Goal: Task Accomplishment & Management: Manage account settings

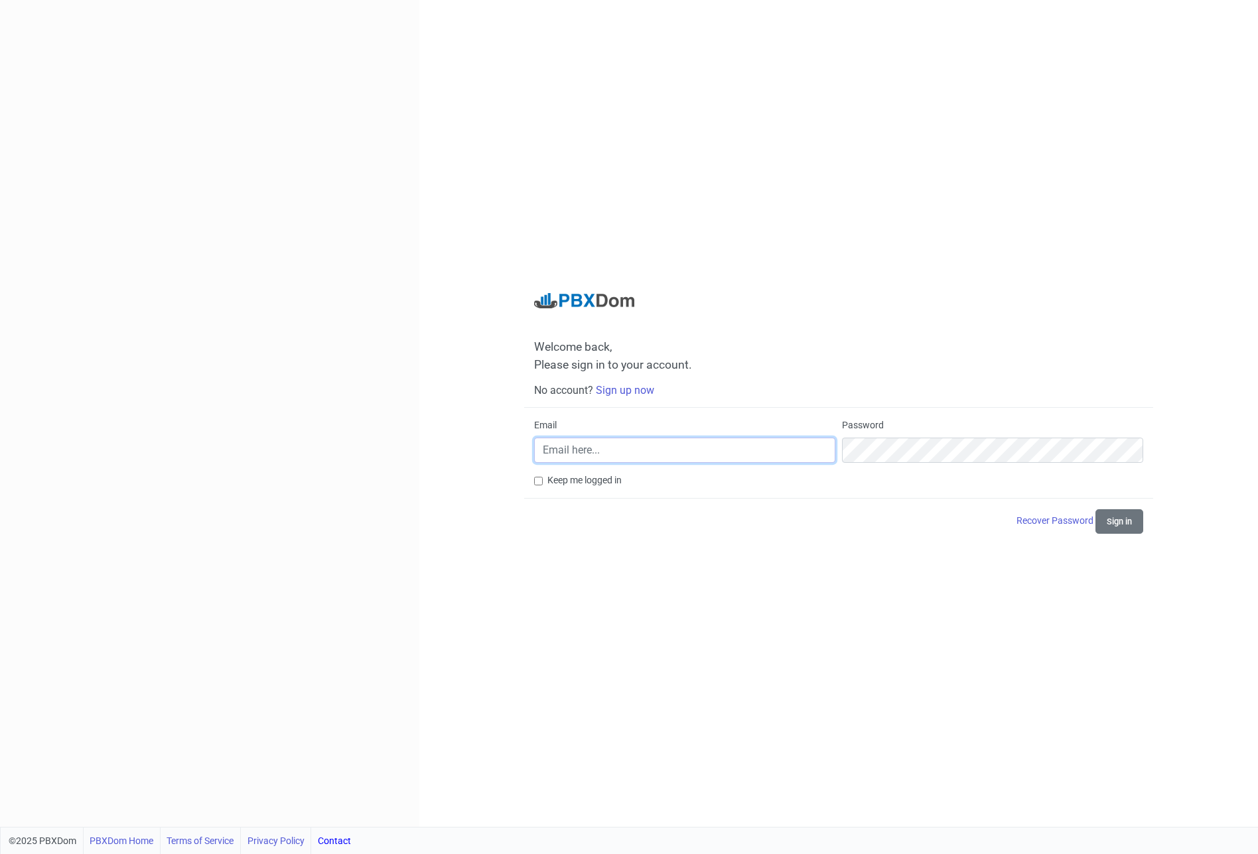
click at [643, 459] on input "Email" at bounding box center [684, 450] width 301 height 25
paste input "[PERSON_NAME][EMAIL_ADDRESS][DOMAIN_NAME]"
type input "[PERSON_NAME][EMAIL_ADDRESS][DOMAIN_NAME]"
click at [1095, 509] on button "Sign in" at bounding box center [1119, 521] width 48 height 25
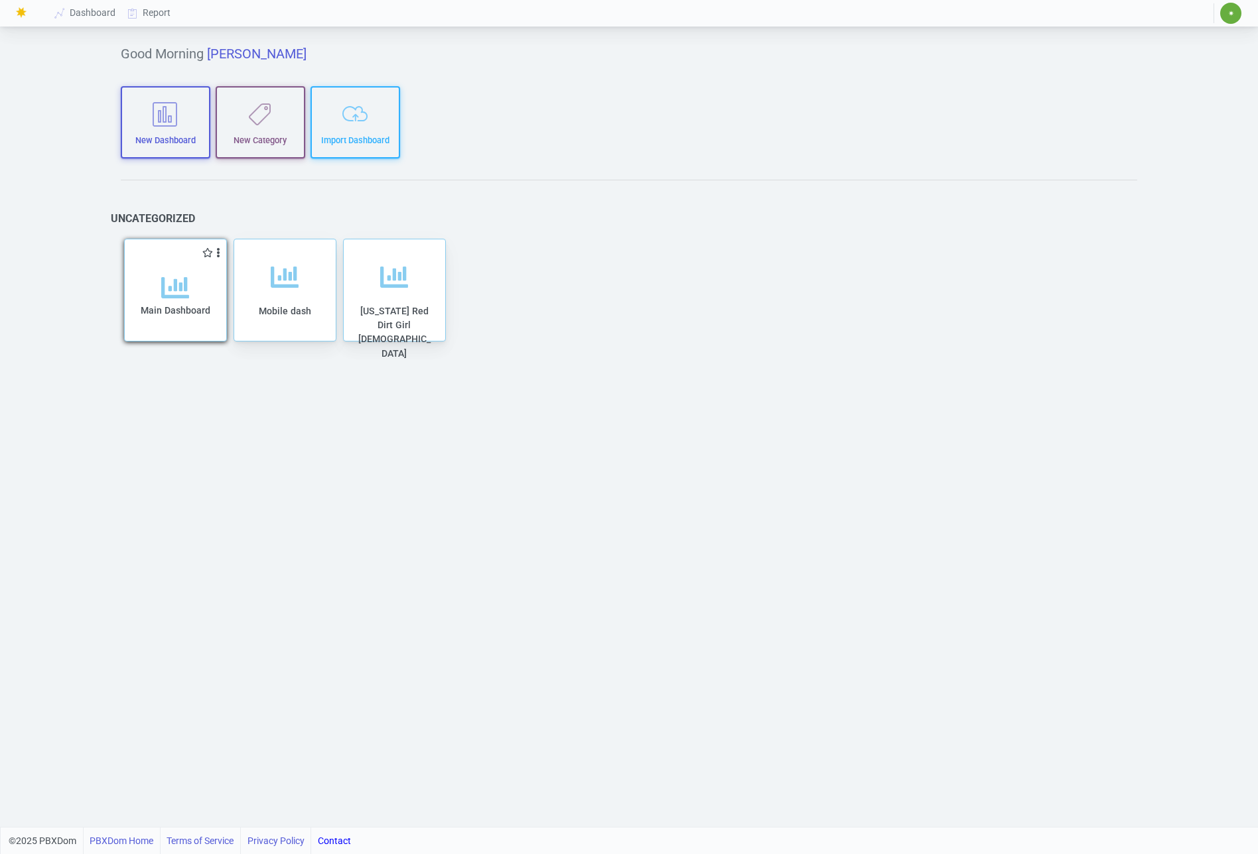
click at [211, 288] on div "Main Dashboard" at bounding box center [175, 308] width 75 height 68
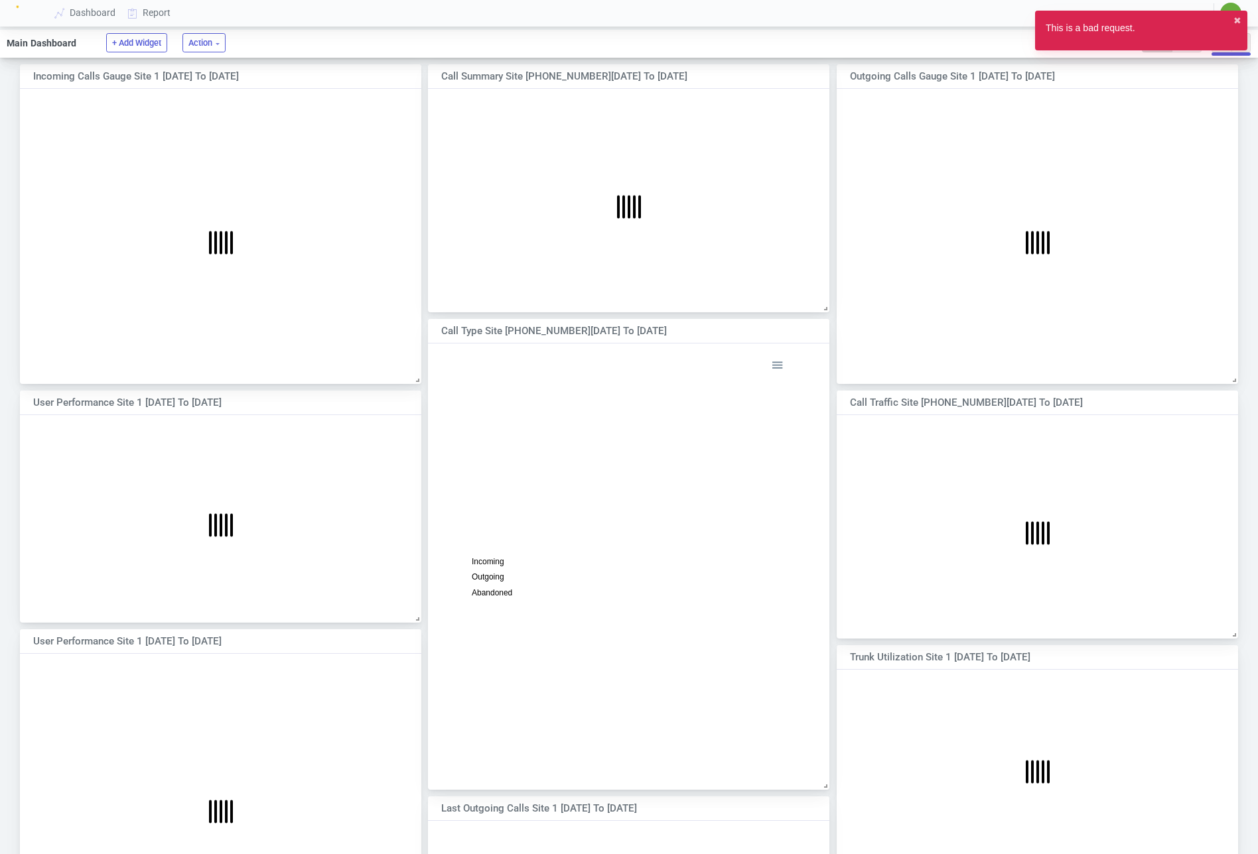
scroll to position [259, 401]
click at [382, 75] on div at bounding box center [386, 74] width 12 height 9
select select "1"
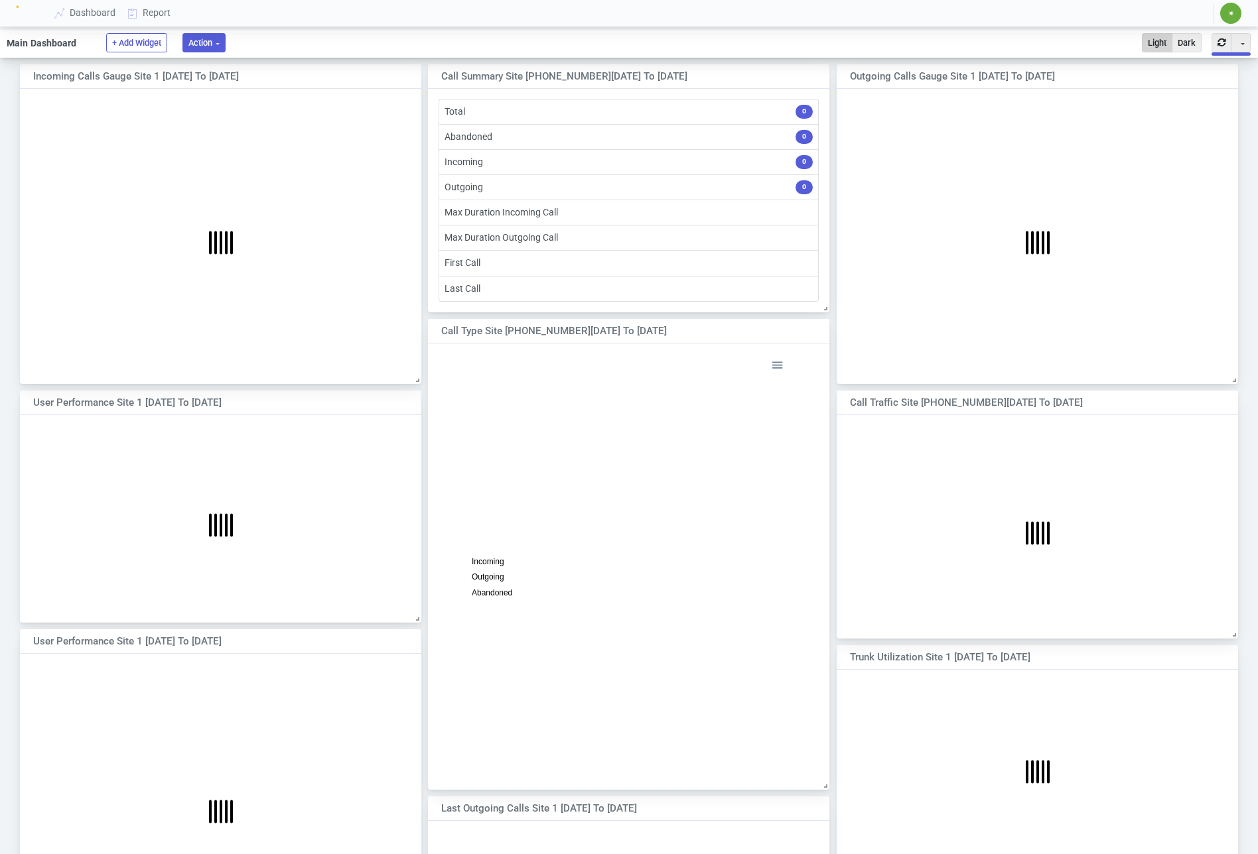
click at [196, 39] on button "Action" at bounding box center [203, 42] width 43 height 19
click at [230, 93] on button "Bulk settings" at bounding box center [263, 93] width 144 height 23
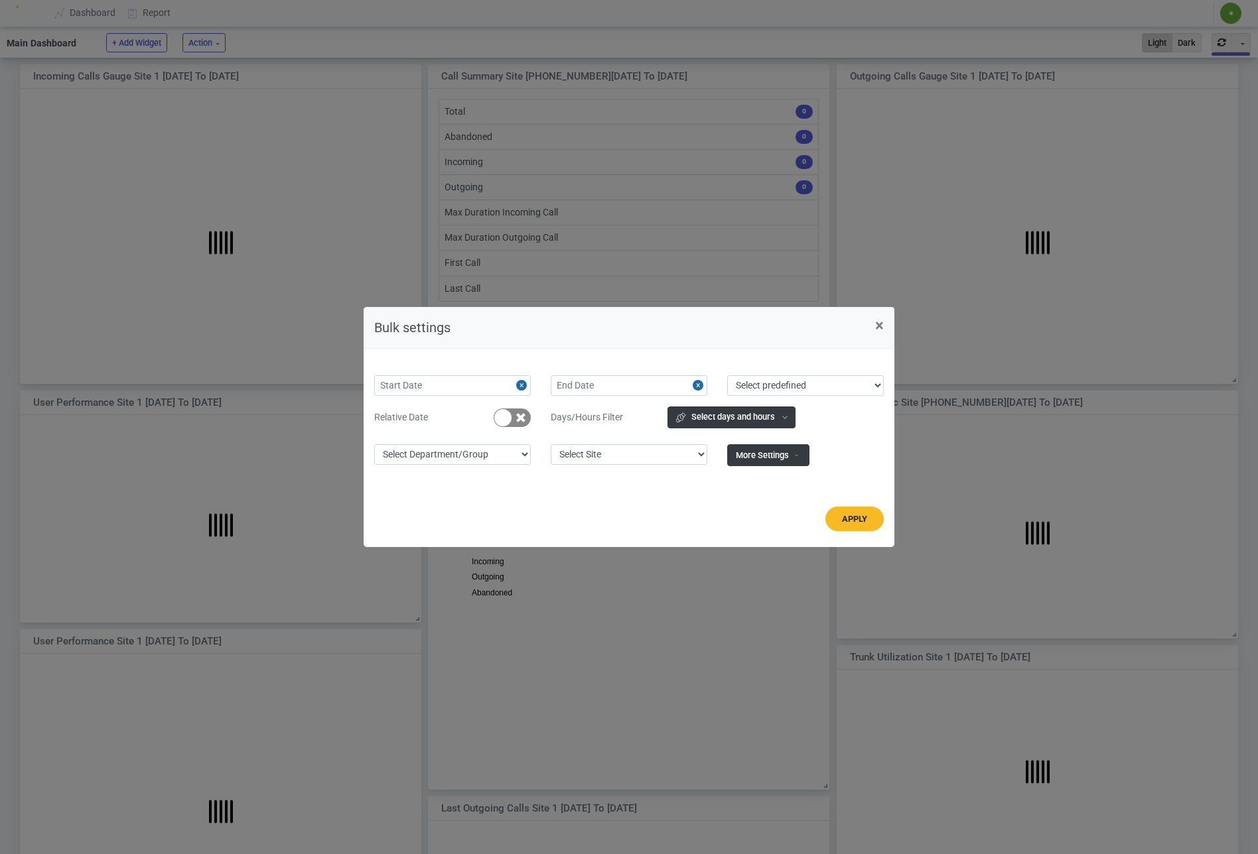
click at [507, 420] on div at bounding box center [502, 417] width 17 height 17
type input "2025-10-09"
select select "today"
checkbox input "true"
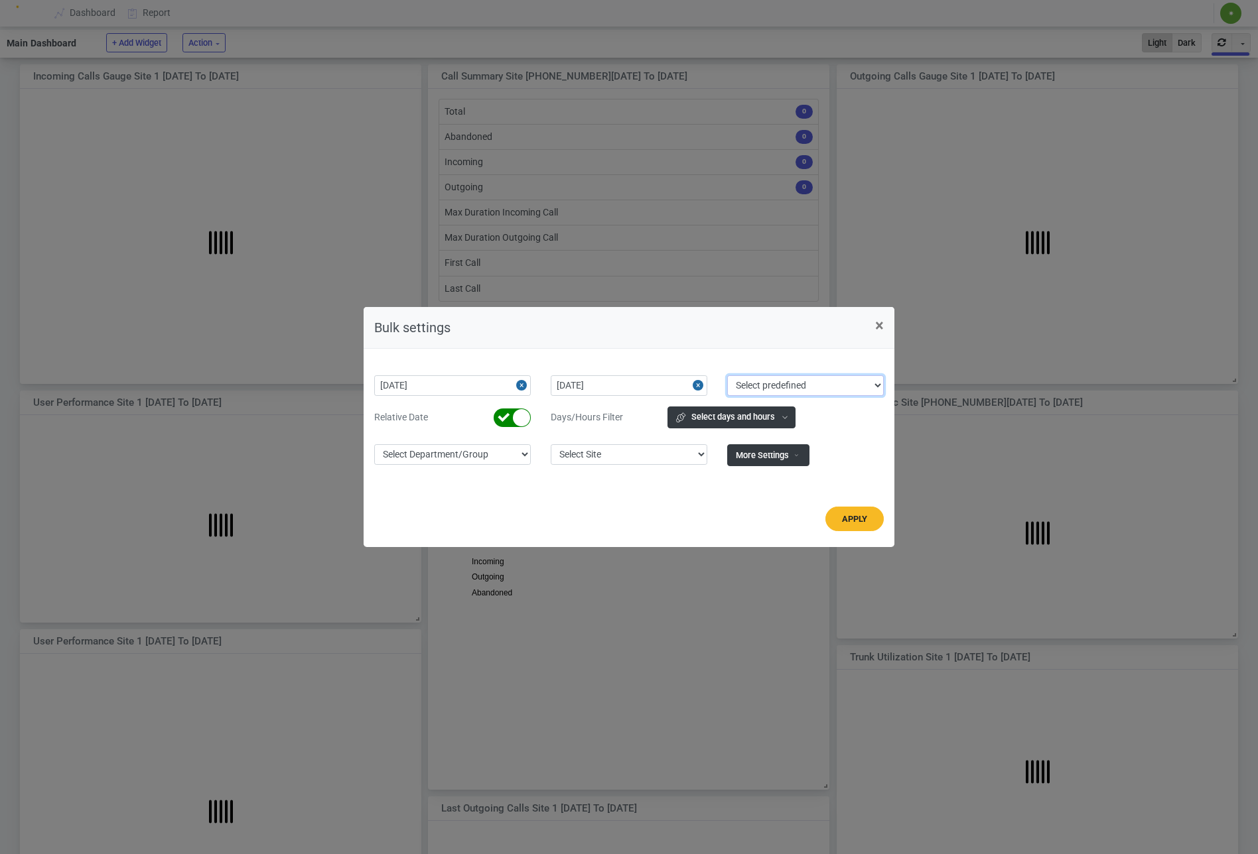
click at [830, 389] on select "Select predefined Today Yesterday Current Year Current Month Current Week Previ…" at bounding box center [805, 385] width 157 height 21
click at [727, 375] on select "Select predefined Today Yesterday Current Year Current Month Current Week Previ…" at bounding box center [805, 385] width 157 height 21
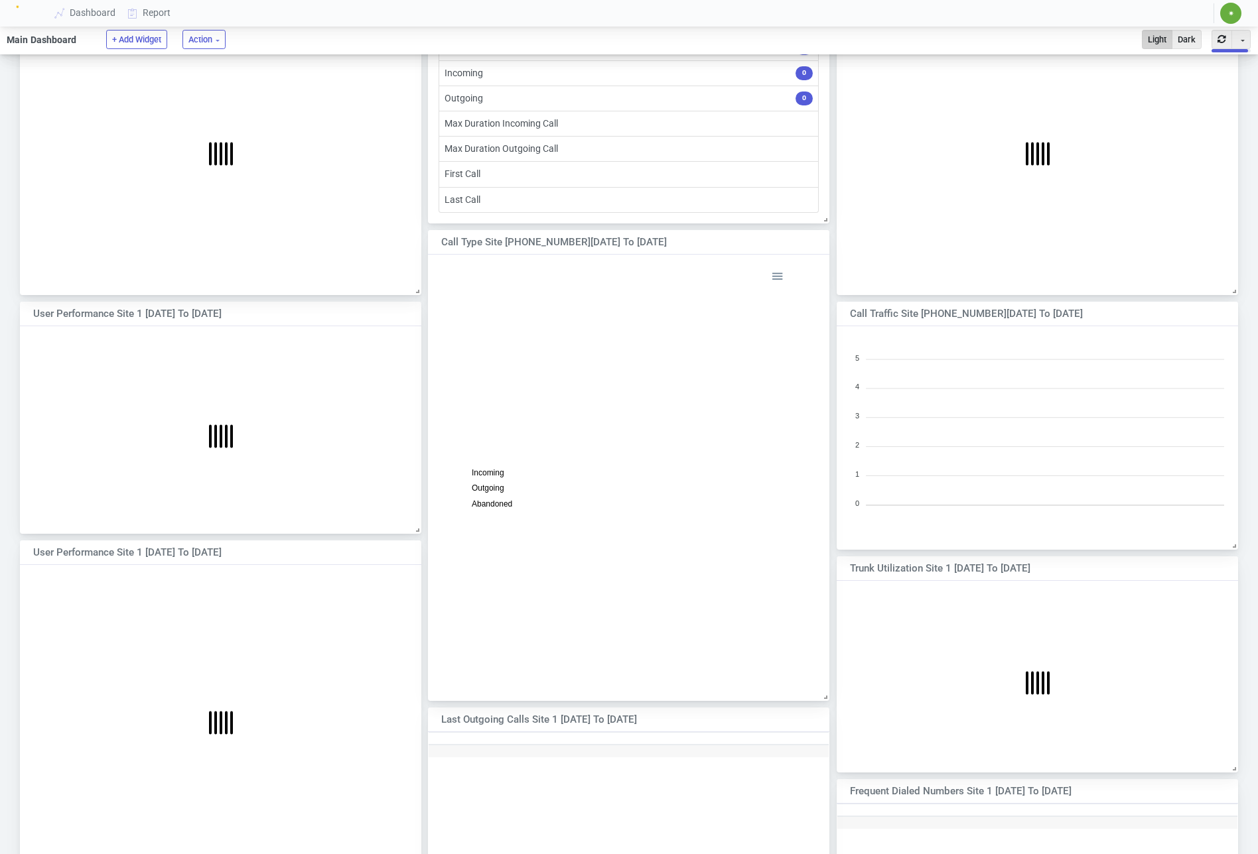
scroll to position [0, 0]
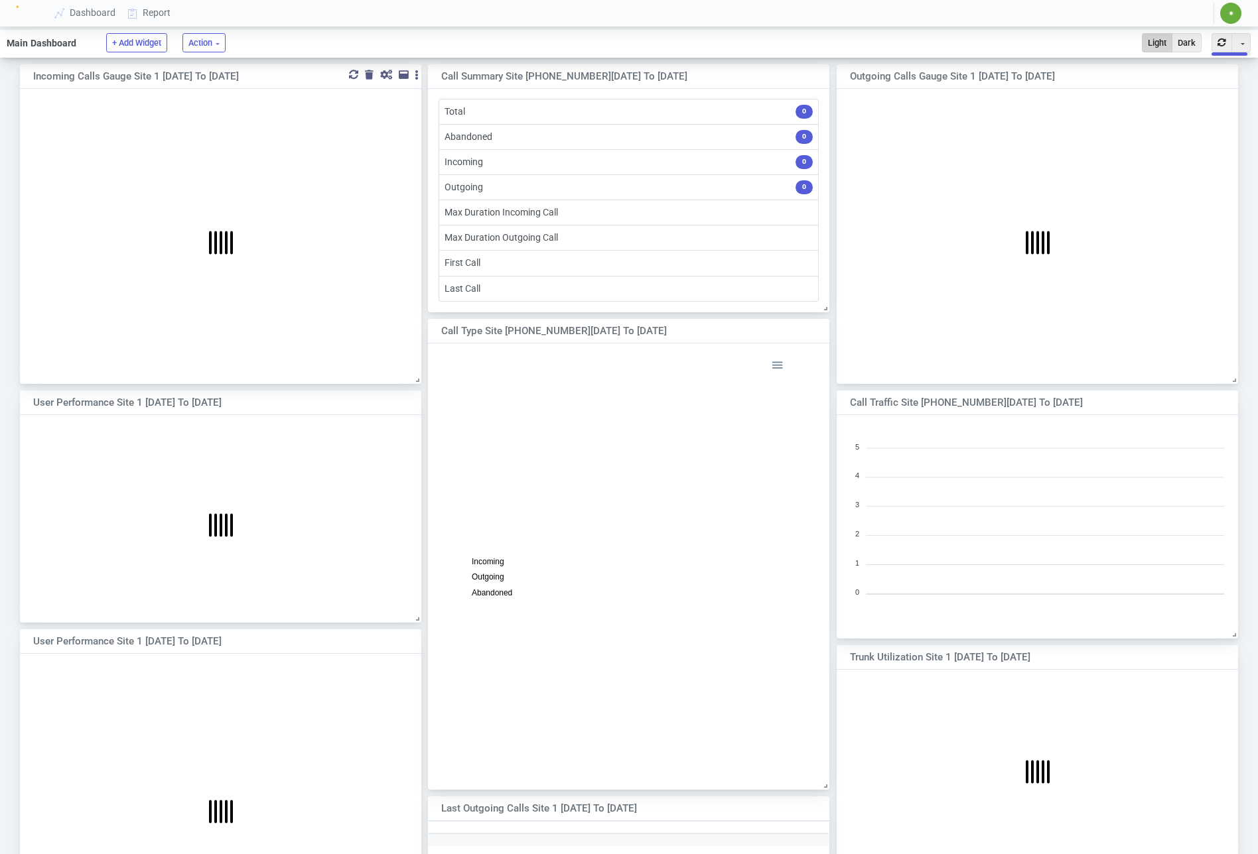
click at [388, 76] on div at bounding box center [386, 74] width 12 height 9
select select "1"
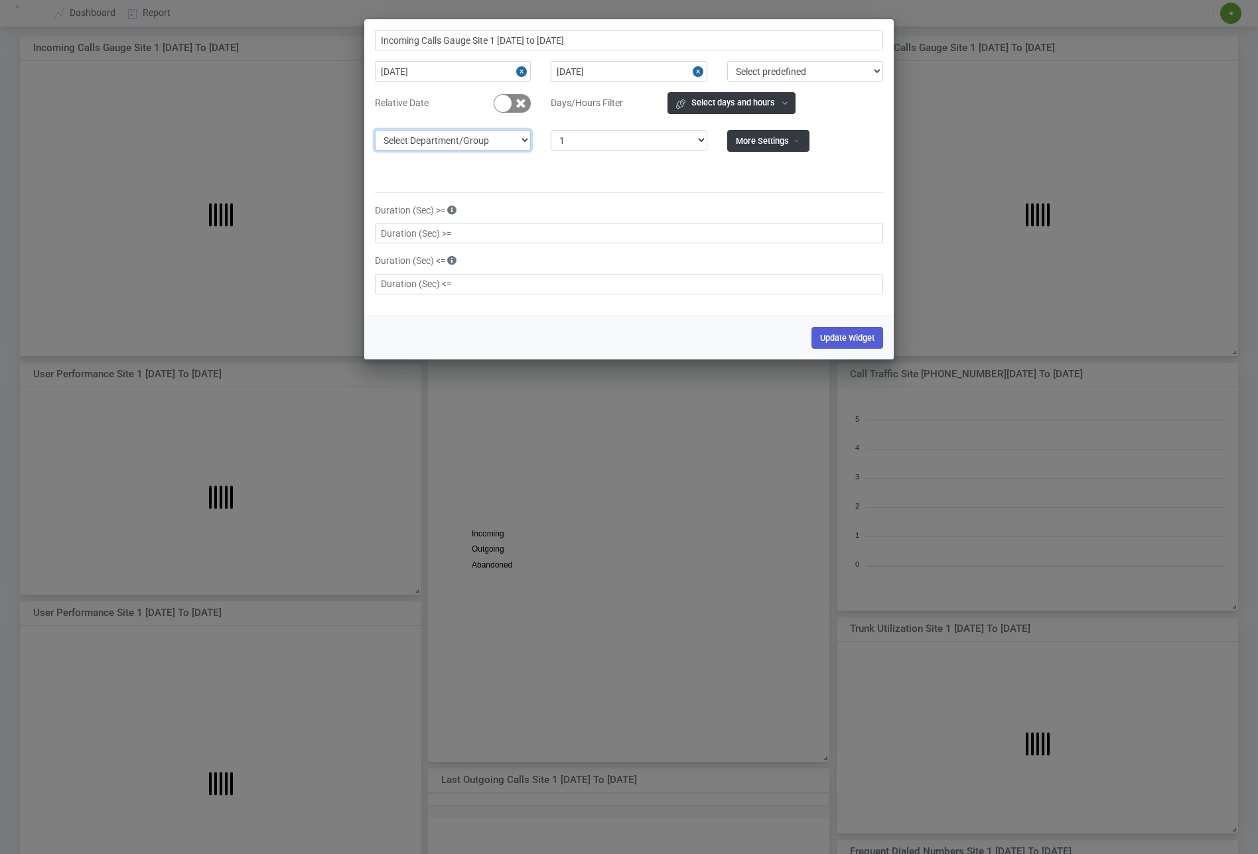
click at [493, 145] on select "Select Department/Group exceptionExtension WhiteListExtension Untitled Group Un…" at bounding box center [453, 140] width 156 height 21
click at [375, 130] on select "Select Department/Group exceptionExtension WhiteListExtension Untitled Group Un…" at bounding box center [453, 140] width 156 height 21
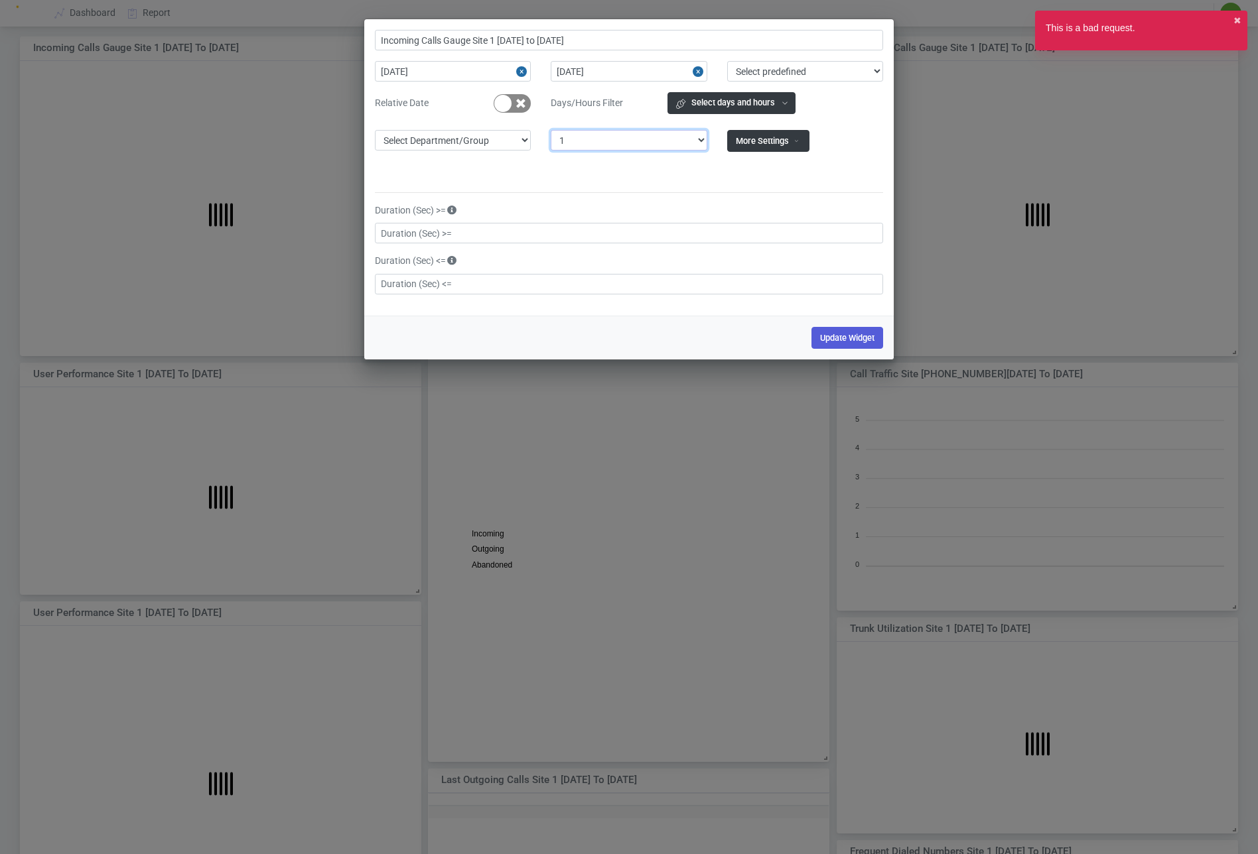
click at [593, 140] on select "Select Site 1" at bounding box center [629, 140] width 156 height 21
click at [551, 130] on select "Select Site 1" at bounding box center [629, 140] width 156 height 21
click at [503, 139] on select "Select Department/Group exceptionExtension WhiteListExtension Untitled Group Un…" at bounding box center [453, 140] width 156 height 21
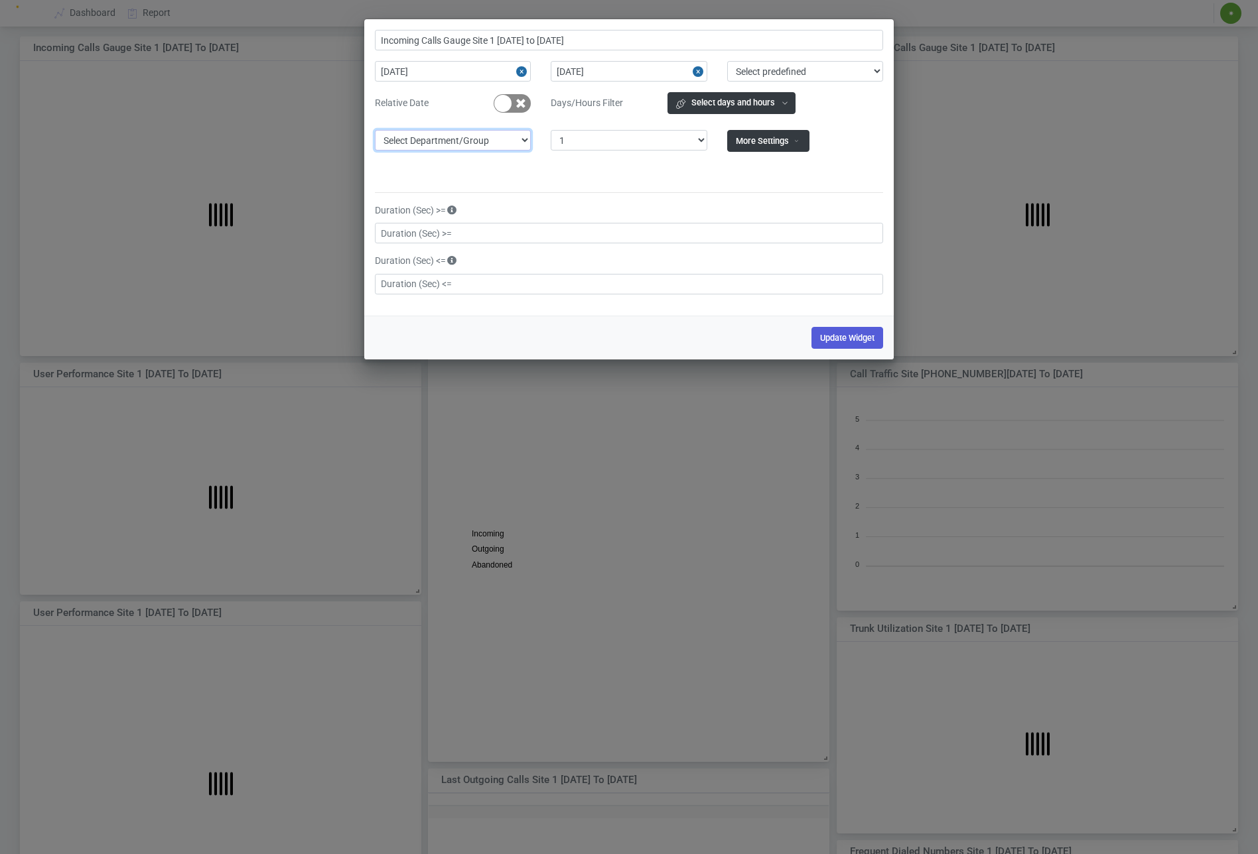
click at [375, 130] on select "Select Department/Group exceptionExtension WhiteListExtension Untitled Group Un…" at bounding box center [453, 140] width 156 height 21
click at [698, 70] on button "Close" at bounding box center [699, 71] width 15 height 21
type input "Incoming Calls Gauge Site 1"
click at [519, 71] on button "Close" at bounding box center [523, 71] width 15 height 21
click at [844, 347] on button "Update Widget" at bounding box center [847, 338] width 72 height 22
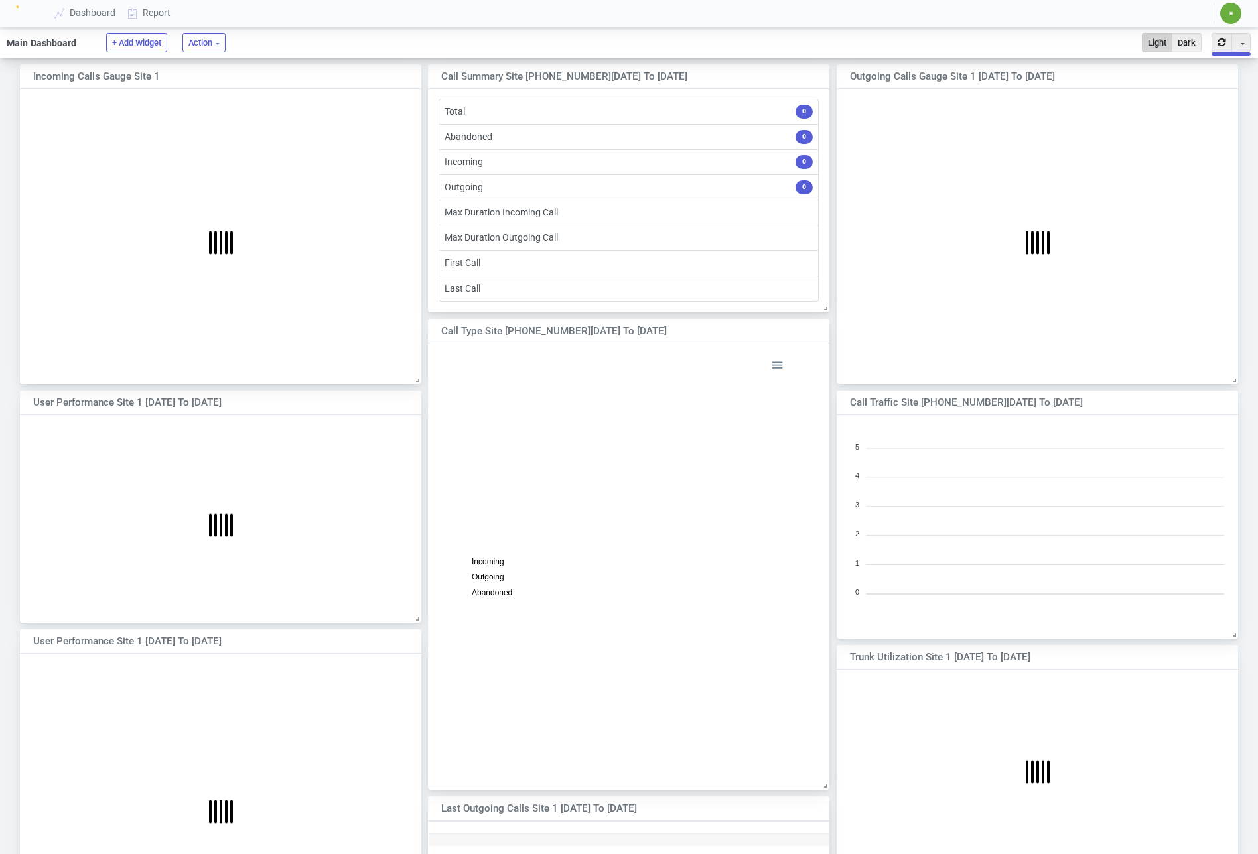
click at [760, 90] on section "Total 0 Abandoned 0 Incoming 0 Outgoing 0 Max Duration Incoming Call Max Durati…" at bounding box center [628, 200] width 400 height 223
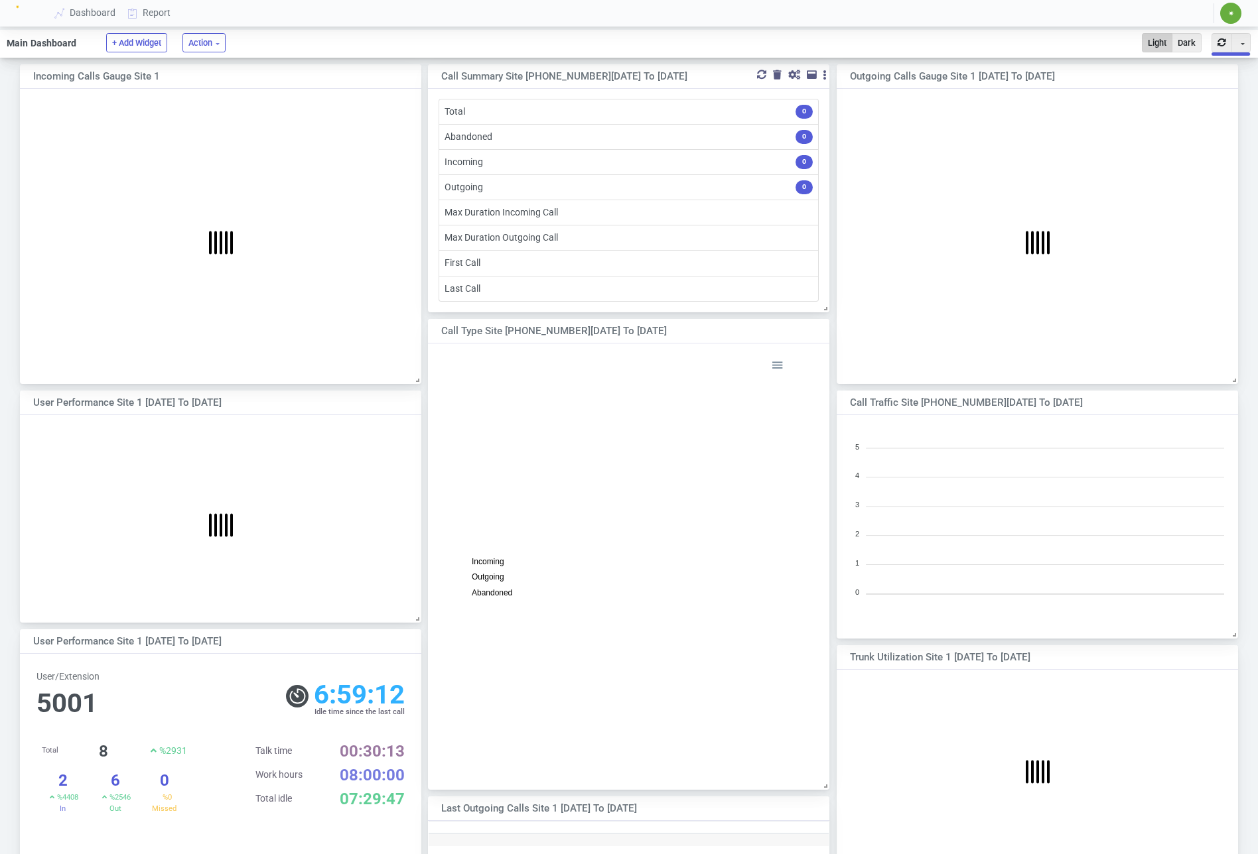
scroll to position [123, 368]
click at [384, 77] on div at bounding box center [386, 74] width 12 height 9
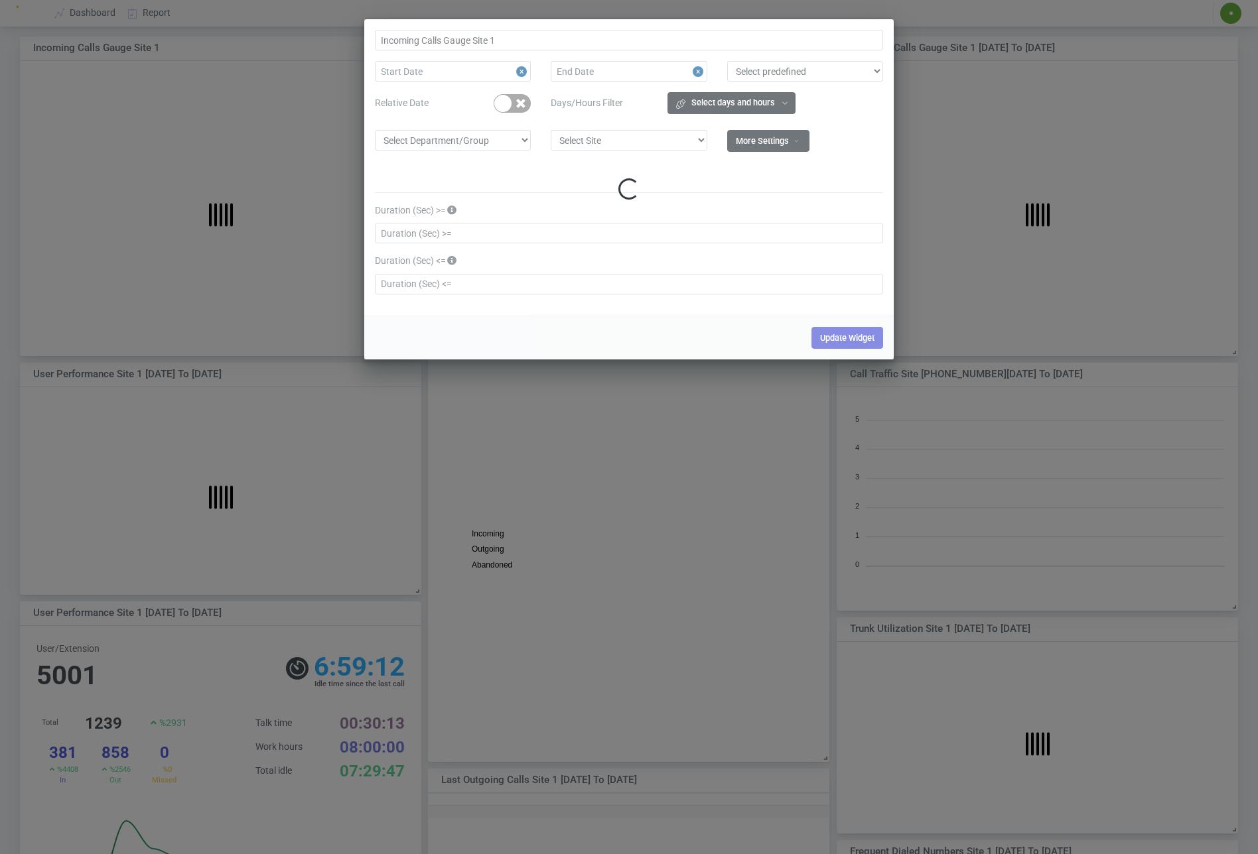
scroll to position [202, 400]
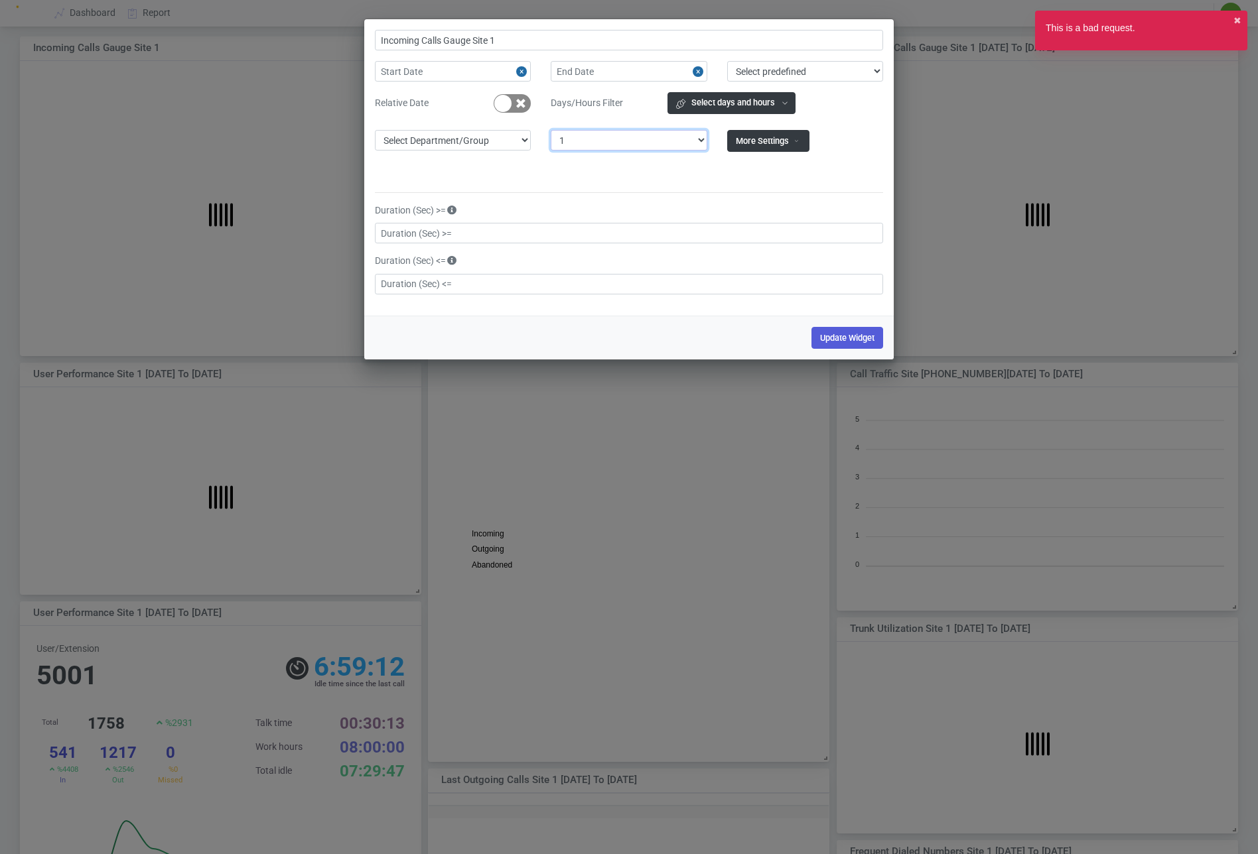
click at [627, 141] on select "Select Site 1" at bounding box center [629, 140] width 156 height 21
select select "0"
click at [551, 130] on select "Select Site 1" at bounding box center [629, 140] width 156 height 21
type input "Incoming Calls Gauge"
click at [501, 145] on select "Select Department/Group exceptionExtension WhiteListExtension Untitled Group Un…" at bounding box center [453, 140] width 156 height 21
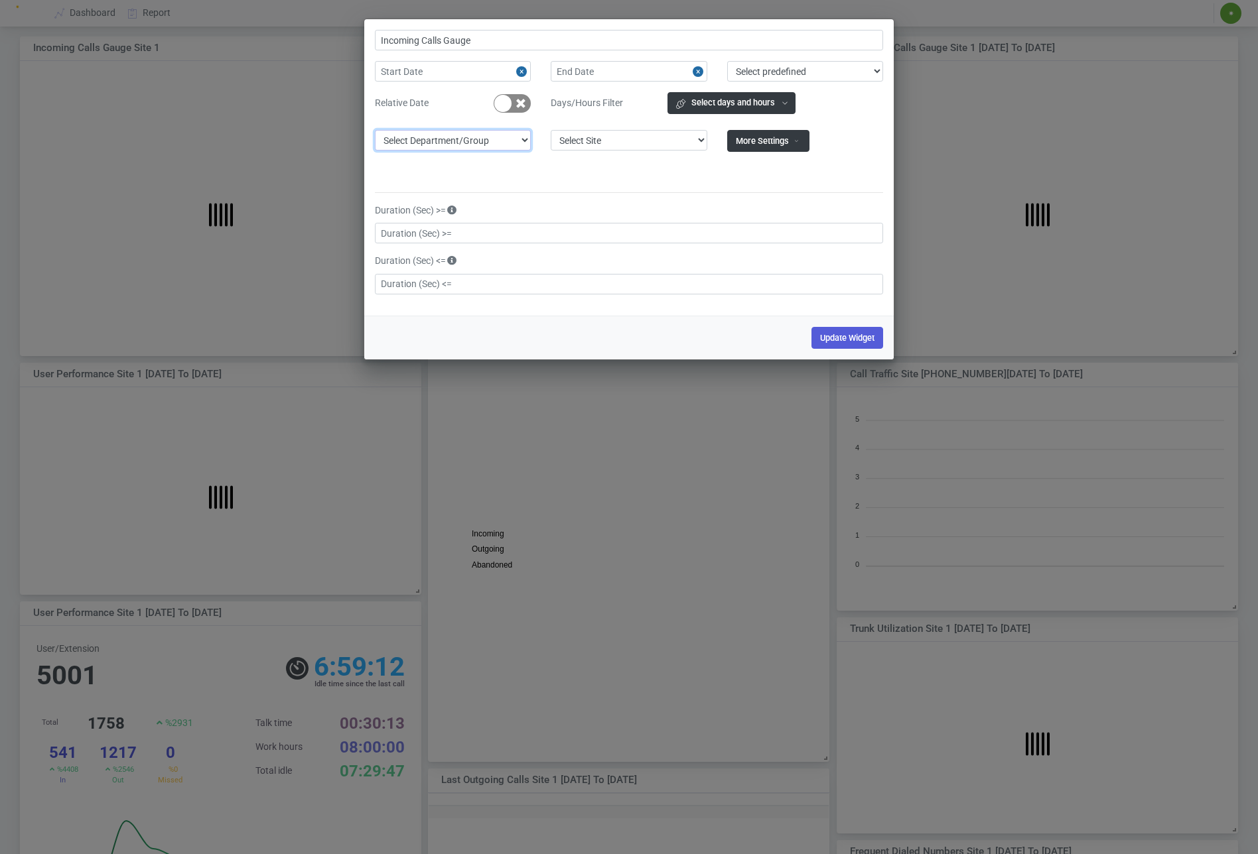
click at [375, 130] on select "Select Department/Group exceptionExtension WhiteListExtension Untitled Group Un…" at bounding box center [453, 140] width 156 height 21
click at [841, 336] on button "Update Widget" at bounding box center [847, 338] width 72 height 22
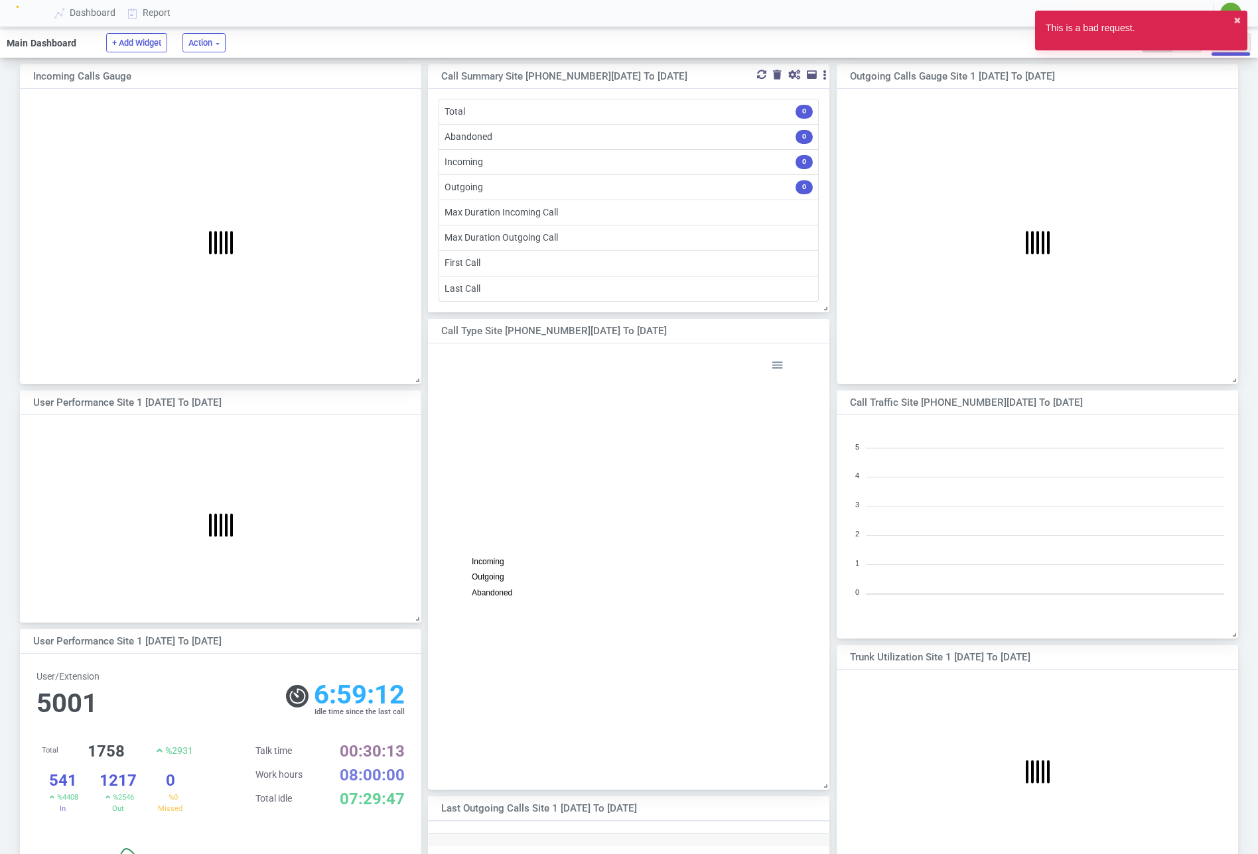
click at [790, 76] on div at bounding box center [794, 74] width 12 height 9
select select "1"
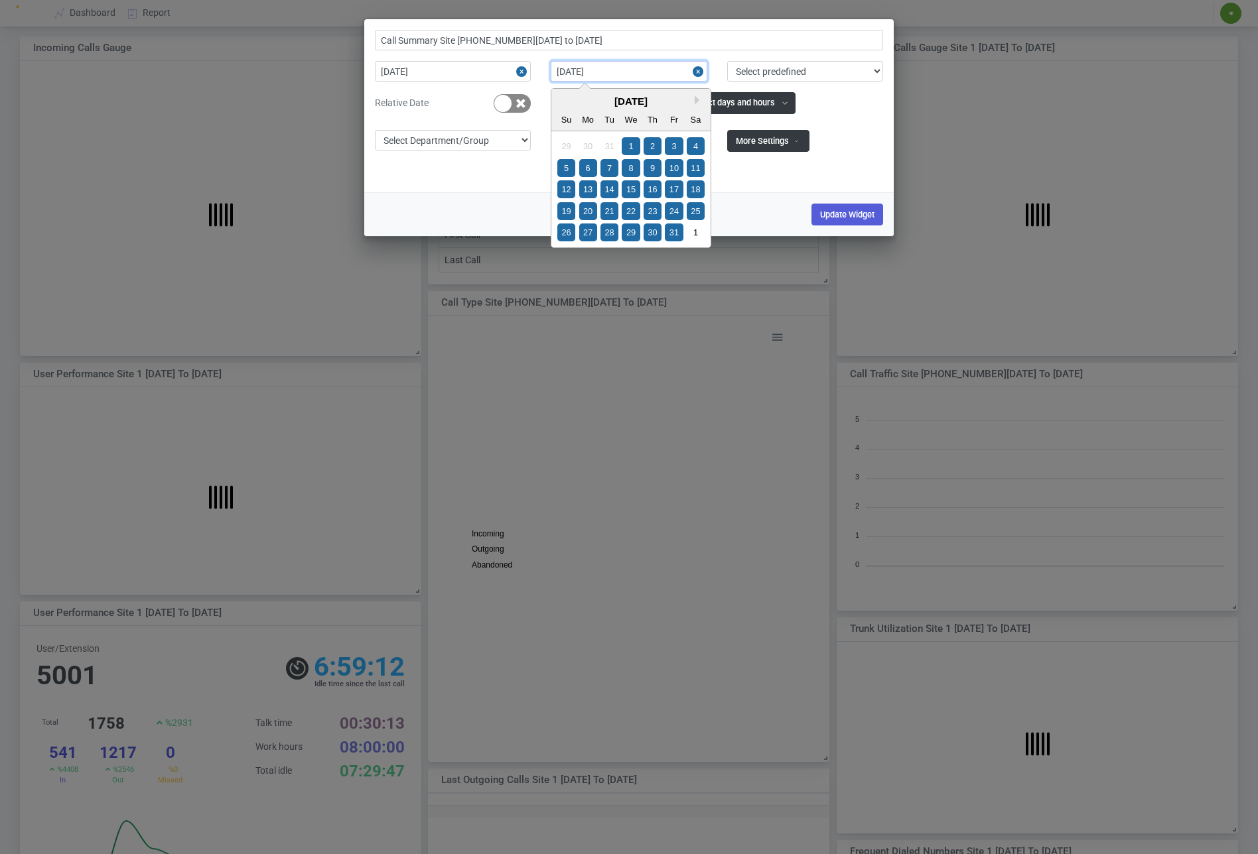
click at [689, 73] on input "[DATE]" at bounding box center [629, 71] width 156 height 21
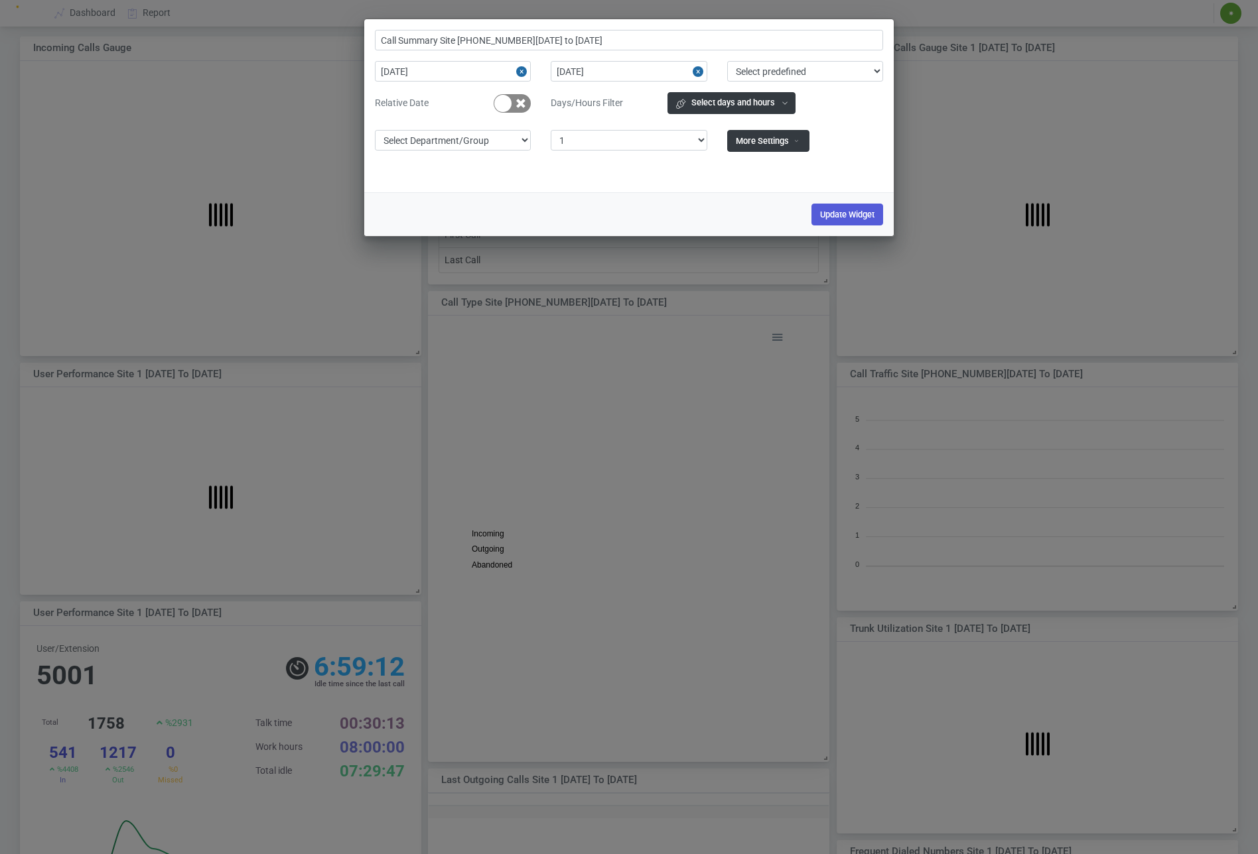
click at [695, 71] on button "Close" at bounding box center [699, 71] width 15 height 21
type input "Call Summary Site 1"
click at [523, 67] on button "Close" at bounding box center [523, 71] width 15 height 21
click at [582, 143] on select "Select Site 1" at bounding box center [629, 140] width 156 height 21
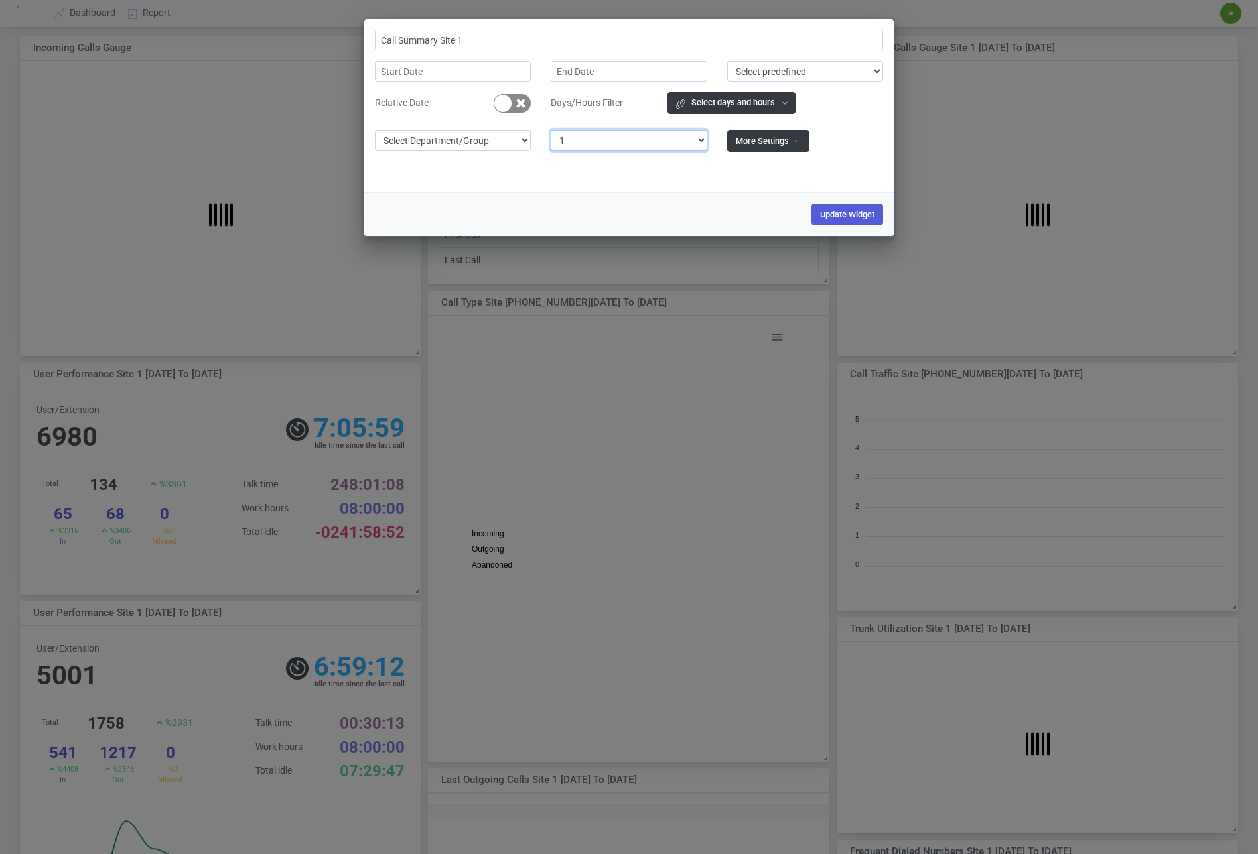
scroll to position [123, 365]
select select "0"
click at [551, 130] on select "Select Site 1" at bounding box center [629, 140] width 156 height 21
type input "Call Summary"
click at [856, 208] on button "Update Widget" at bounding box center [847, 215] width 72 height 22
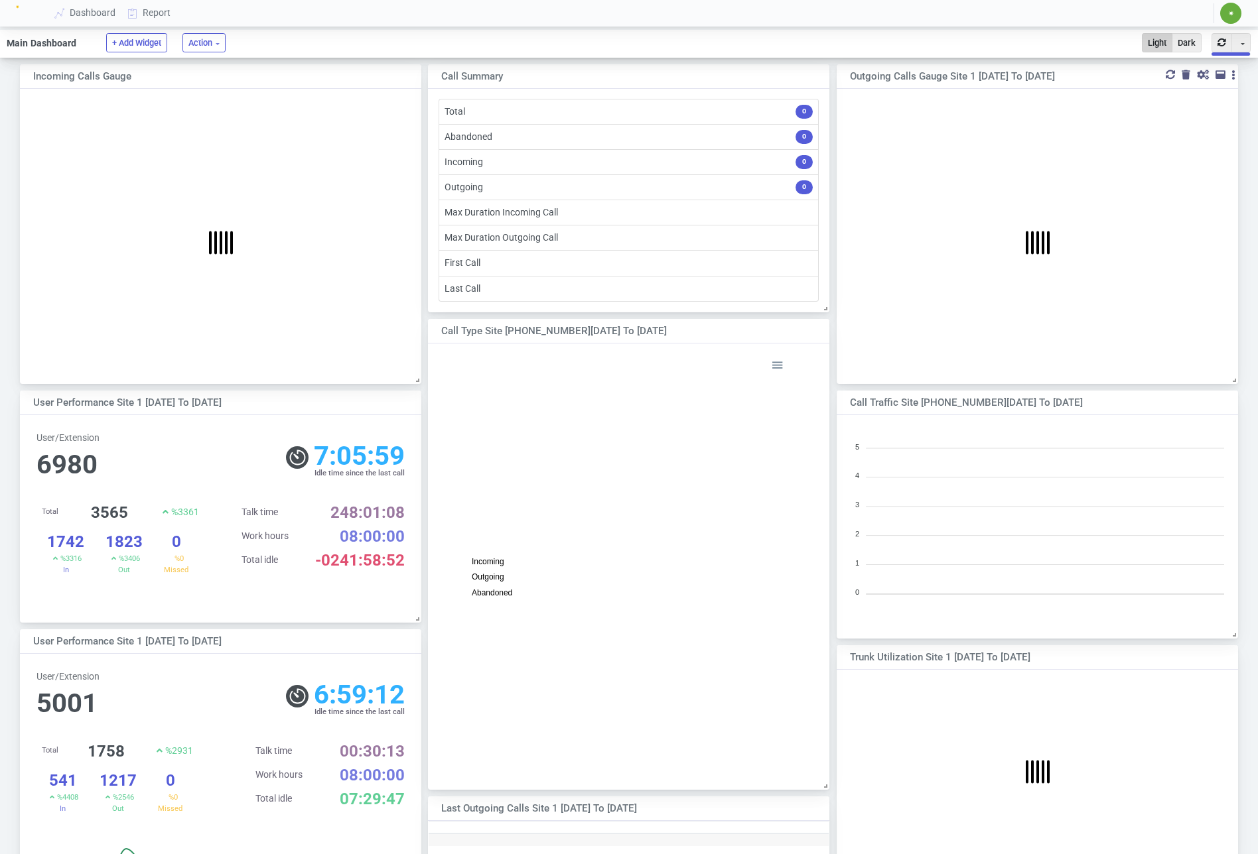
click at [1189, 75] on div "Toggle Dropdown Duplicate" at bounding box center [1186, 76] width 103 height 17
click at [1198, 75] on div at bounding box center [1203, 74] width 12 height 9
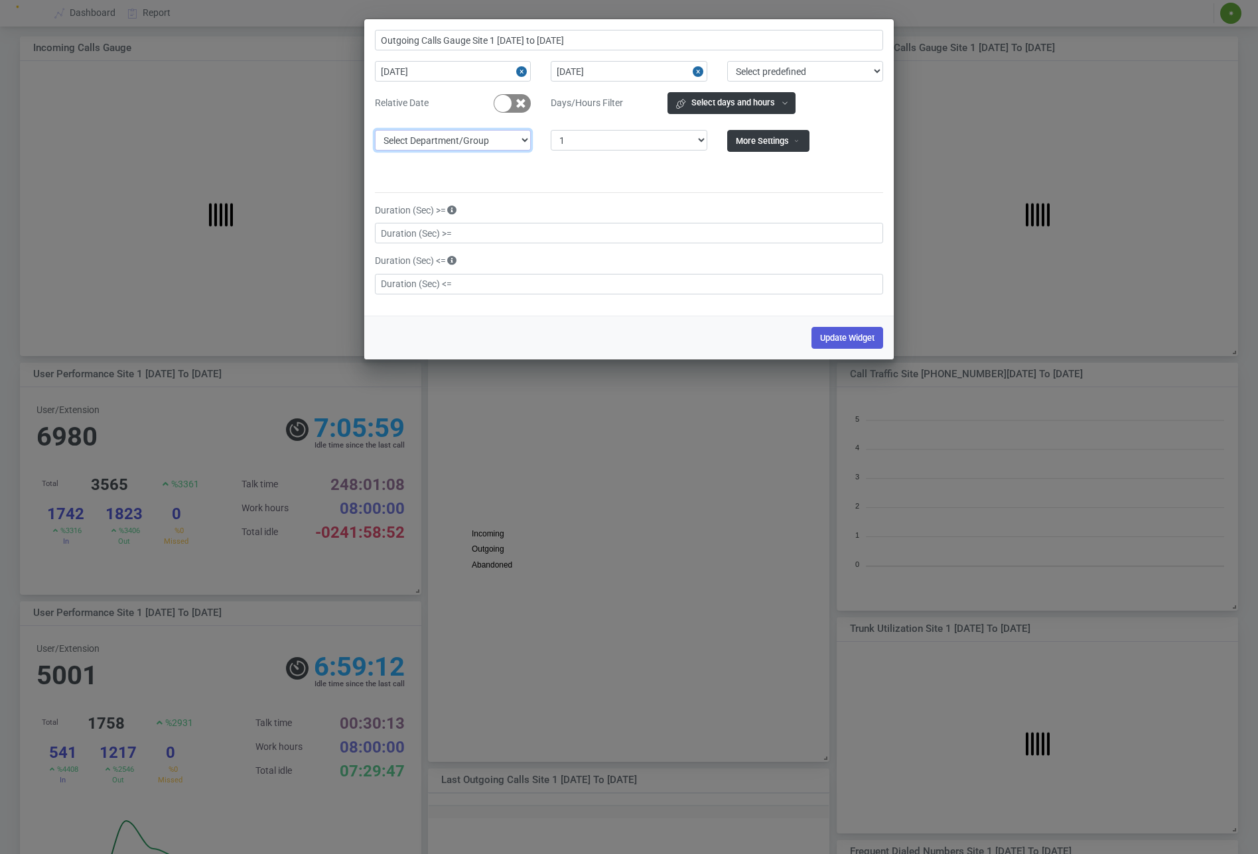
click at [490, 143] on select "Select Department/Group exceptionExtension WhiteListExtension Untitled Group Un…" at bounding box center [453, 140] width 156 height 21
click at [579, 143] on select "Select Site 1" at bounding box center [629, 140] width 156 height 21
click at [575, 141] on select "Select Site 1" at bounding box center [629, 140] width 156 height 21
click at [612, 140] on select "Select Site 1" at bounding box center [629, 140] width 156 height 21
select select "0"
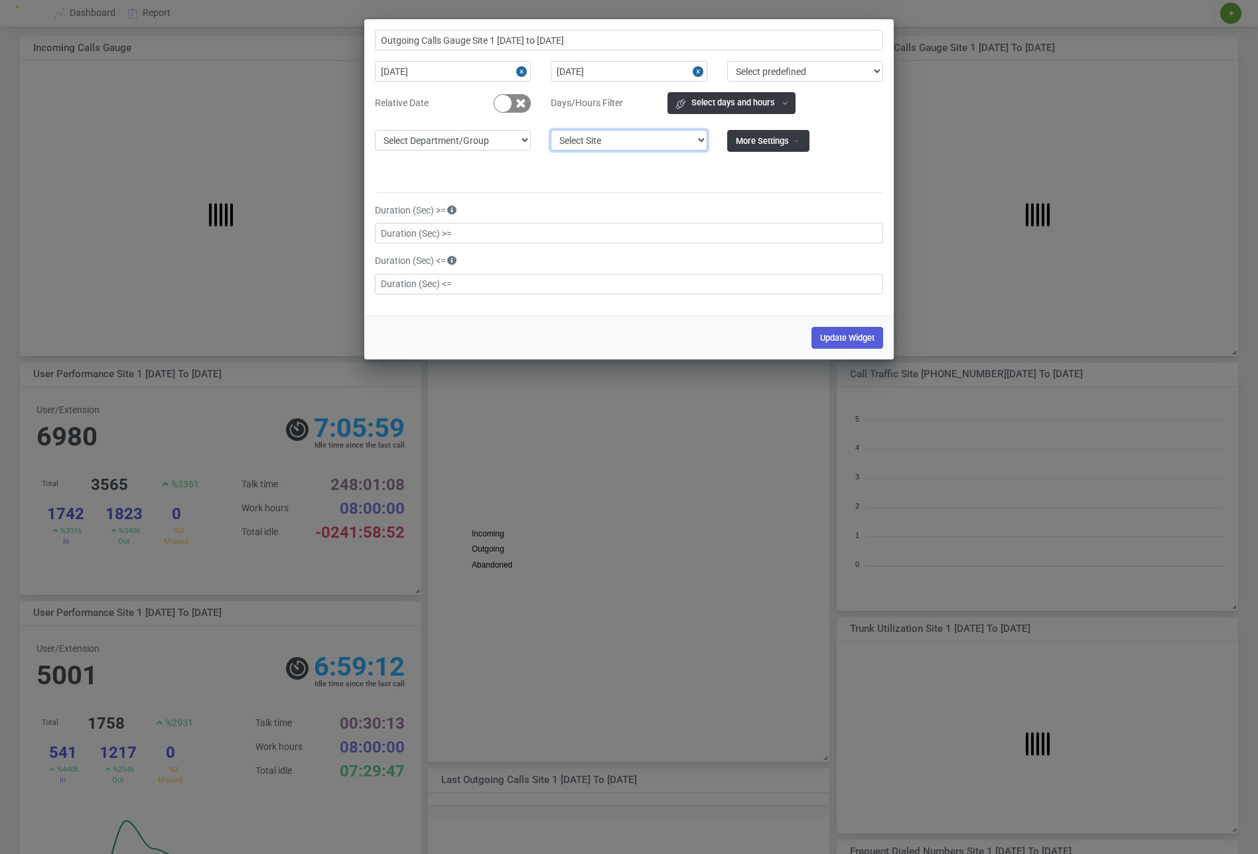
click at [551, 130] on select "Select Site 1" at bounding box center [629, 140] width 156 height 21
drag, startPoint x: 702, startPoint y: 72, endPoint x: 689, endPoint y: 74, distance: 13.5
click at [702, 72] on button "Close" at bounding box center [699, 71] width 15 height 21
type input "Outgoing Calls Gauge"
click at [521, 74] on button "Close" at bounding box center [523, 71] width 15 height 21
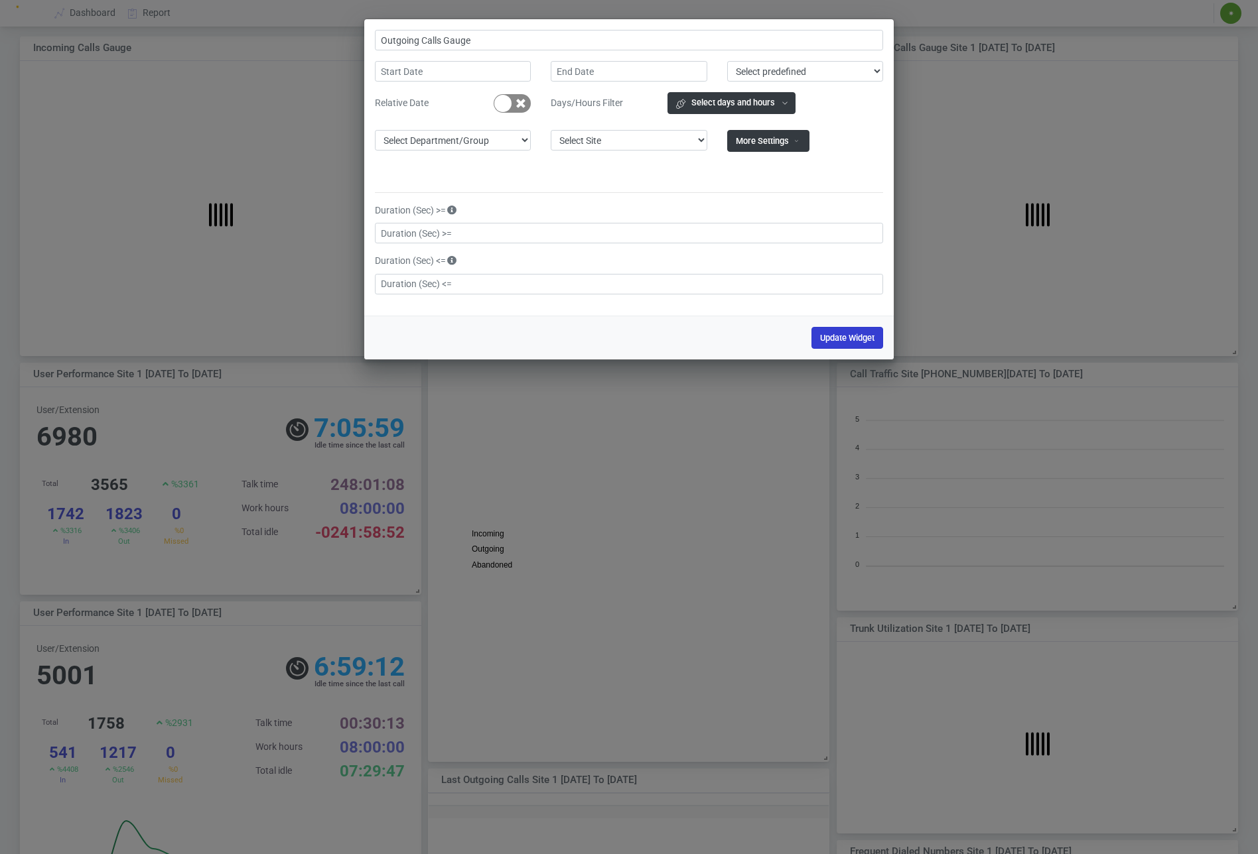
click at [822, 339] on button "Update Widget" at bounding box center [847, 338] width 72 height 22
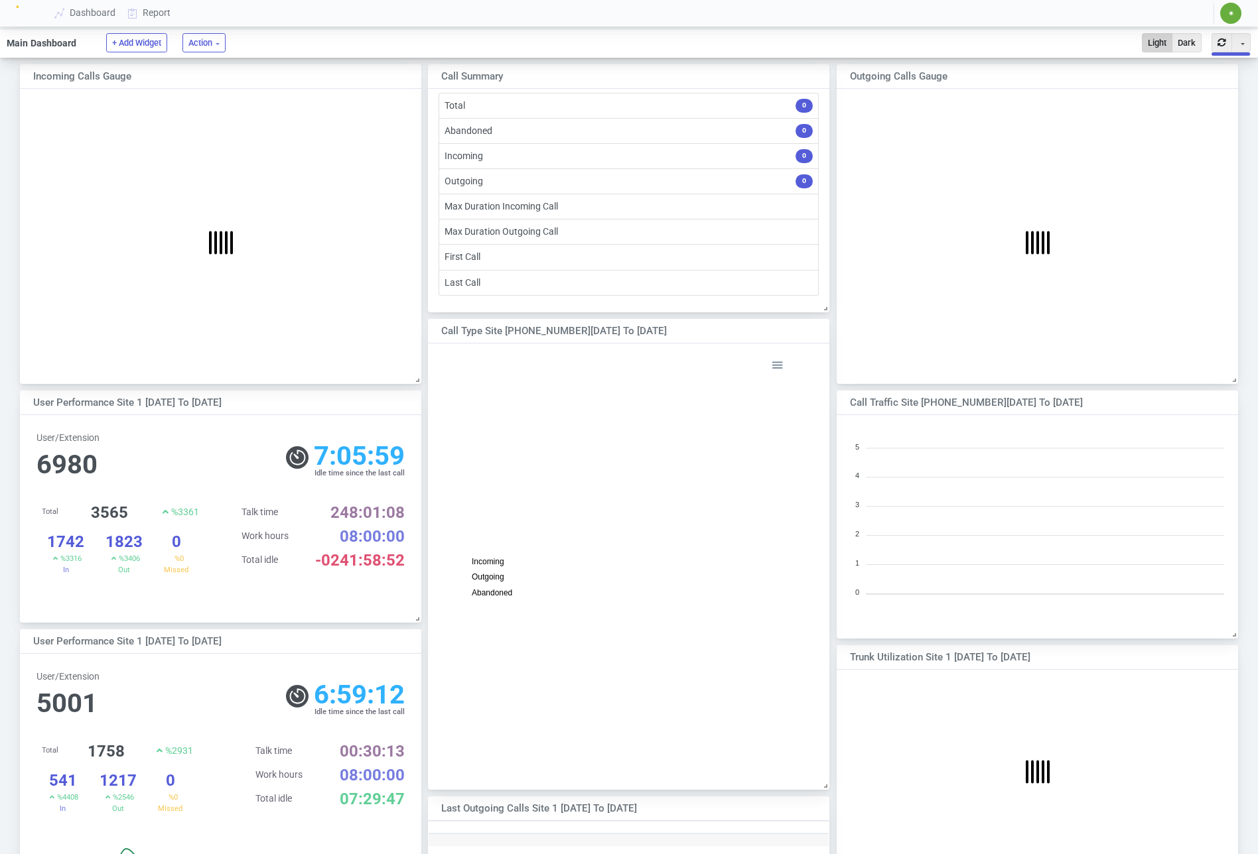
scroll to position [0, 0]
click at [385, 401] on div at bounding box center [386, 401] width 12 height 9
select select "1"
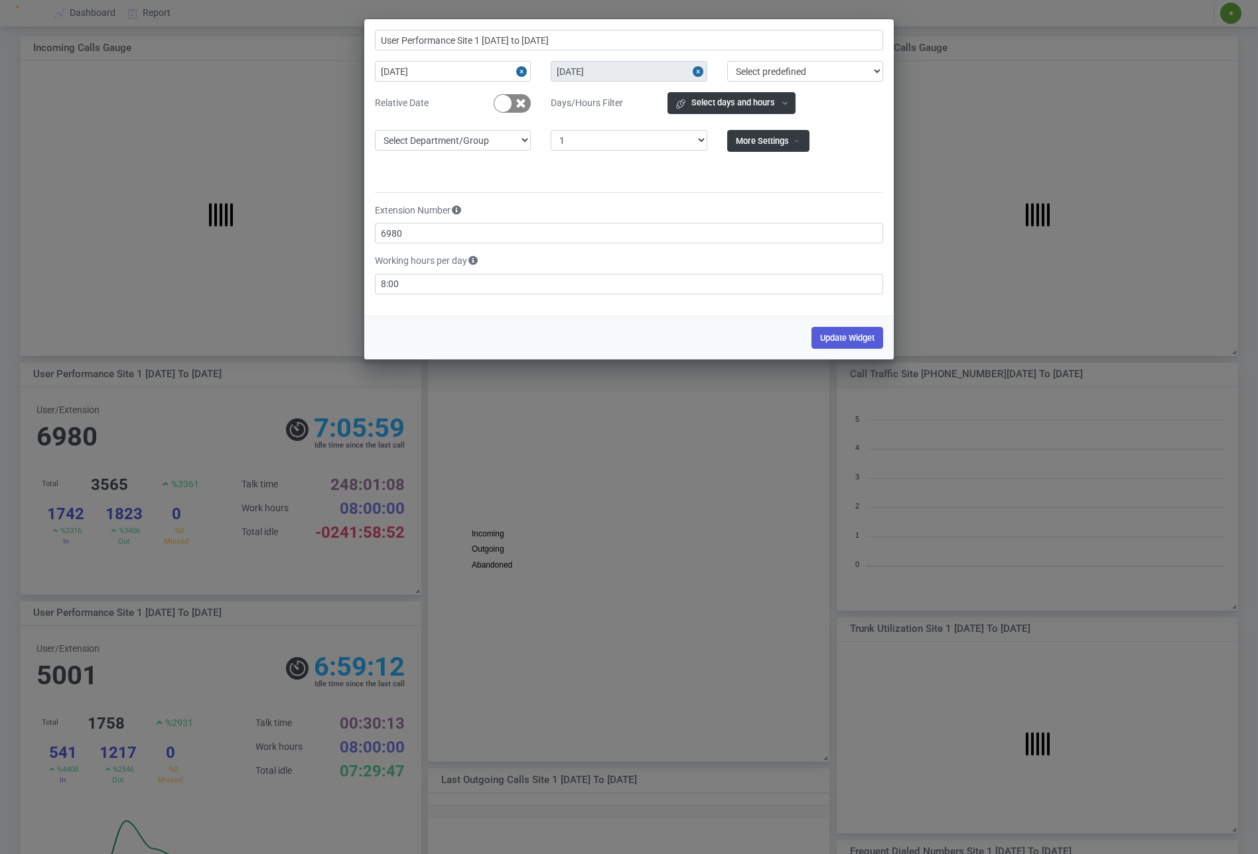
click at [694, 69] on button "Close" at bounding box center [699, 71] width 15 height 21
type input "User Performance Site 1"
click at [523, 70] on button "Close" at bounding box center [523, 71] width 15 height 21
click at [505, 140] on select "Select Department/Group exceptionExtension WhiteListExtension Untitled Group Un…" at bounding box center [453, 140] width 156 height 21
click at [602, 145] on select "Select Site 1" at bounding box center [629, 140] width 156 height 21
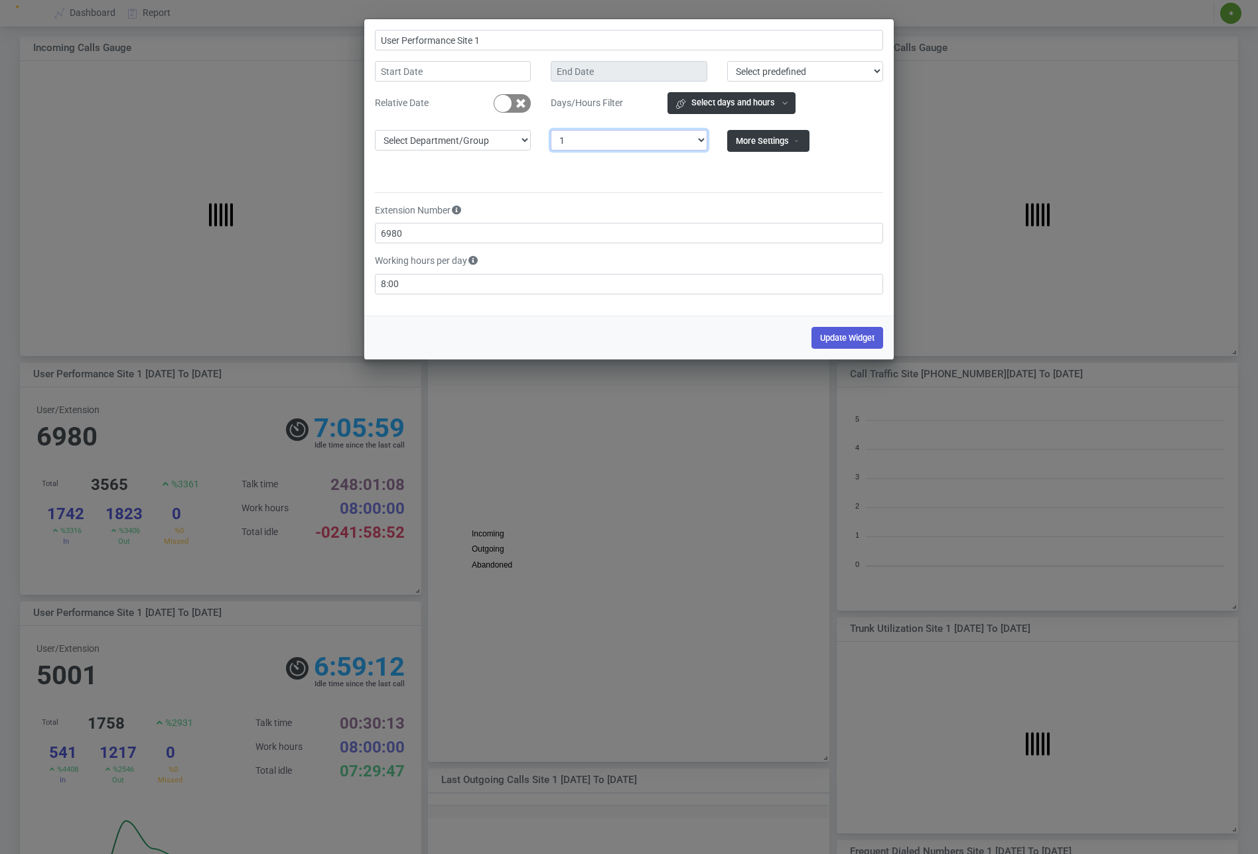
select select "0"
click at [551, 130] on select "Select Site 1" at bounding box center [629, 140] width 156 height 21
type input "User Performance"
click at [850, 334] on button "Update Widget" at bounding box center [847, 338] width 72 height 22
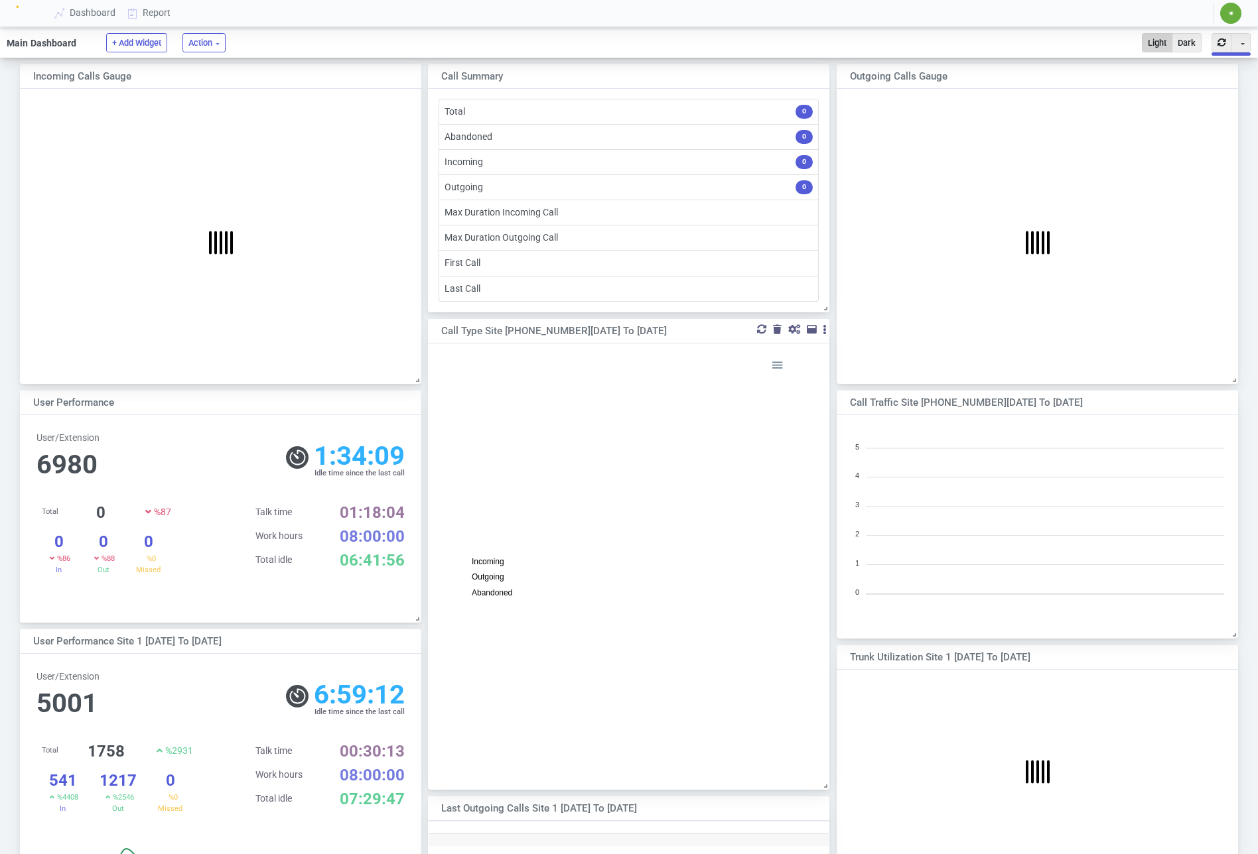
scroll to position [123, 365]
click at [673, 326] on div "Call Type Site 1 2025-01-01 to 2025-01-31" at bounding box center [610, 331] width 338 height 15
click at [791, 331] on div at bounding box center [794, 329] width 12 height 9
select select "1"
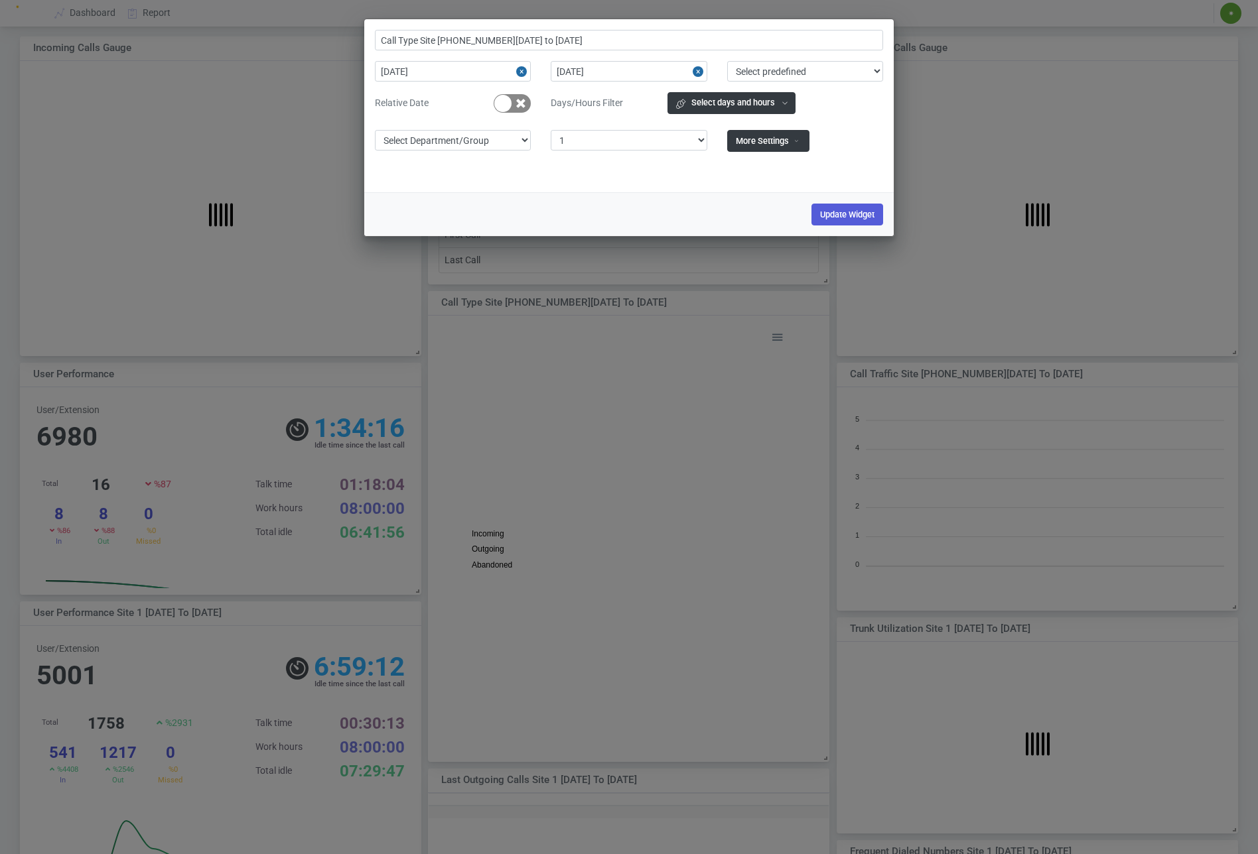
click at [527, 69] on button "Close" at bounding box center [523, 71] width 15 height 21
type input "Call Type Site 1"
click at [694, 67] on button "Close" at bounding box center [699, 71] width 15 height 21
click at [665, 145] on select "Select Site 1" at bounding box center [629, 140] width 156 height 21
select select "0"
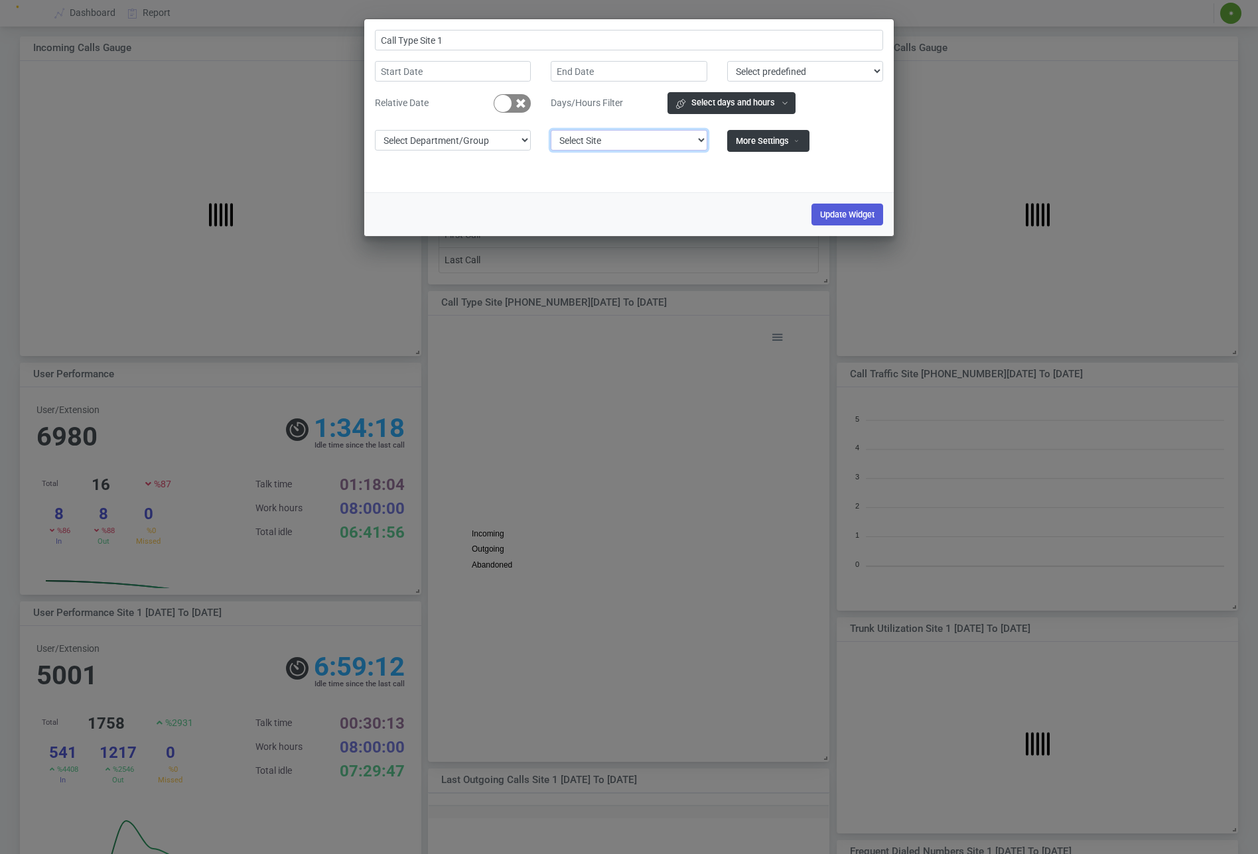
click at [551, 130] on select "Select Site 1" at bounding box center [629, 140] width 156 height 21
type input "Call Type"
click at [864, 218] on button "Update Widget" at bounding box center [847, 215] width 72 height 22
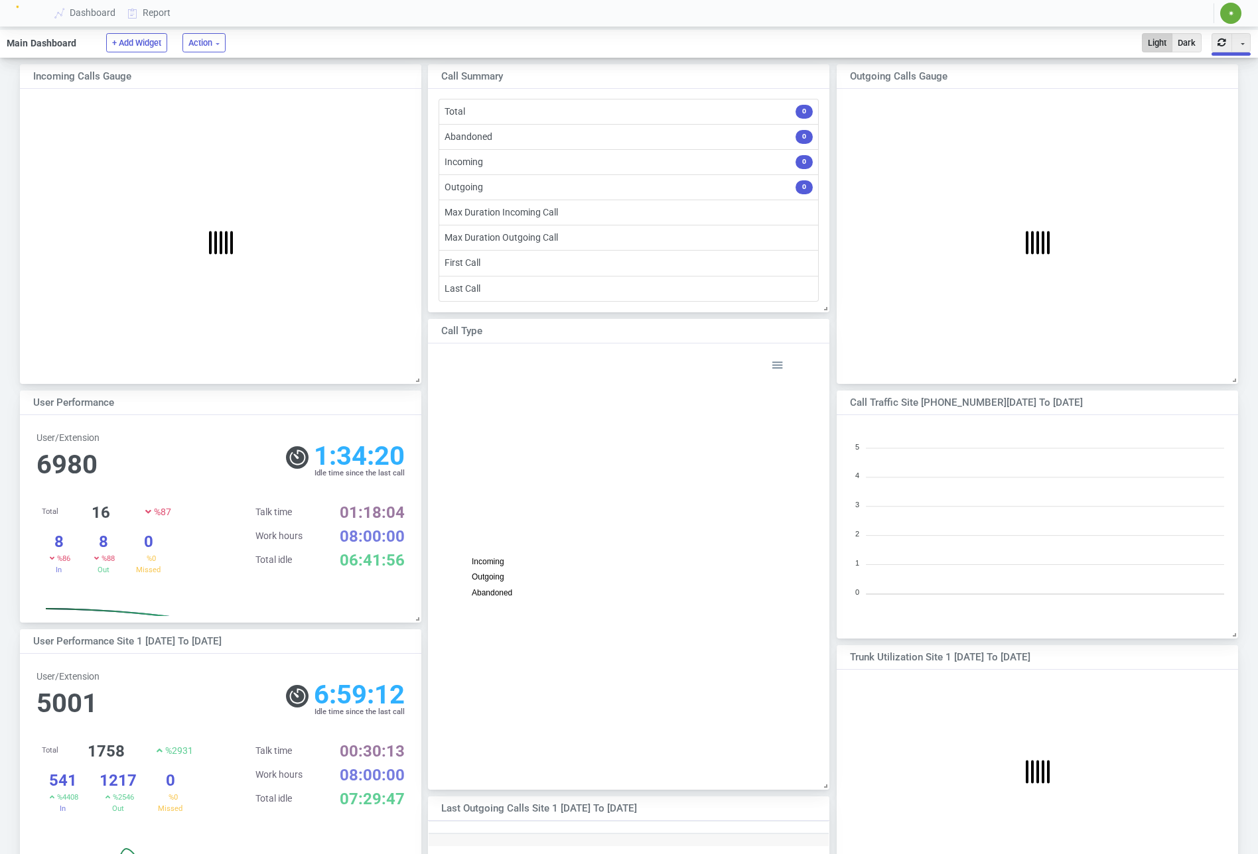
scroll to position [259, 401]
click at [1203, 398] on div at bounding box center [1203, 401] width 12 height 9
select select "1"
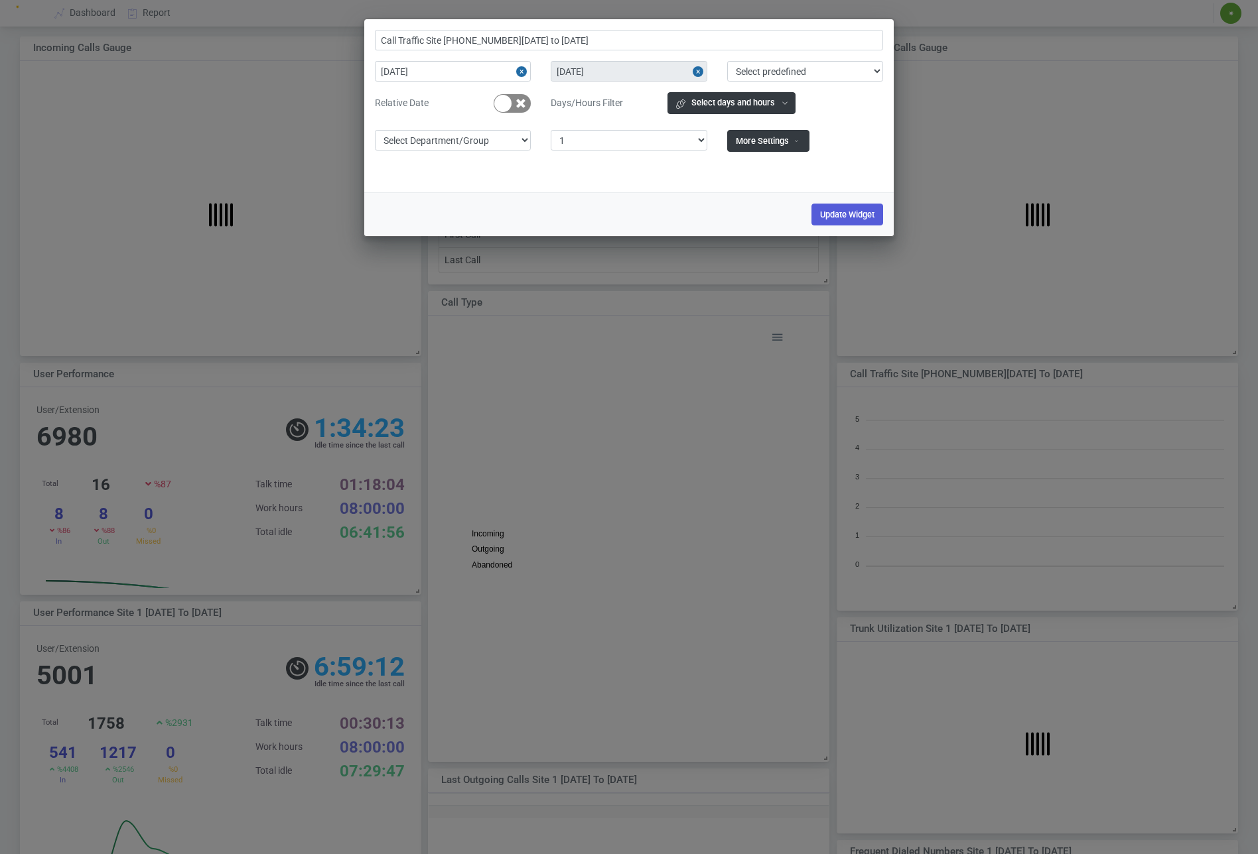
click at [696, 70] on button "Close" at bounding box center [699, 71] width 15 height 21
type input "Call Traffic Site 1"
click at [528, 71] on button "Close" at bounding box center [523, 71] width 15 height 21
click at [509, 140] on select "Select Department/Group exceptionExtension WhiteListExtension Untitled Group Un…" at bounding box center [453, 140] width 156 height 21
click at [612, 145] on select "Select Site 1" at bounding box center [629, 140] width 156 height 21
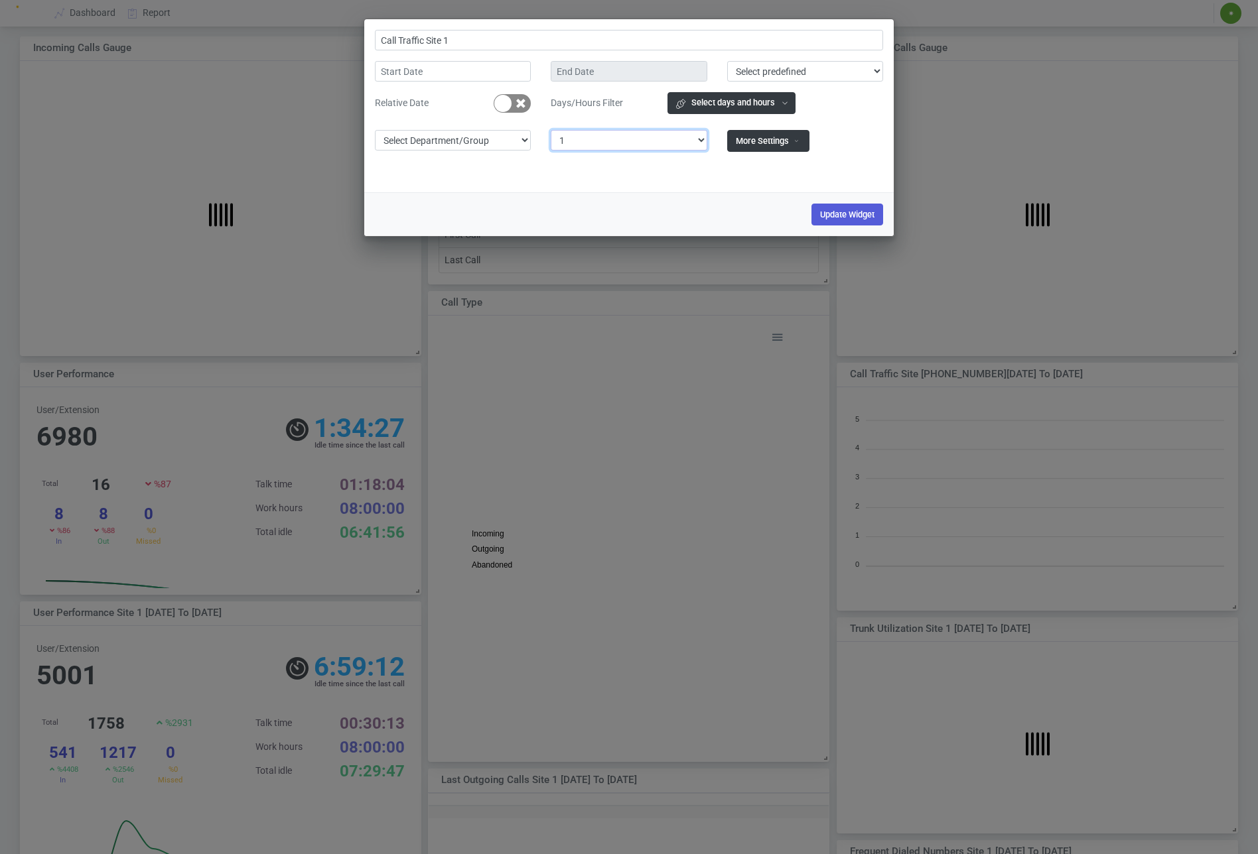
select select "0"
click at [551, 130] on select "Select Site 1" at bounding box center [629, 140] width 156 height 21
type input "Call Traffic"
click at [844, 214] on button "Update Widget" at bounding box center [847, 215] width 72 height 22
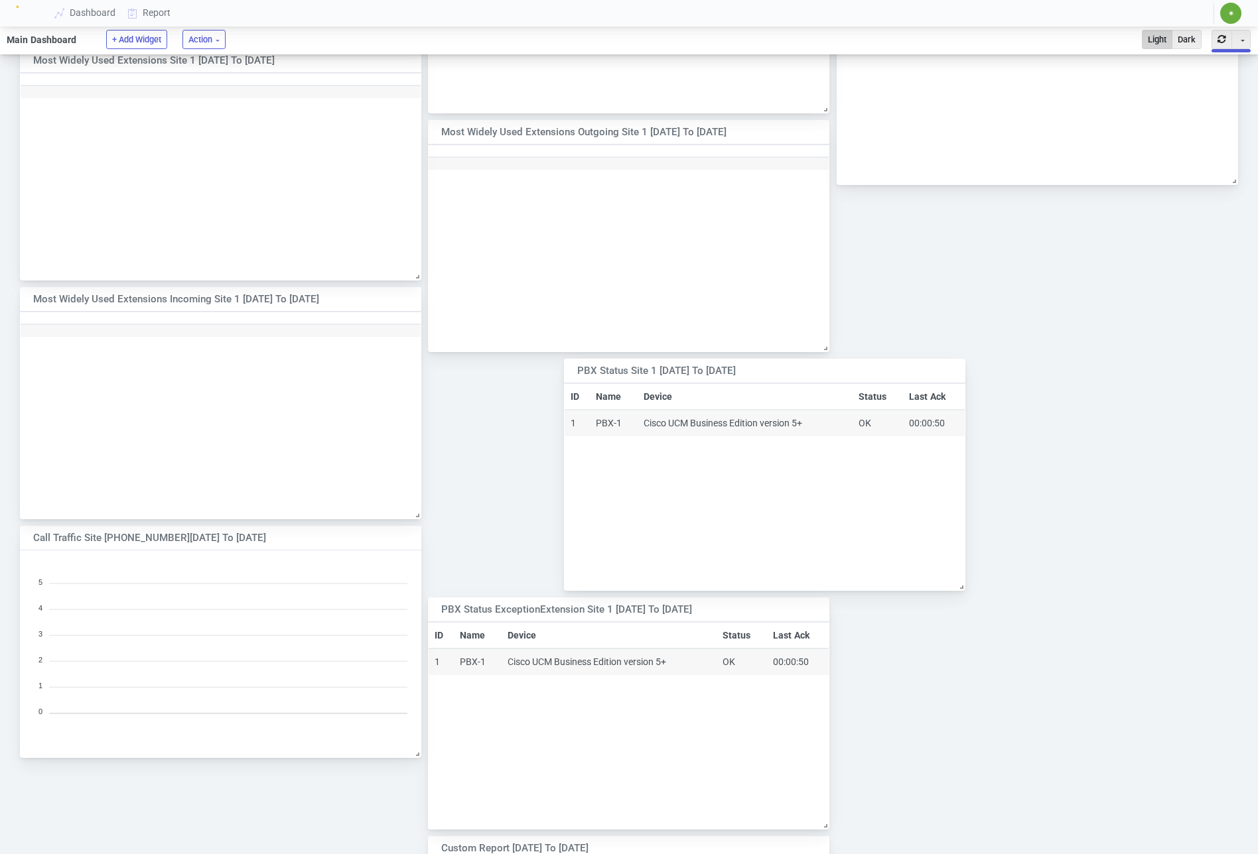
scroll to position [1171, 0]
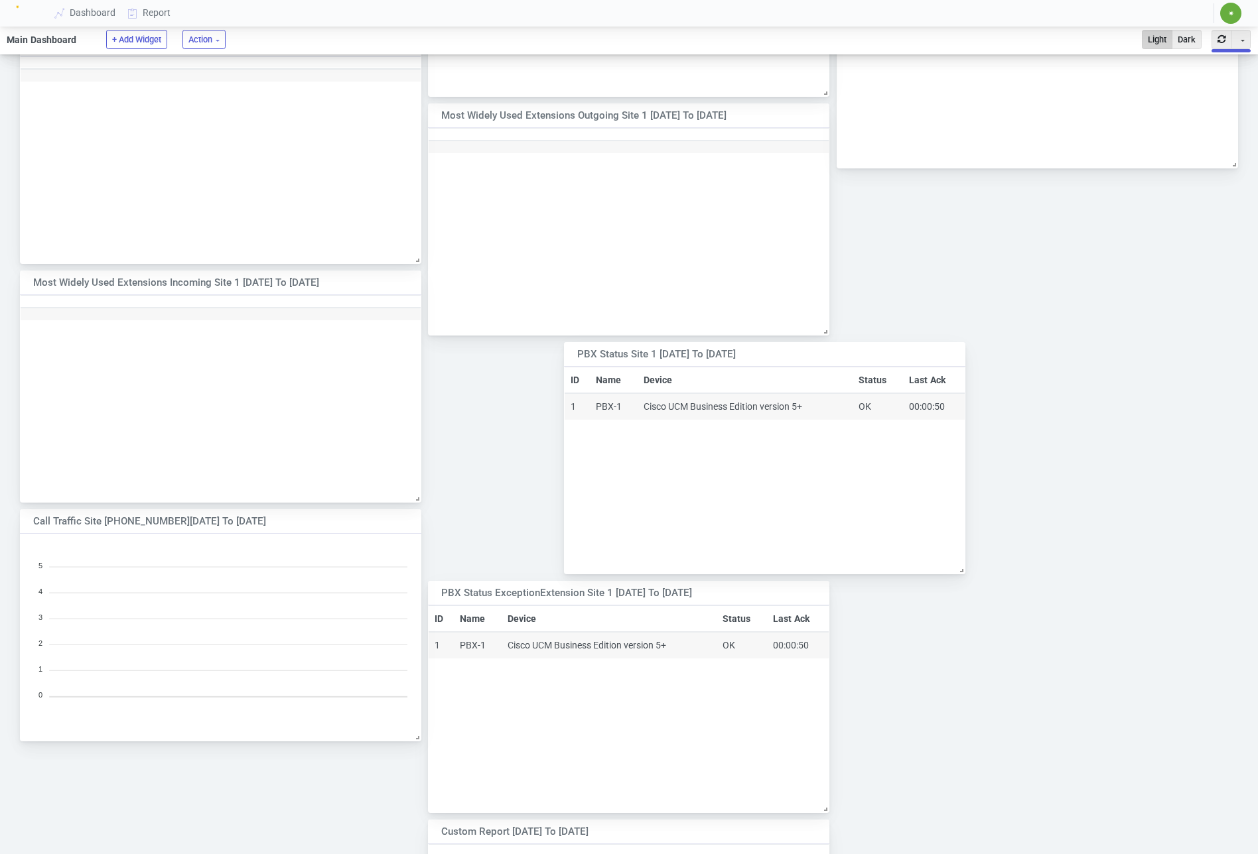
click at [1222, 8] on span "✷" at bounding box center [1230, 13] width 21 height 21
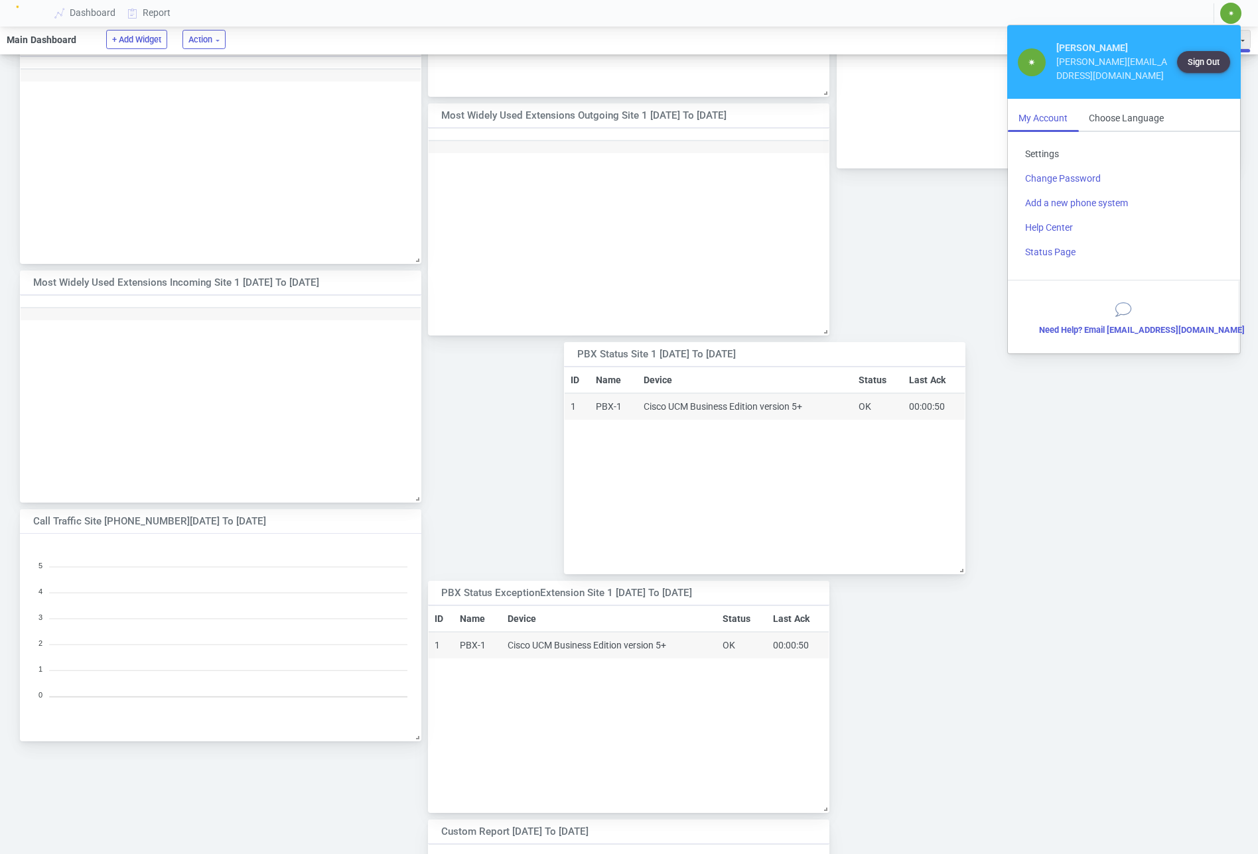
click at [1048, 142] on link "Settings" at bounding box center [1123, 154] width 219 height 25
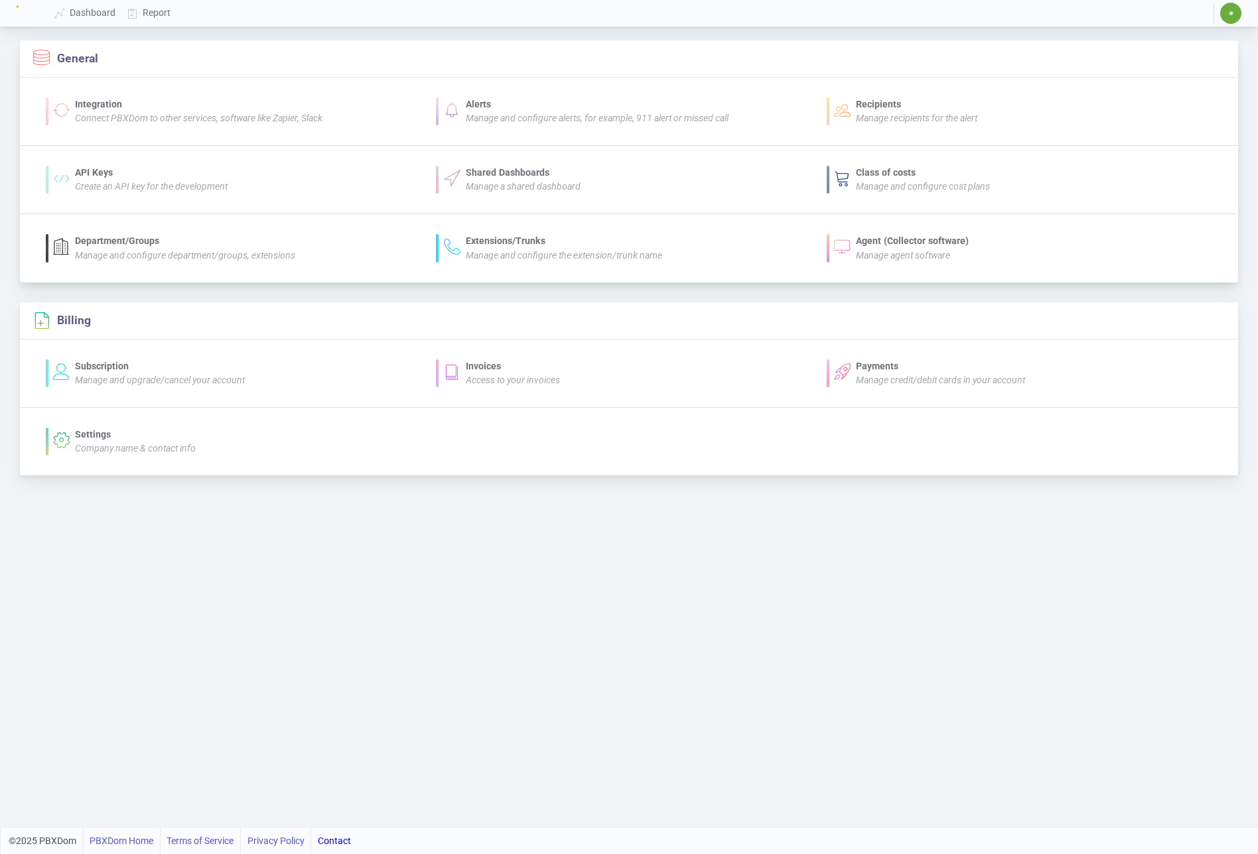
click at [879, 241] on div "Agent (Collector software)" at bounding box center [912, 241] width 113 height 14
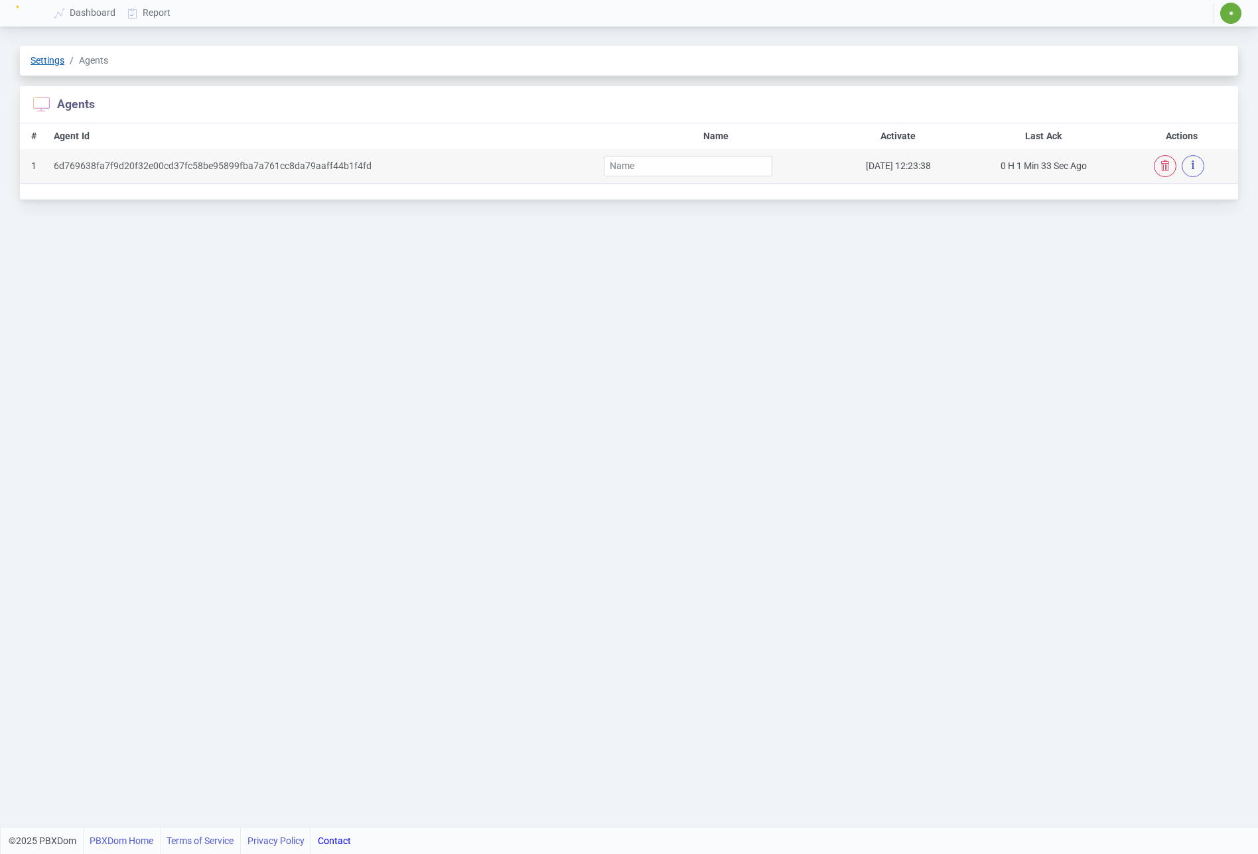
click at [52, 57] on link "Settings" at bounding box center [48, 60] width 34 height 11
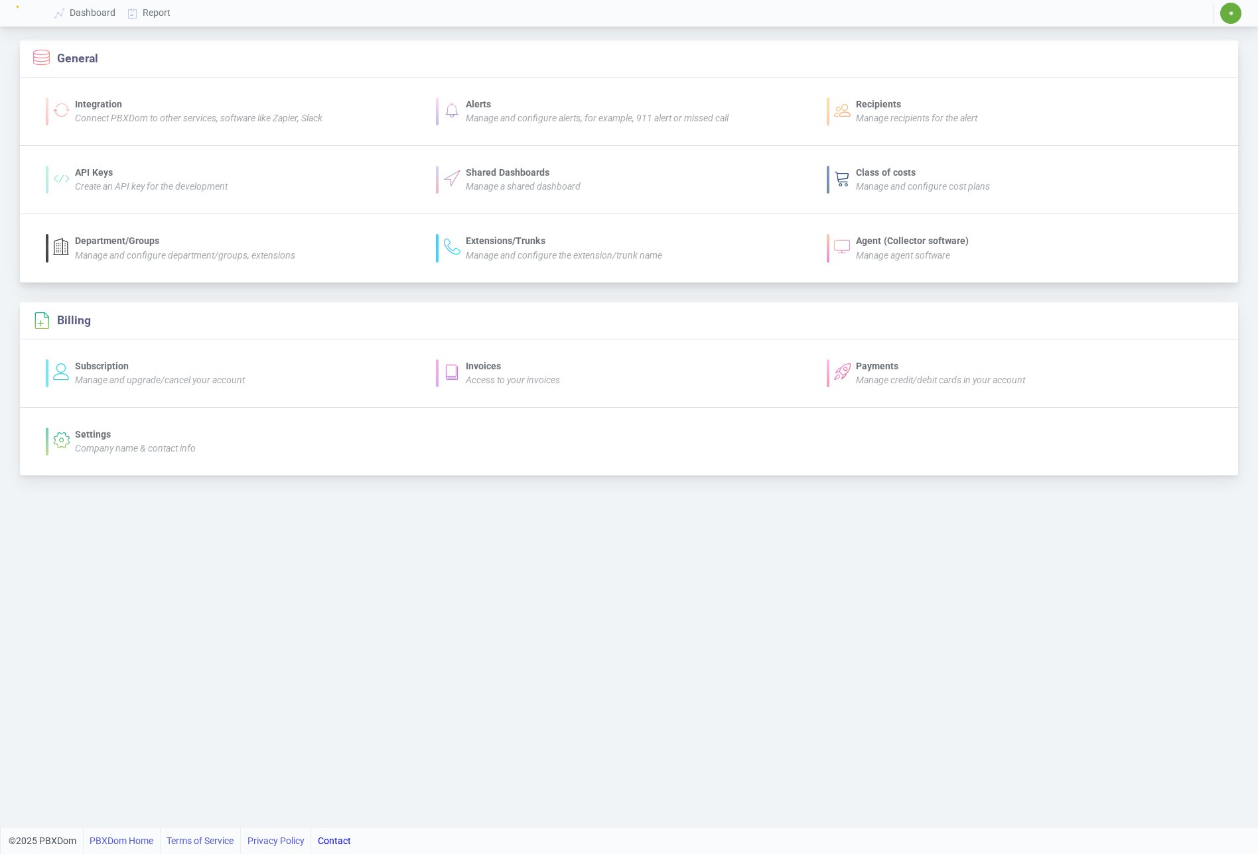
click at [917, 239] on div "Agent (Collector software)" at bounding box center [912, 241] width 113 height 14
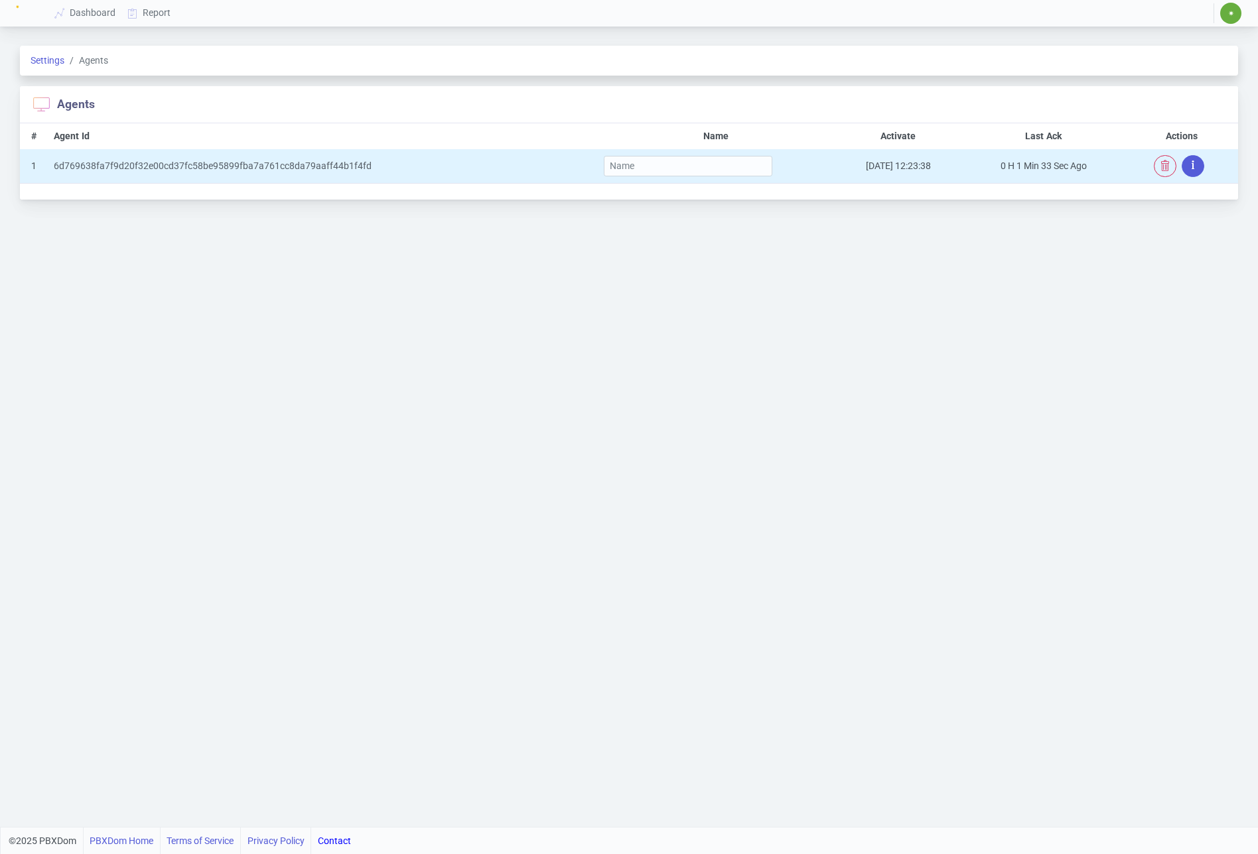
click at [1199, 170] on button "button" at bounding box center [1192, 166] width 23 height 22
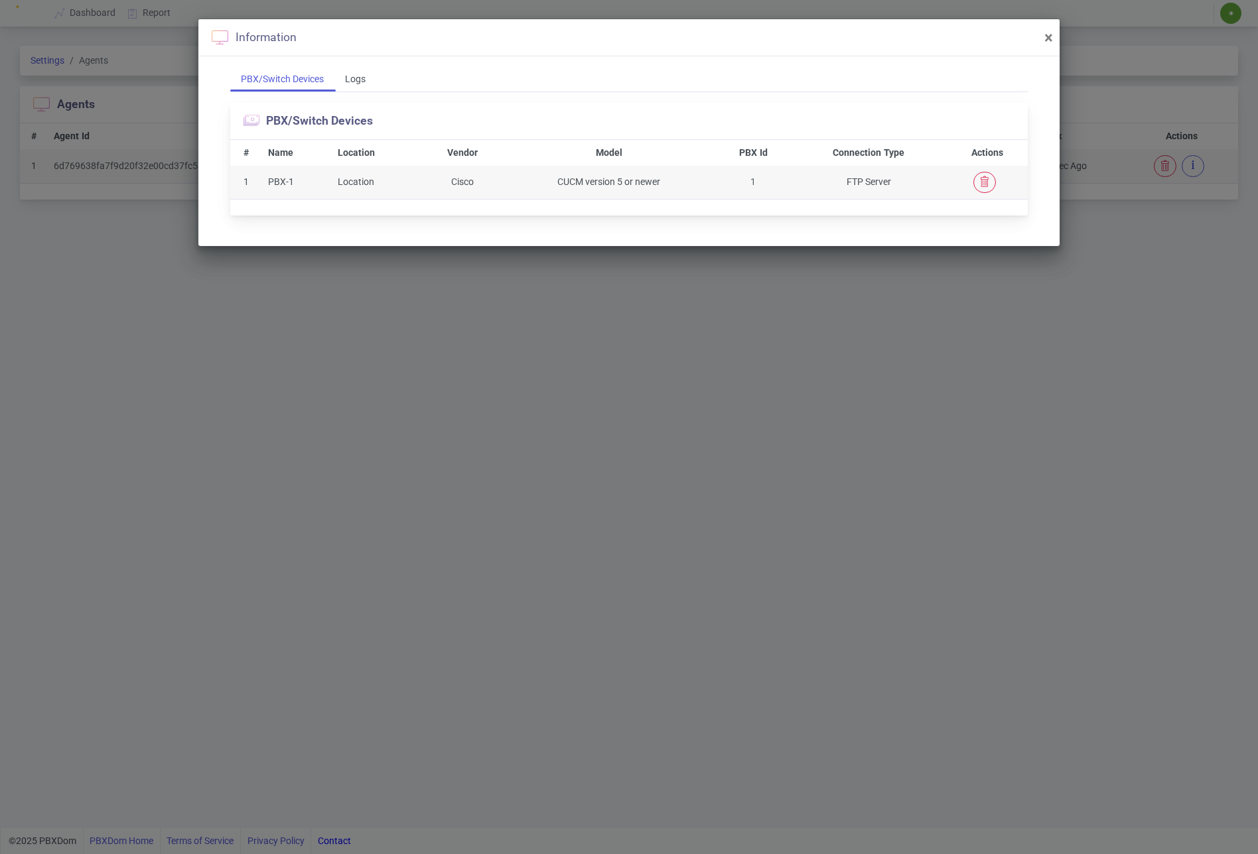
click at [1040, 34] on div "Information ×" at bounding box center [628, 37] width 861 height 37
click at [1047, 36] on span "×" at bounding box center [1048, 38] width 9 height 19
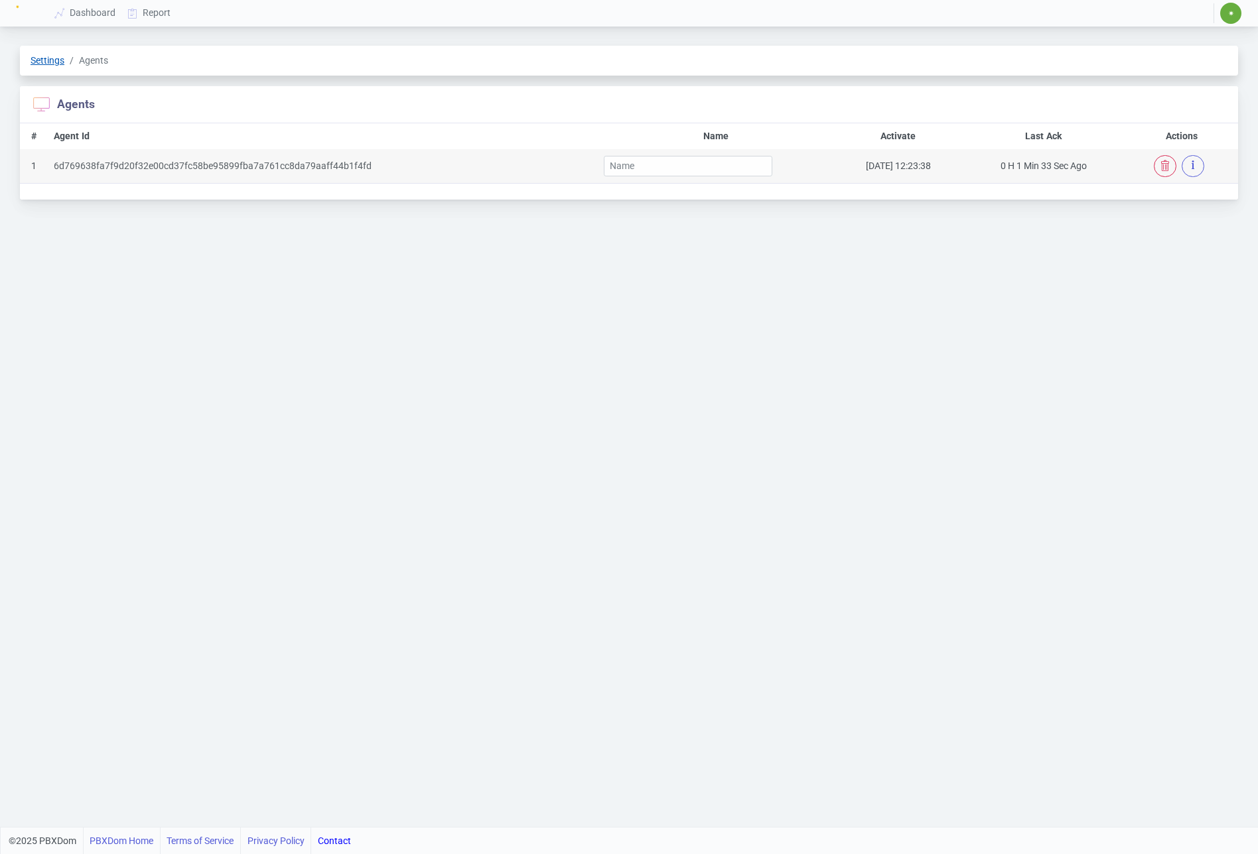
click at [43, 62] on link "Settings" at bounding box center [48, 60] width 34 height 11
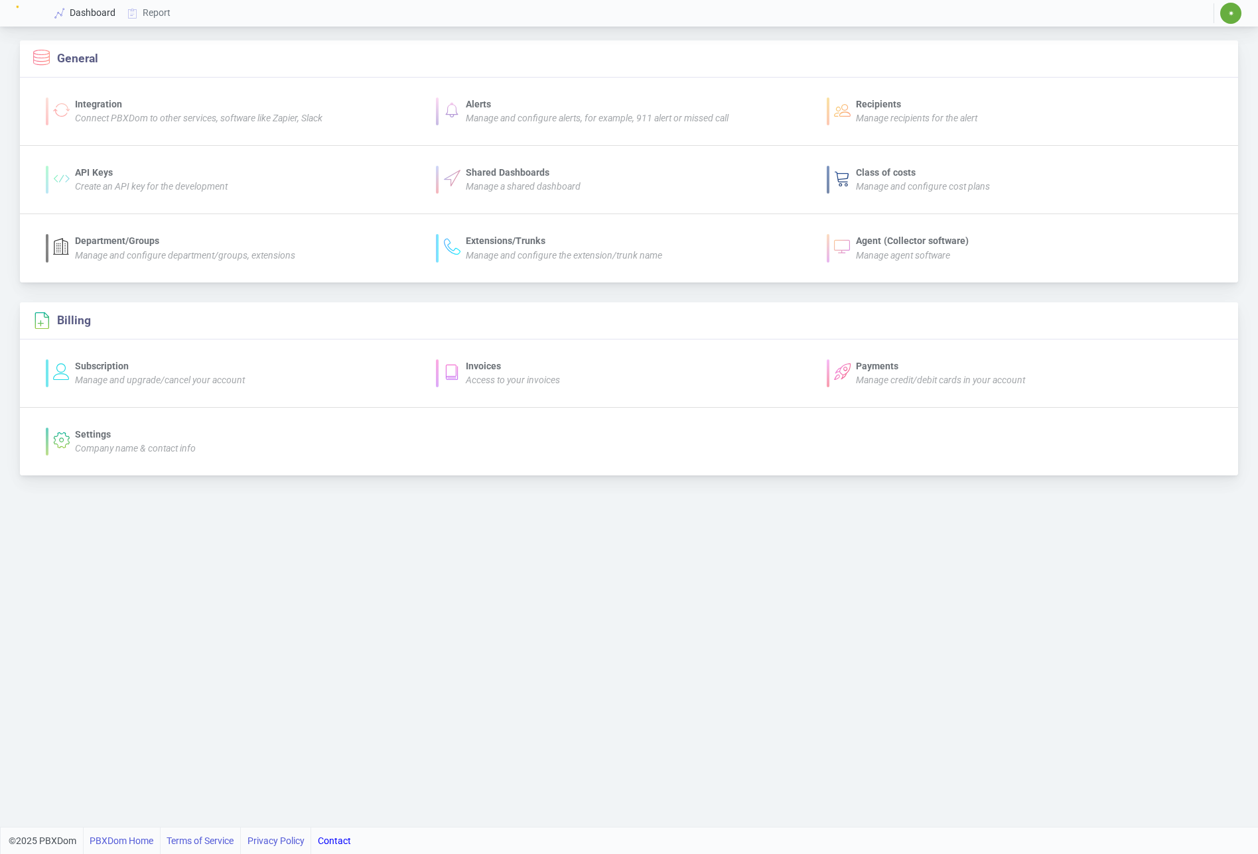
click at [80, 12] on link "Dashboard" at bounding box center [85, 13] width 73 height 25
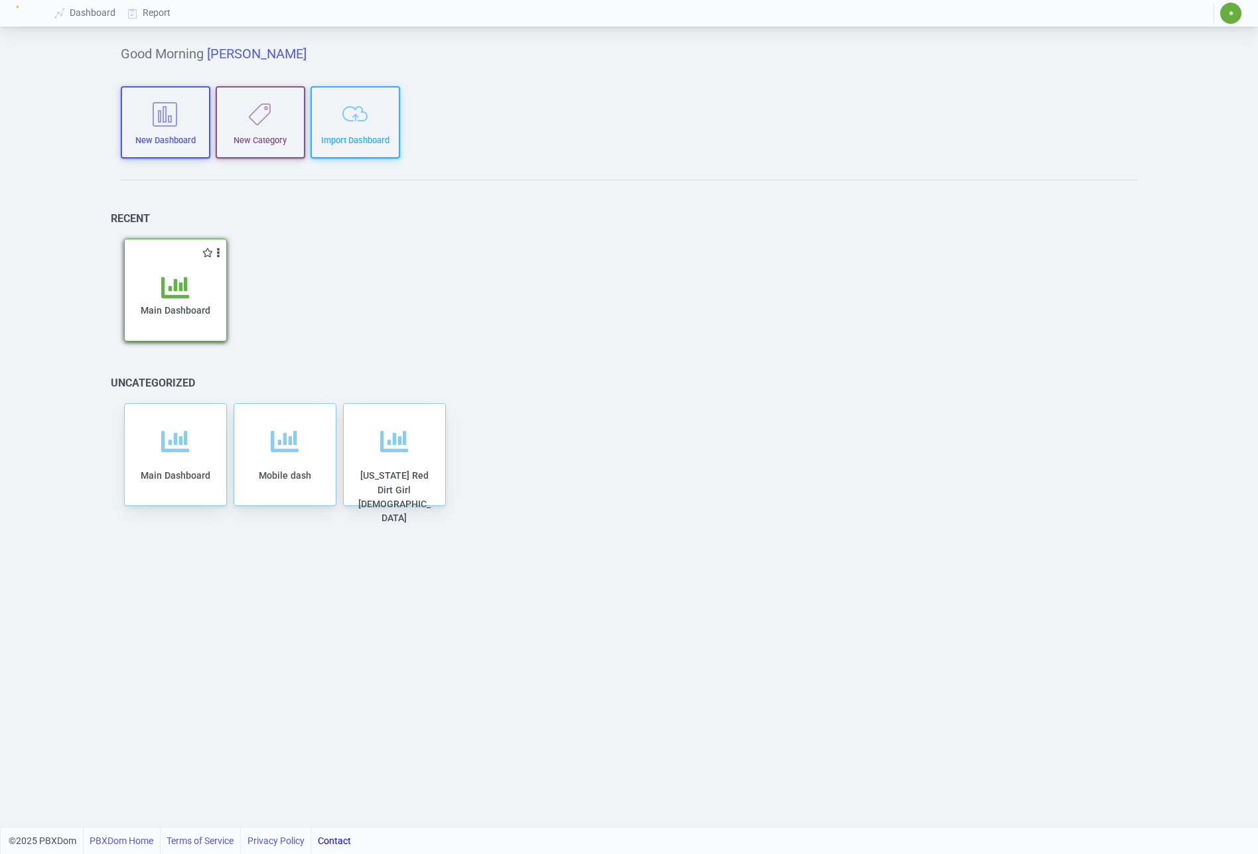
click at [163, 269] on div "Main Dashboard" at bounding box center [175, 300] width 101 height 81
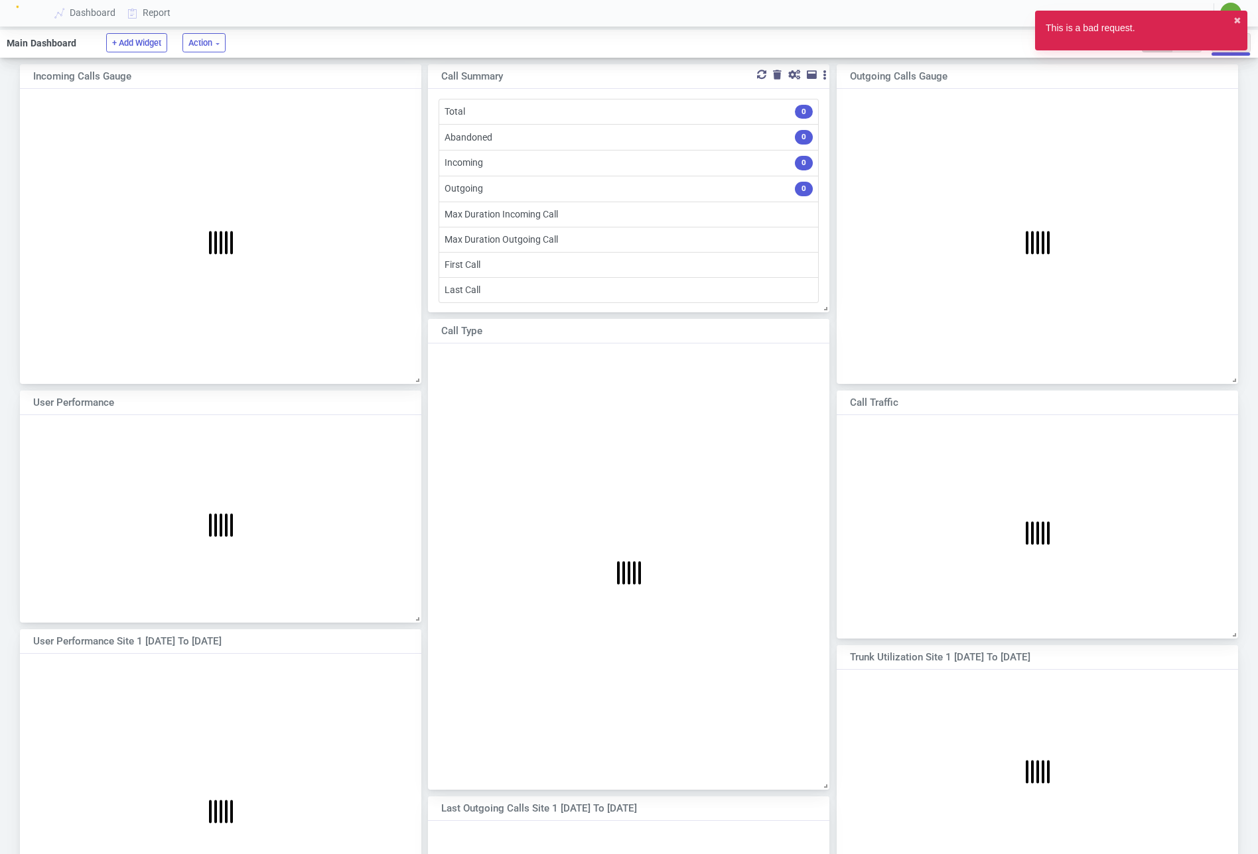
click at [703, 74] on div "Call Summary" at bounding box center [610, 76] width 338 height 15
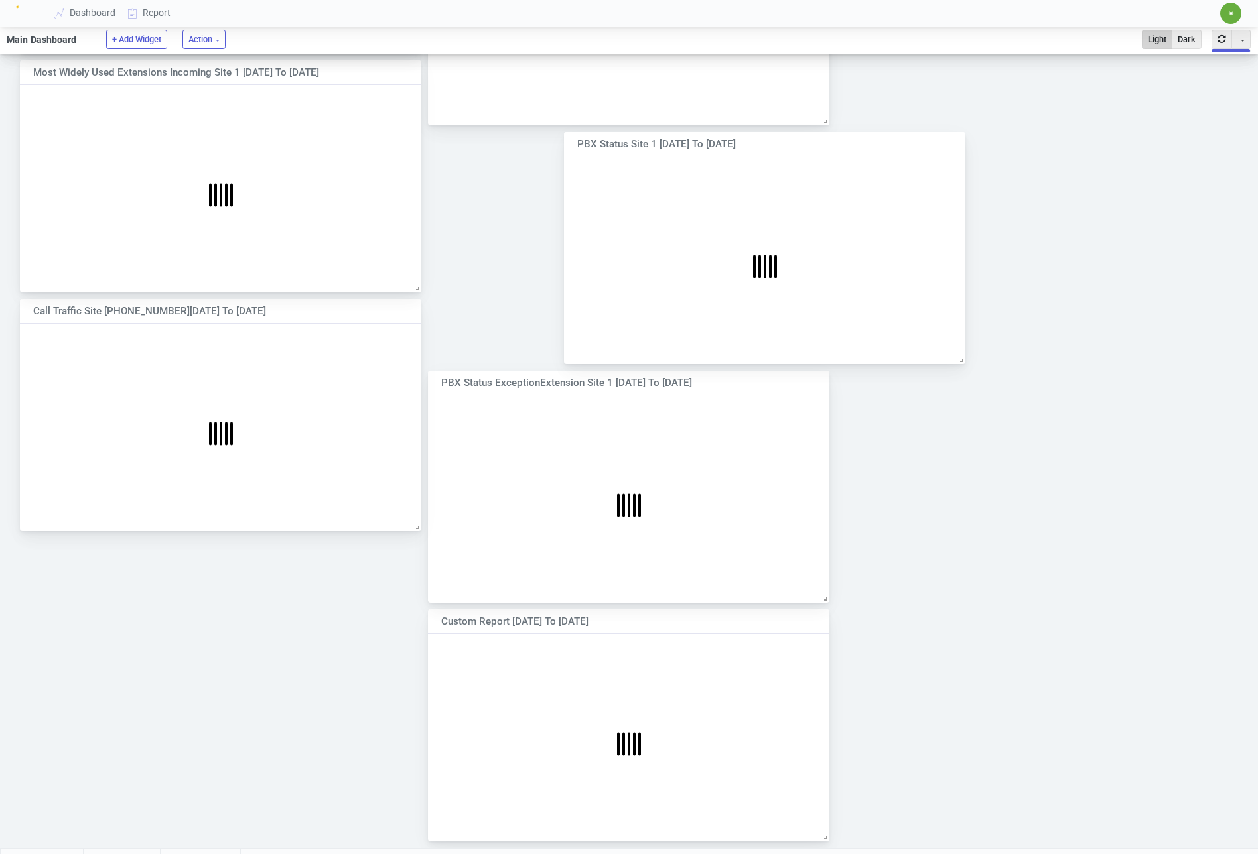
scroll to position [1384, 0]
click at [911, 140] on div at bounding box center [913, 139] width 9 height 9
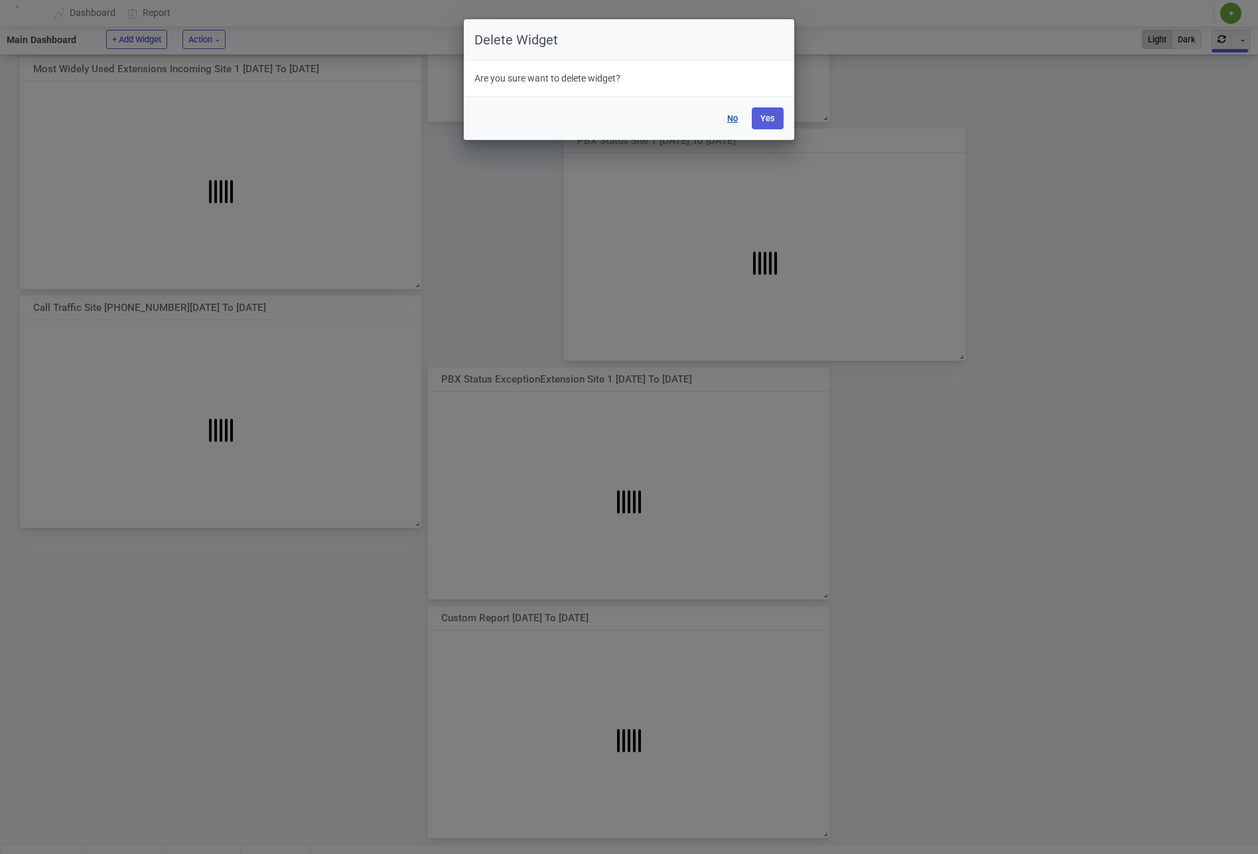
scroll to position [259, 401]
click at [761, 119] on button "Yes" at bounding box center [767, 118] width 32 height 22
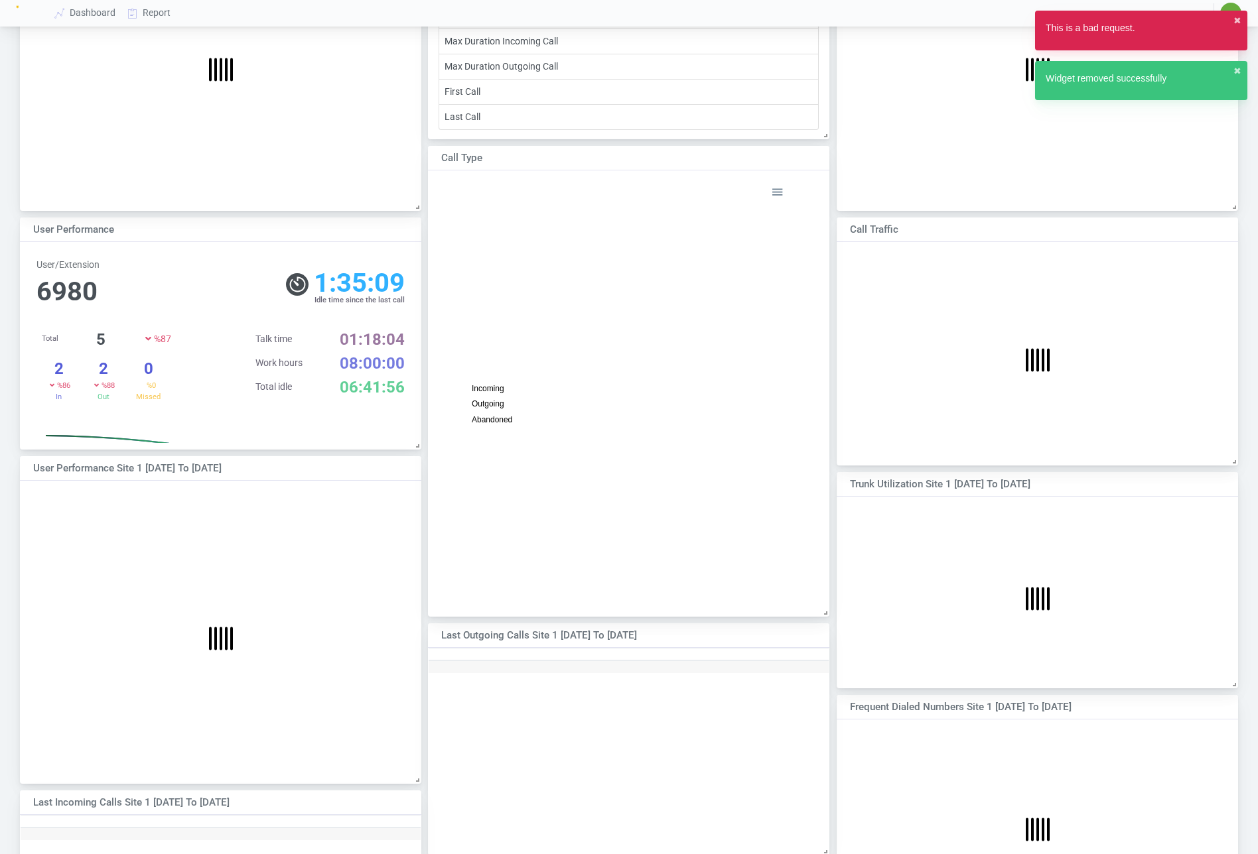
scroll to position [0, 0]
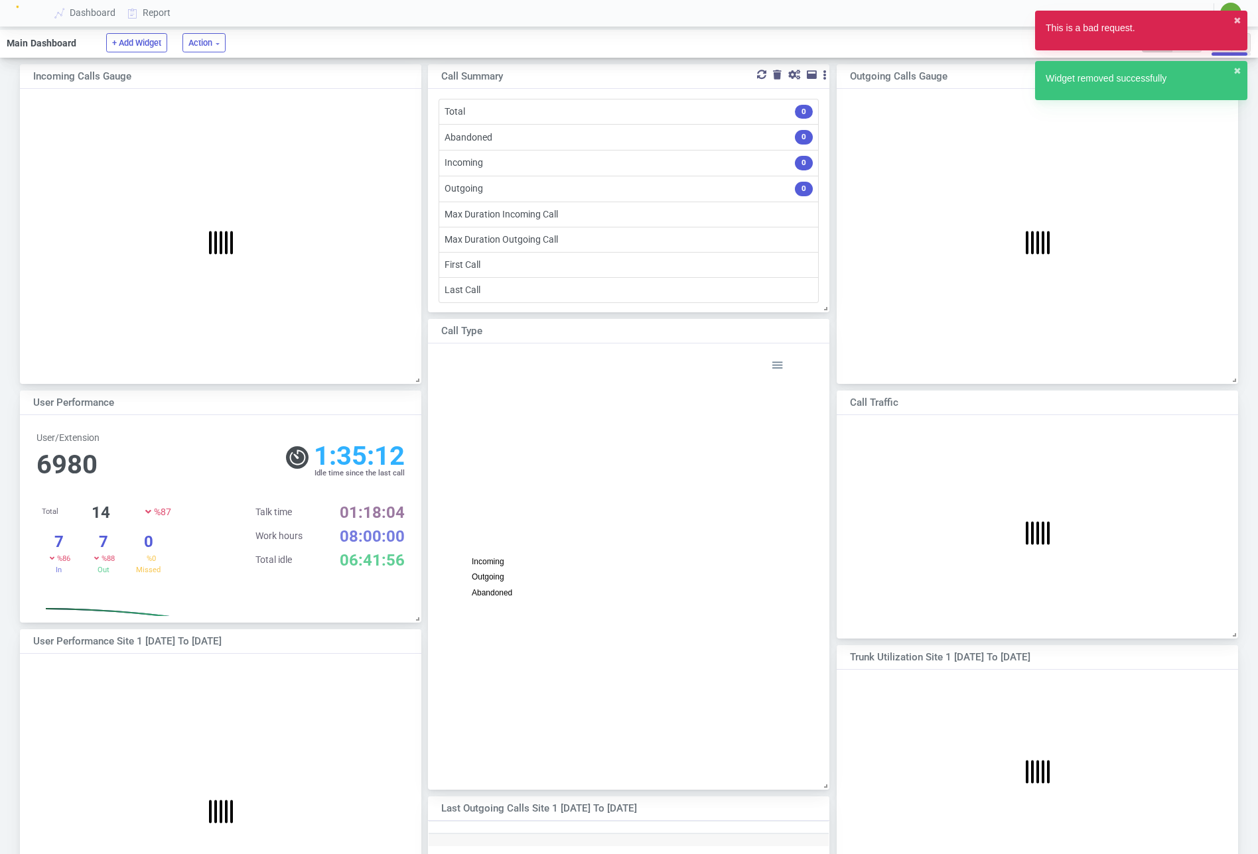
click at [794, 76] on div at bounding box center [794, 74] width 12 height 9
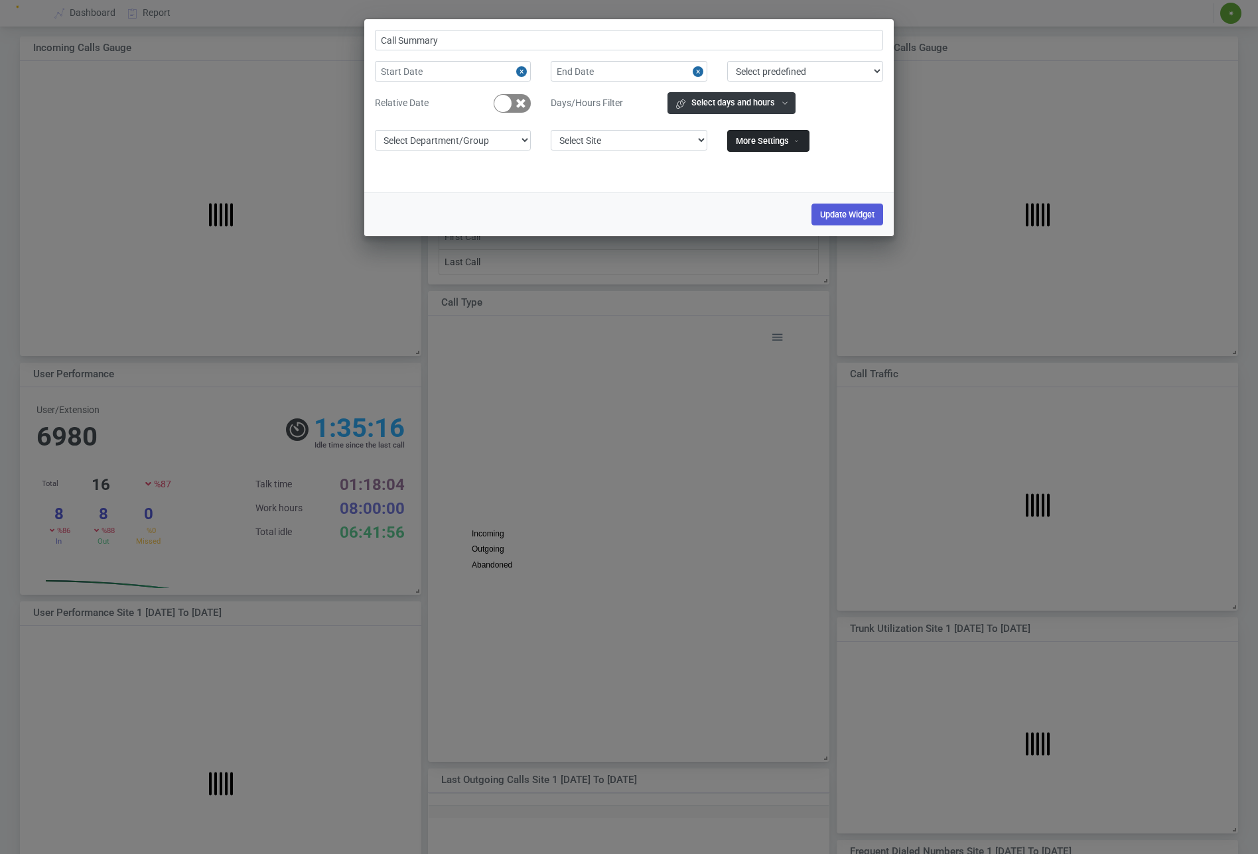
click at [769, 140] on button "More Settings" at bounding box center [768, 141] width 82 height 22
select select "ext"
select select "4"
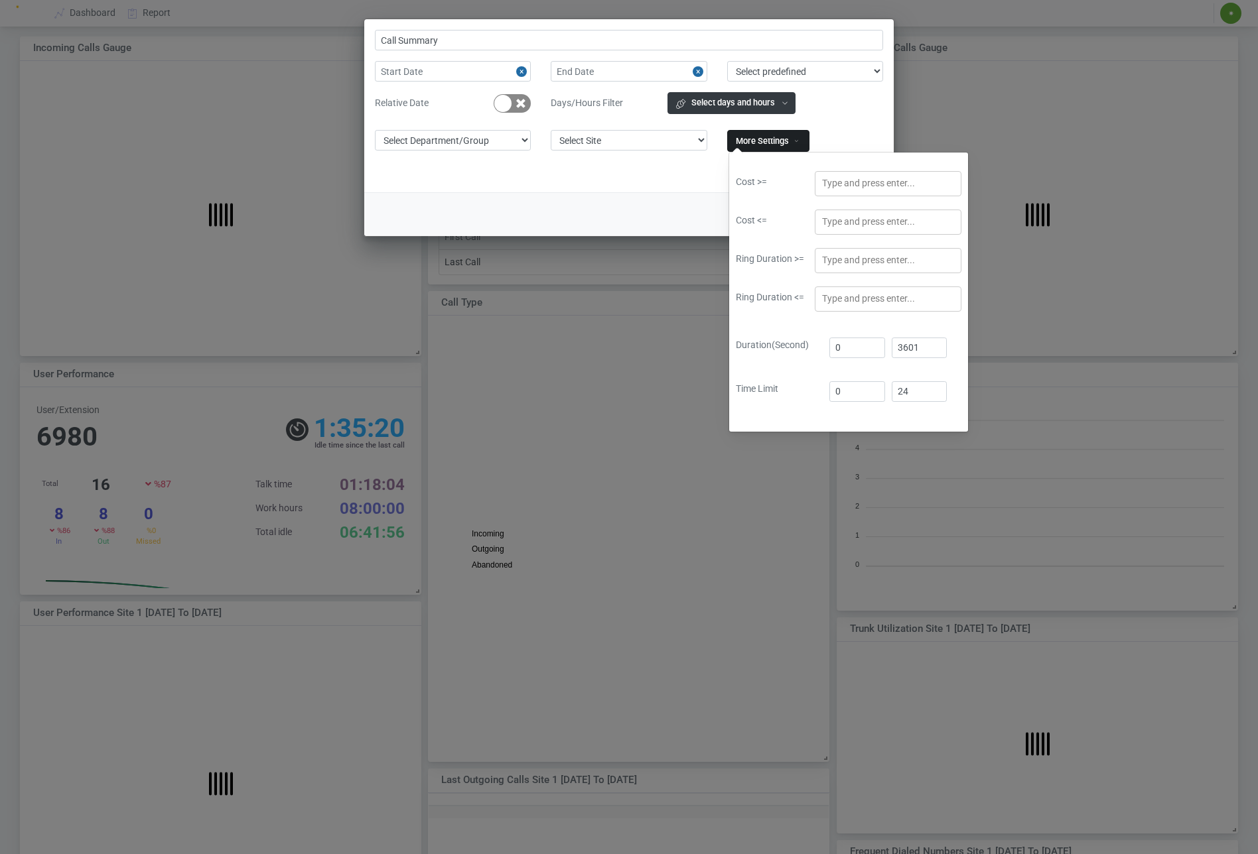
scroll to position [218, 400]
click at [840, 122] on div "Call Summary Select predefined Today Yesterday Current Year Current Month Curre…" at bounding box center [629, 106] width 528 height 152
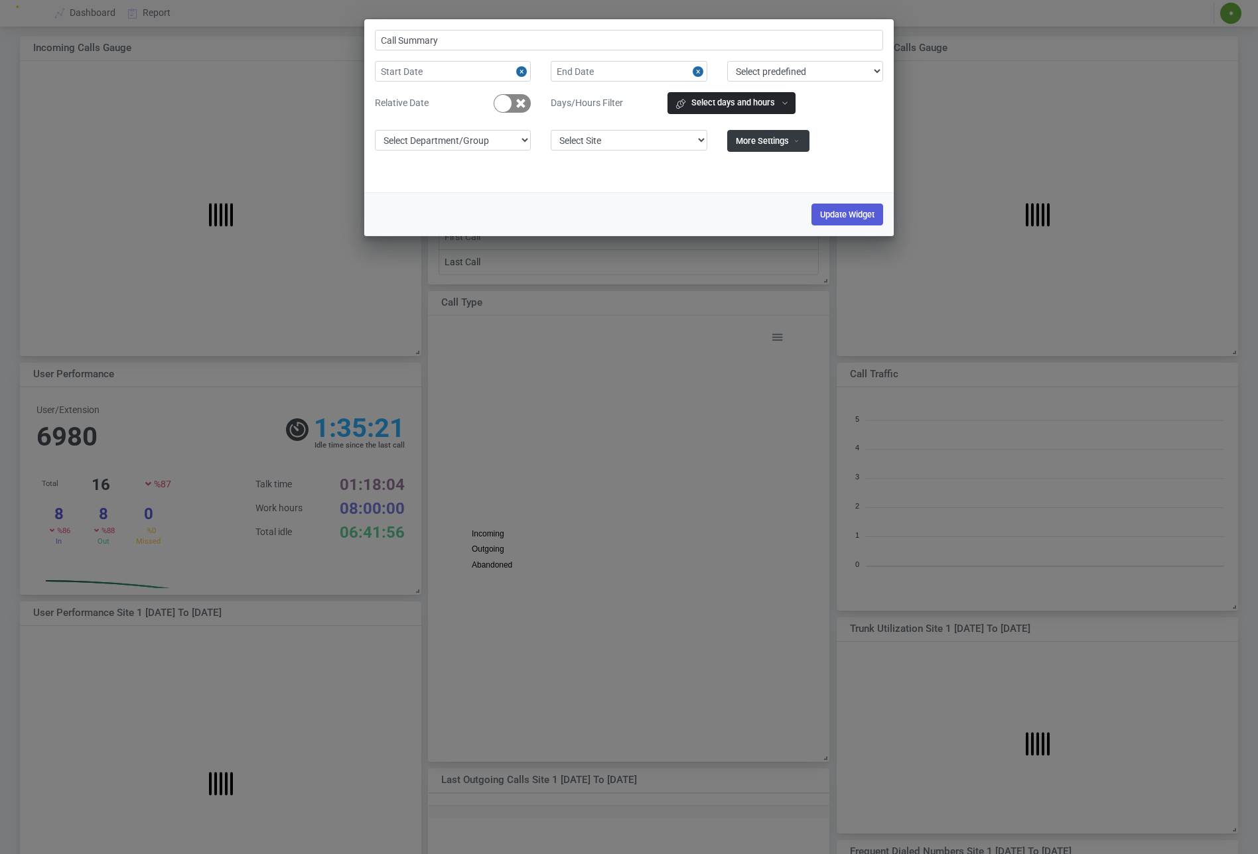
click at [745, 111] on button "Select days and hours" at bounding box center [731, 103] width 128 height 22
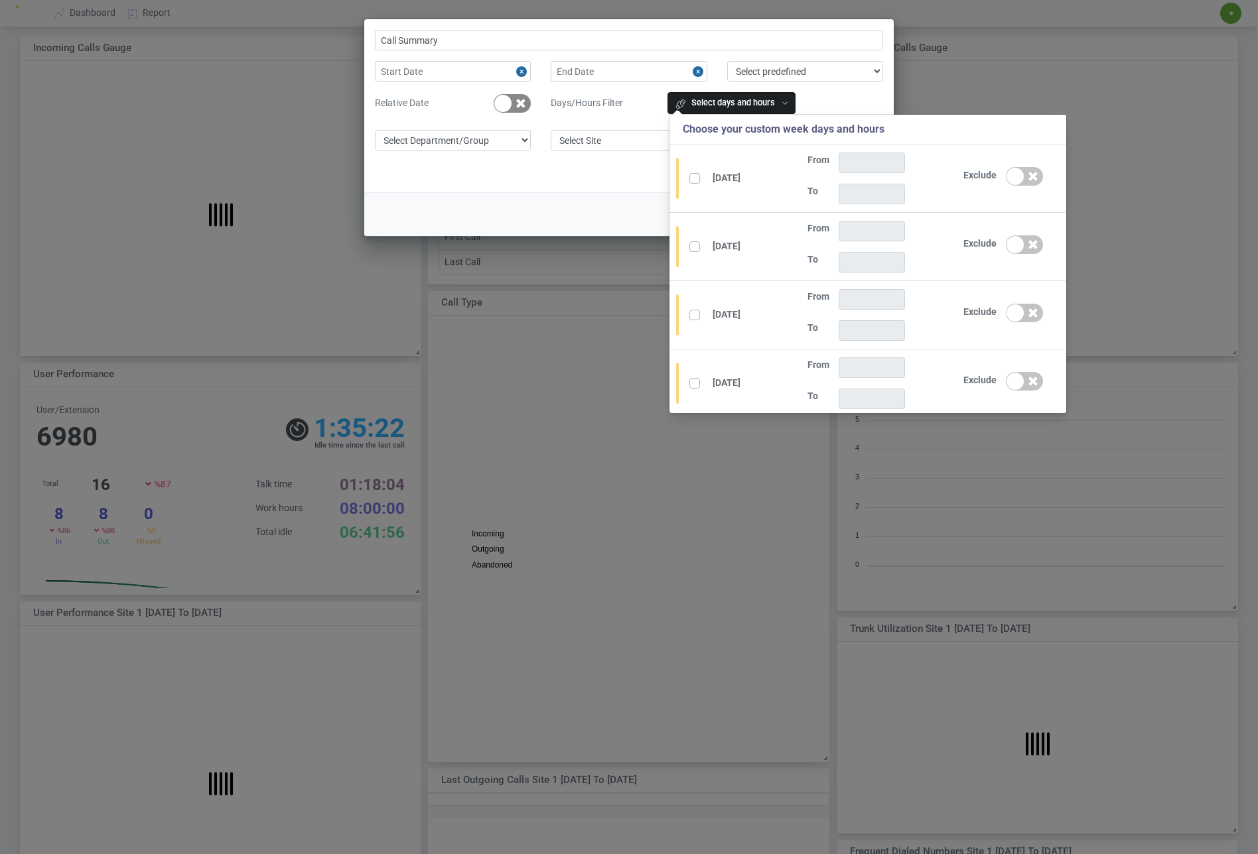
scroll to position [239, 0]
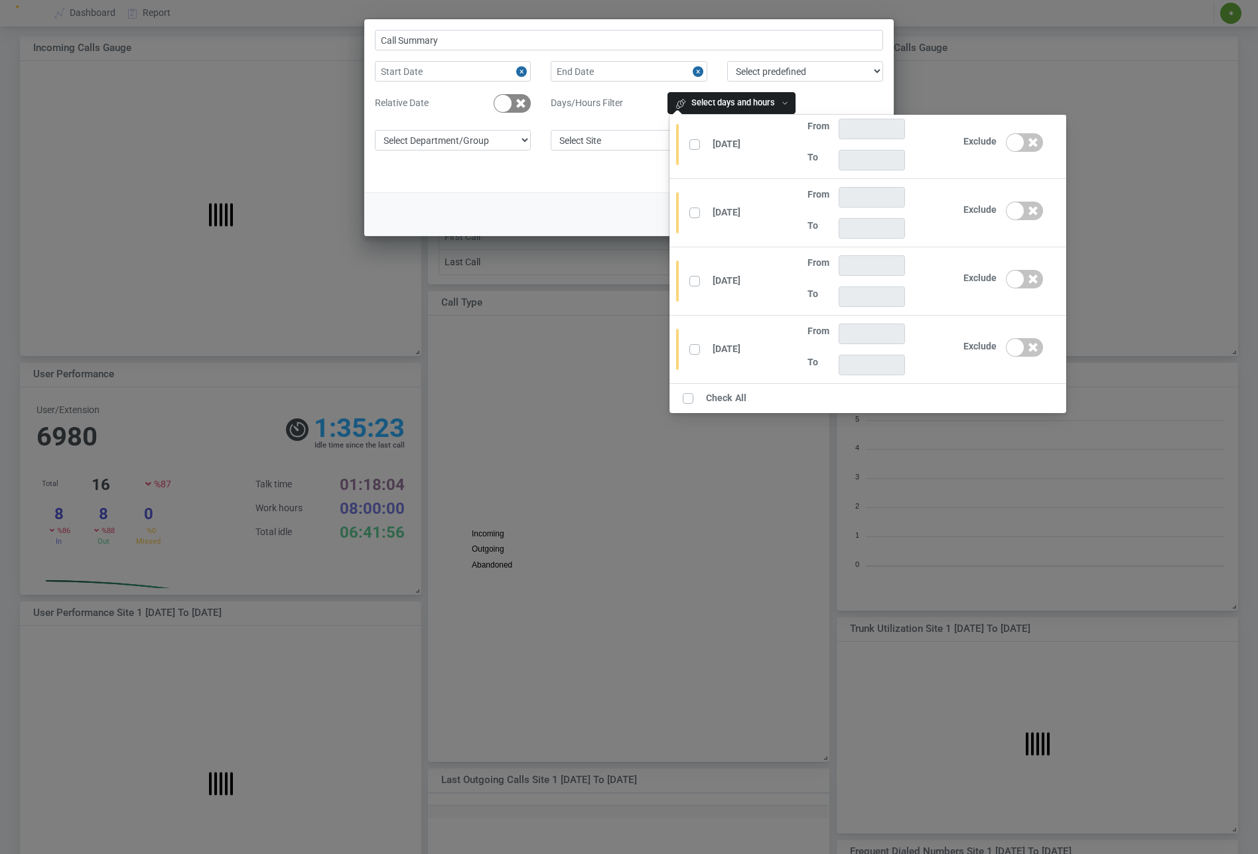
click at [828, 92] on div "Days/Hours Filter Select days and hours Choose your custom week days and hours …" at bounding box center [717, 105] width 352 height 27
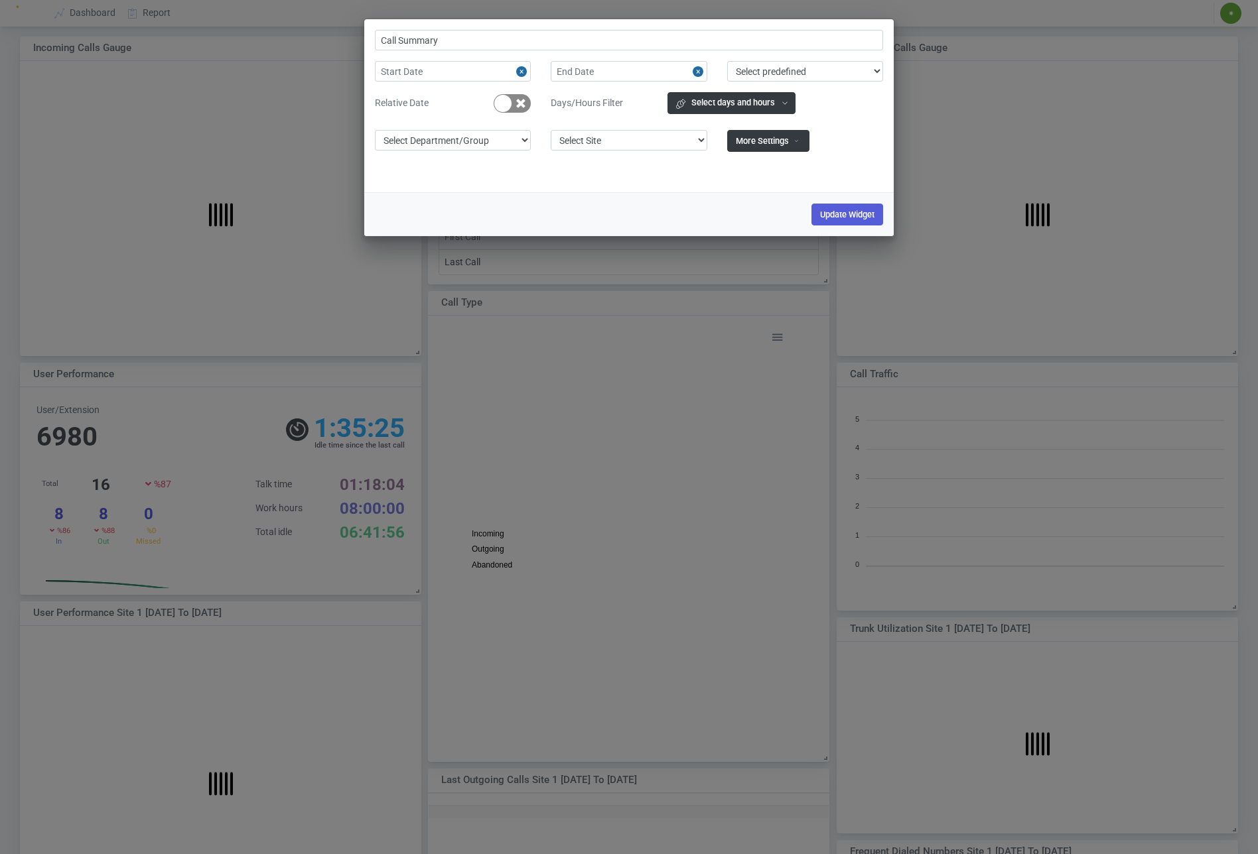
click at [941, 76] on div "Call Summary Select predefined Today Yesterday Current Year Current Month Curre…" at bounding box center [629, 427] width 1258 height 854
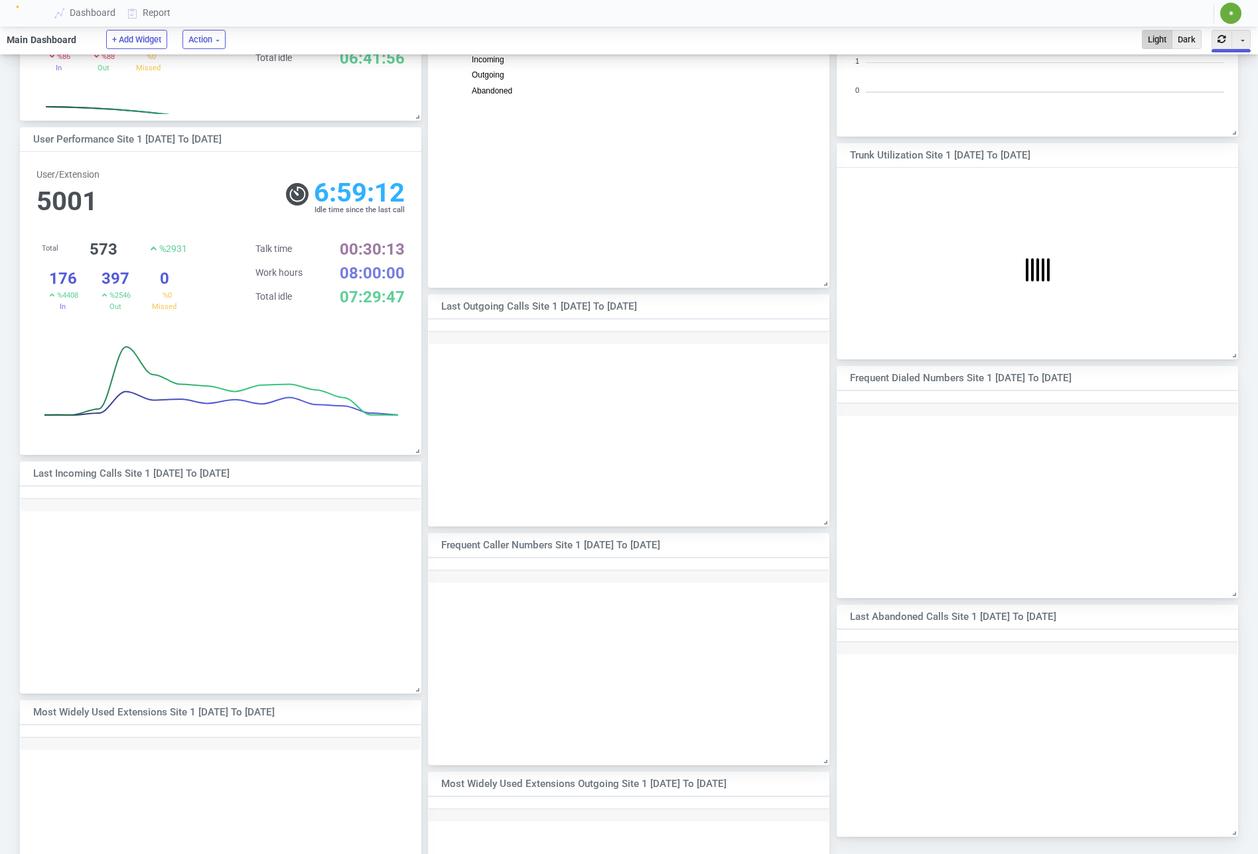
scroll to position [444, 0]
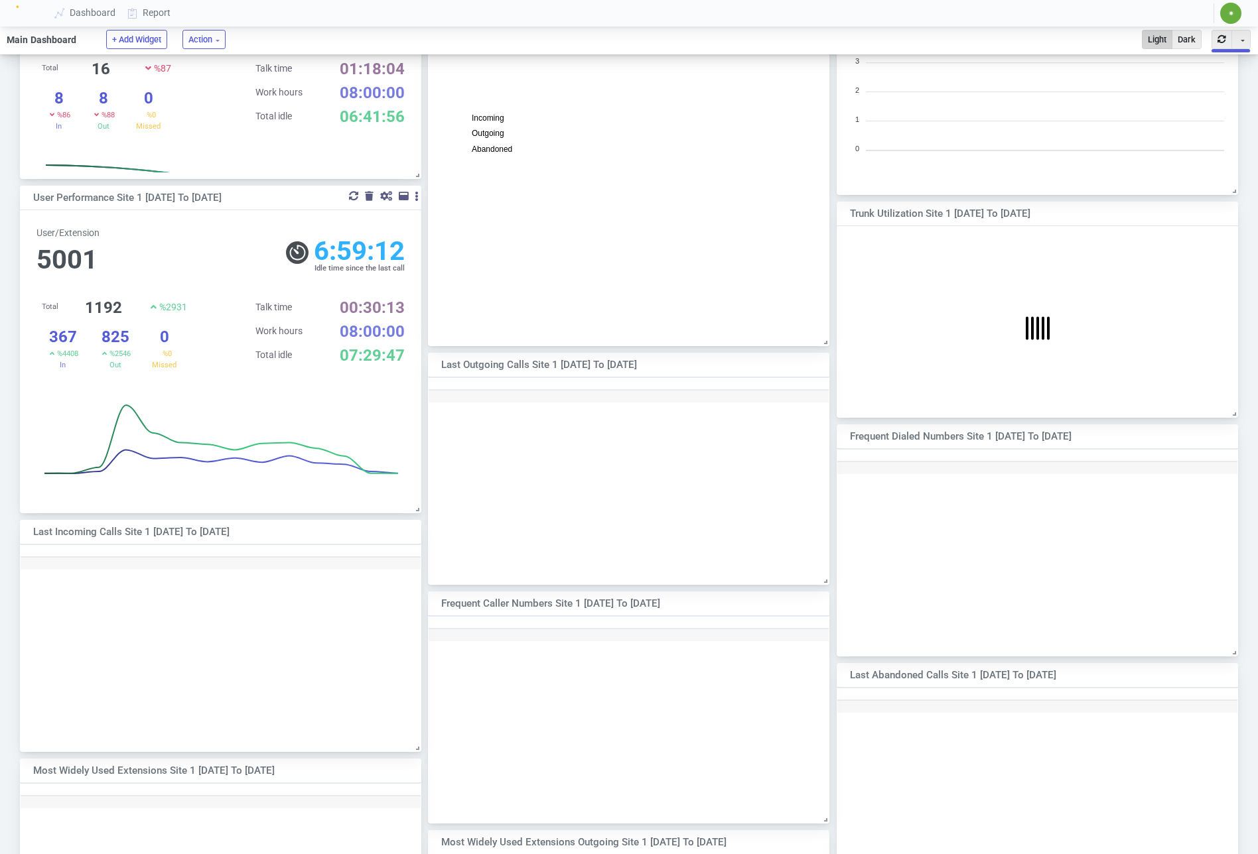
click at [385, 197] on div at bounding box center [386, 196] width 12 height 9
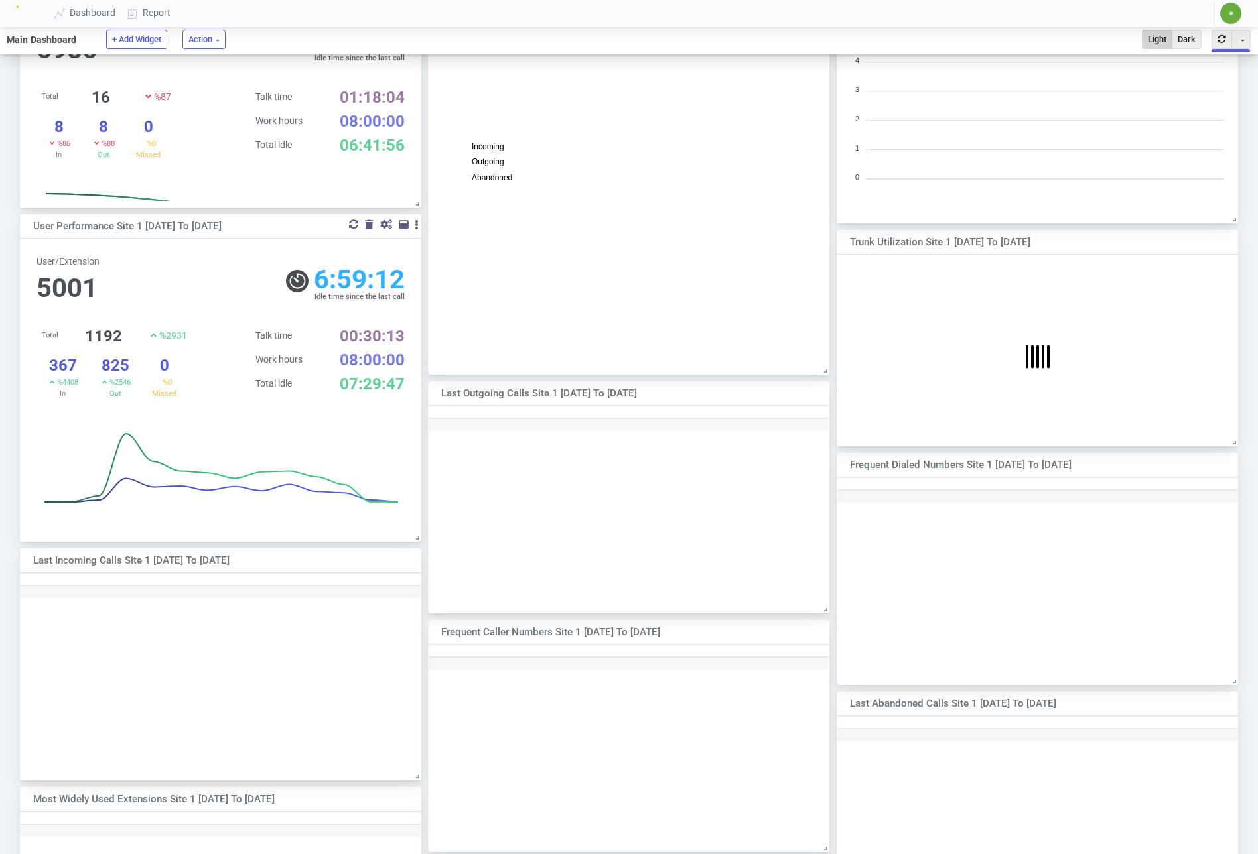
select select "1"
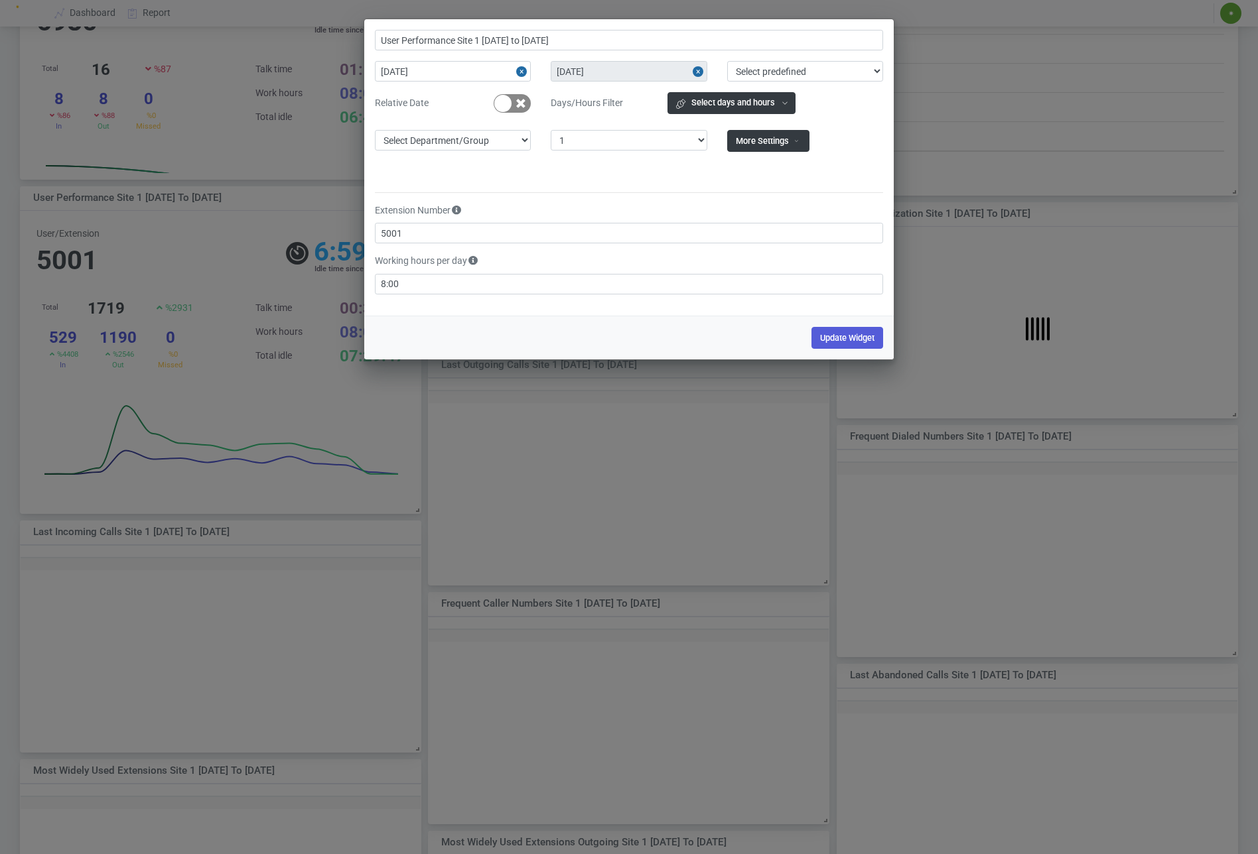
click at [521, 68] on button "Close" at bounding box center [523, 71] width 15 height 21
type input "User Performance Site 1"
click at [644, 143] on select "Select Site 1" at bounding box center [629, 140] width 156 height 21
select select "0"
click at [551, 130] on select "Select Site 1" at bounding box center [629, 140] width 156 height 21
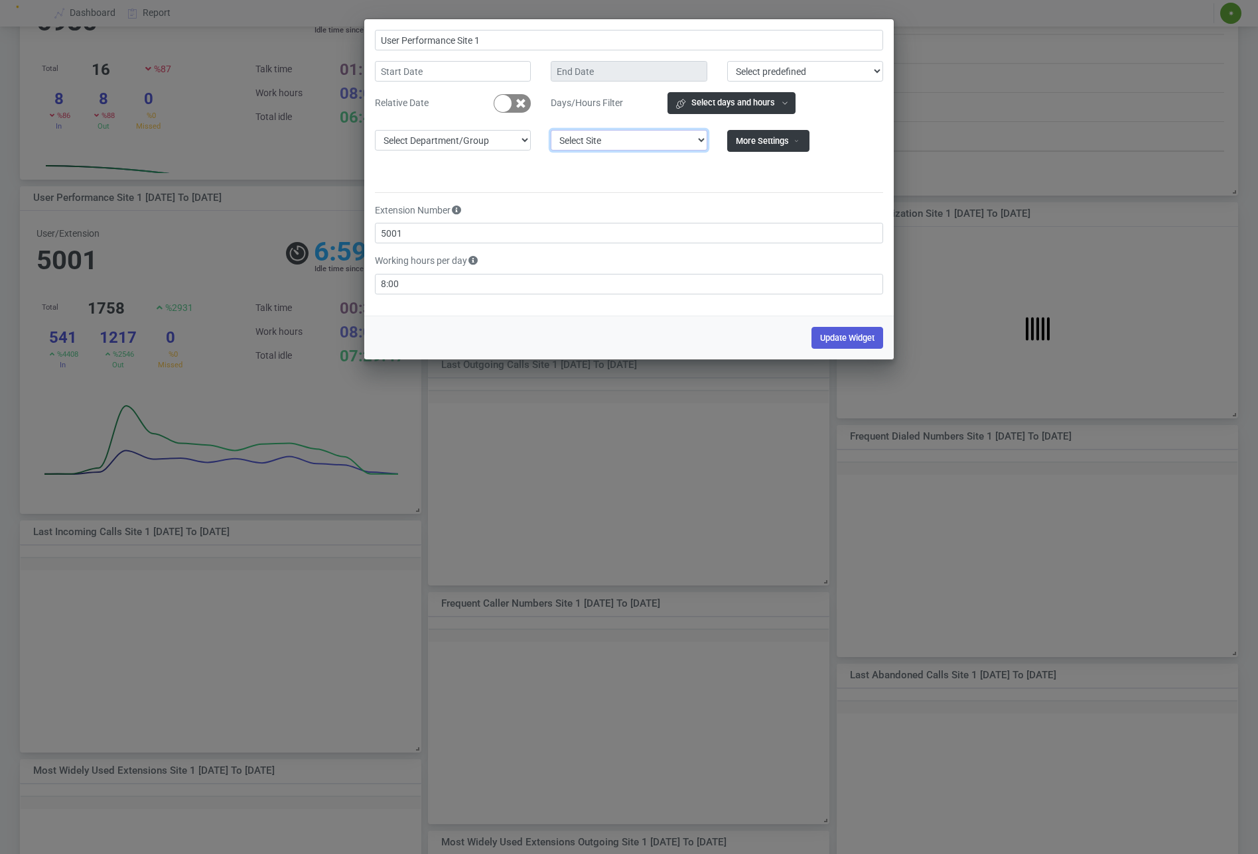
type input "User Performance"
click at [846, 338] on button "Update Widget" at bounding box center [847, 338] width 72 height 22
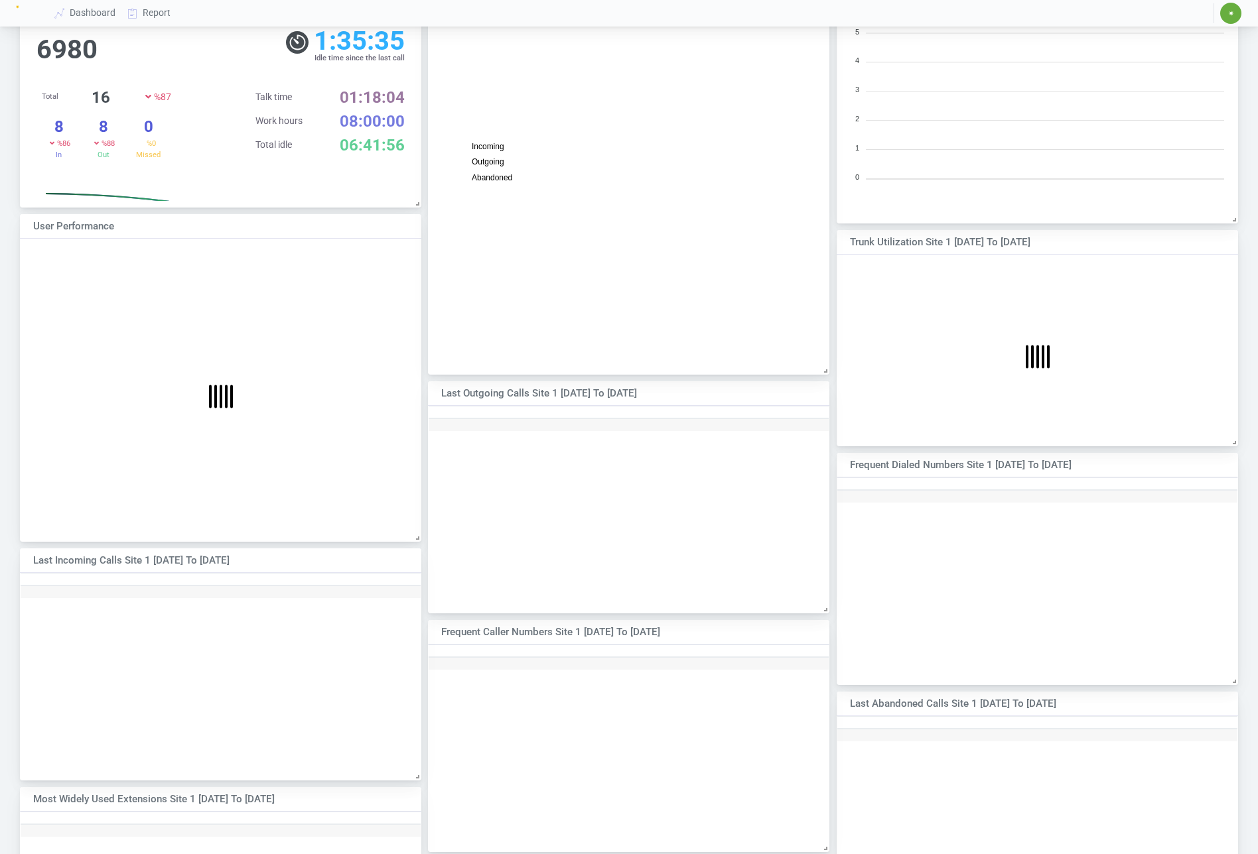
scroll to position [444, 0]
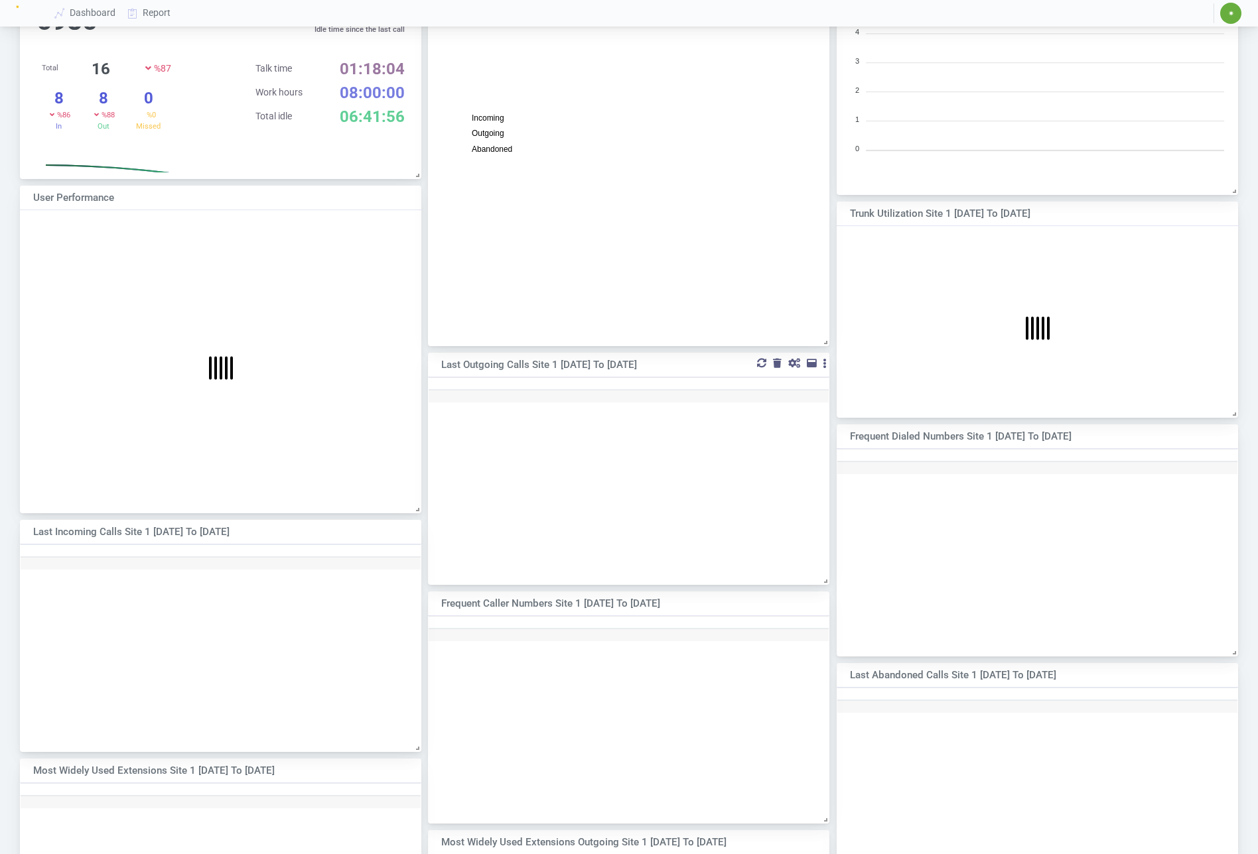
click at [795, 363] on div at bounding box center [794, 363] width 12 height 9
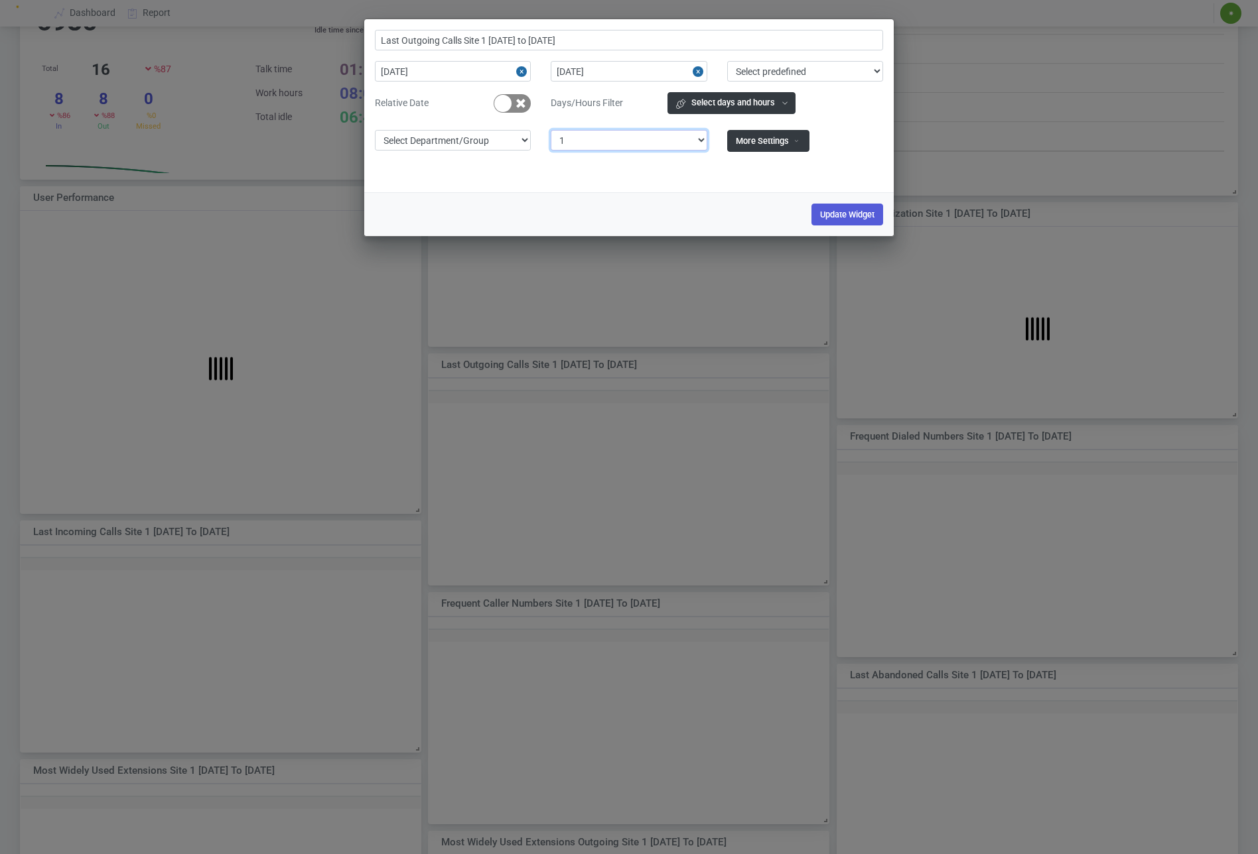
click at [656, 143] on select "Select Site 1" at bounding box center [629, 140] width 156 height 21
select select "0"
click at [551, 130] on select "Select Site 1" at bounding box center [629, 140] width 156 height 21
click at [692, 71] on button "Close" at bounding box center [699, 71] width 15 height 21
type input "Last Outgoing Calls"
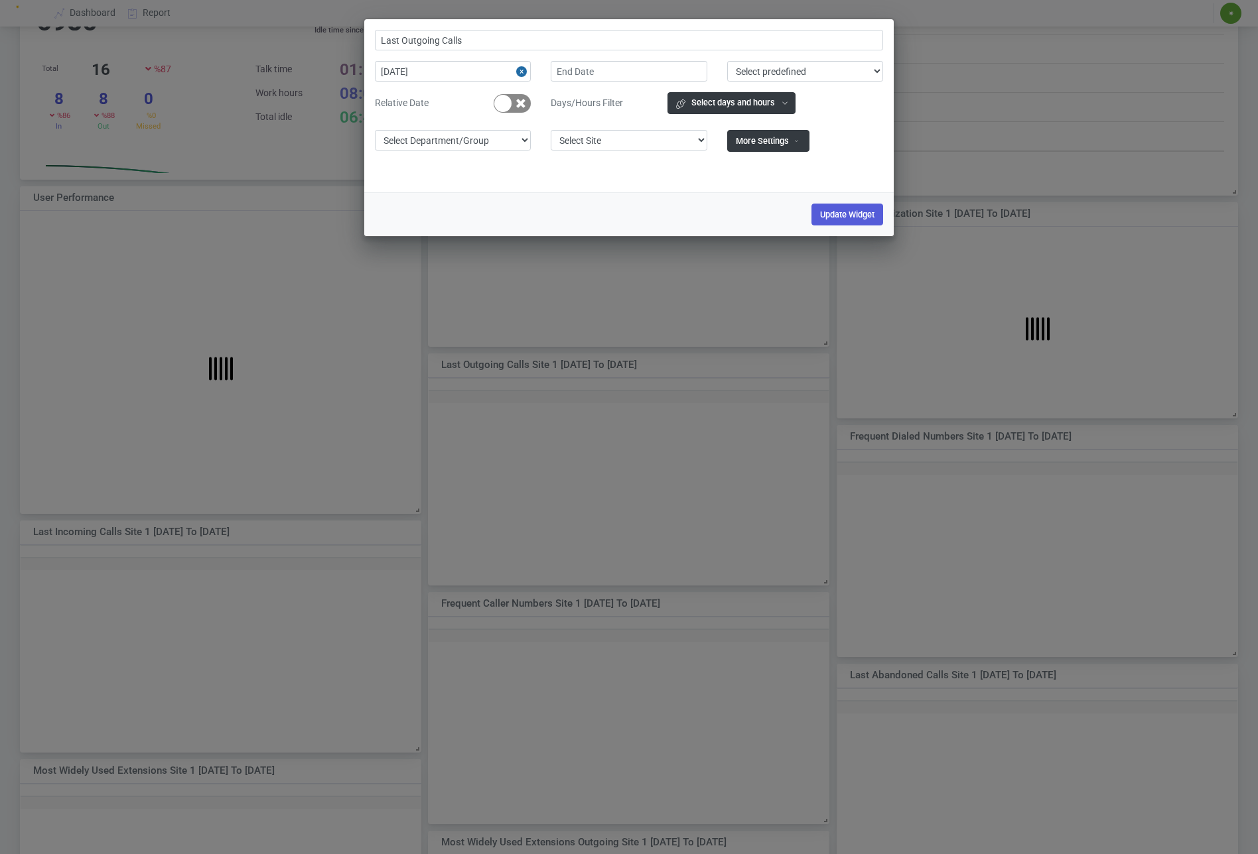
click at [525, 72] on button "Close" at bounding box center [523, 71] width 15 height 21
click at [832, 210] on button "Update Widget" at bounding box center [847, 215] width 72 height 22
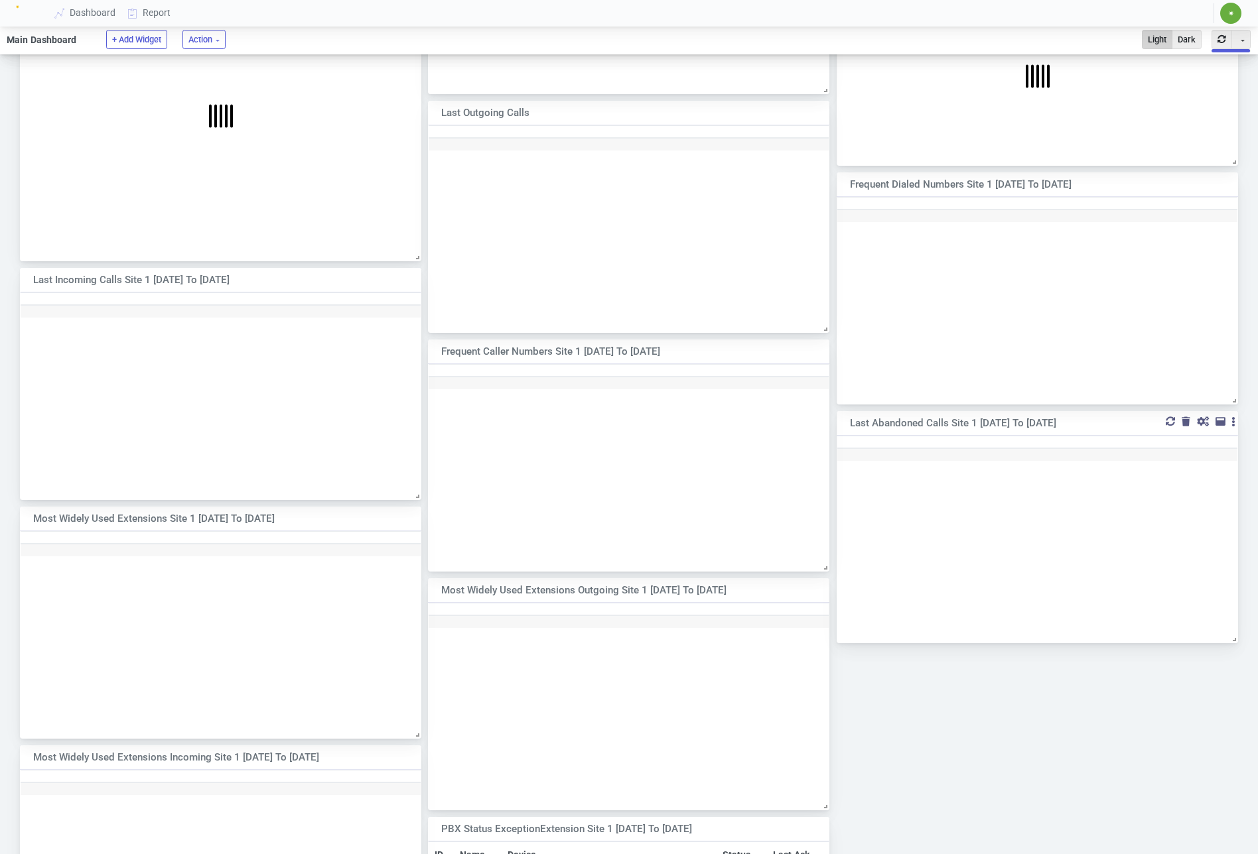
scroll to position [686, 0]
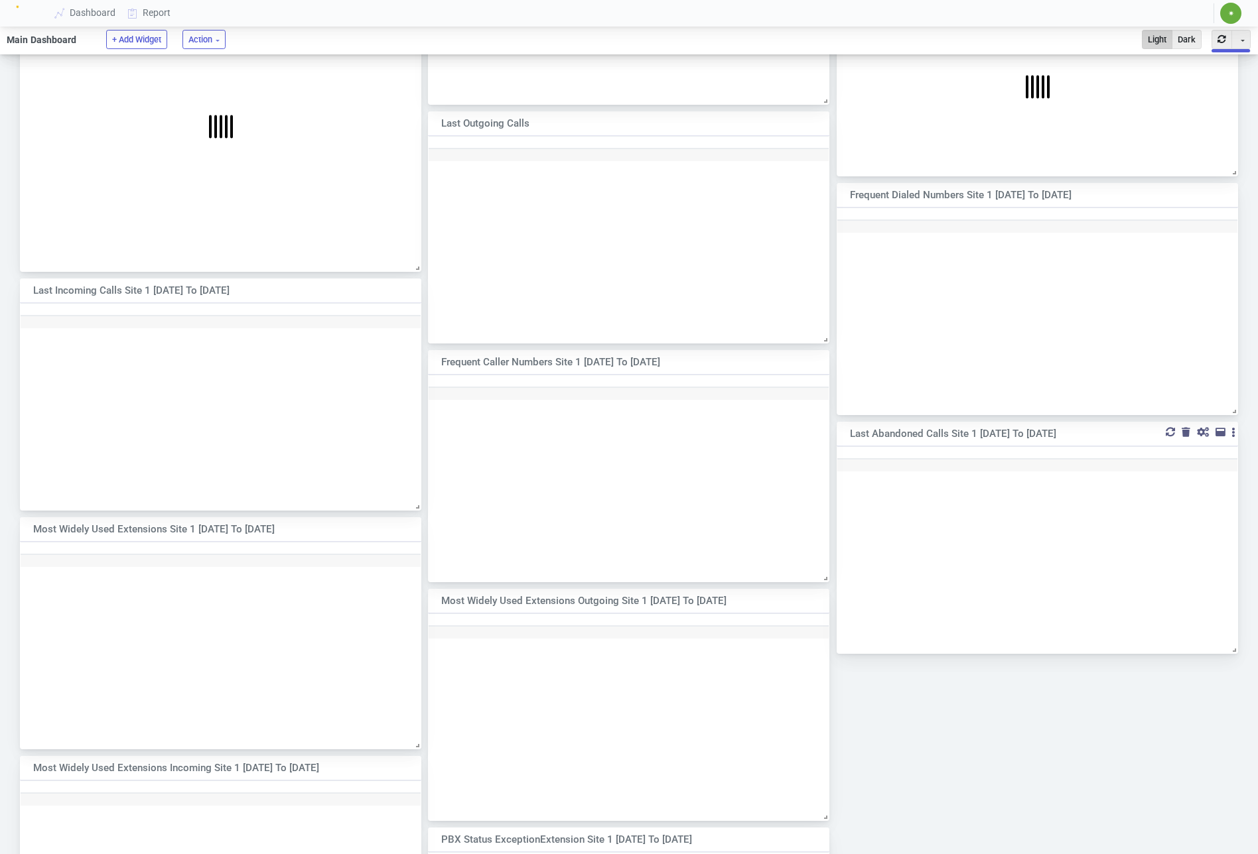
click at [1202, 432] on div at bounding box center [1203, 432] width 12 height 9
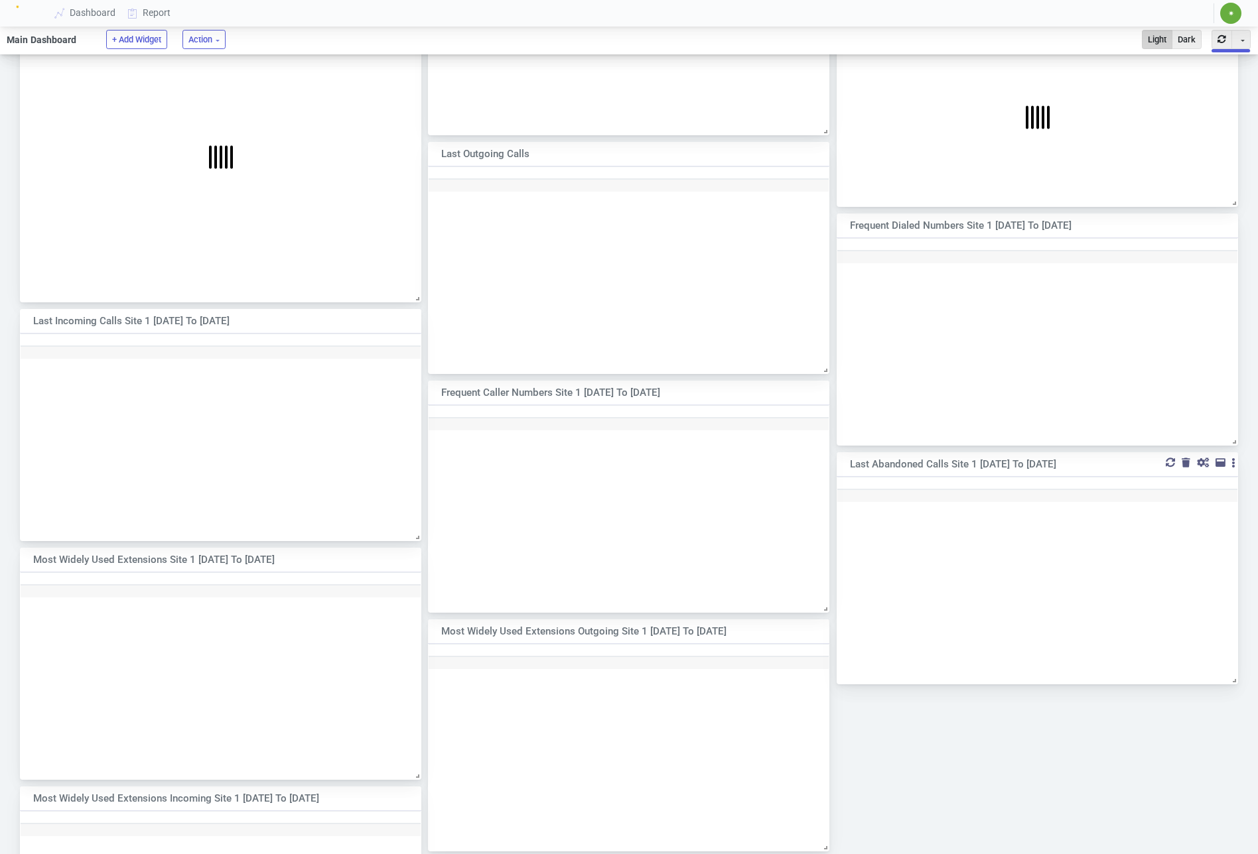
select select "1"
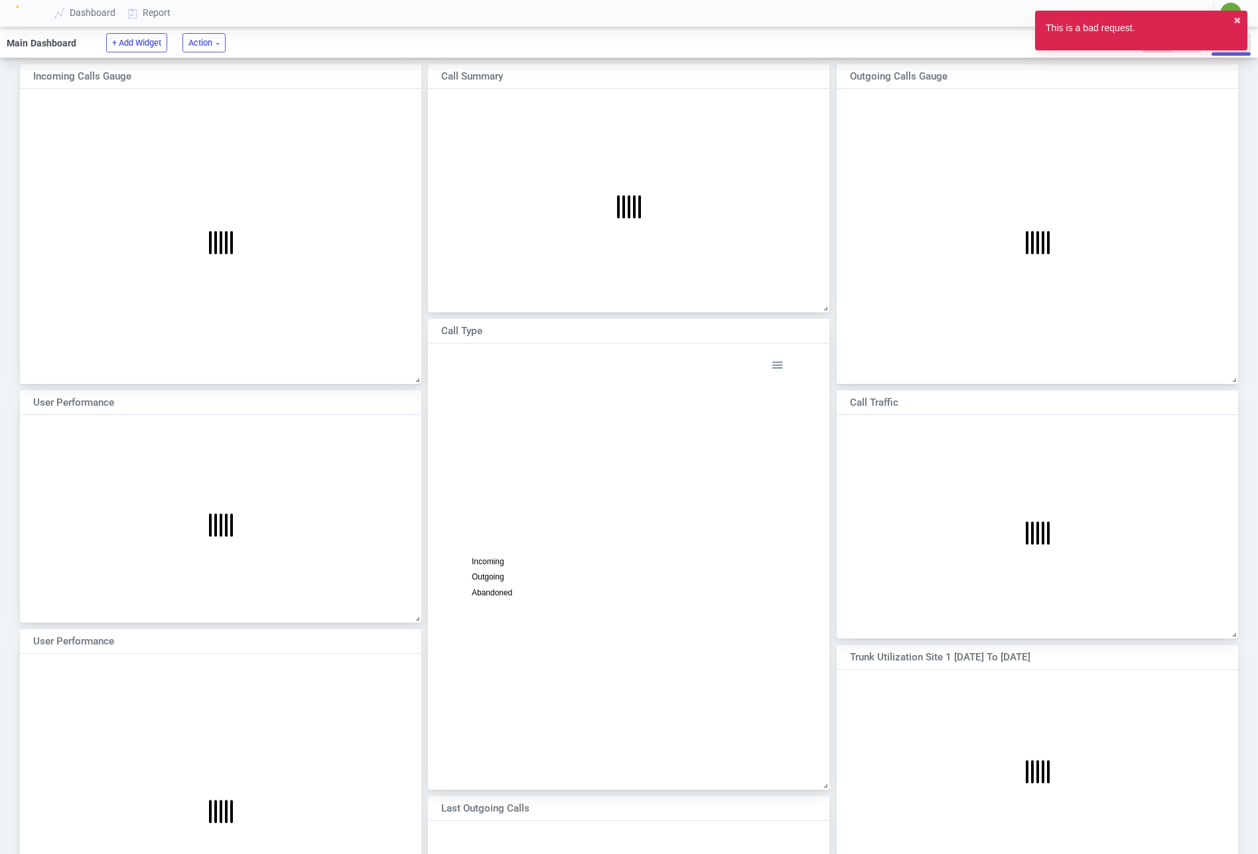
scroll to position [259, 401]
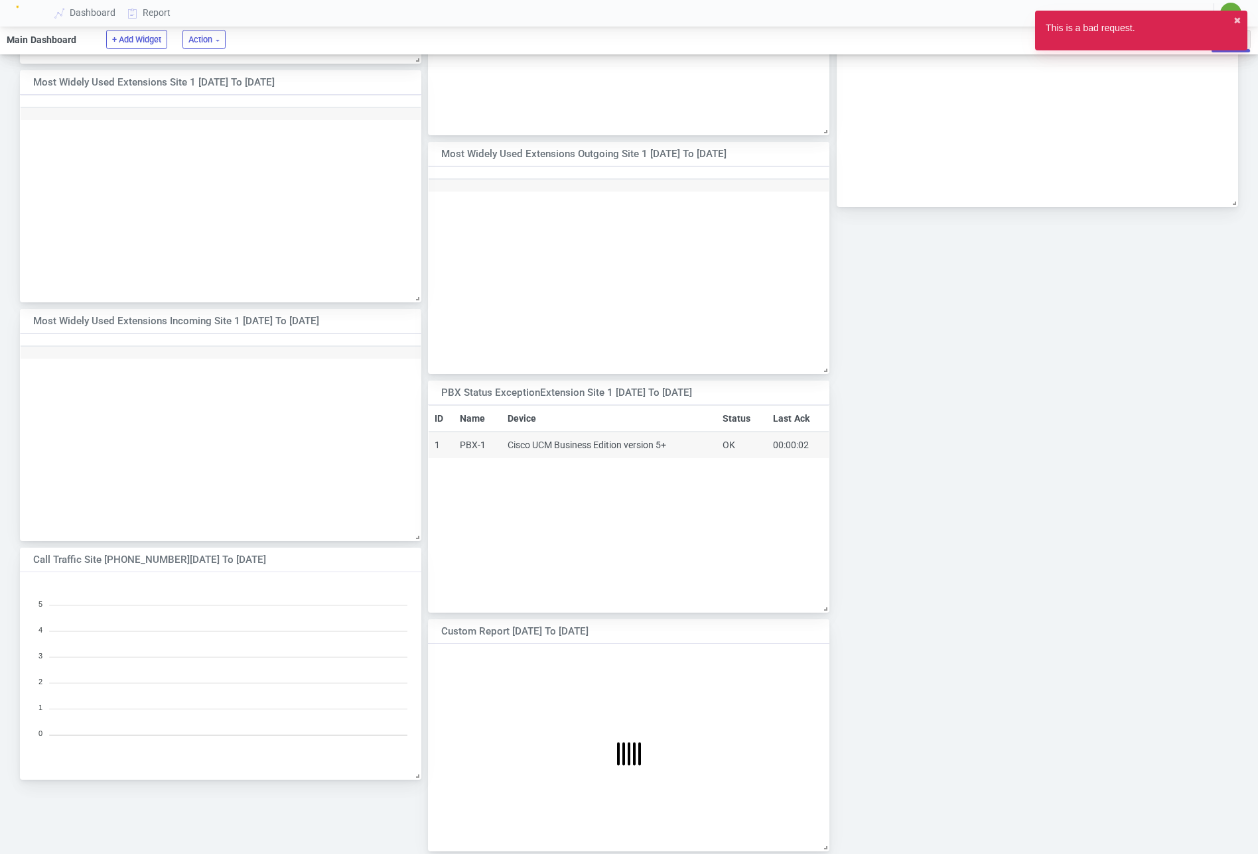
scroll to position [1163, 0]
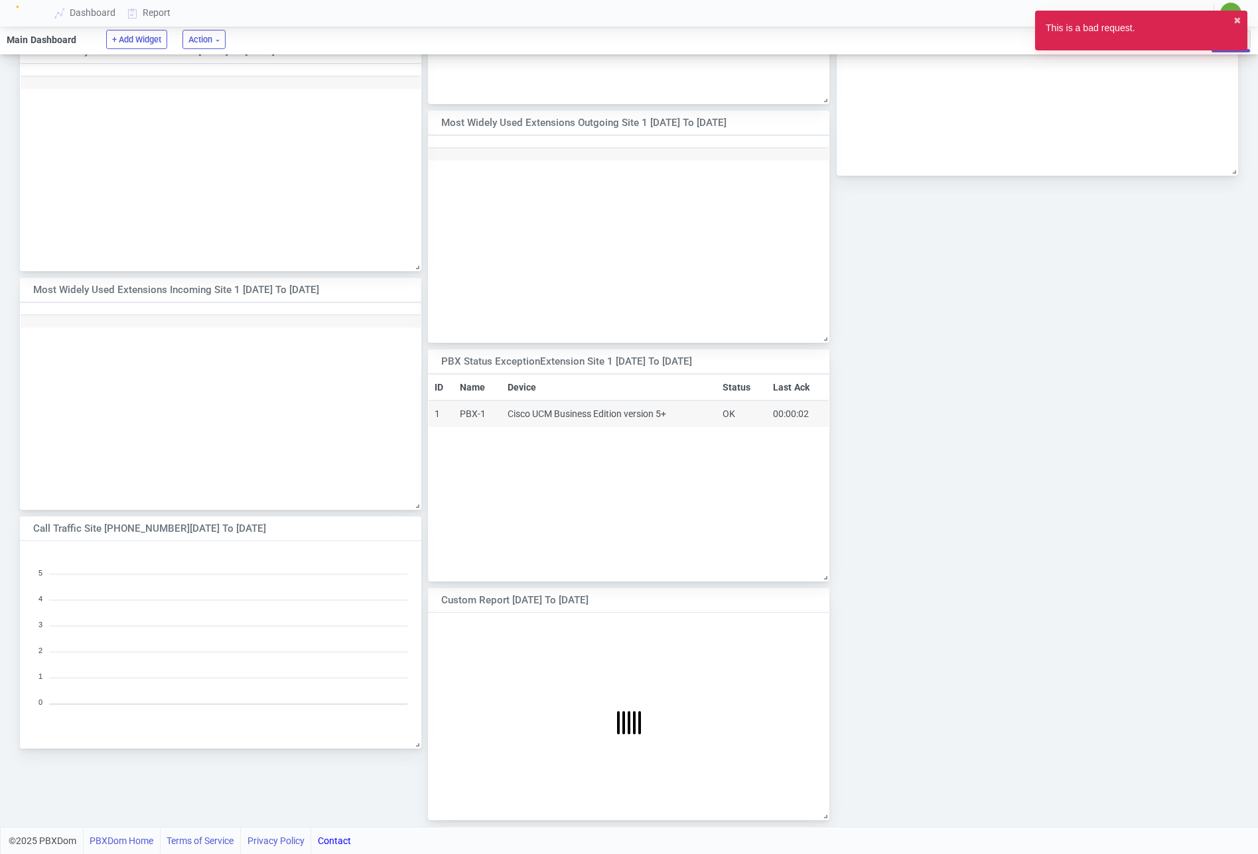
click at [789, 359] on div at bounding box center [794, 360] width 12 height 9
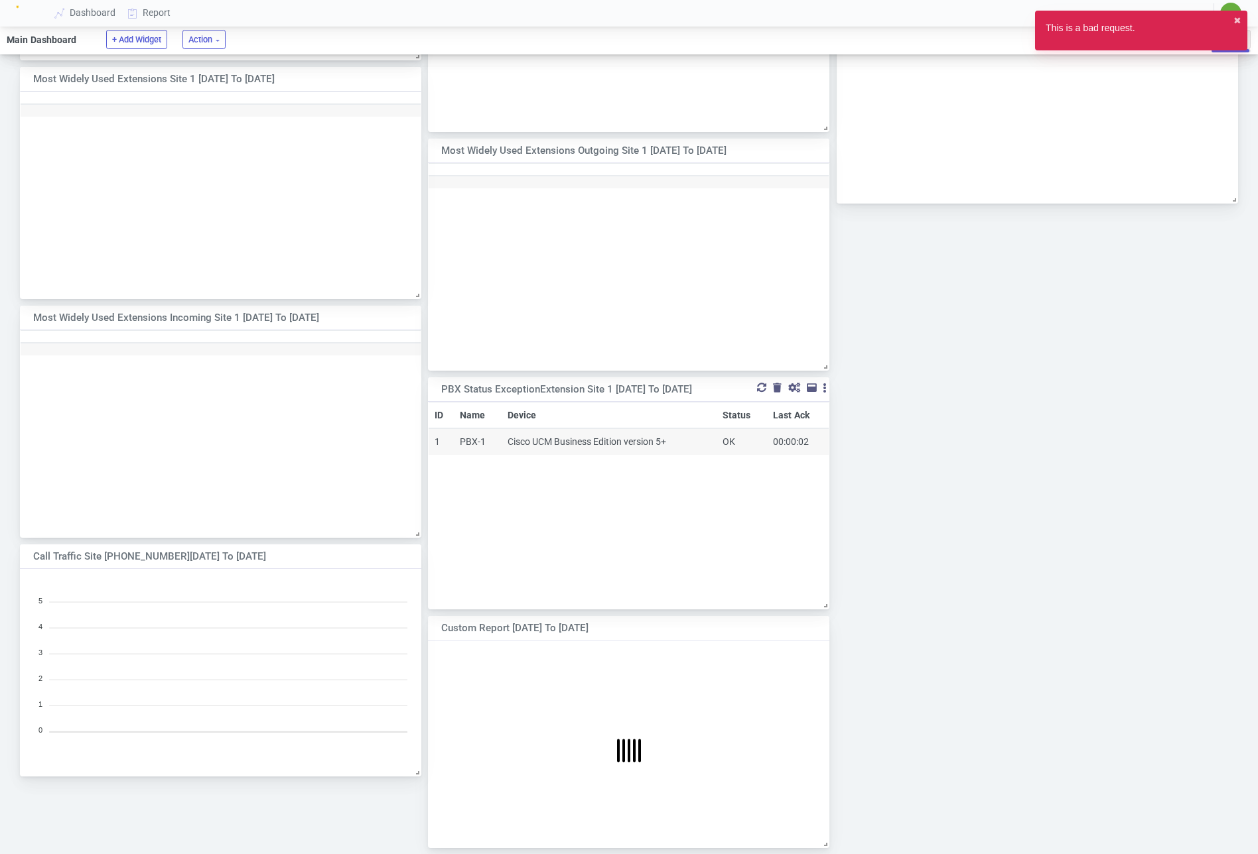
select select "1"
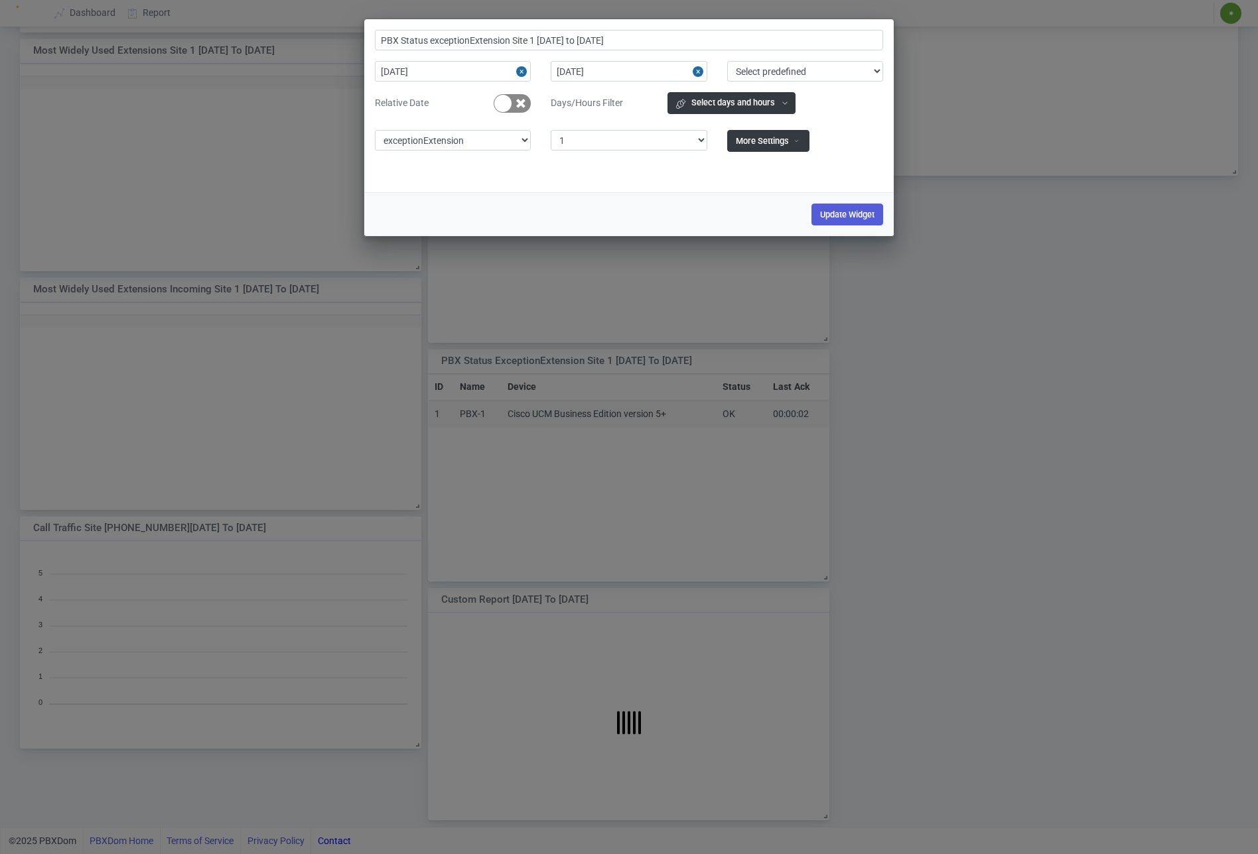
click at [1053, 453] on div "PBX Status exceptionExtension Site 1 2025-01-01 to 2025-01-31 2025-01-01 2025-0…" at bounding box center [629, 427] width 1258 height 854
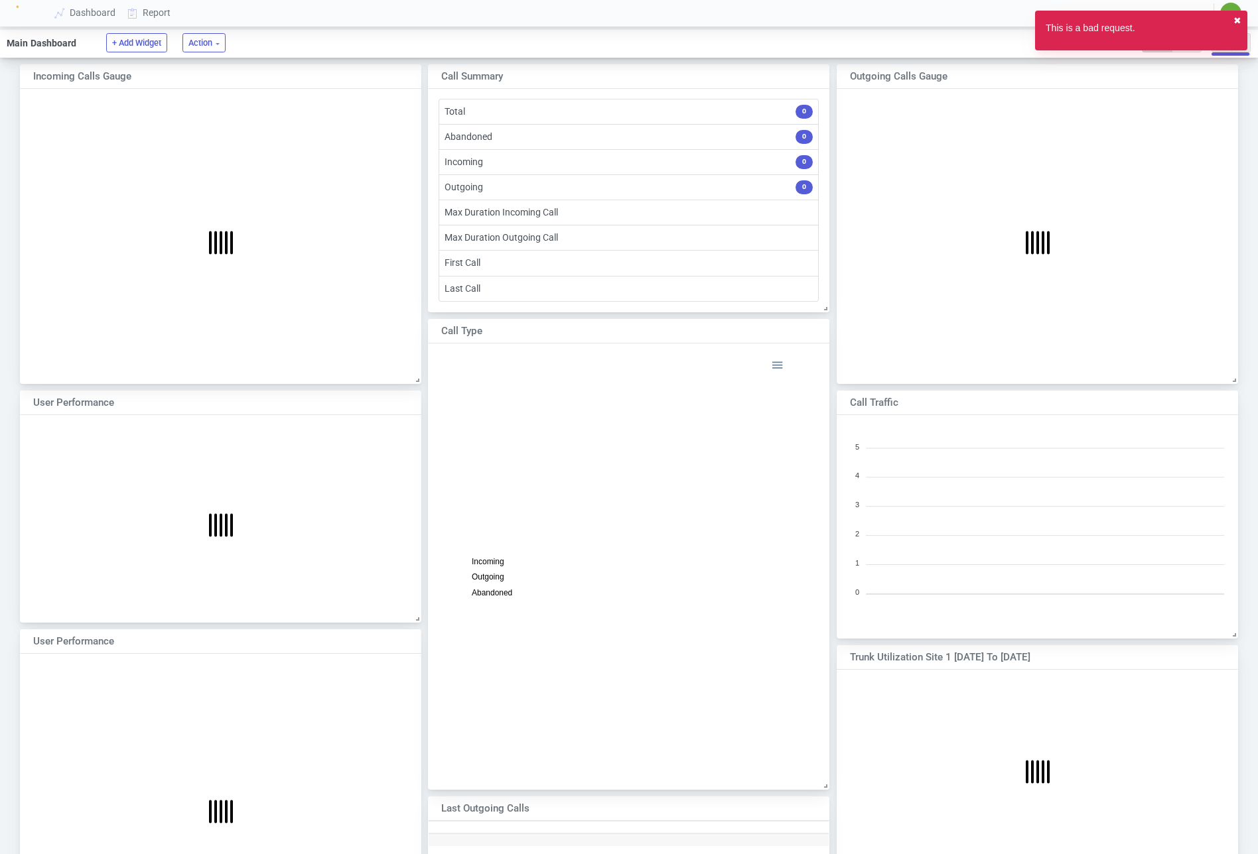
click at [1234, 18] on button "✖︎" at bounding box center [1237, 21] width 8 height 14
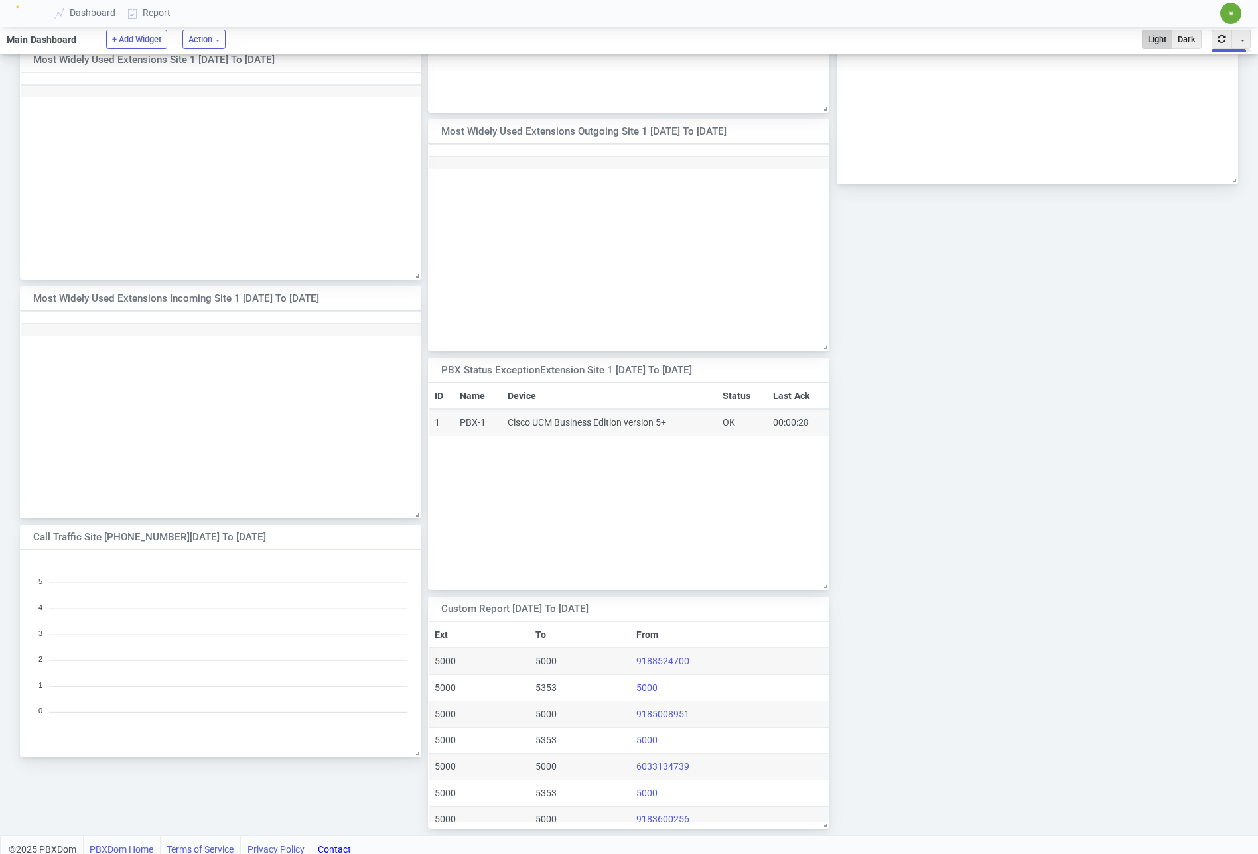
scroll to position [1163, 0]
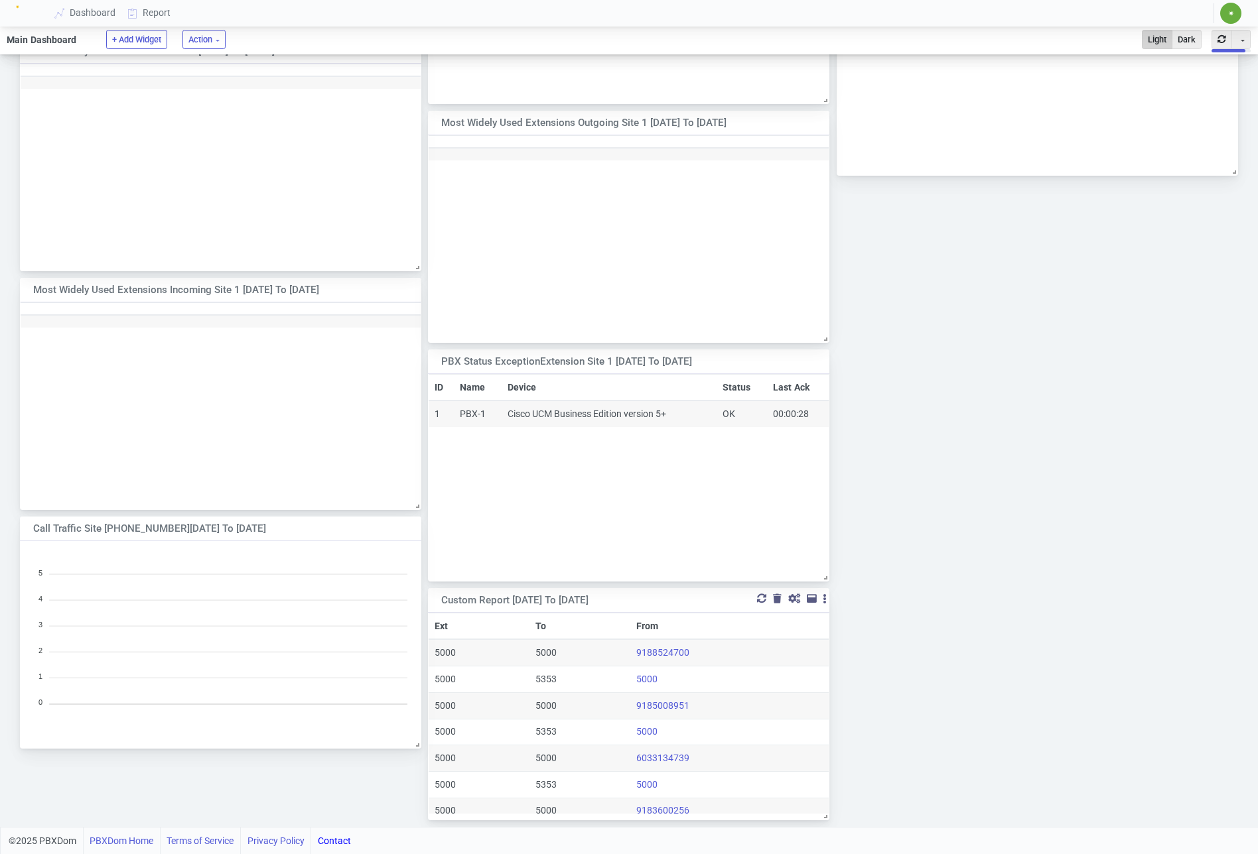
click at [791, 598] on div at bounding box center [794, 598] width 12 height 9
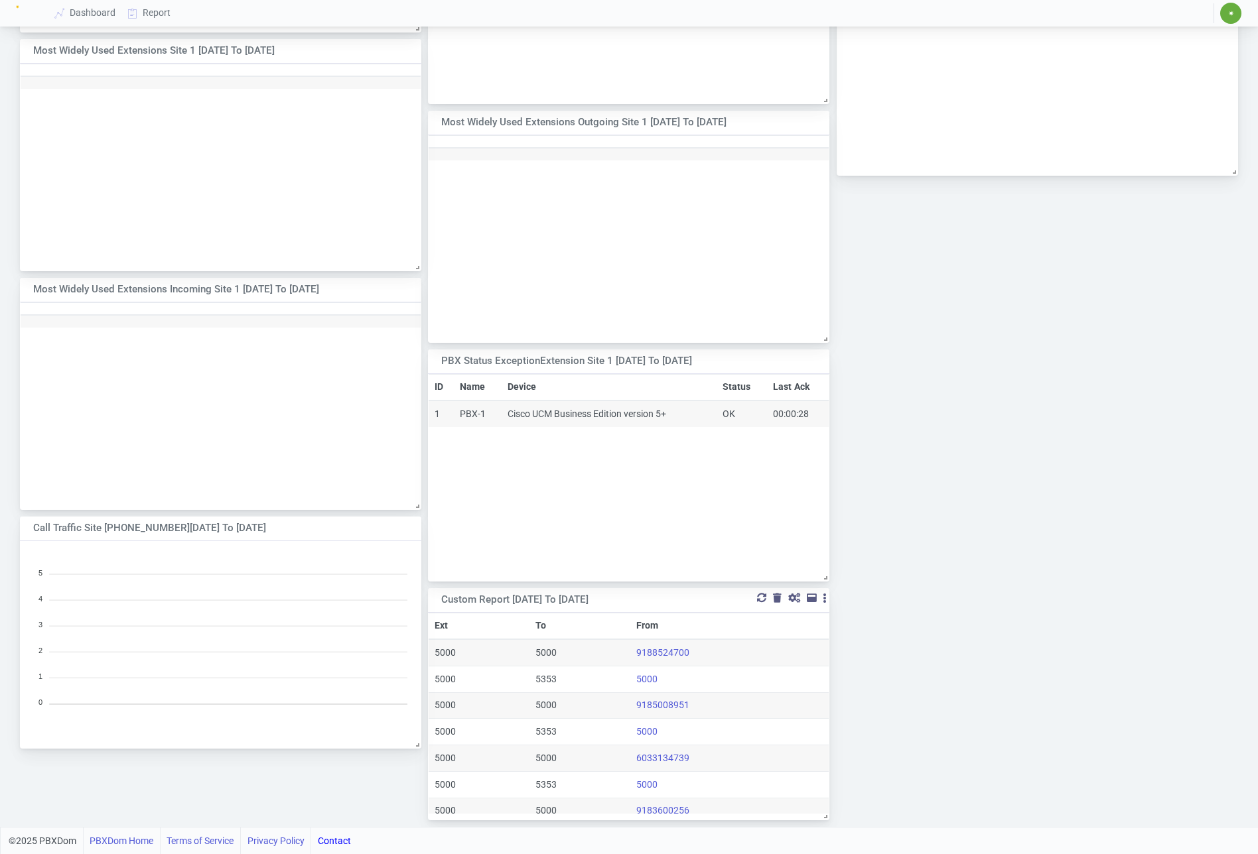
scroll to position [1136, 0]
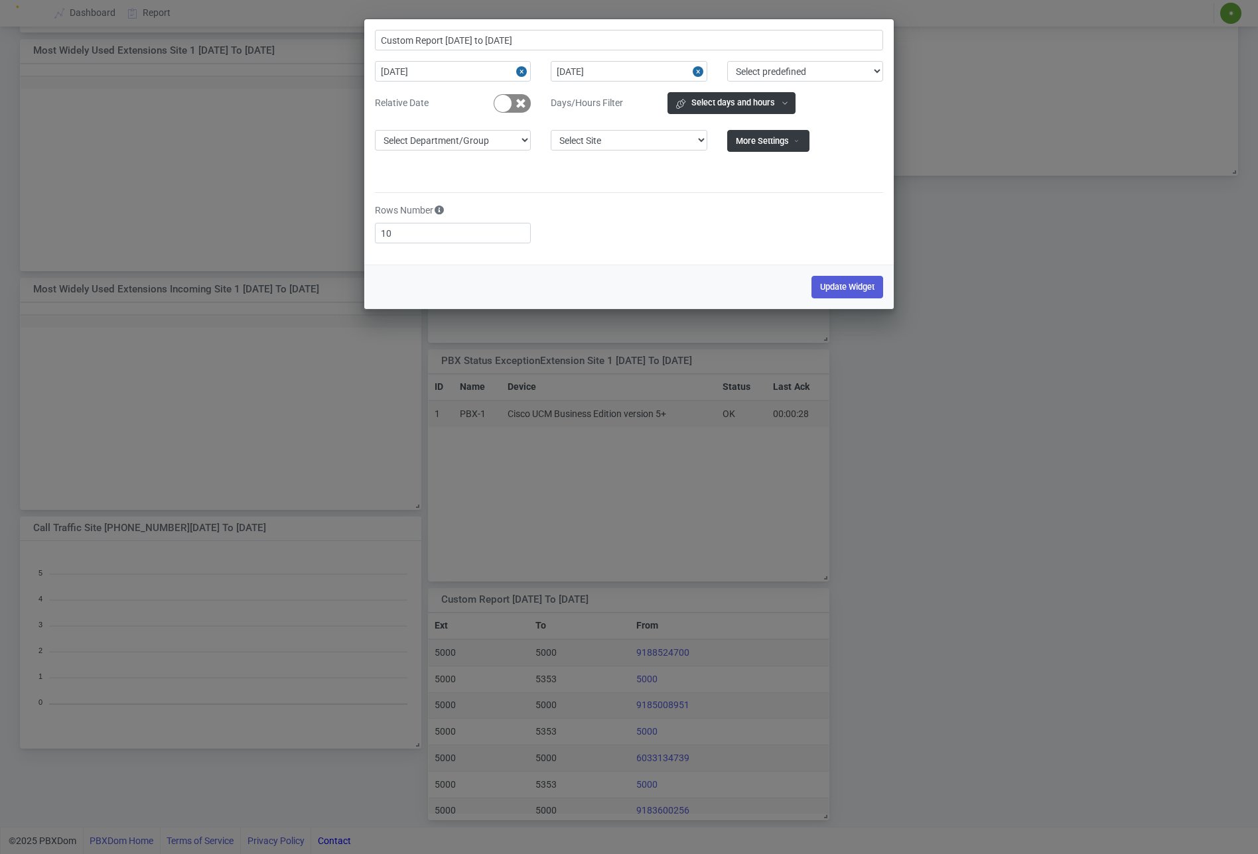
drag, startPoint x: 698, startPoint y: 70, endPoint x: 608, endPoint y: 72, distance: 89.6
click at [698, 70] on button "Close" at bounding box center [699, 71] width 15 height 21
type input "Custom Report"
click at [524, 70] on button "Close" at bounding box center [523, 71] width 15 height 21
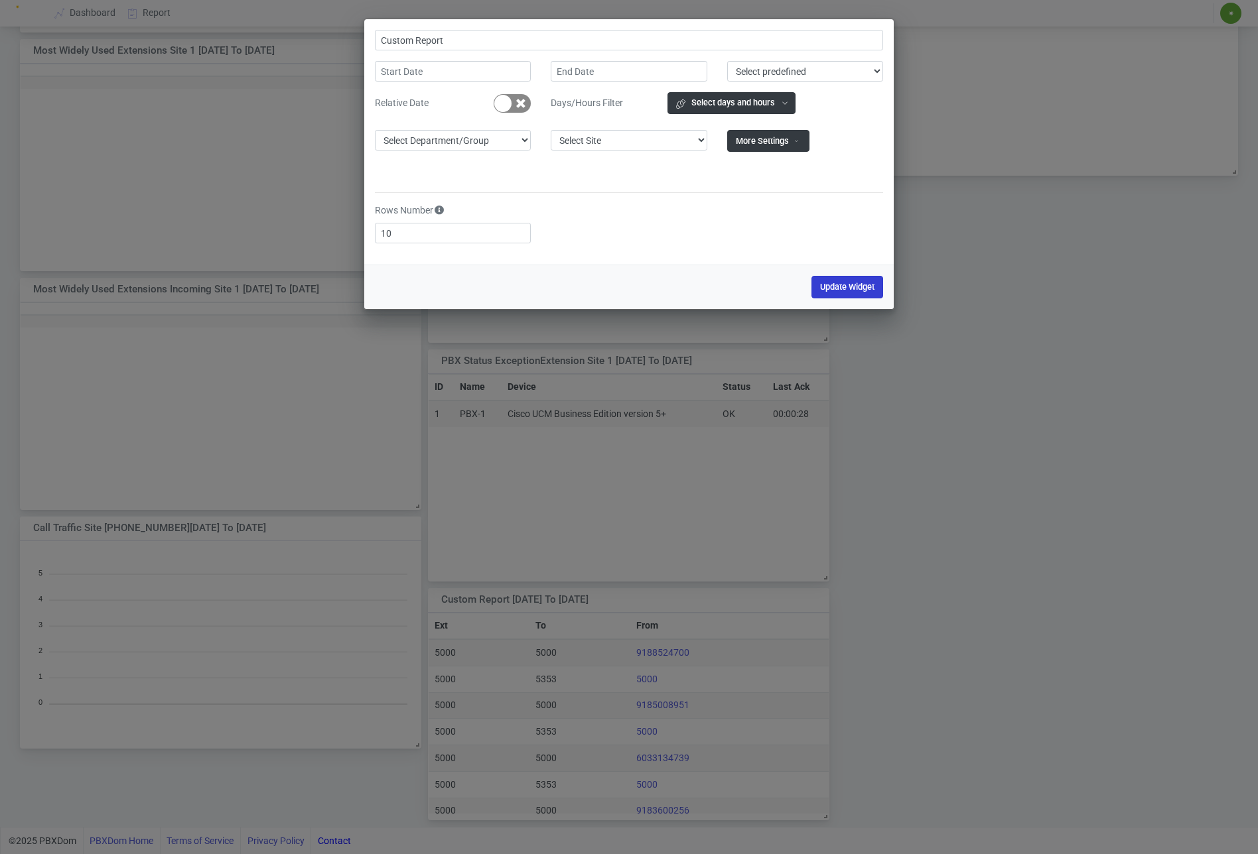
click at [844, 290] on button "Update Widget" at bounding box center [847, 287] width 72 height 22
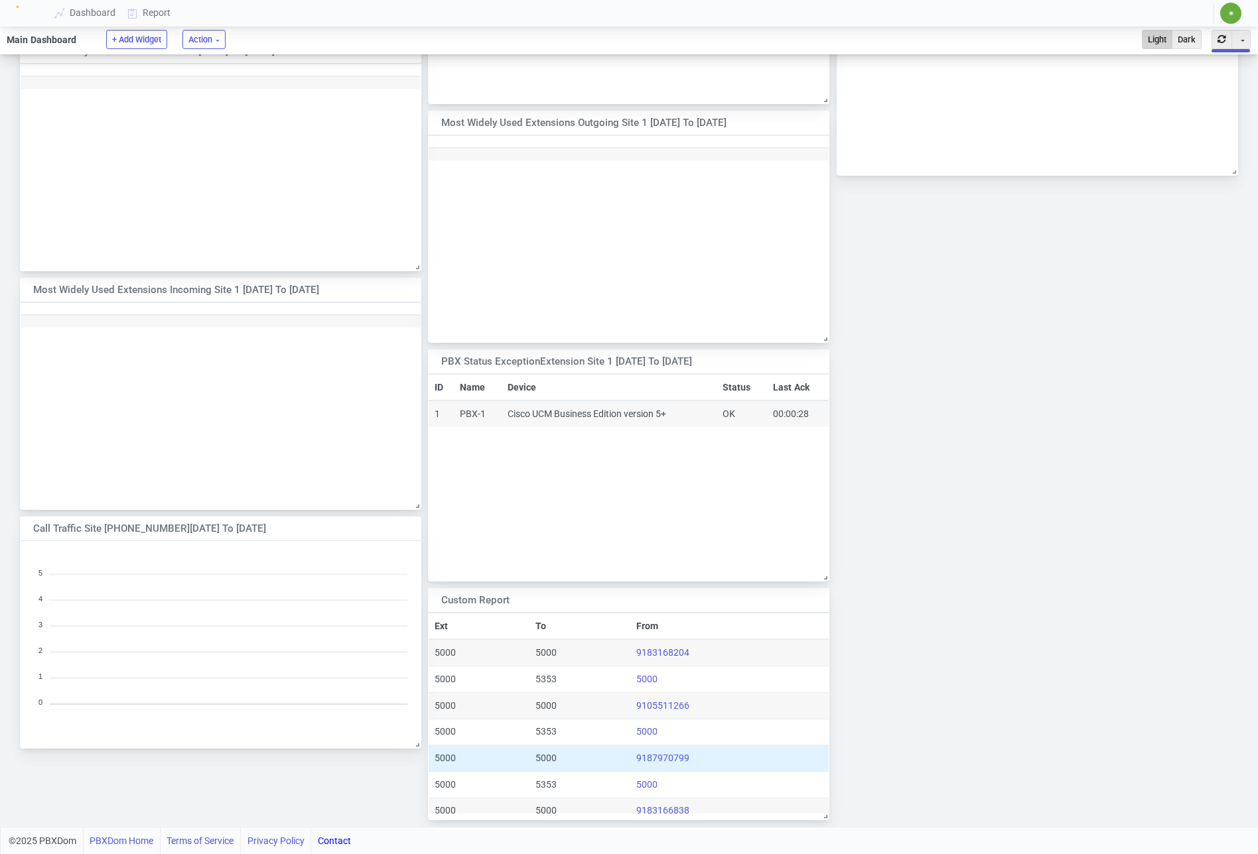
scroll to position [90, 0]
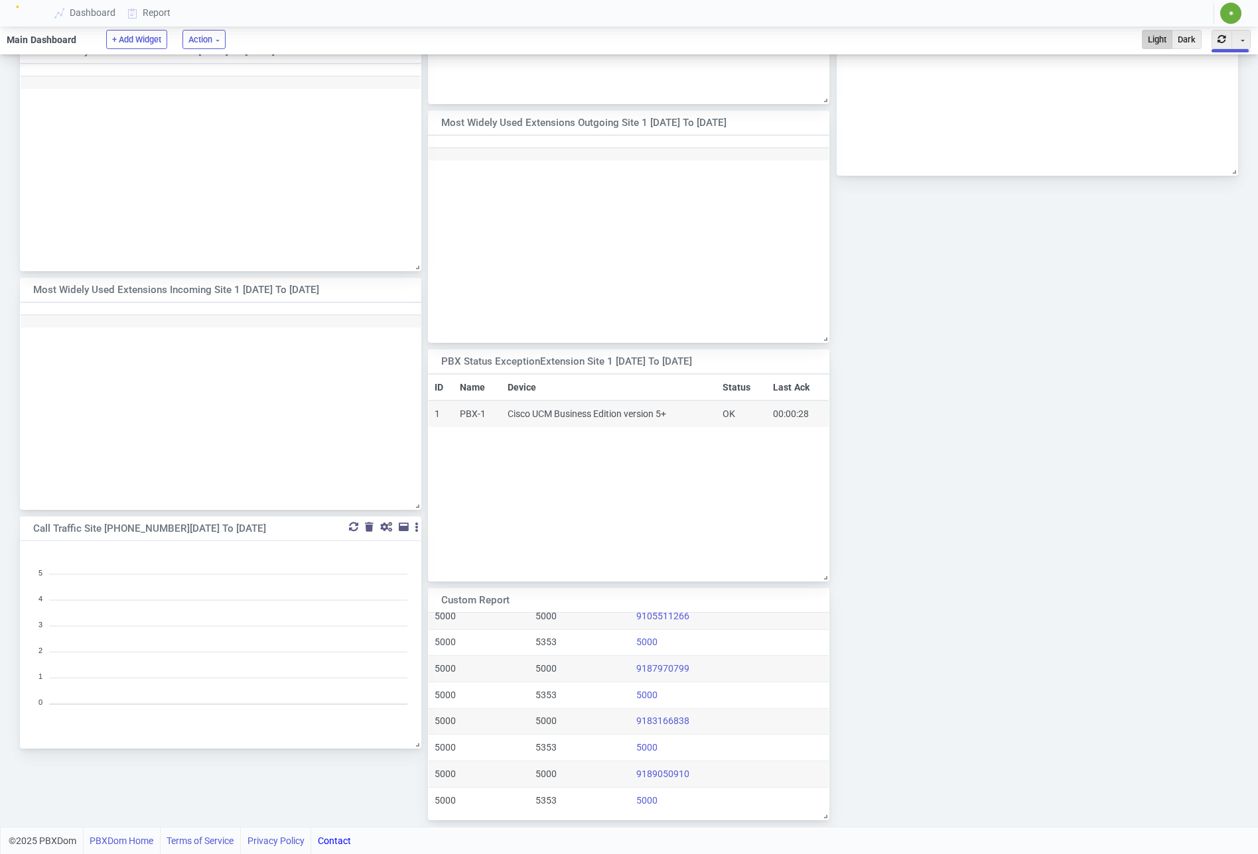
click at [384, 526] on div at bounding box center [386, 527] width 12 height 9
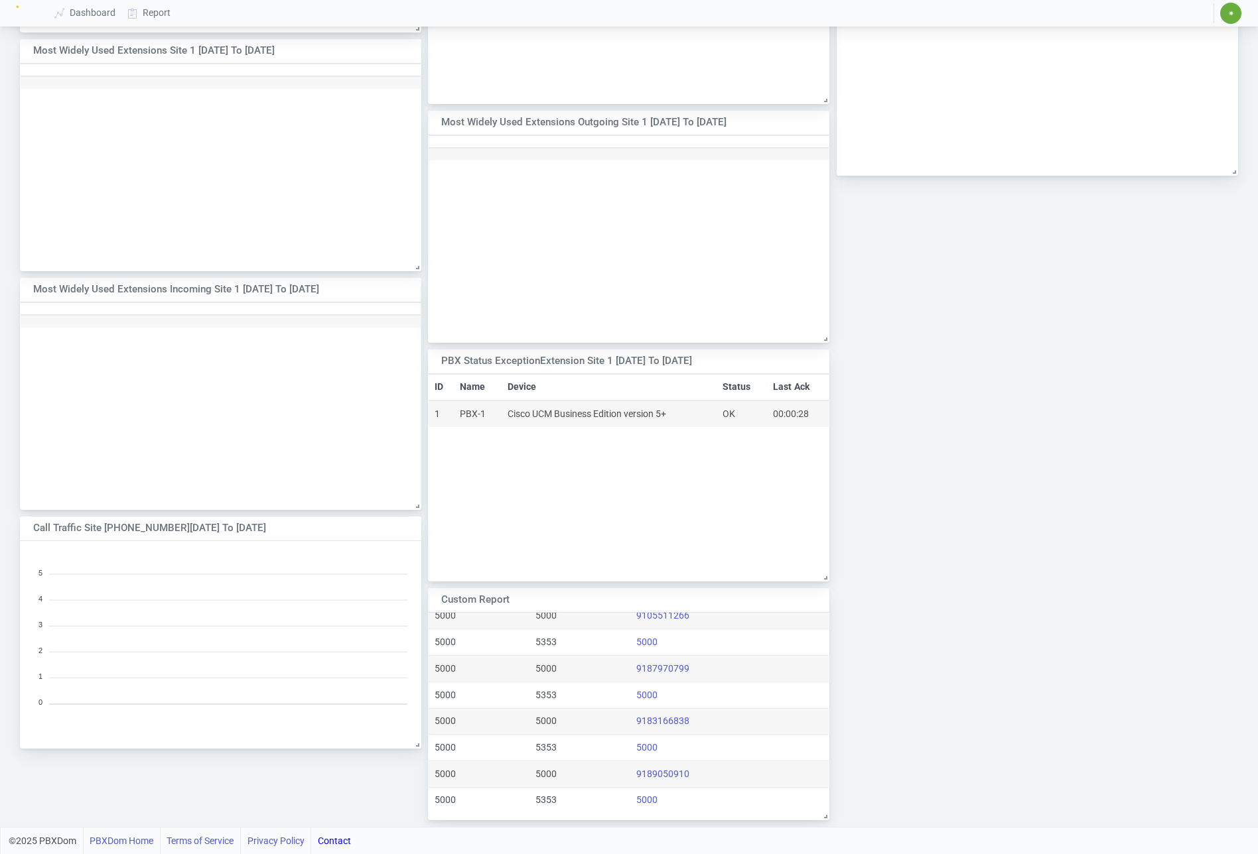
scroll to position [1136, 0]
select select "1"
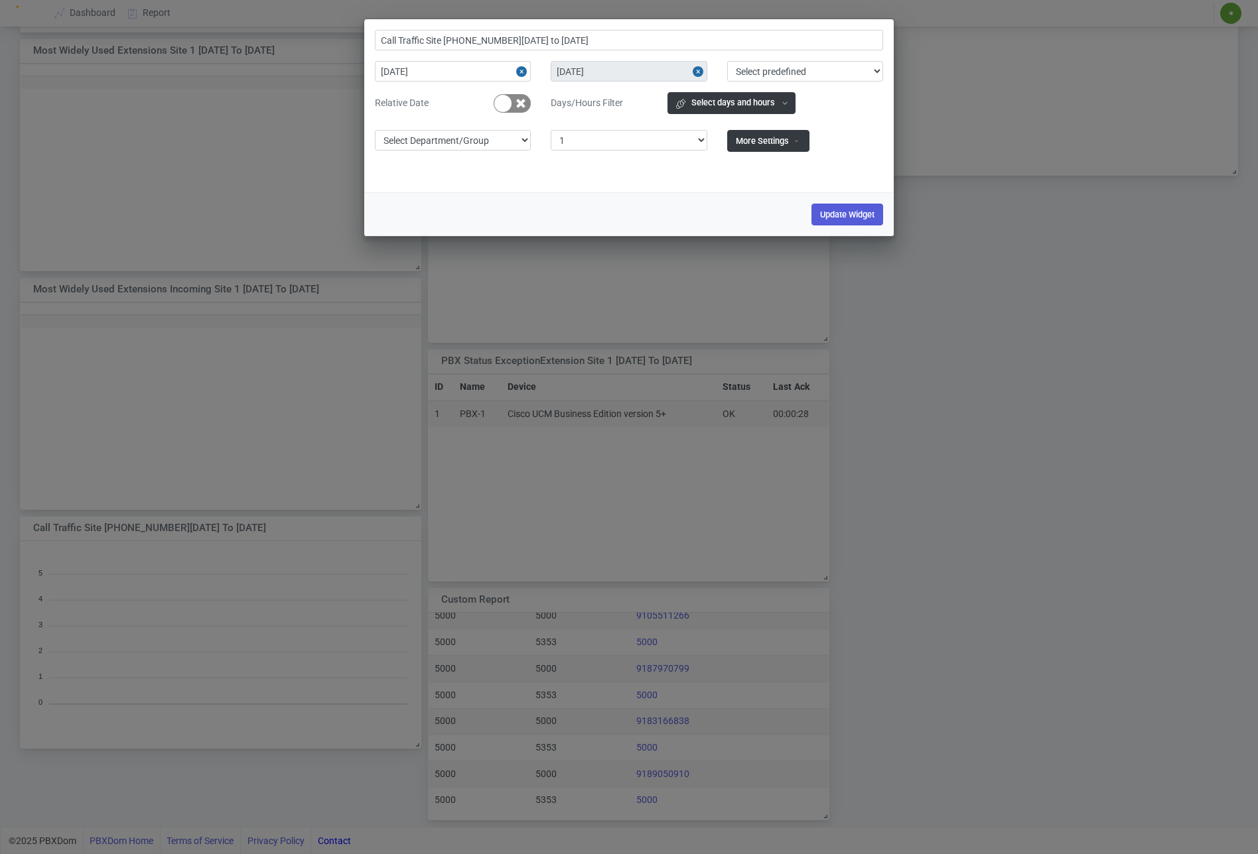
click at [519, 68] on button "Close" at bounding box center [523, 71] width 15 height 21
type input "Call Traffic Site 1"
click at [569, 133] on select "Select Site 1" at bounding box center [629, 140] width 156 height 21
select select "0"
click at [551, 130] on select "Select Site 1" at bounding box center [629, 140] width 156 height 21
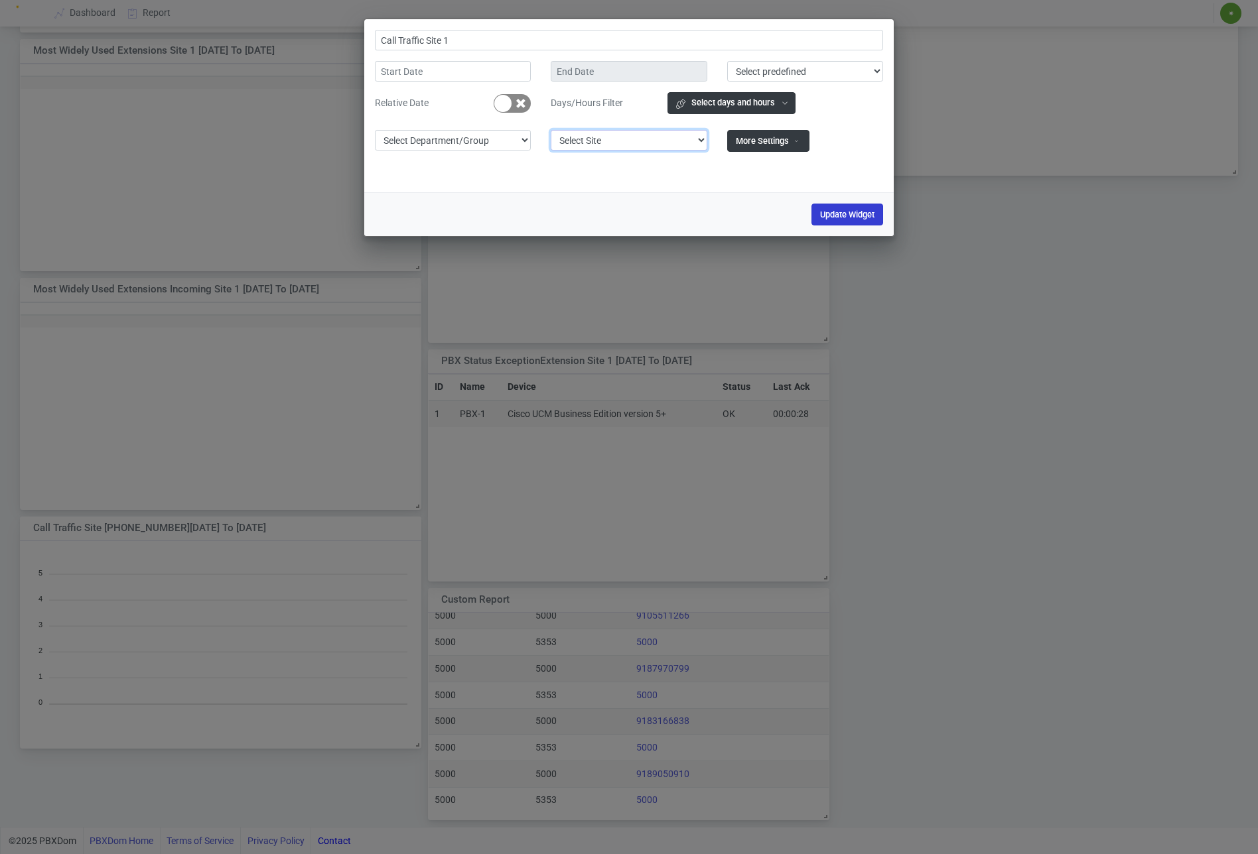
type input "Call Traffic"
click at [840, 207] on button "Update Widget" at bounding box center [847, 215] width 72 height 22
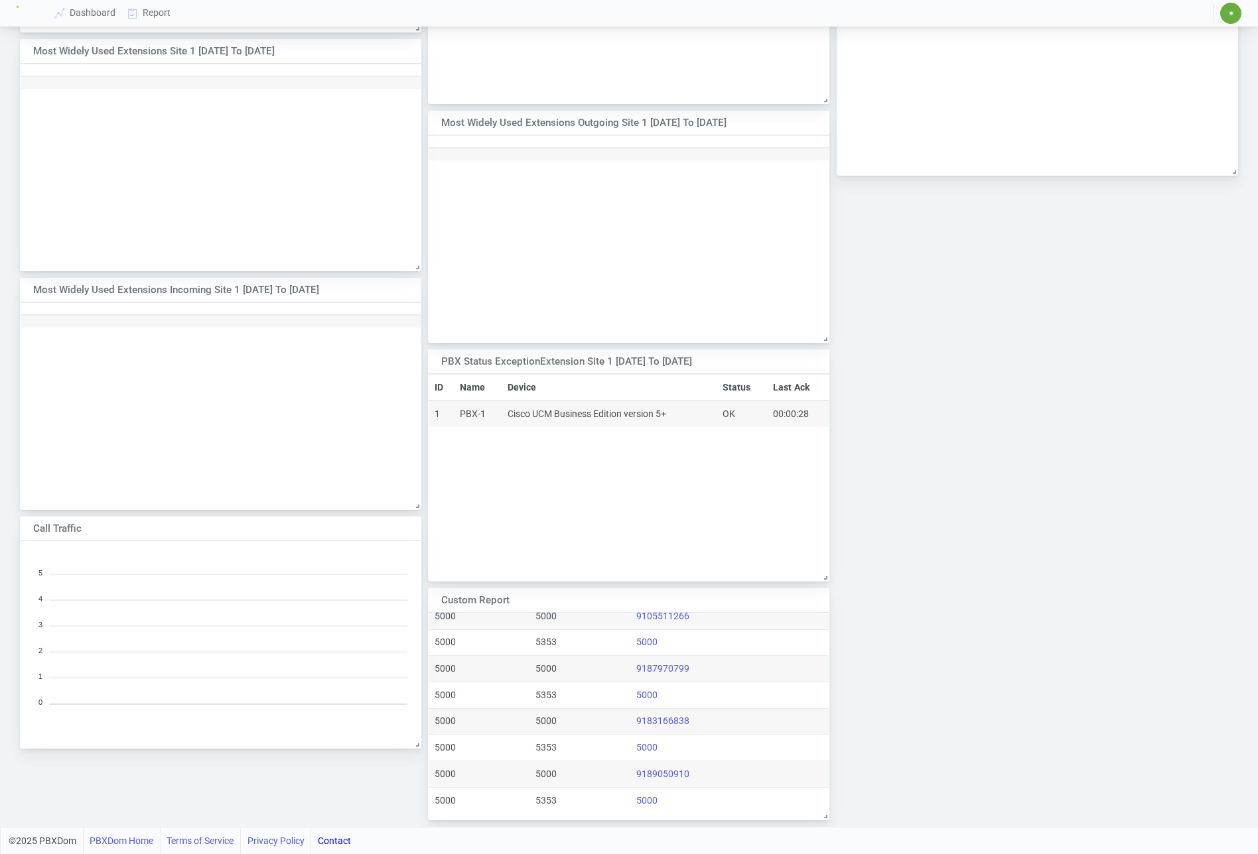
scroll to position [202, 400]
click at [383, 528] on div at bounding box center [386, 527] width 12 height 9
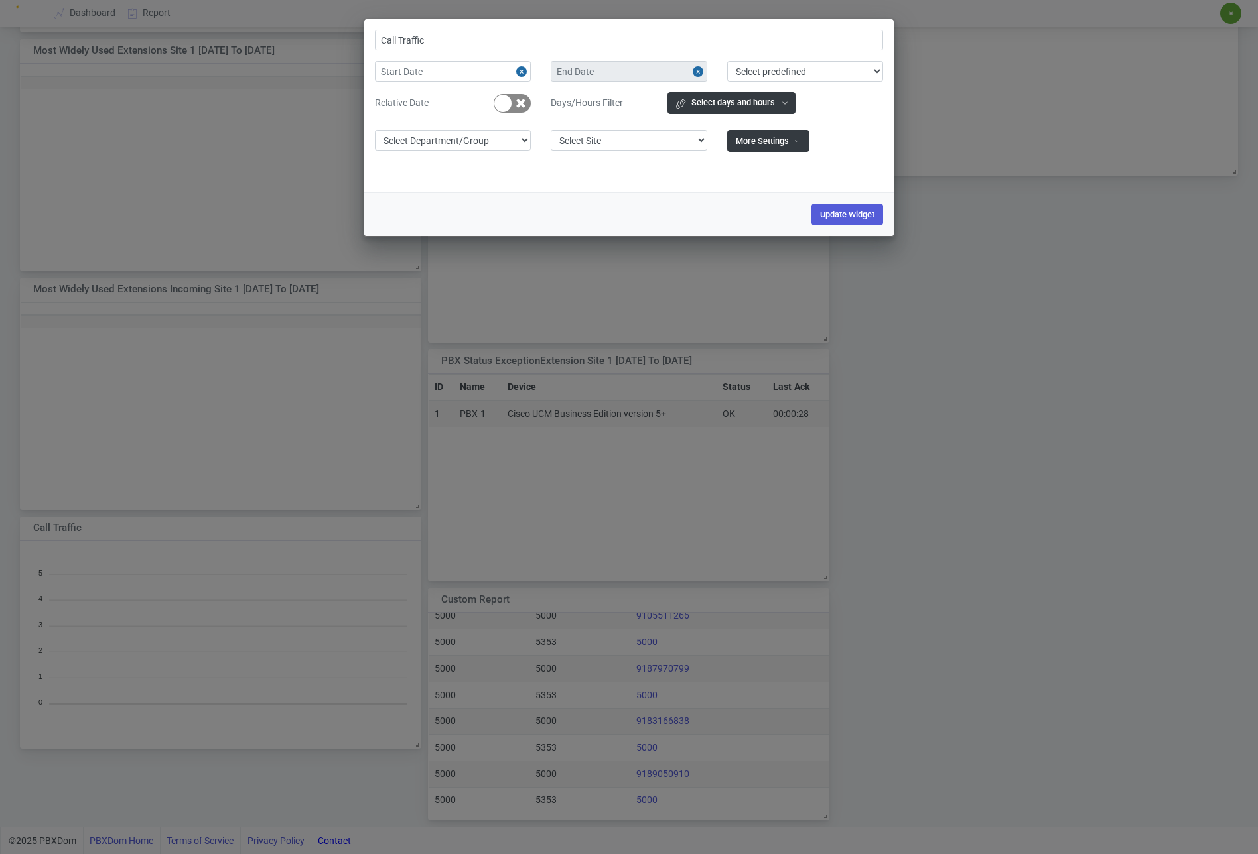
click at [941, 222] on div "Call Traffic Select predefined [DATE] [DATE] Relative Date Days/Hours Filter Se…" at bounding box center [629, 427] width 1258 height 854
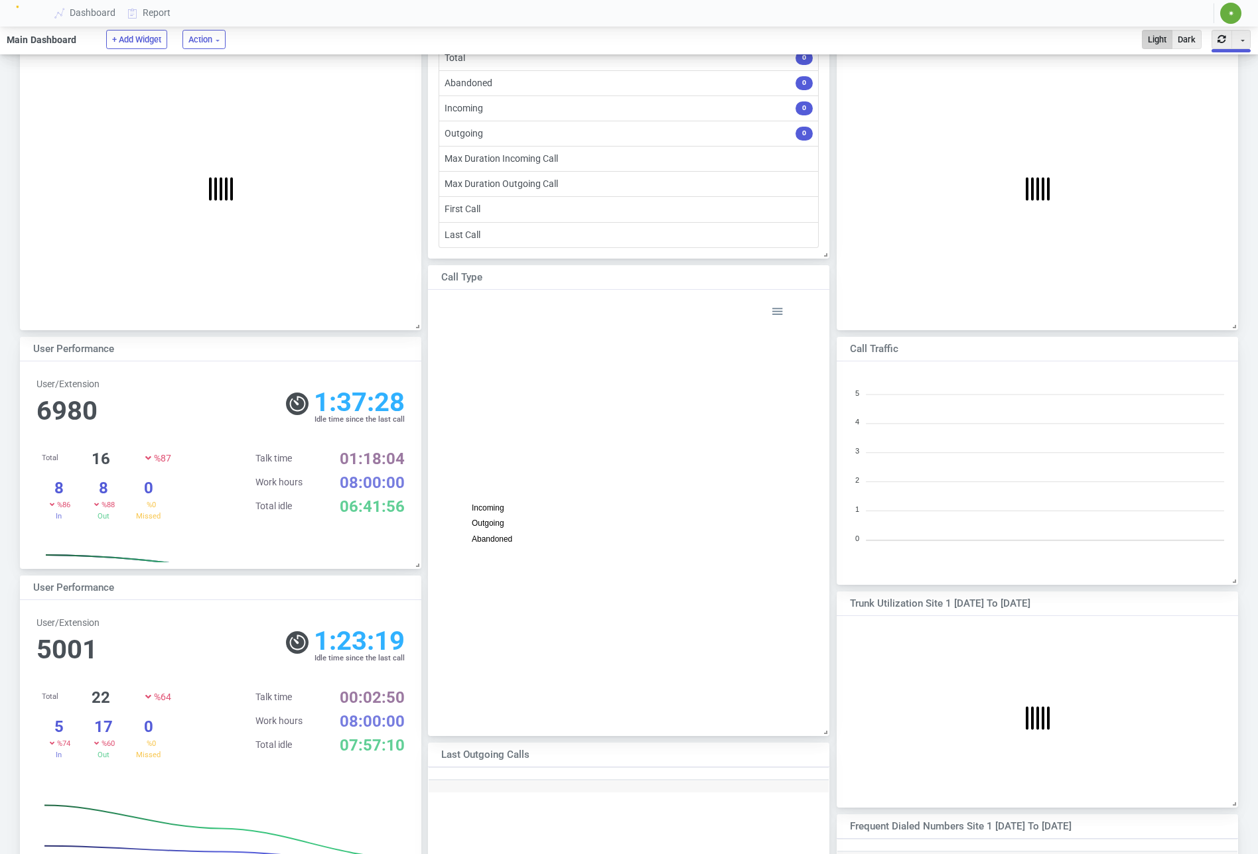
scroll to position [0, 0]
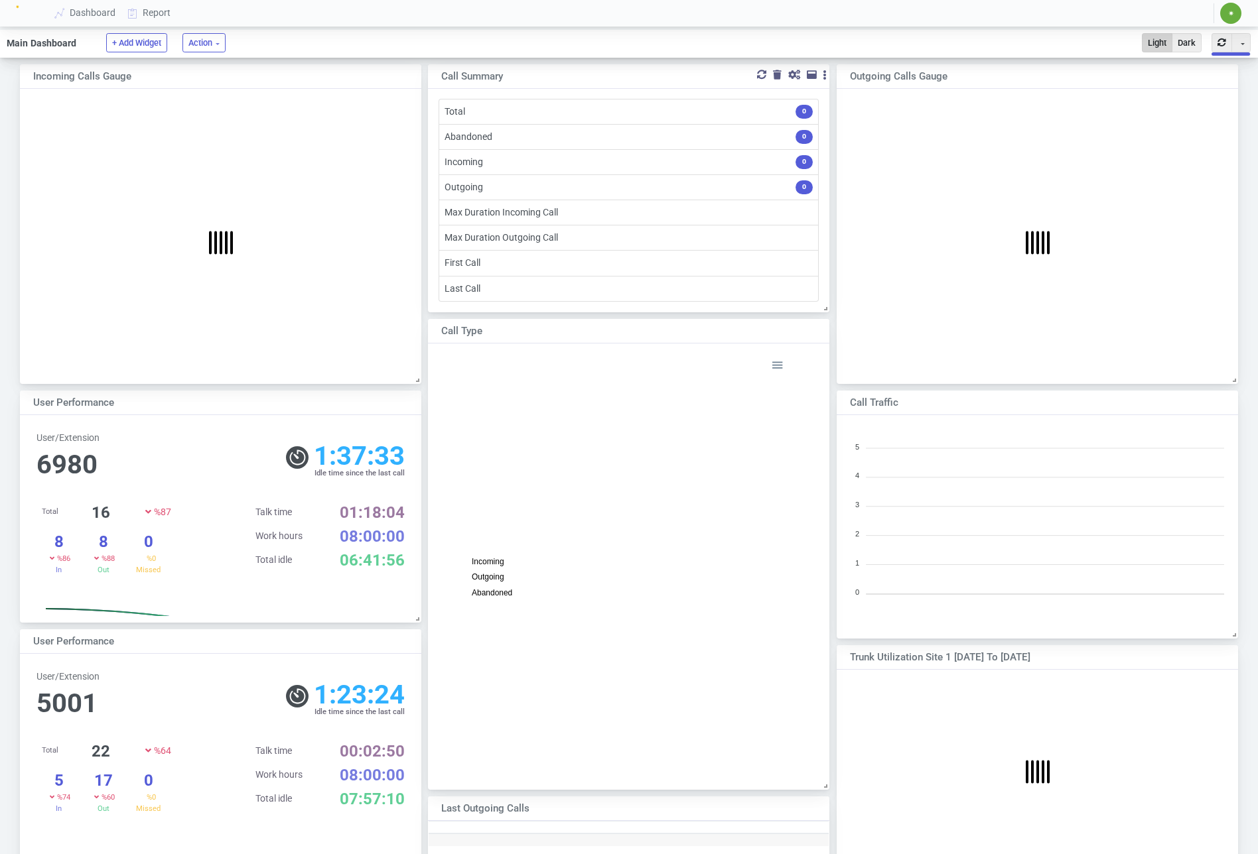
click at [777, 73] on div at bounding box center [777, 74] width 9 height 9
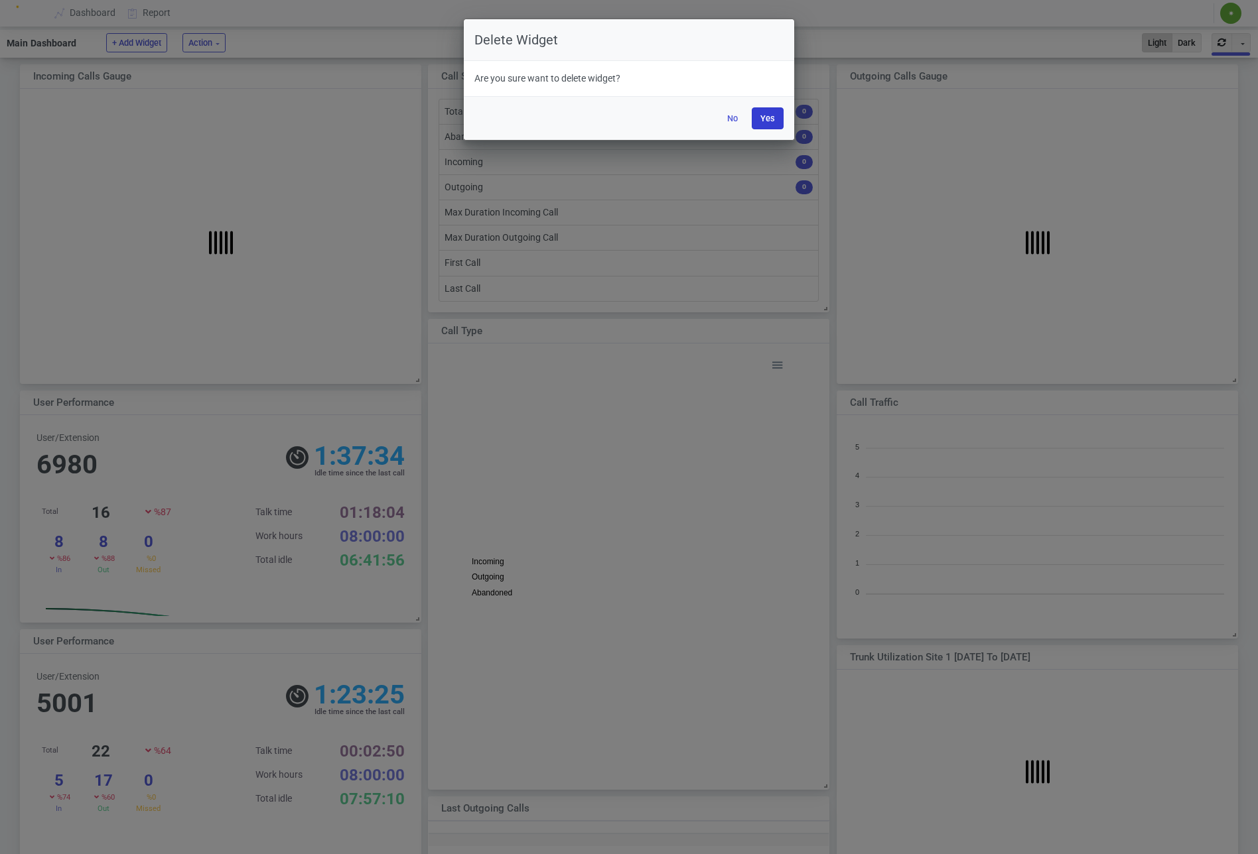
click at [770, 119] on button "Yes" at bounding box center [767, 118] width 32 height 22
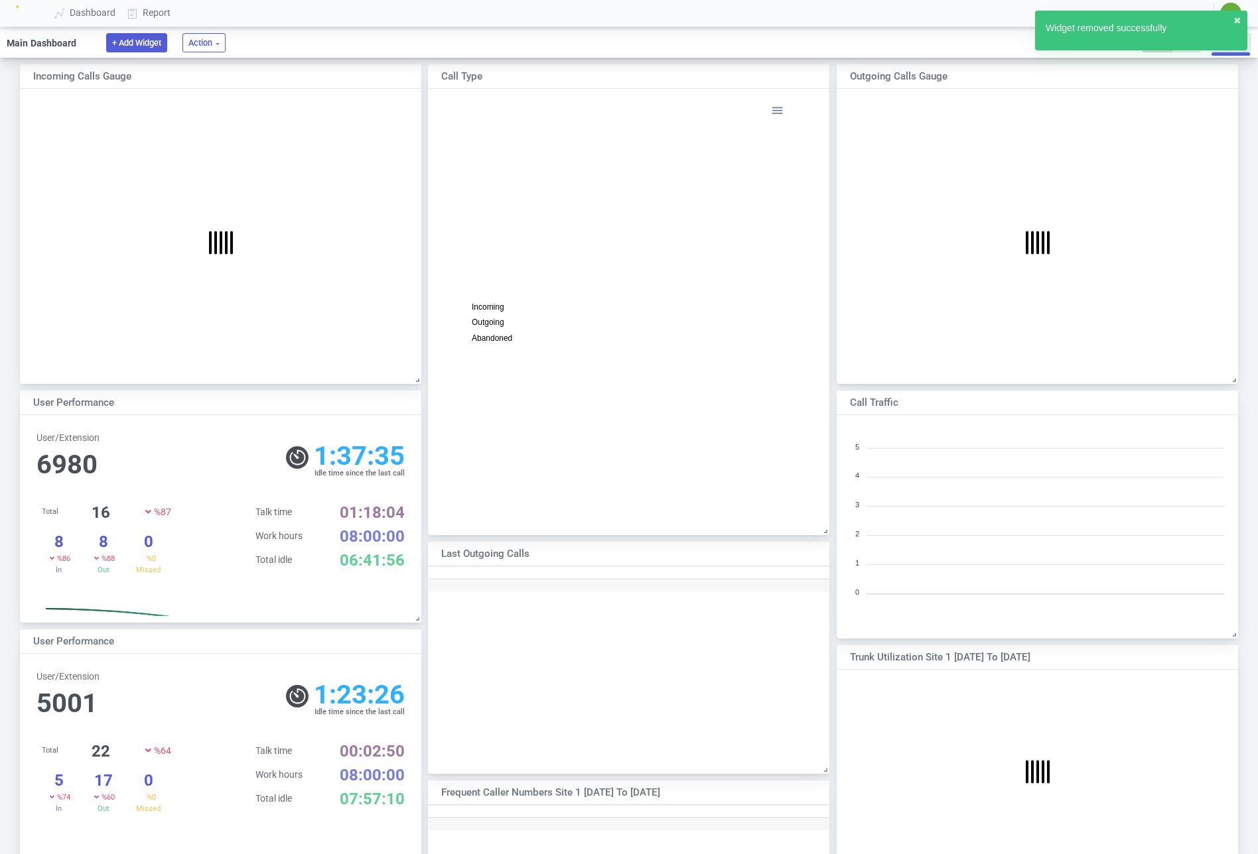
click at [147, 50] on button "+ Add Widget" at bounding box center [136, 42] width 61 height 19
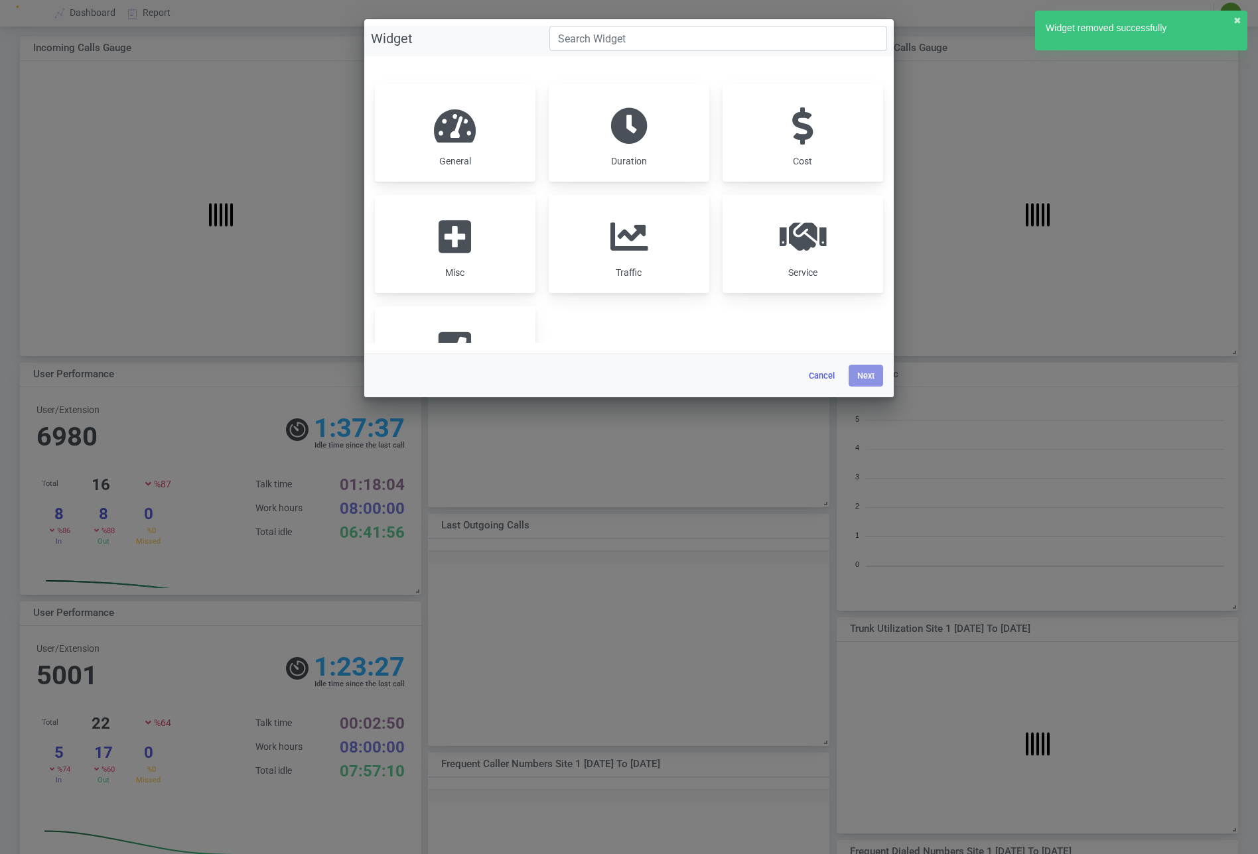
click at [478, 142] on div "General" at bounding box center [455, 133] width 161 height 98
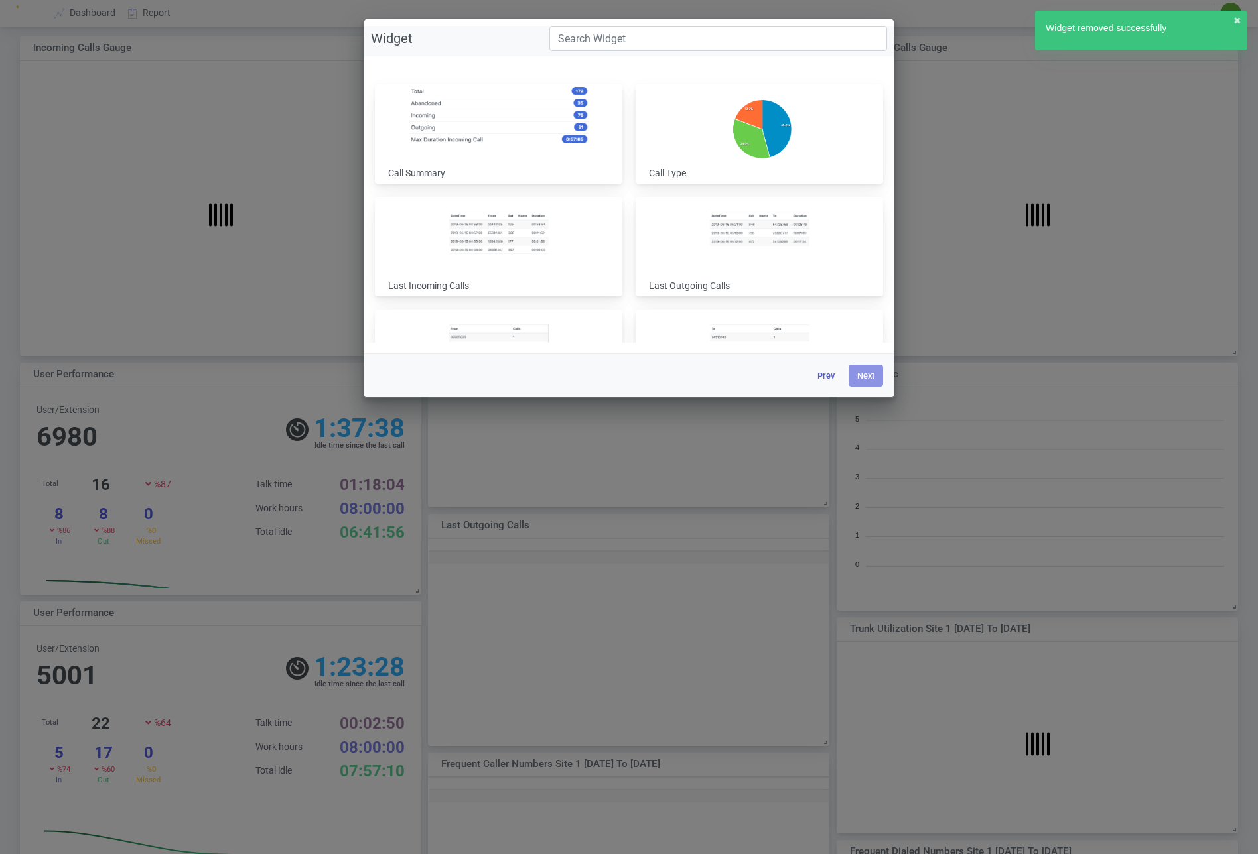
click at [478, 142] on img at bounding box center [498, 115] width 179 height 59
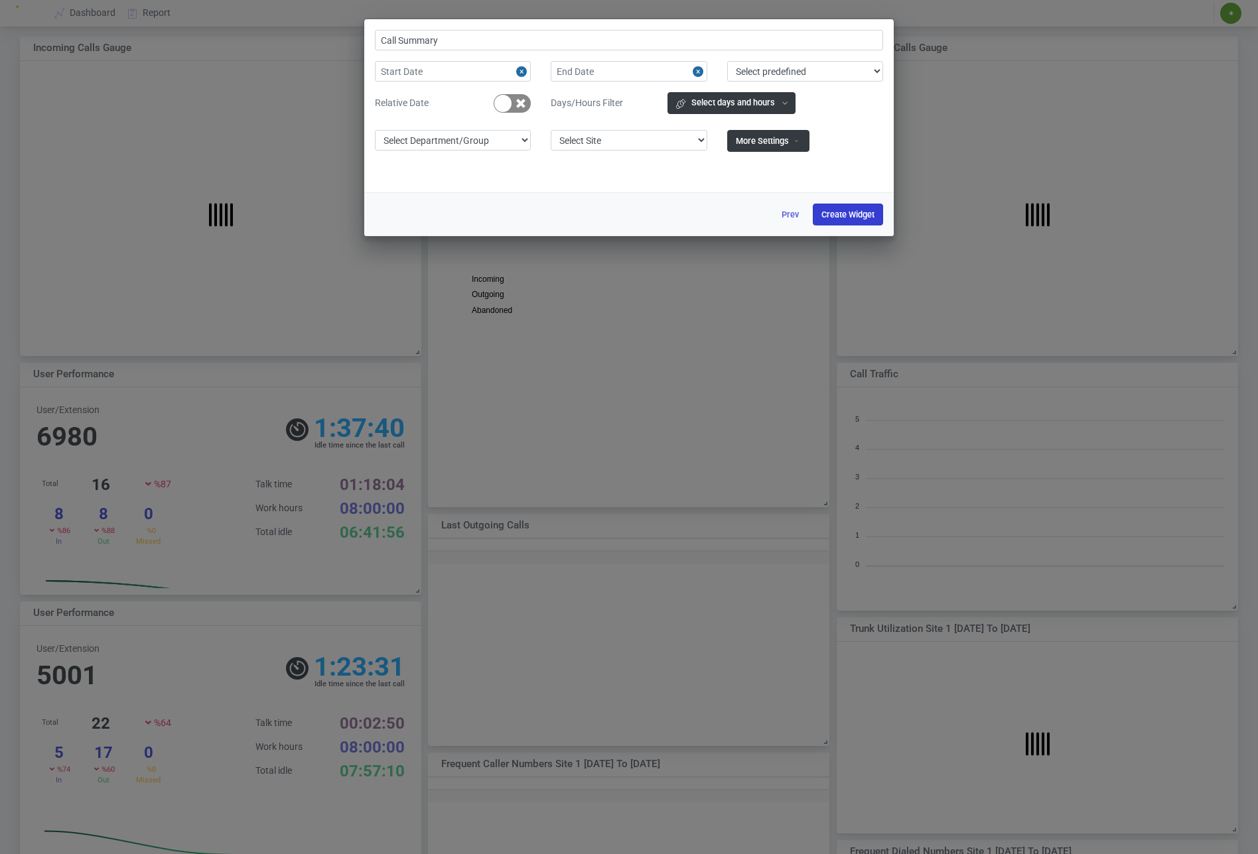
click at [846, 215] on button "Create Widget" at bounding box center [848, 215] width 70 height 22
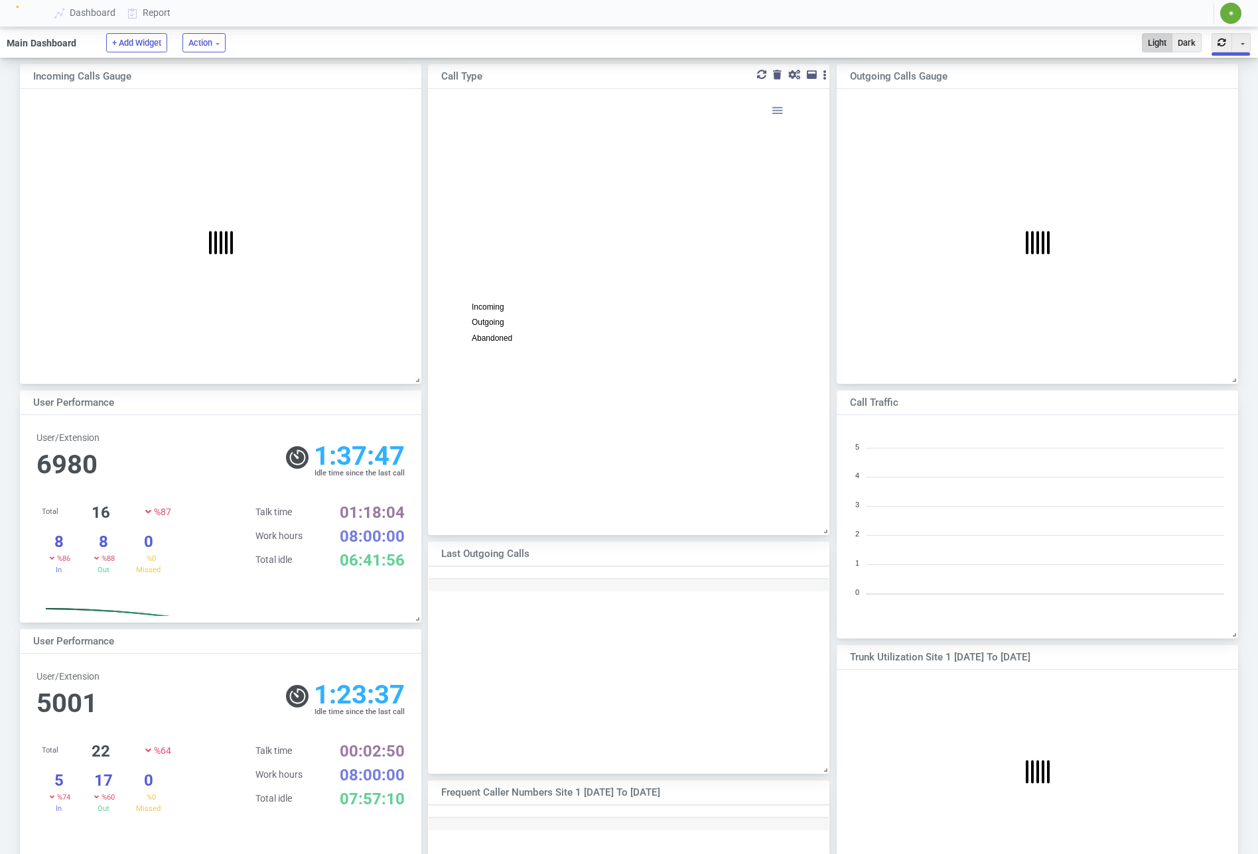
click at [775, 74] on div at bounding box center [777, 74] width 9 height 9
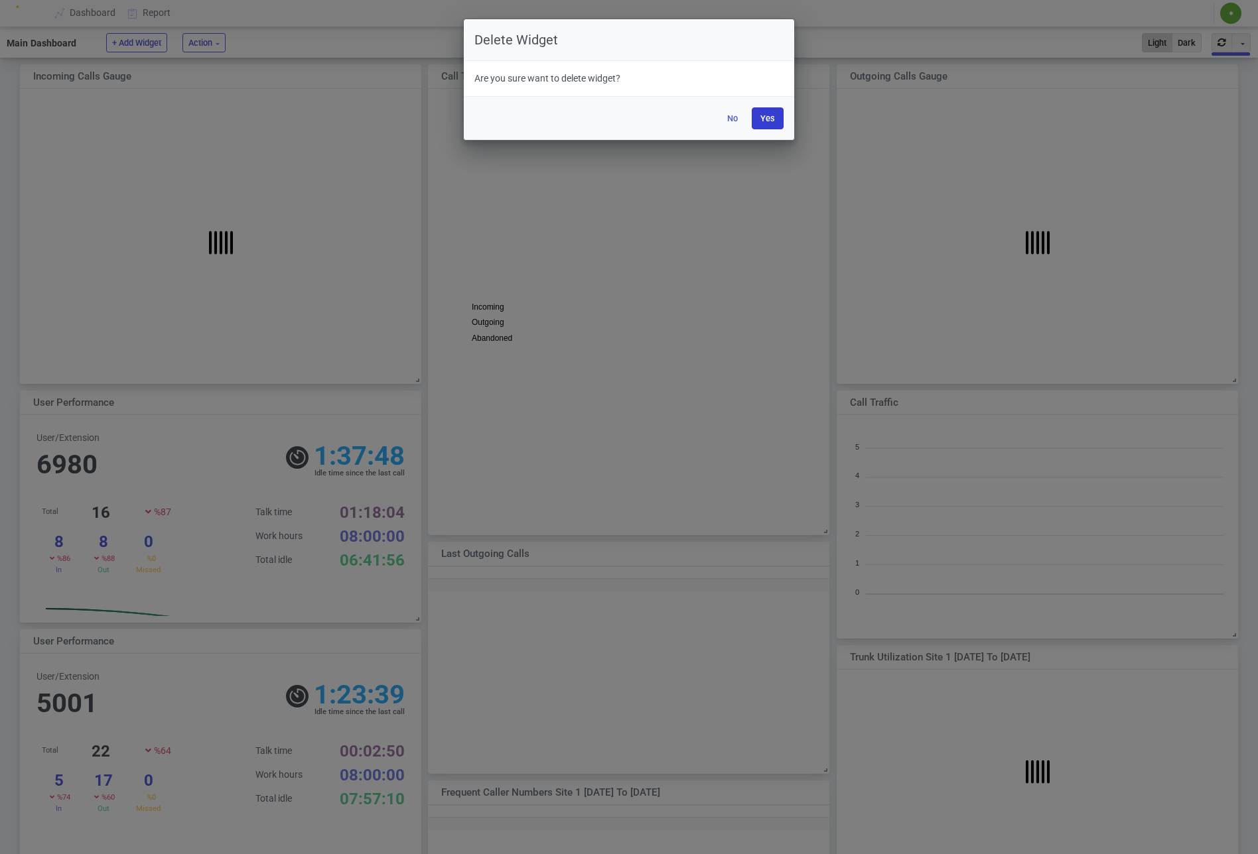
click at [763, 118] on button "Yes" at bounding box center [767, 118] width 32 height 22
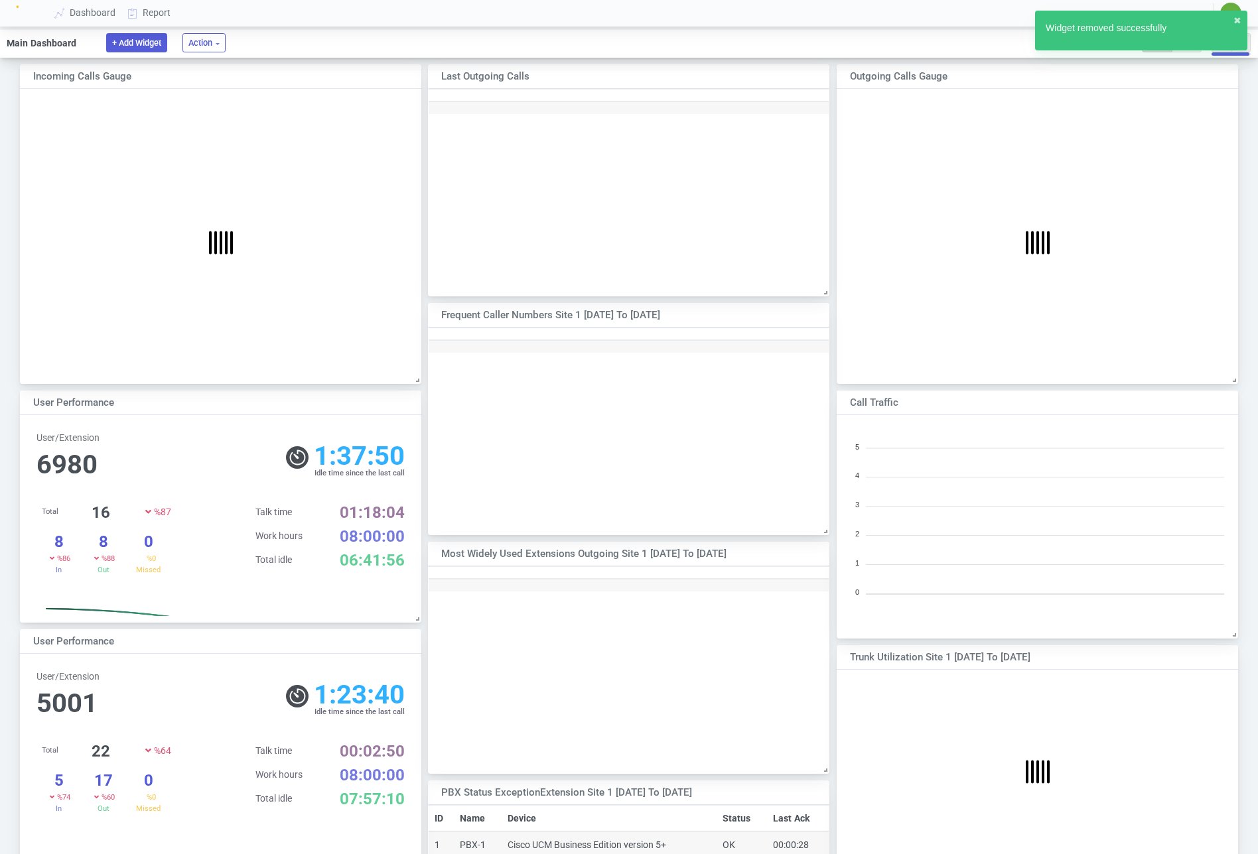
click at [119, 45] on button "+ Add Widget" at bounding box center [136, 42] width 61 height 19
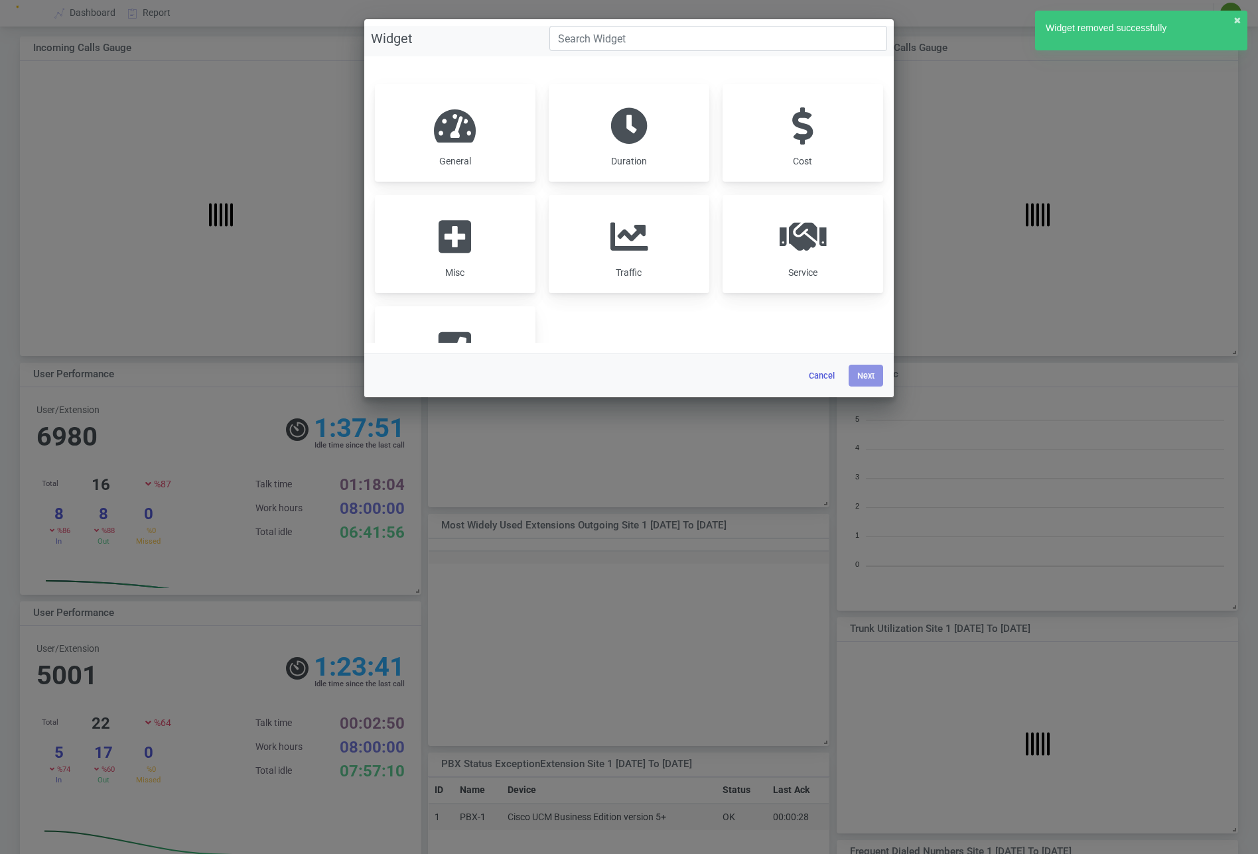
click at [454, 145] on span at bounding box center [455, 125] width 42 height 37
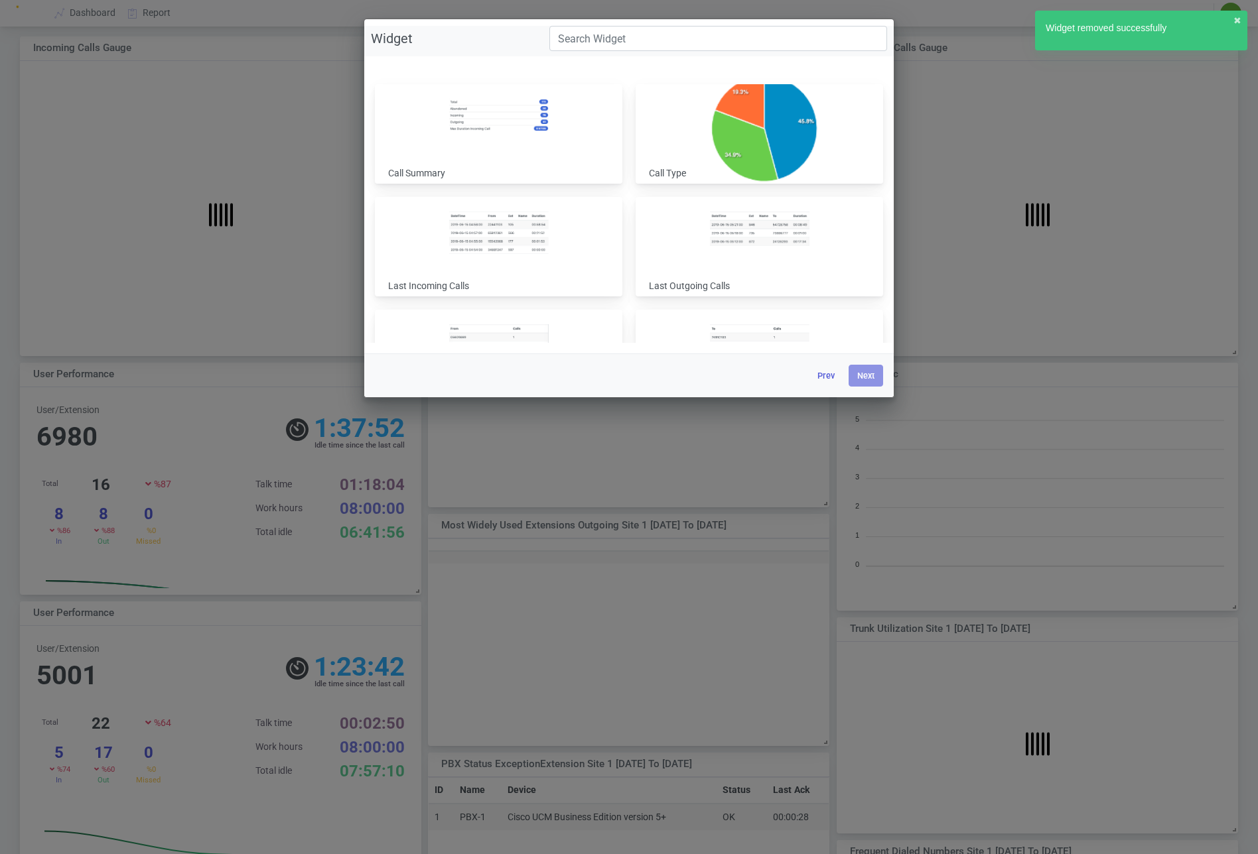
click at [797, 128] on img at bounding box center [759, 130] width 179 height 112
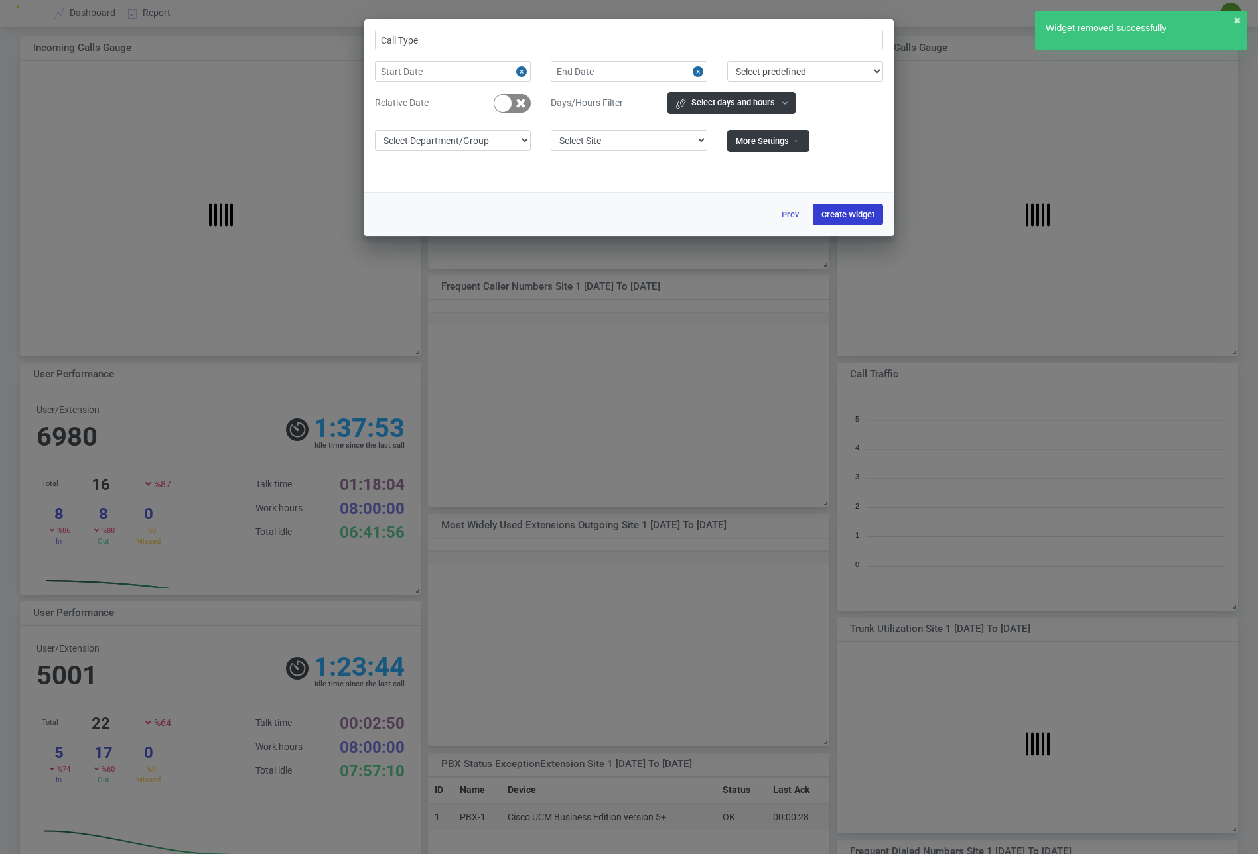
click at [835, 212] on button "Create Widget" at bounding box center [848, 215] width 70 height 22
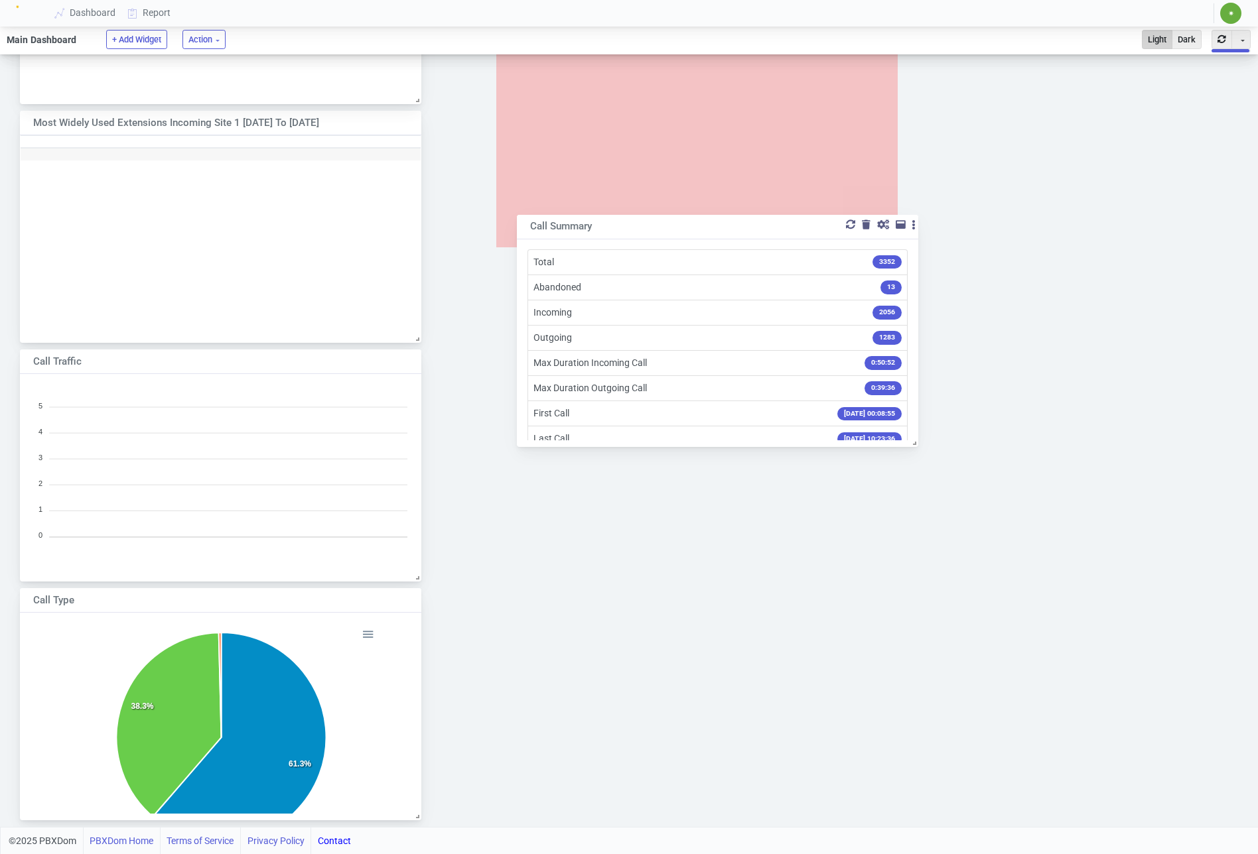
scroll to position [1328, 0]
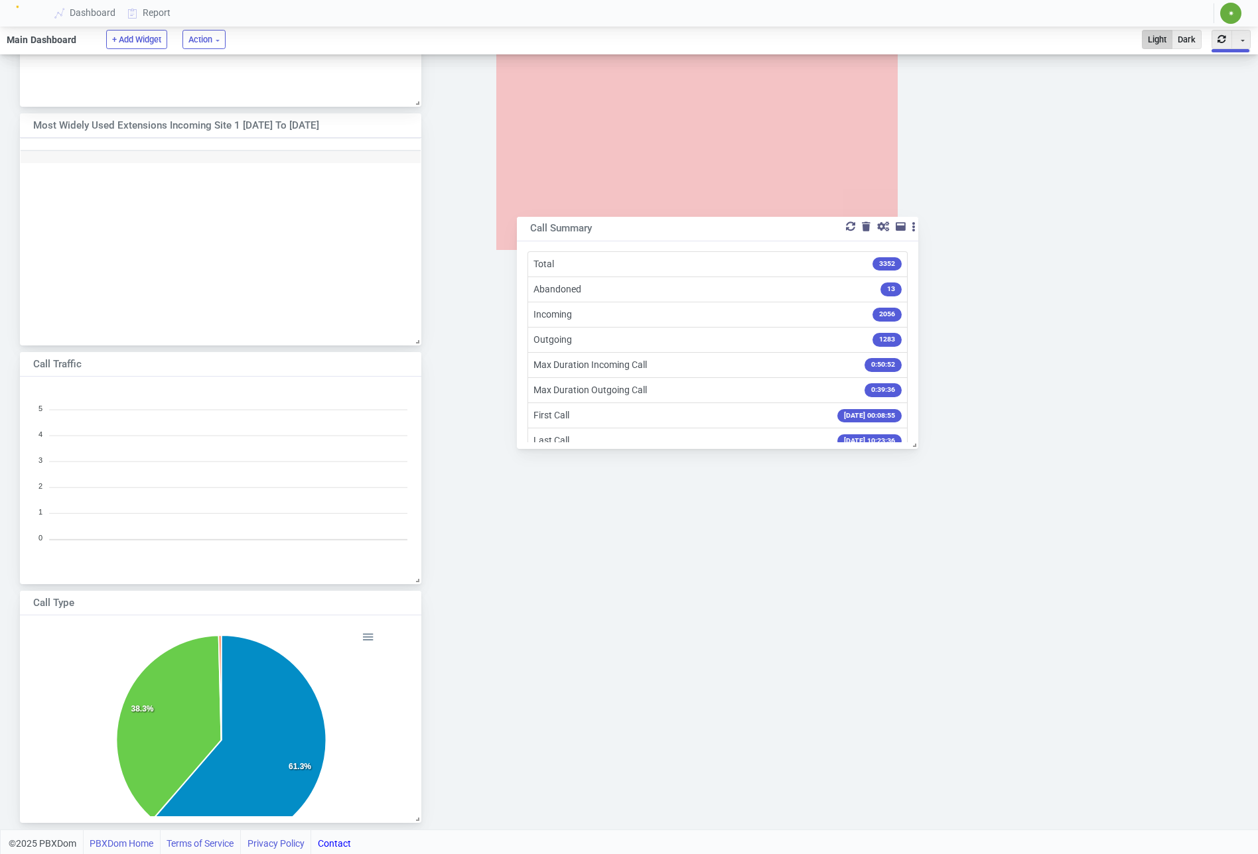
drag, startPoint x: 184, startPoint y: 359, endPoint x: 681, endPoint y: 224, distance: 514.7
click at [681, 224] on div "Call Summary" at bounding box center [699, 229] width 338 height 15
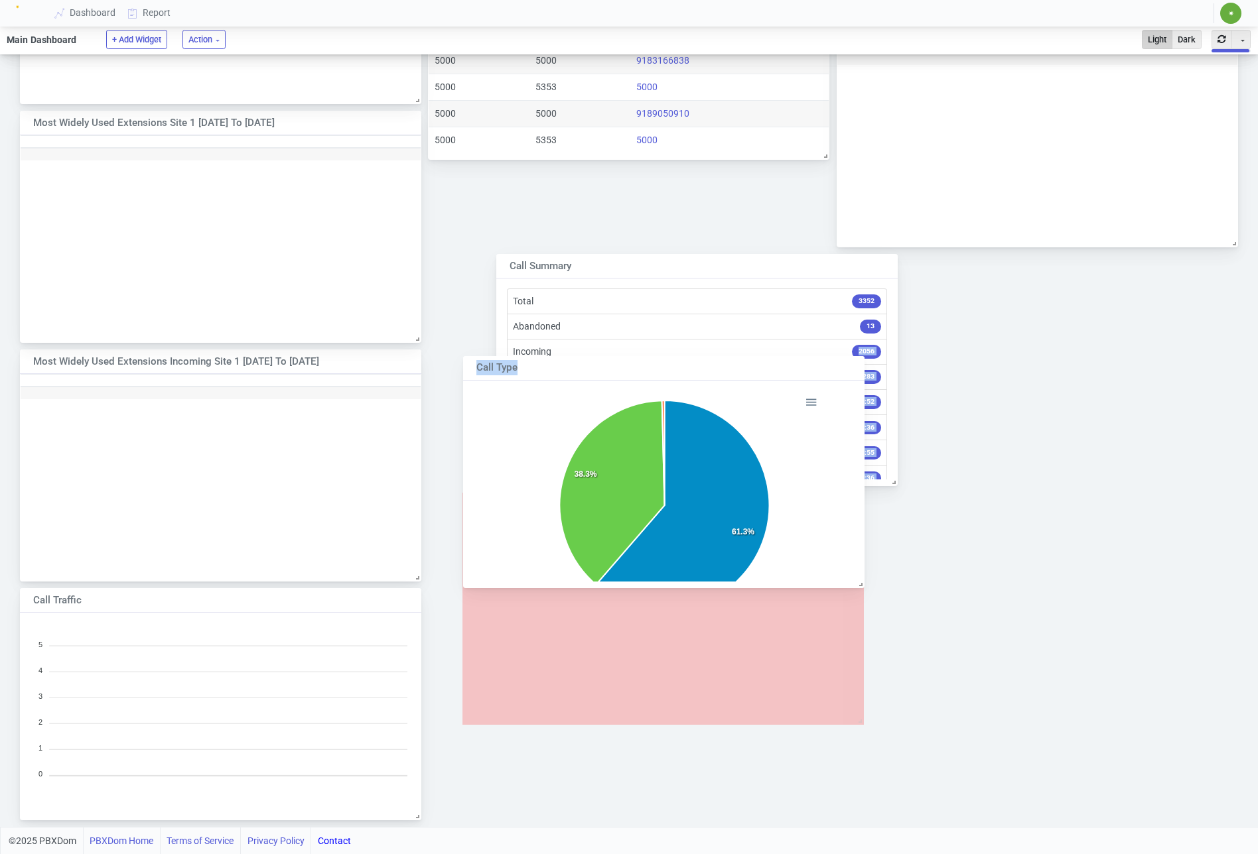
scroll to position [1092, 0]
drag, startPoint x: 192, startPoint y: 608, endPoint x: 637, endPoint y: 367, distance: 506.3
click at [636, 361] on div "Call Type" at bounding box center [645, 368] width 338 height 15
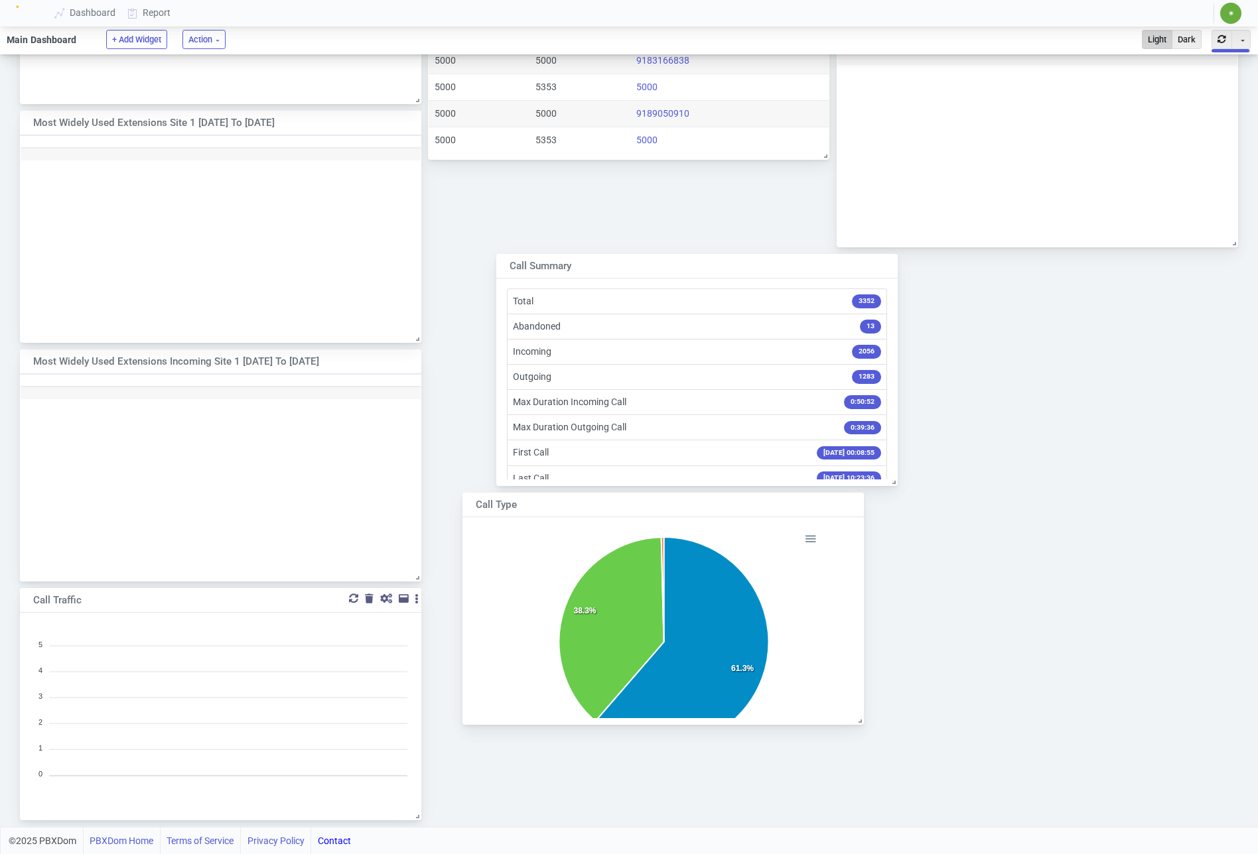
click at [365, 598] on div at bounding box center [369, 598] width 9 height 9
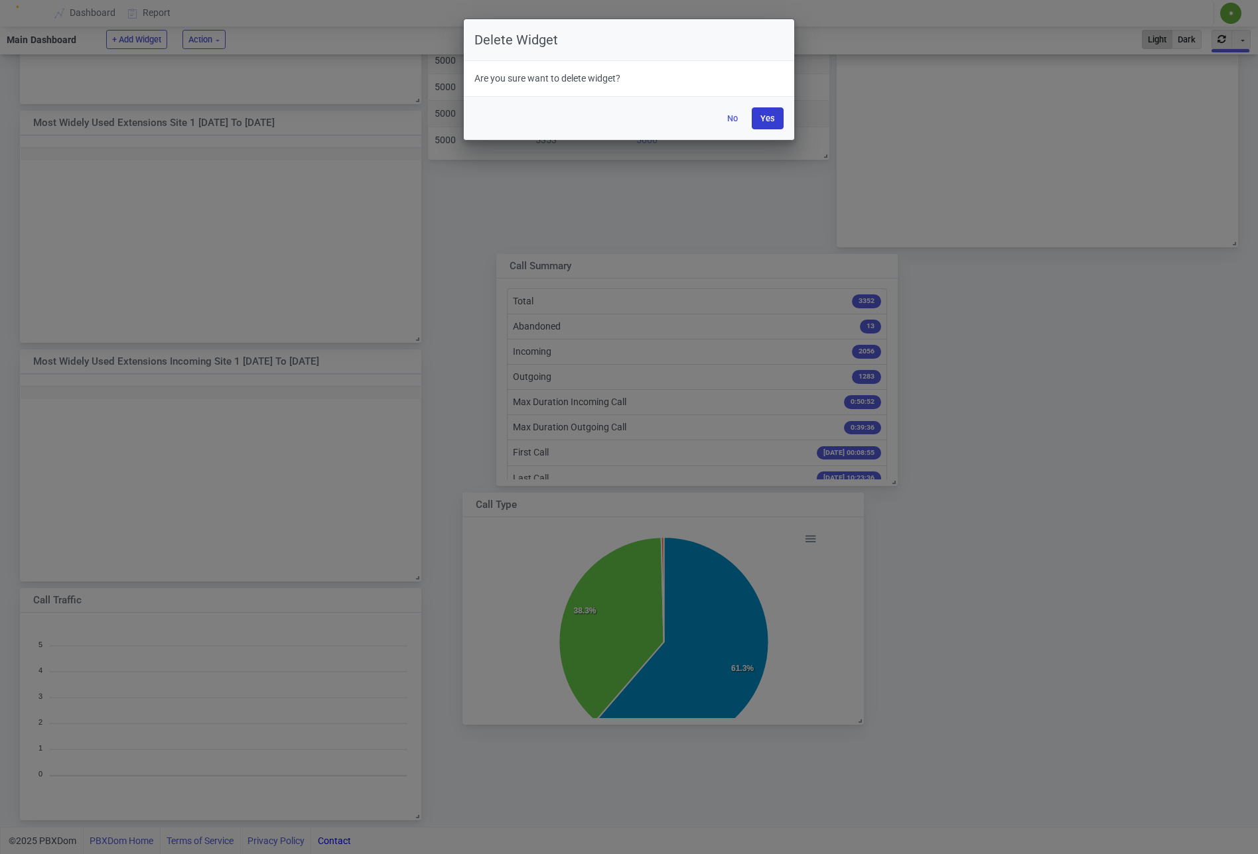
drag, startPoint x: 769, startPoint y: 119, endPoint x: 772, endPoint y: 129, distance: 10.5
click at [769, 119] on button "Yes" at bounding box center [767, 118] width 32 height 22
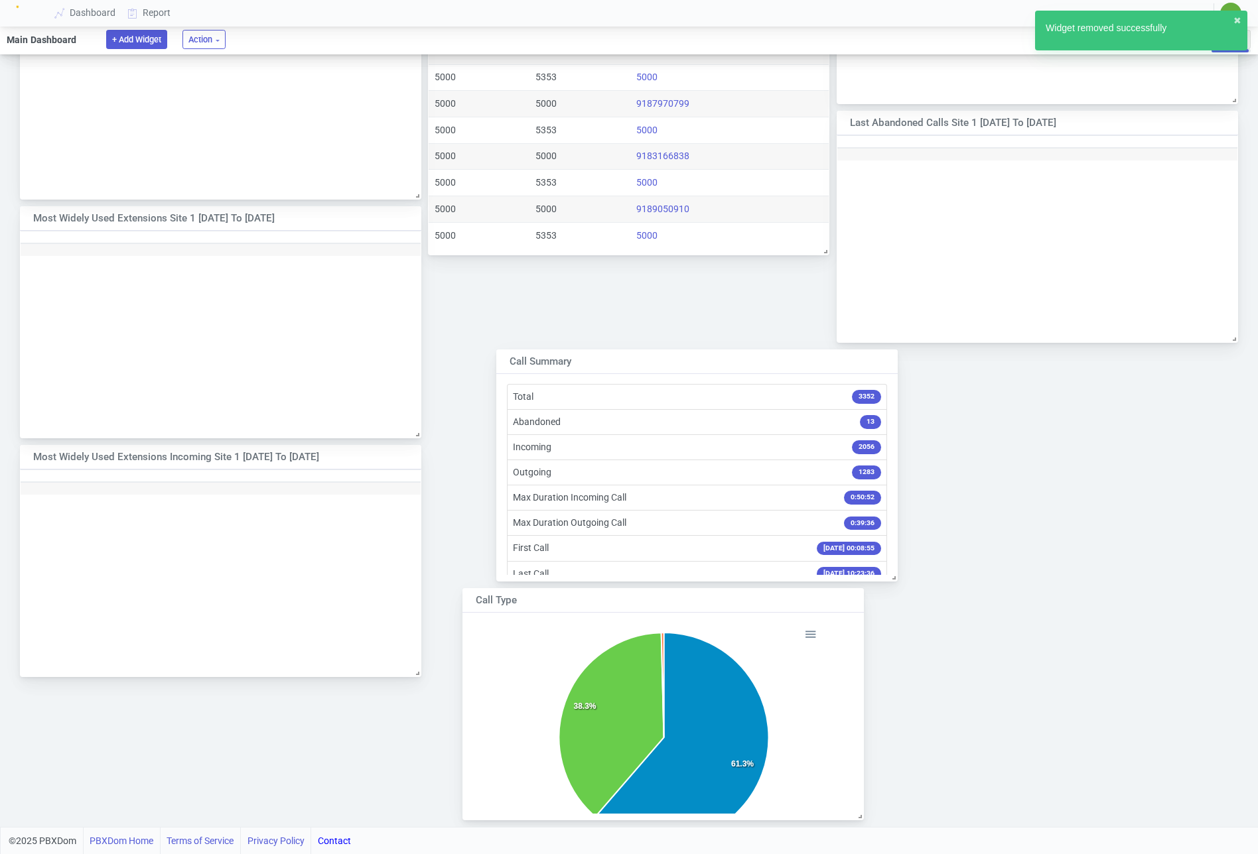
click at [137, 41] on button "+ Add Widget" at bounding box center [136, 39] width 61 height 19
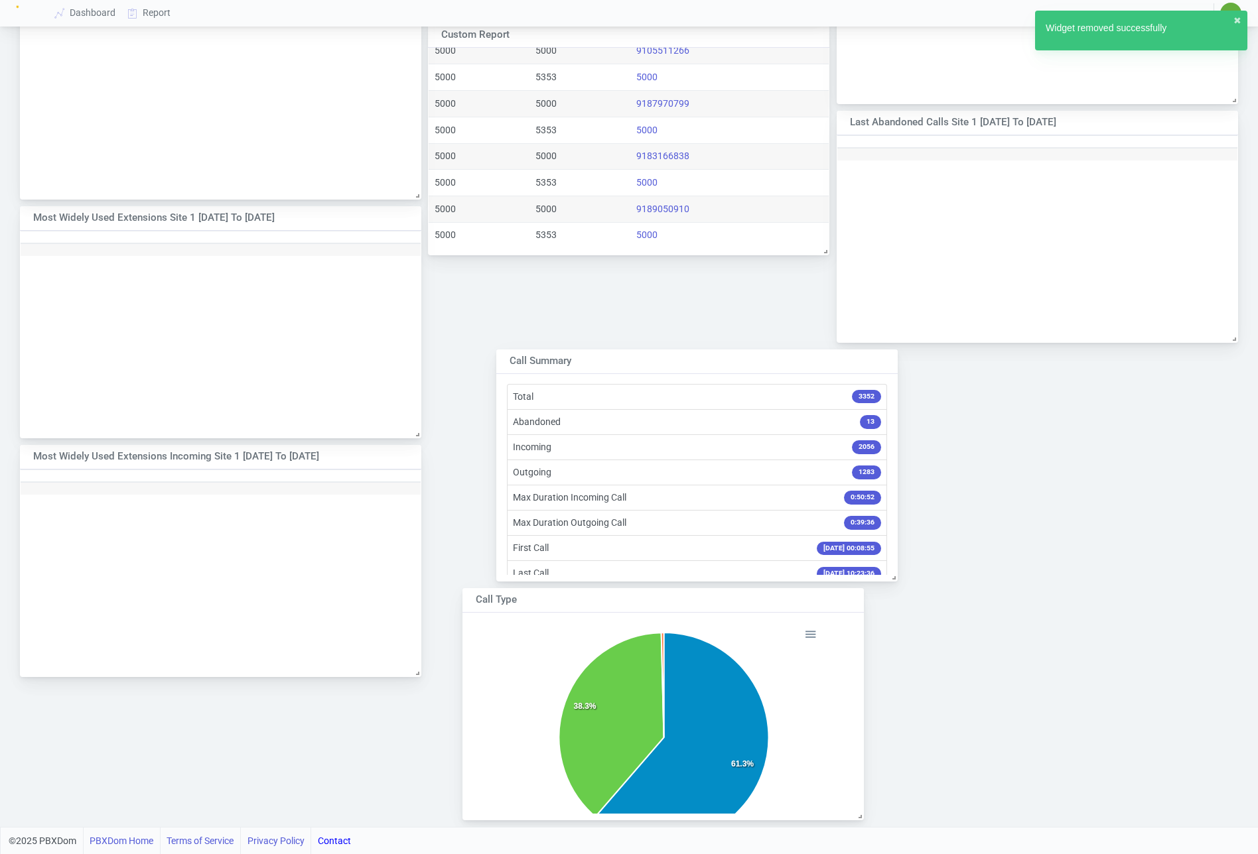
scroll to position [968, 0]
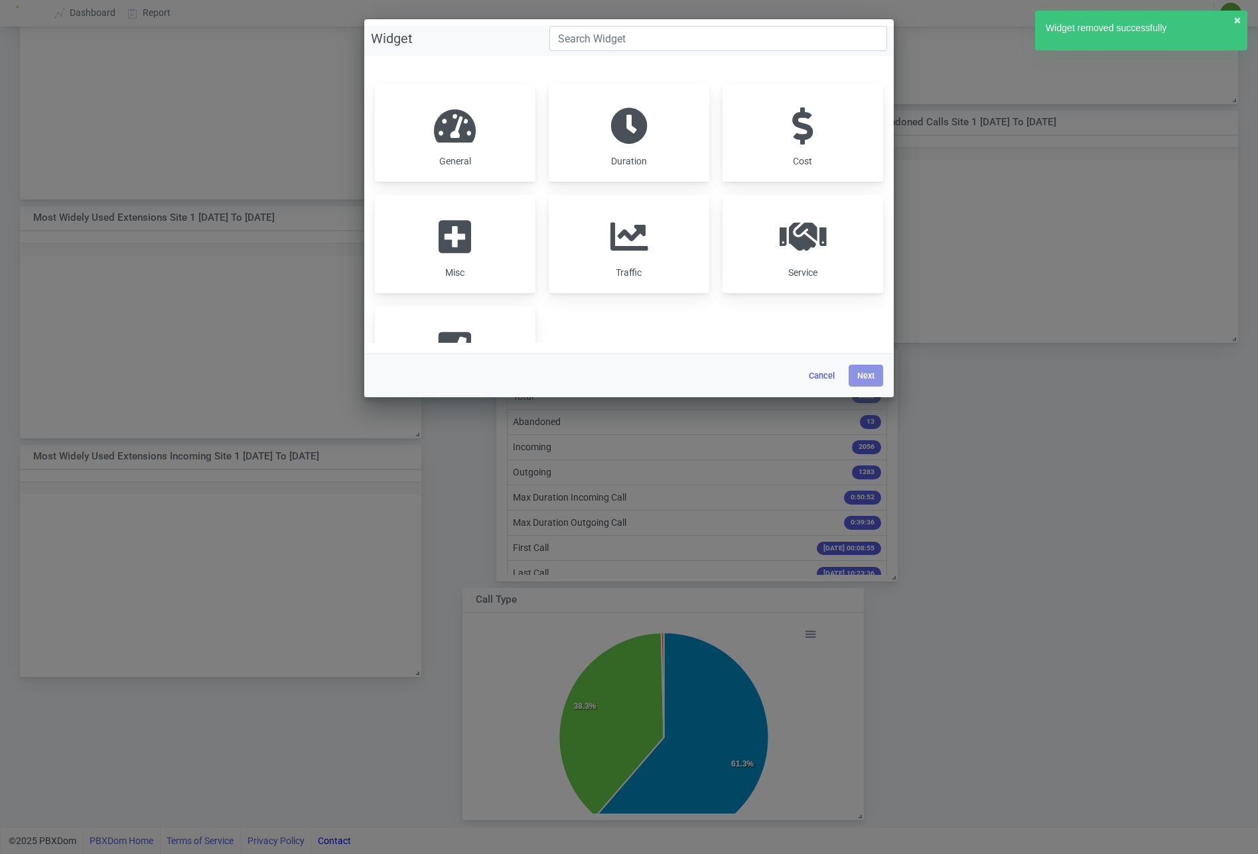
click at [655, 266] on div "Traffic" at bounding box center [629, 244] width 161 height 98
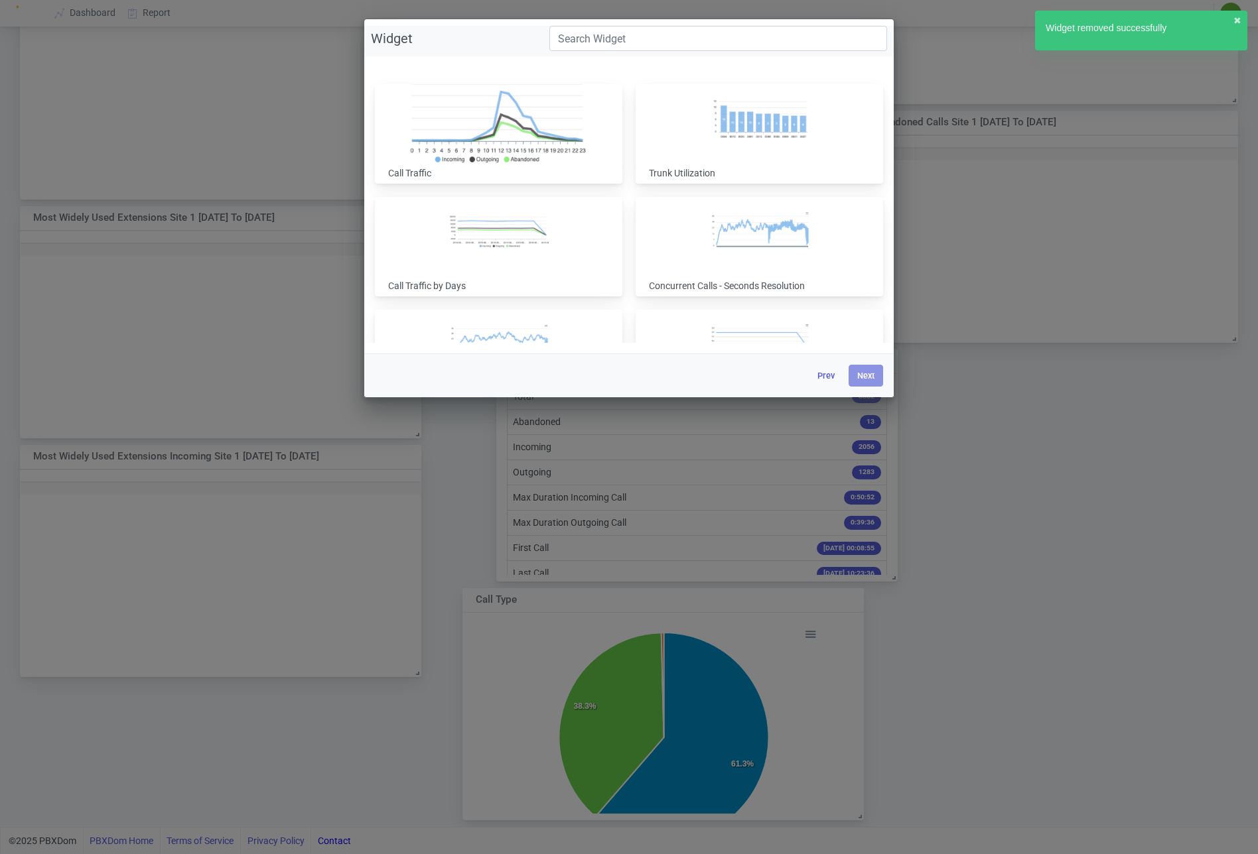
click at [502, 135] on img at bounding box center [498, 123] width 179 height 86
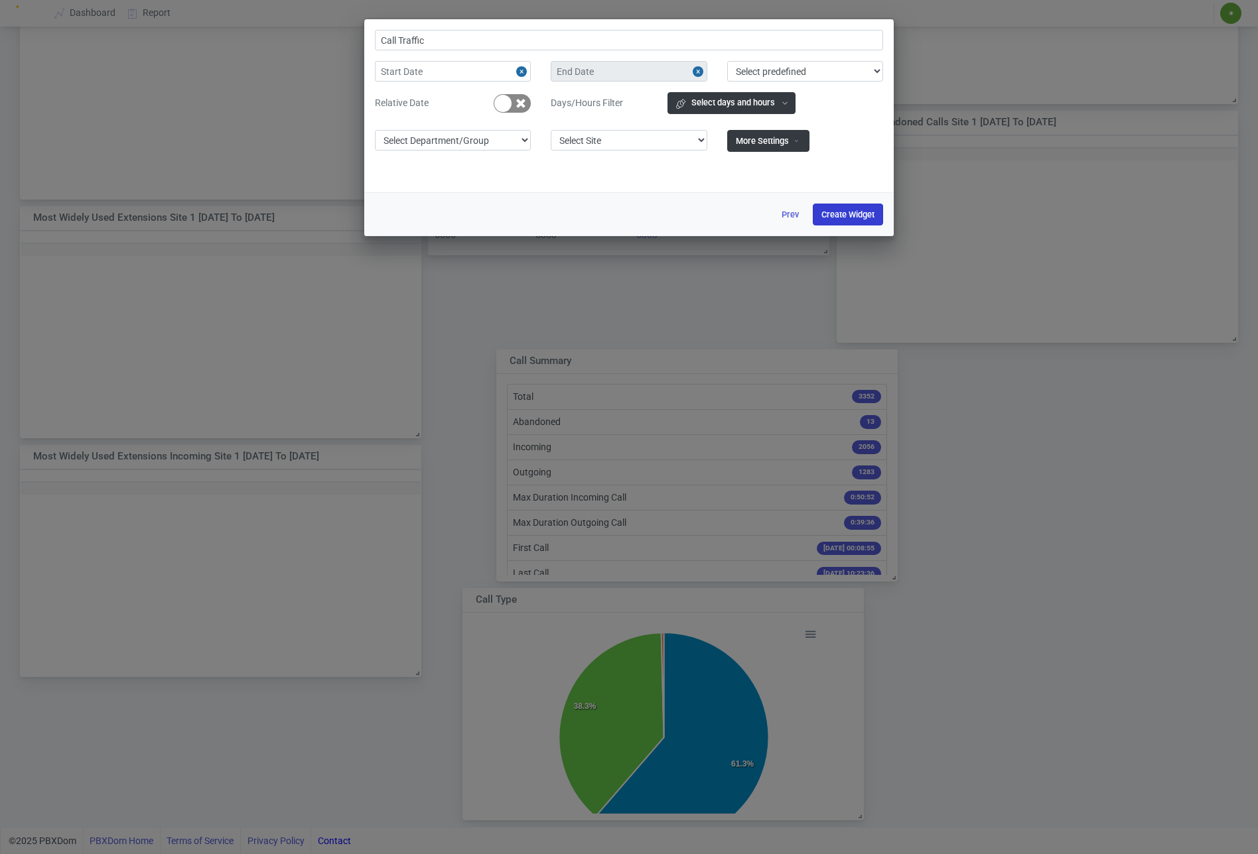
click at [850, 216] on button "Create Widget" at bounding box center [848, 215] width 70 height 22
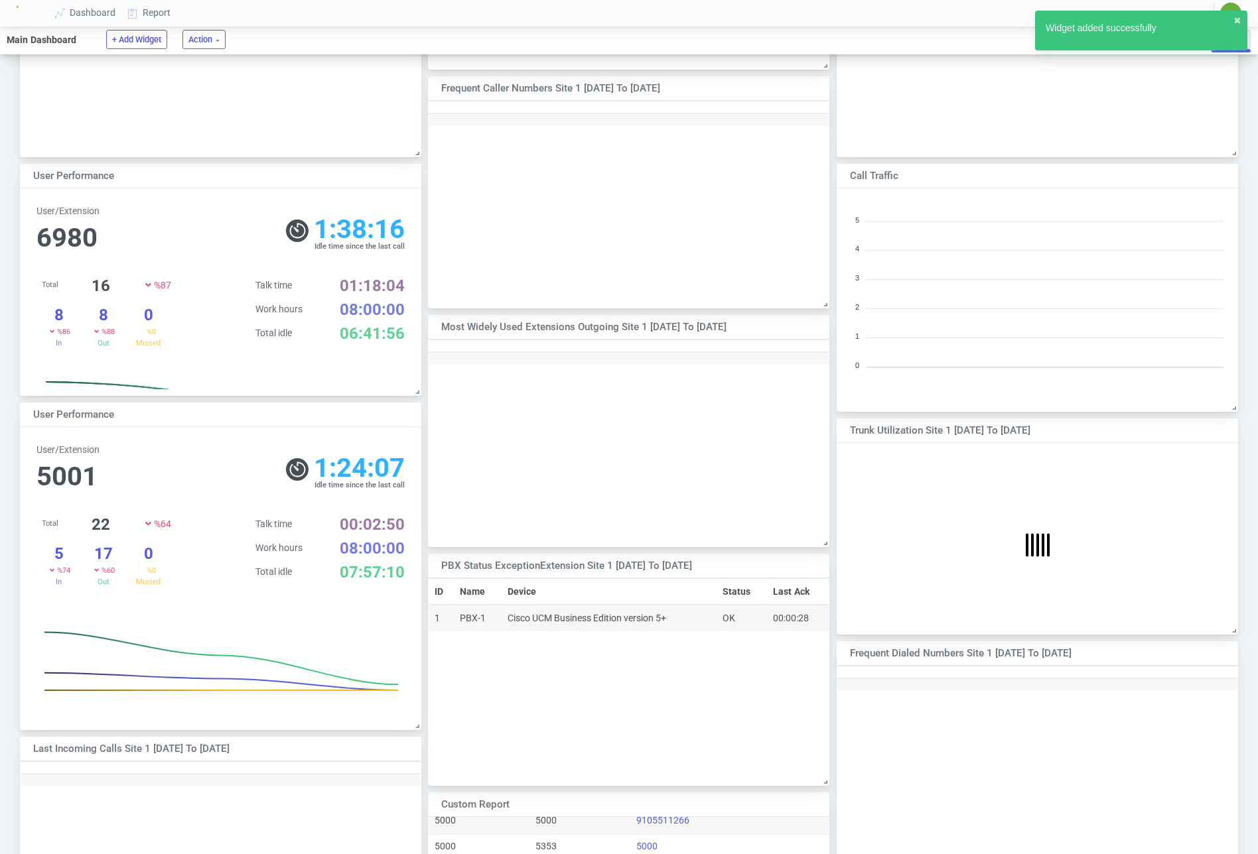
scroll to position [226, 0]
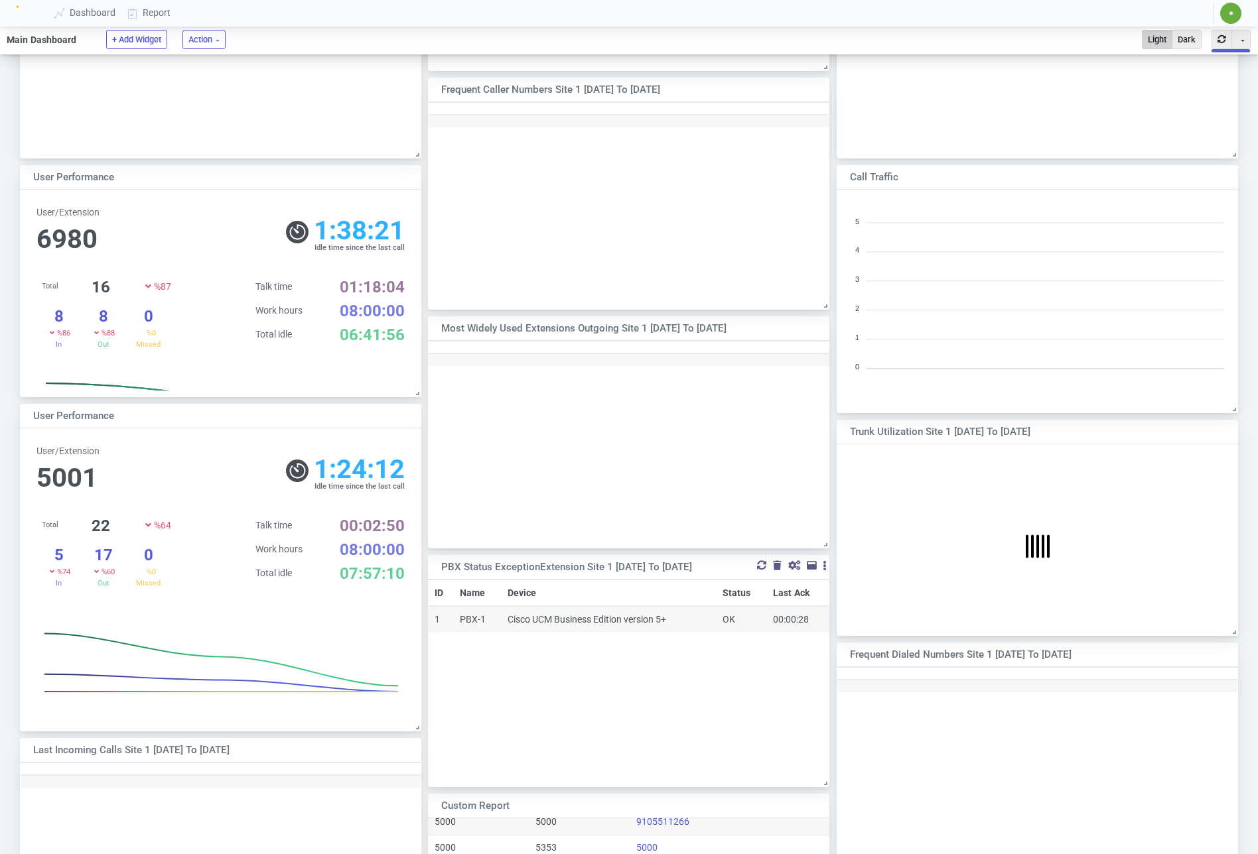
click at [775, 568] on div at bounding box center [777, 565] width 9 height 9
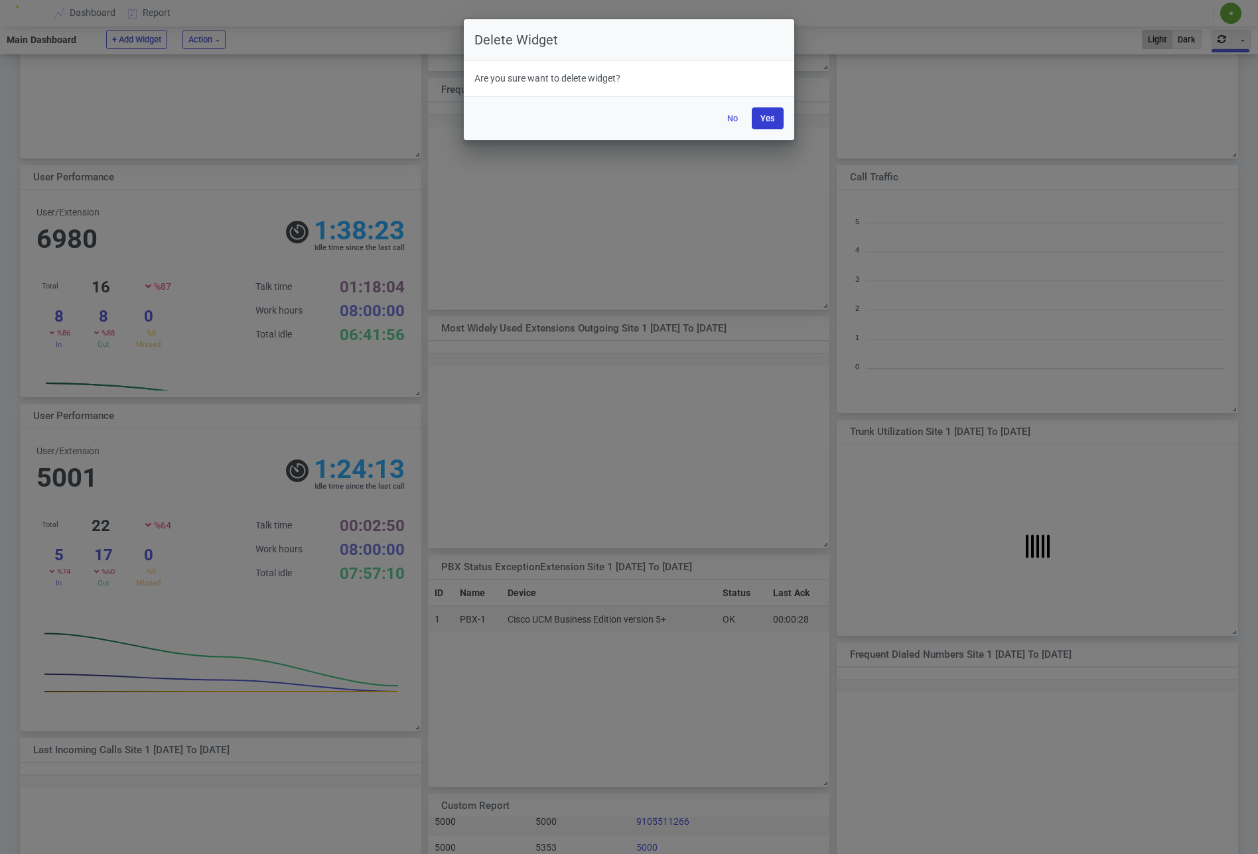
click at [765, 115] on button "Yes" at bounding box center [767, 118] width 32 height 22
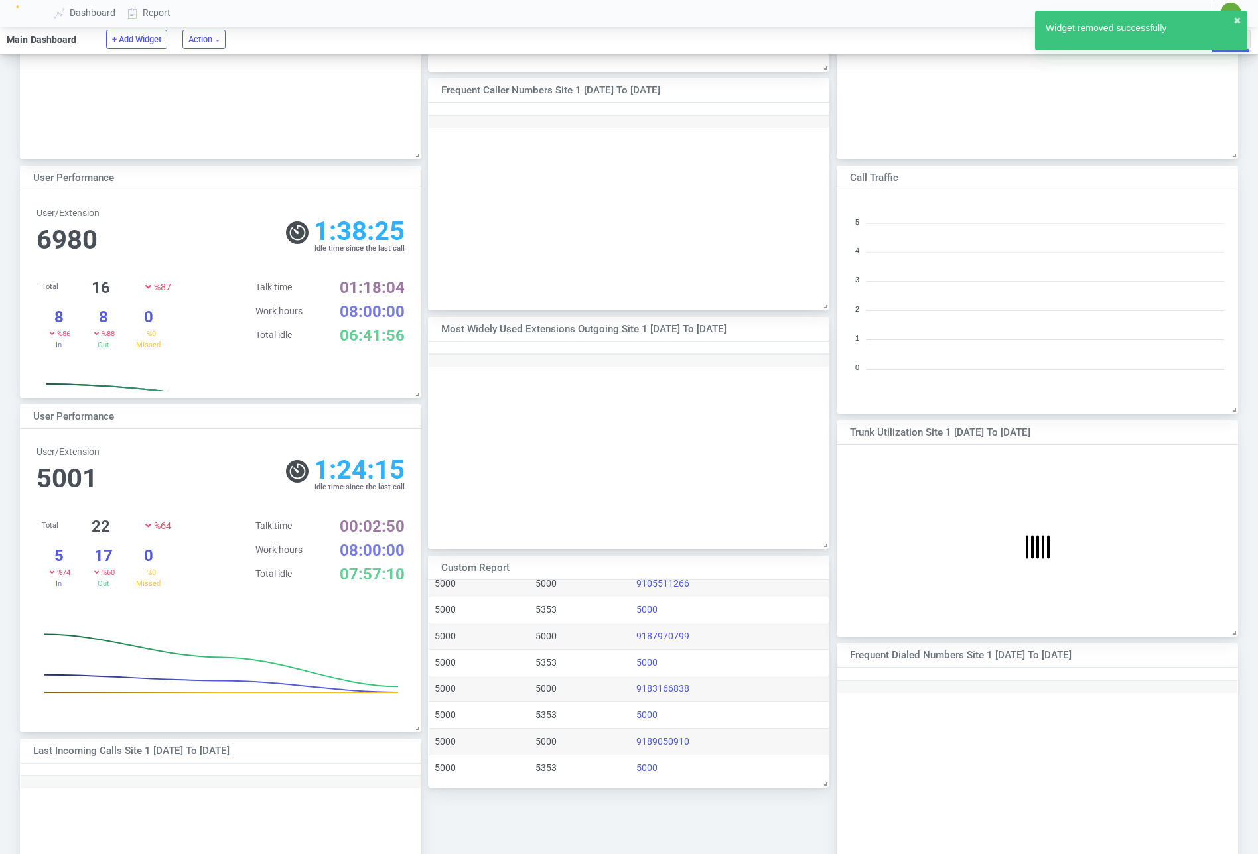
scroll to position [0, 0]
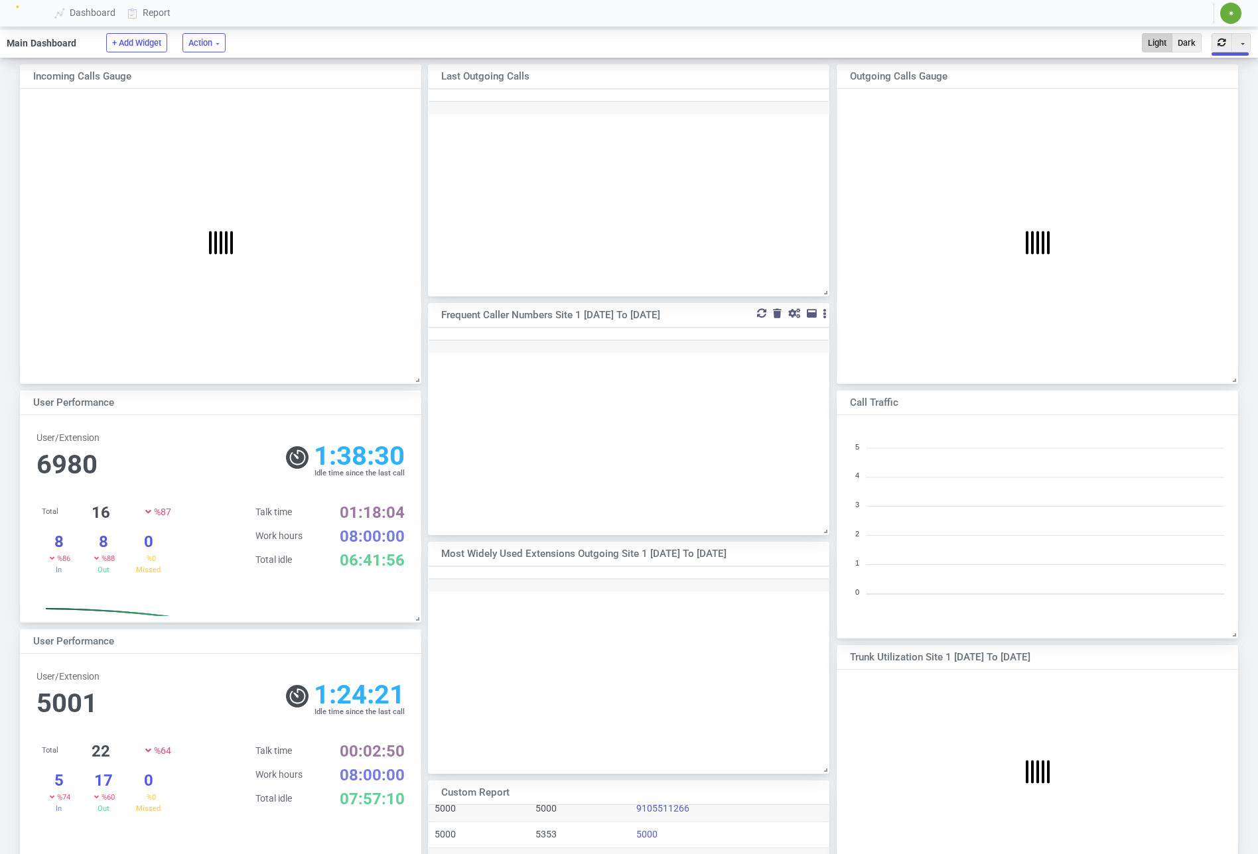
click at [777, 313] on div at bounding box center [777, 313] width 9 height 9
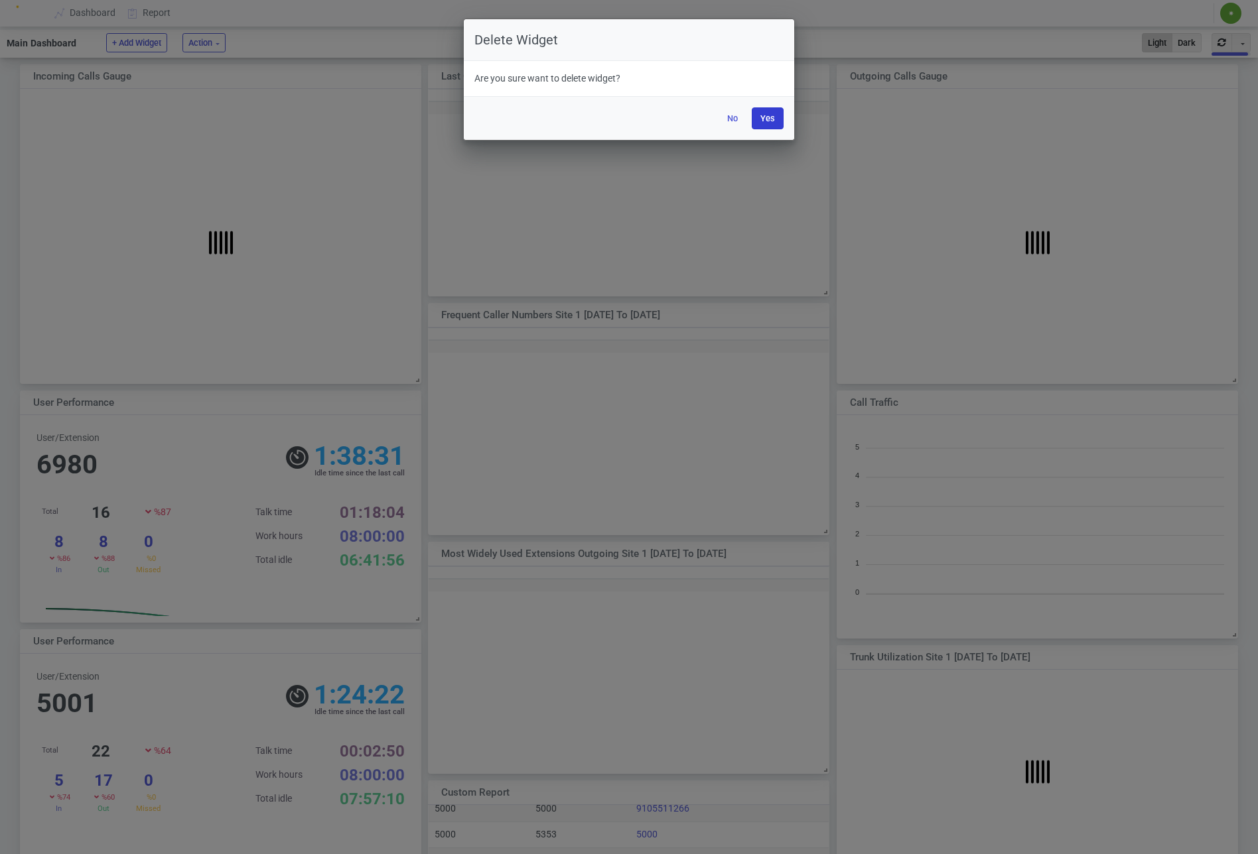
click at [769, 117] on button "Yes" at bounding box center [767, 118] width 32 height 22
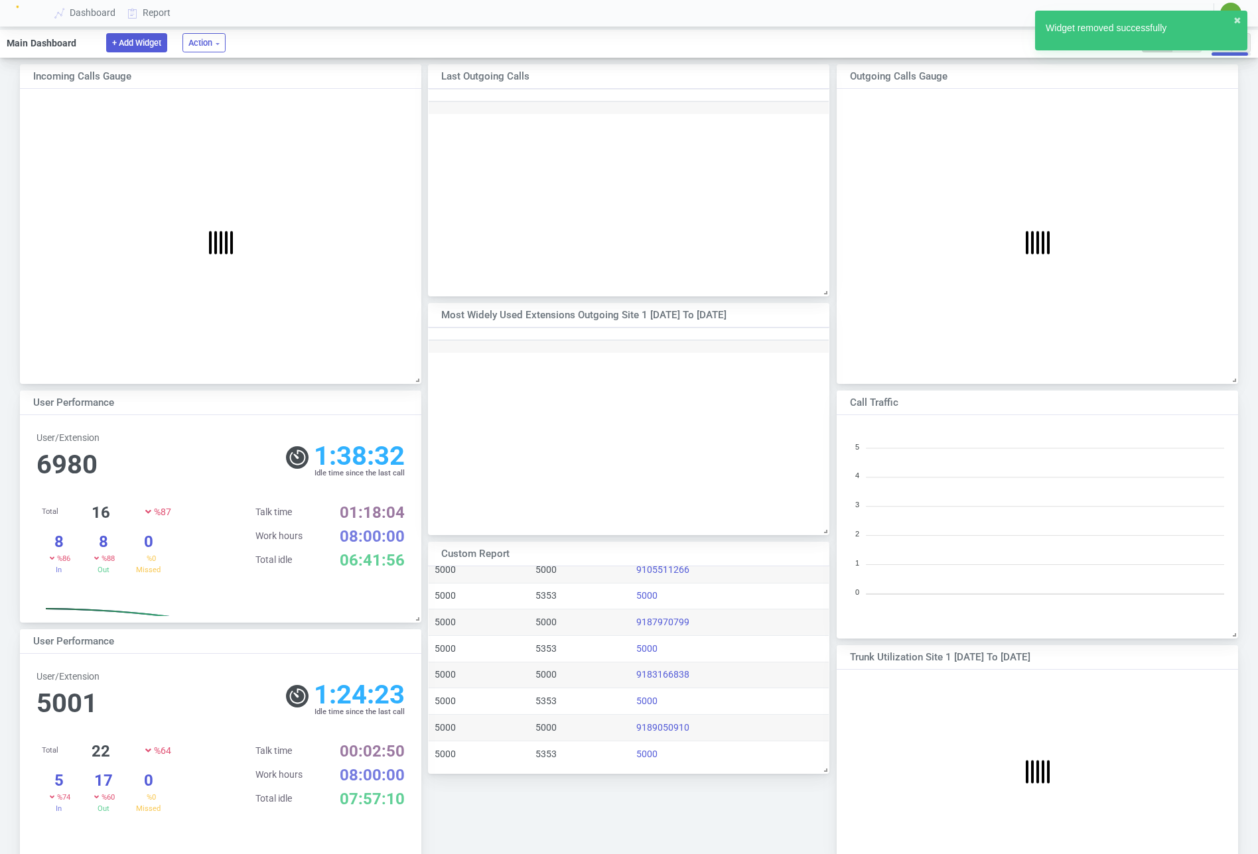
click at [113, 48] on button "+ Add Widget" at bounding box center [136, 42] width 61 height 19
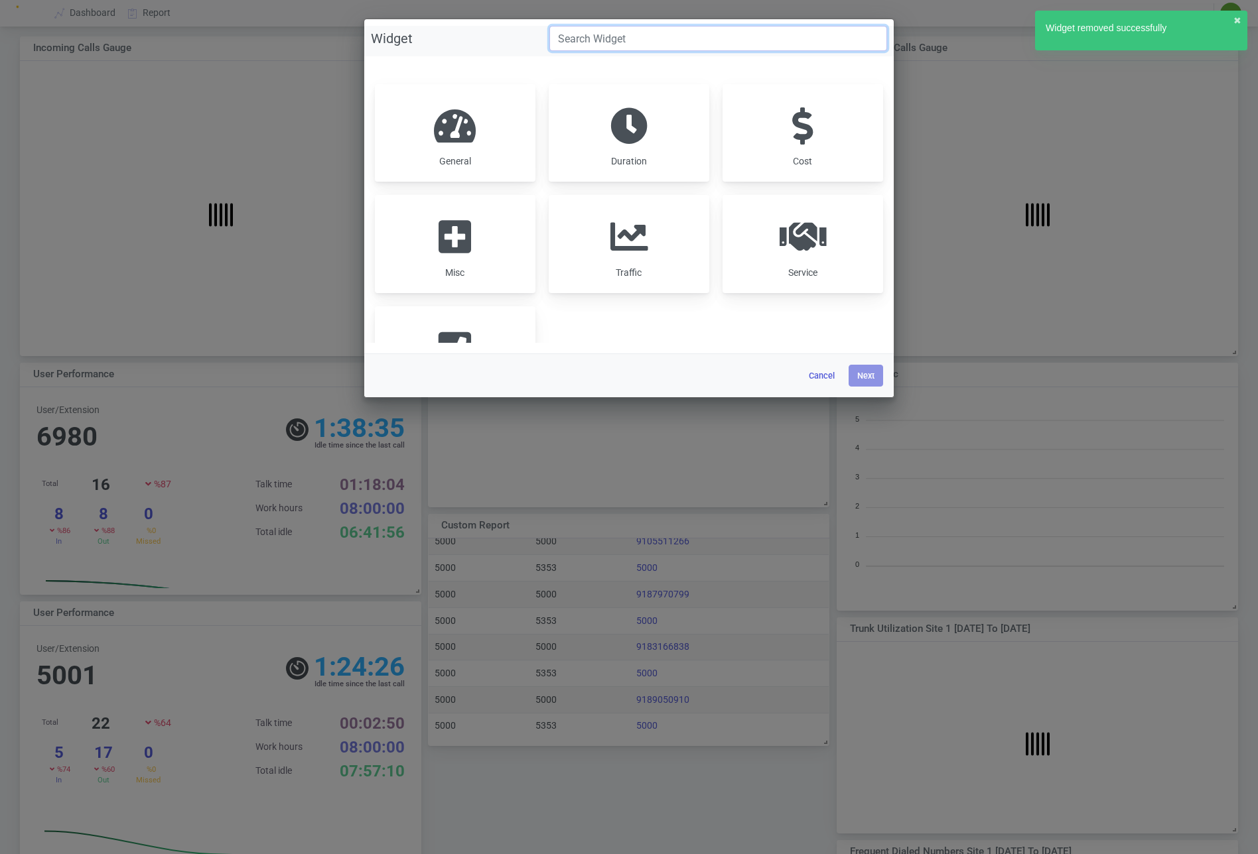
click at [595, 48] on input "Widget" at bounding box center [718, 38] width 338 height 25
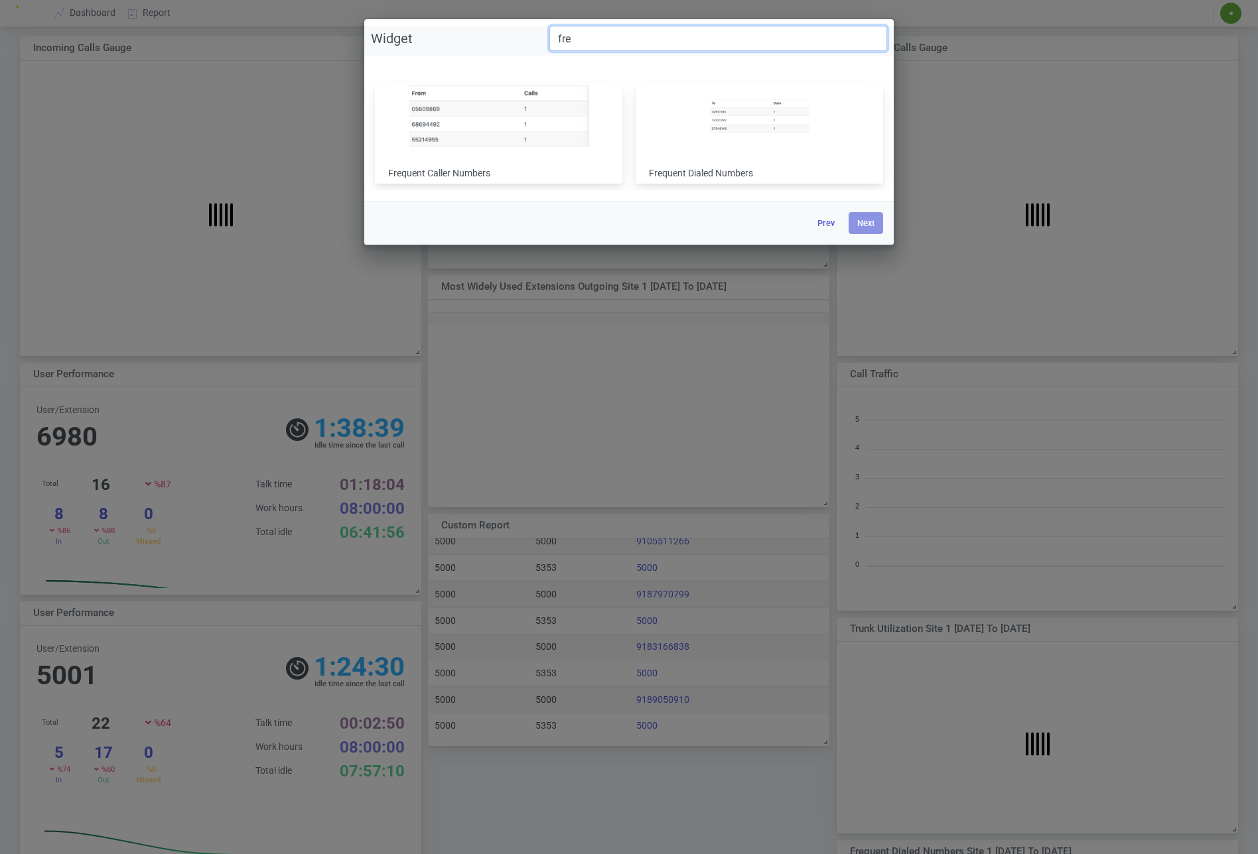
type input "fre"
click at [549, 112] on img at bounding box center [498, 116] width 179 height 62
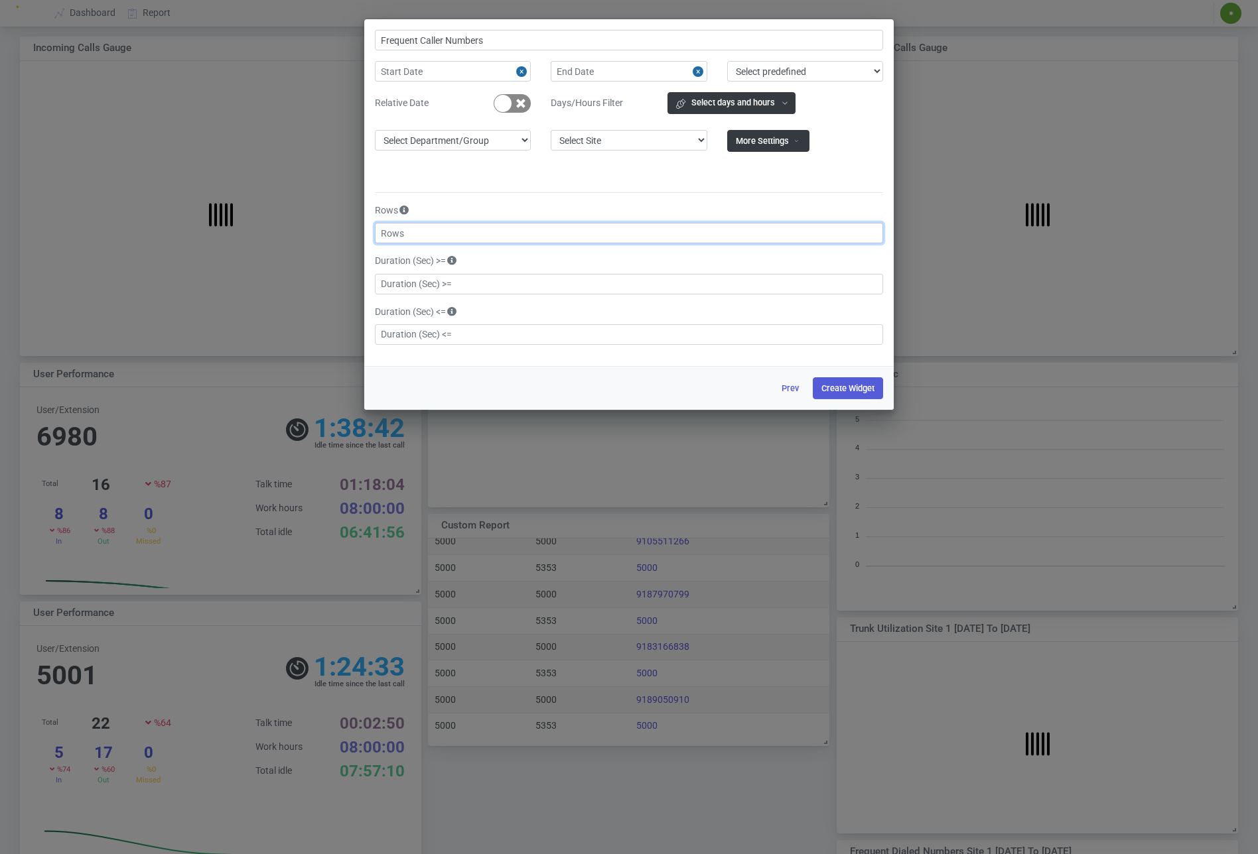
click at [484, 228] on input "text" at bounding box center [629, 233] width 508 height 21
type input "10"
click at [860, 386] on button "Create Widget" at bounding box center [848, 388] width 70 height 22
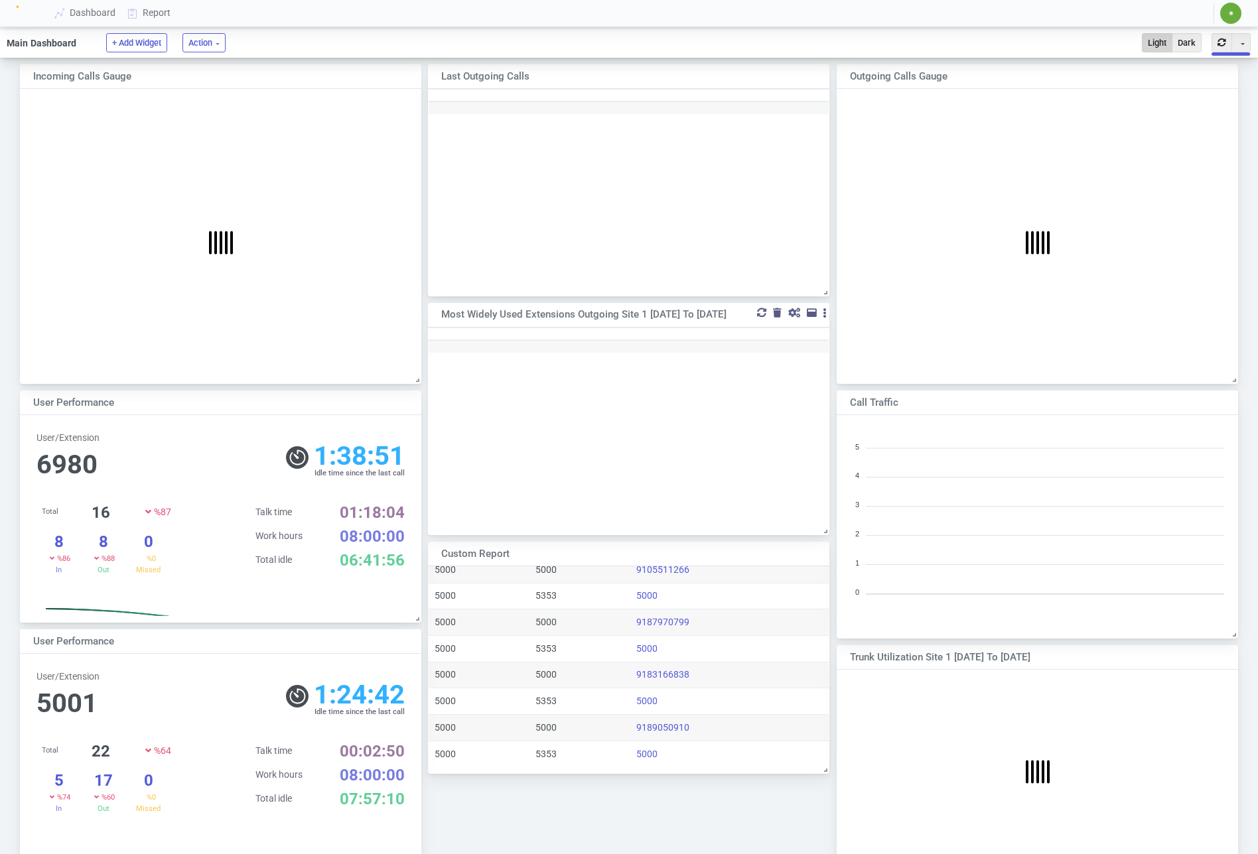
click at [775, 312] on div at bounding box center [777, 313] width 9 height 9
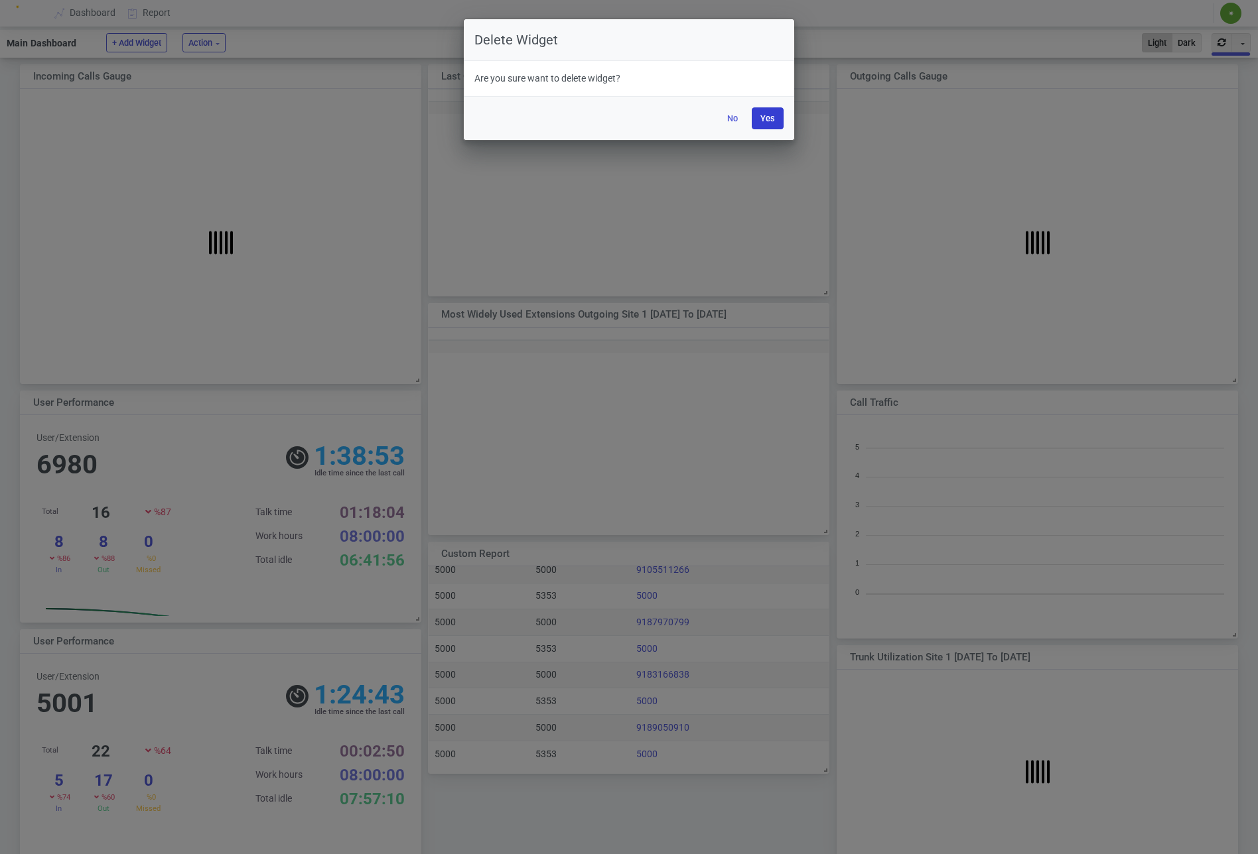
click at [757, 123] on button "Yes" at bounding box center [767, 118] width 32 height 22
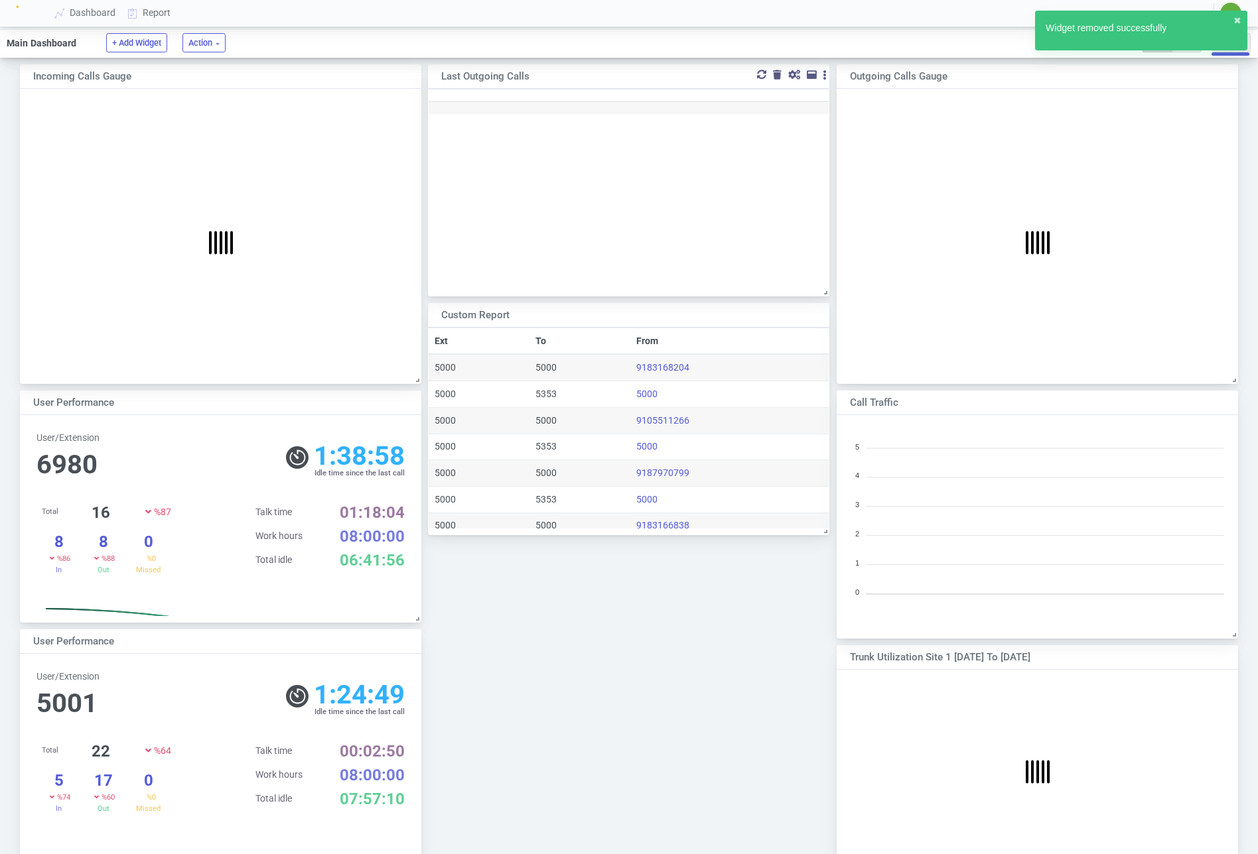
click at [774, 73] on div at bounding box center [777, 74] width 9 height 9
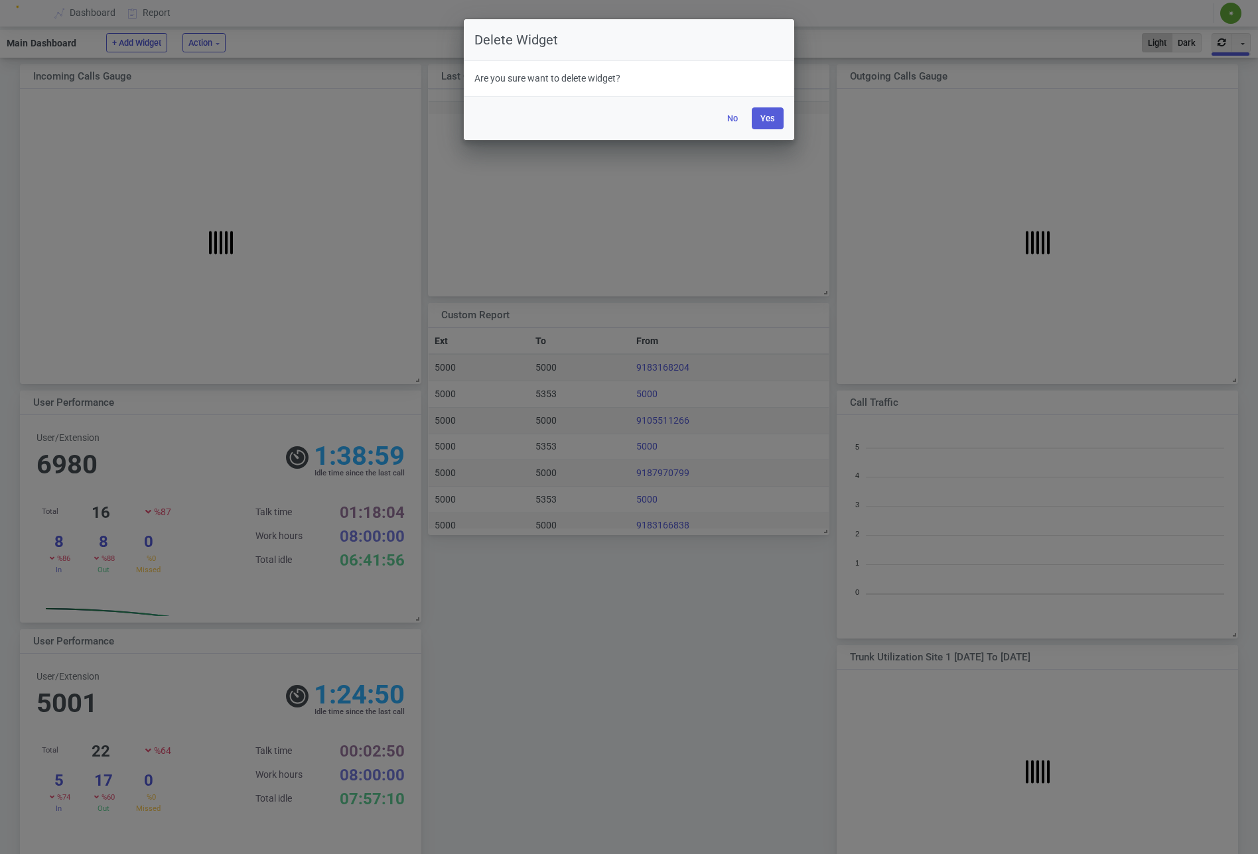
drag, startPoint x: 762, startPoint y: 111, endPoint x: 685, endPoint y: 99, distance: 77.8
click at [762, 111] on button "Yes" at bounding box center [767, 118] width 32 height 22
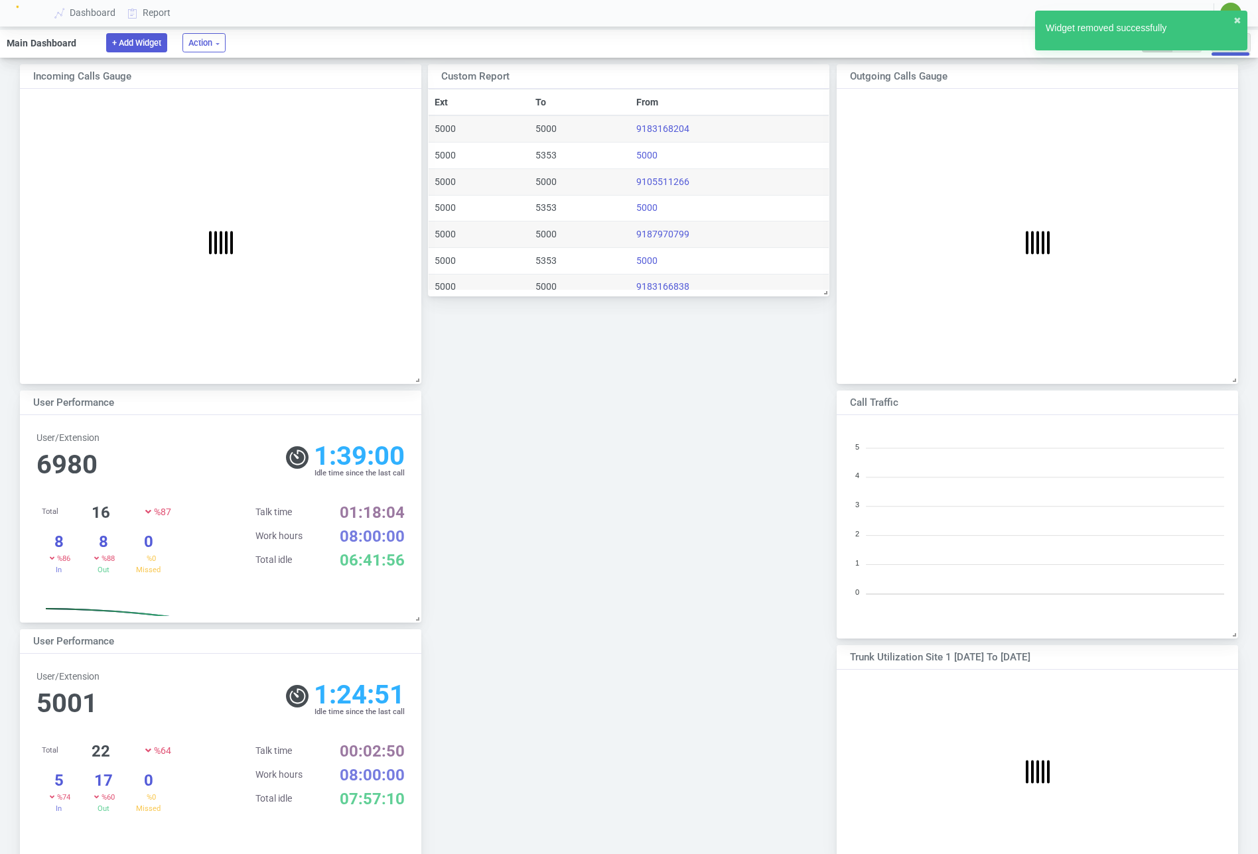
click at [138, 41] on button "+ Add Widget" at bounding box center [136, 42] width 61 height 19
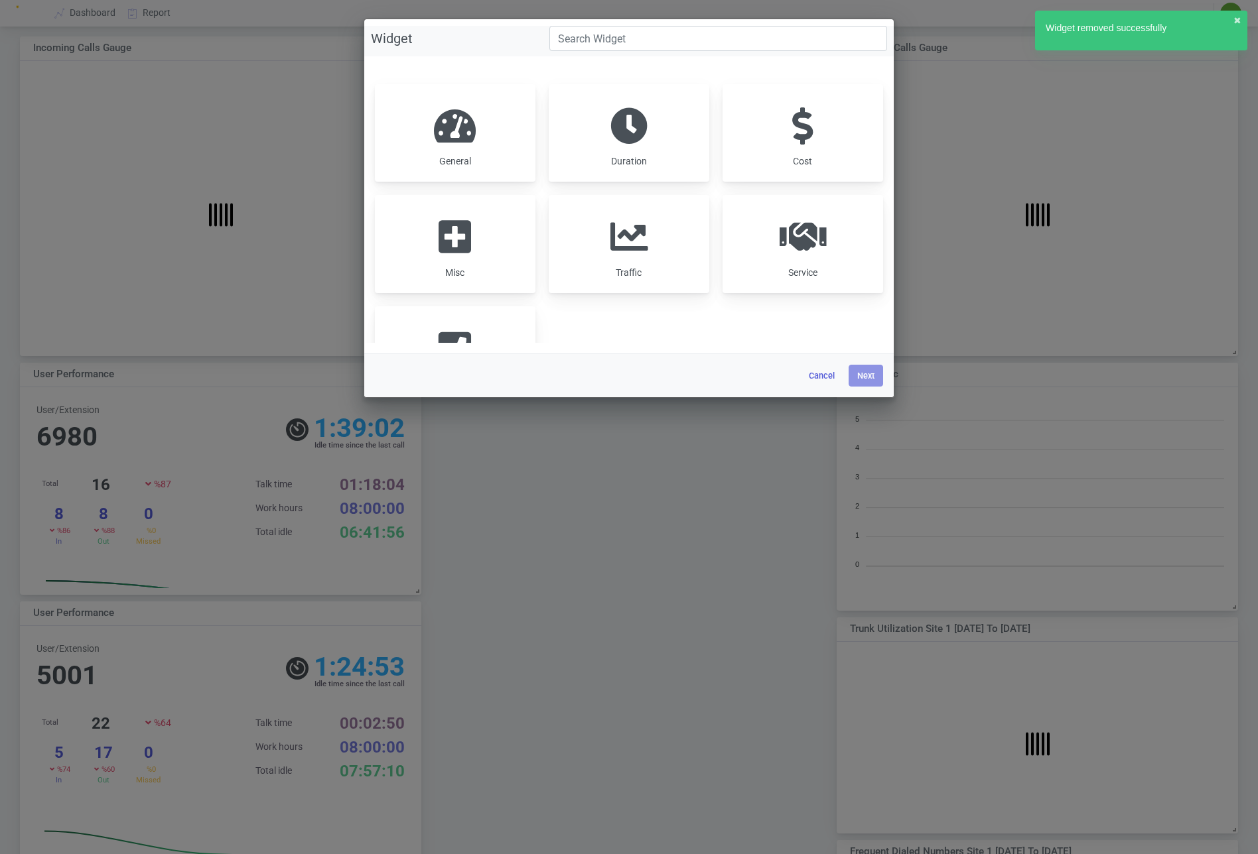
click at [458, 151] on div "General" at bounding box center [455, 133] width 161 height 98
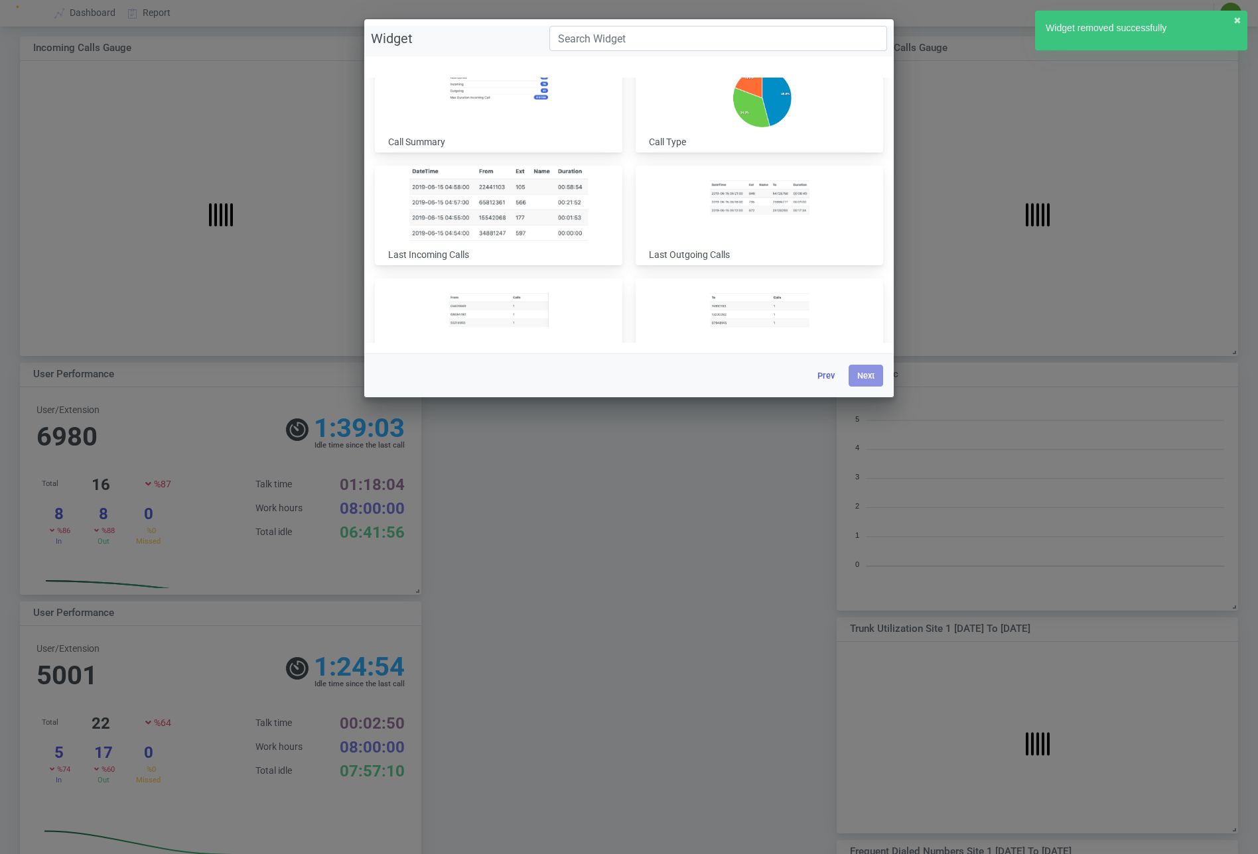
scroll to position [33, 0]
click at [527, 212] on img at bounding box center [498, 200] width 179 height 78
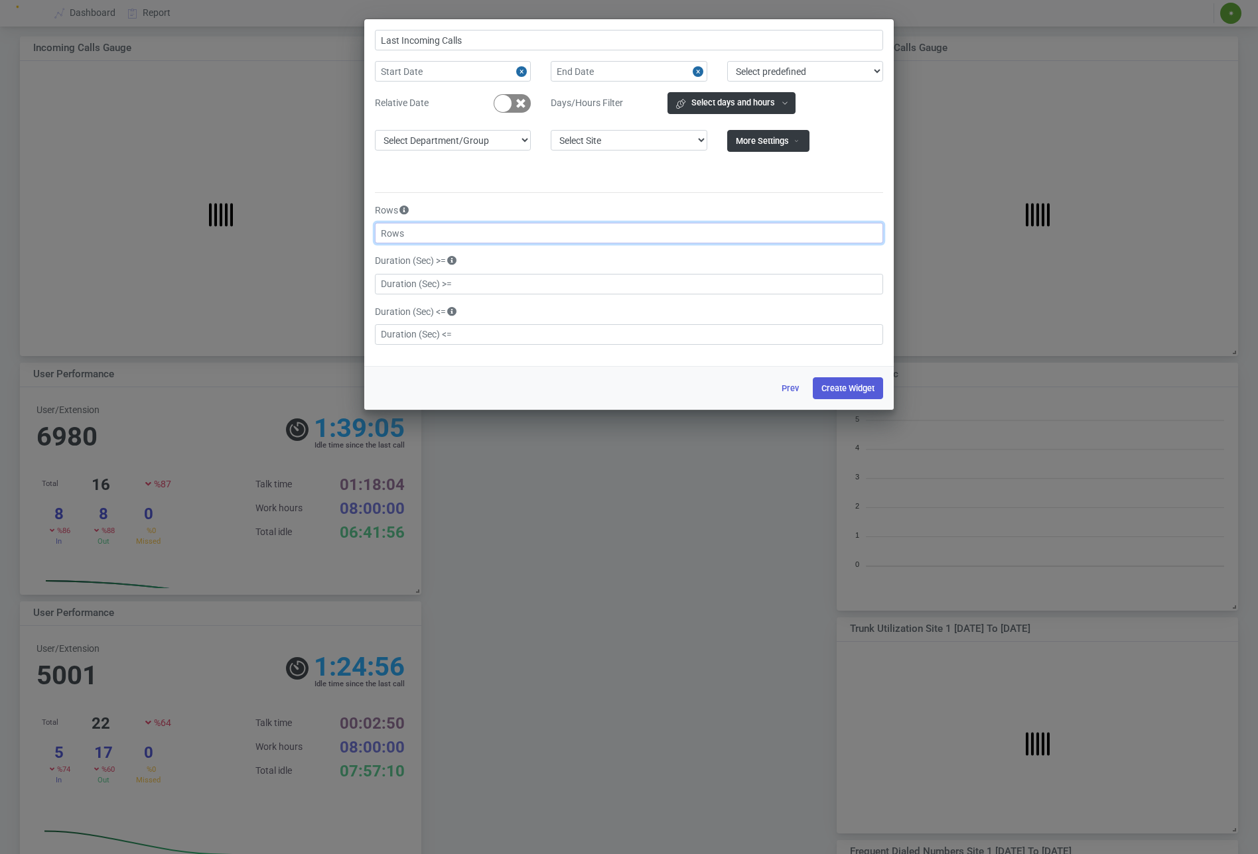
click at [580, 224] on input "text" at bounding box center [629, 233] width 508 height 21
type input "10"
click at [855, 390] on button "Create Widget" at bounding box center [848, 388] width 70 height 22
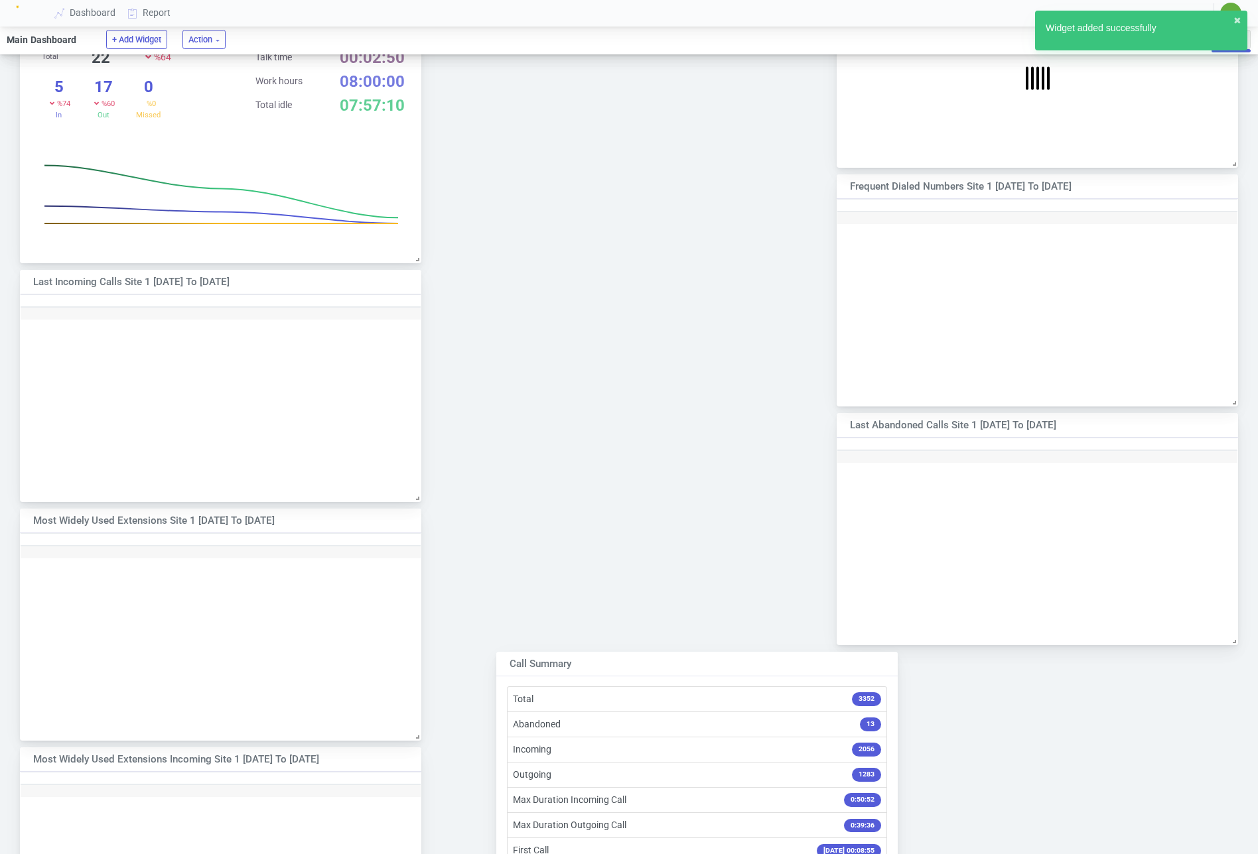
scroll to position [815, 0]
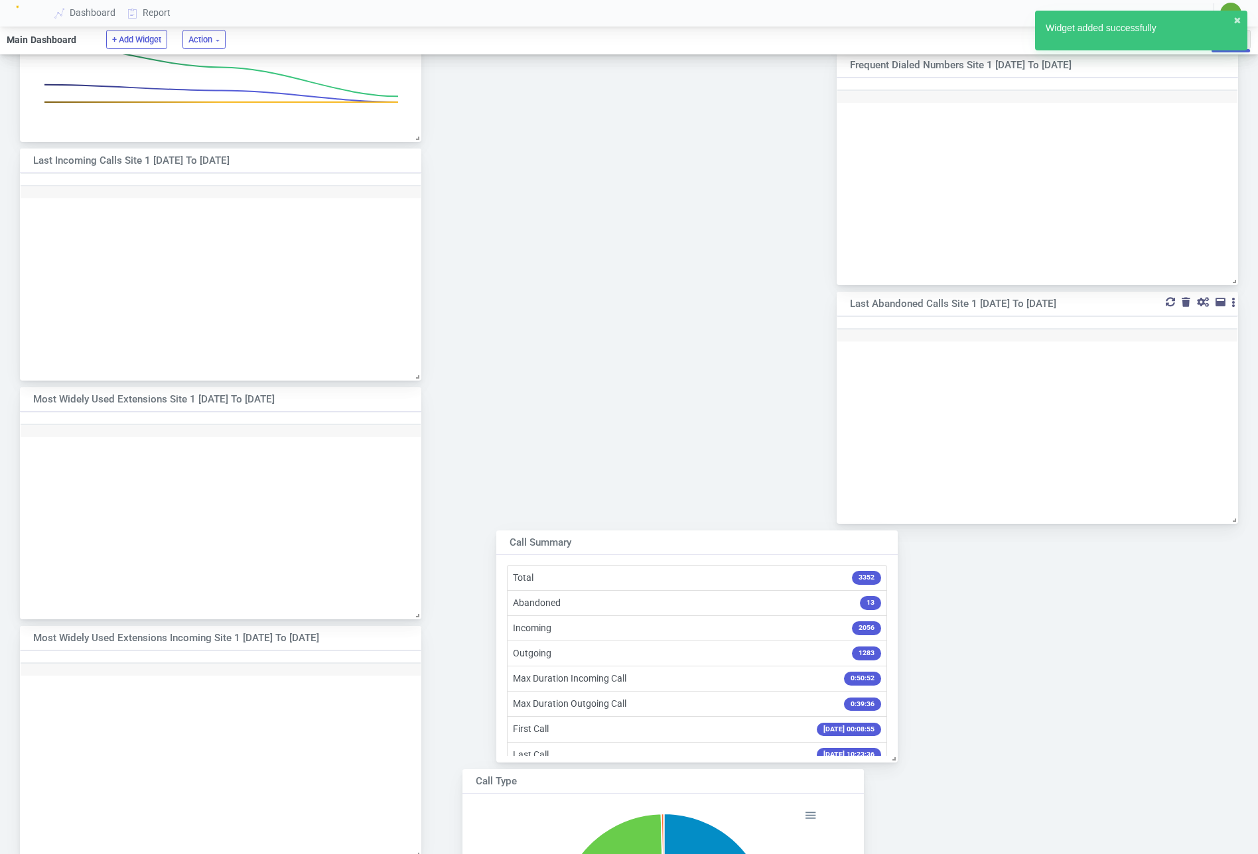
click at [1183, 302] on div at bounding box center [1185, 302] width 9 height 9
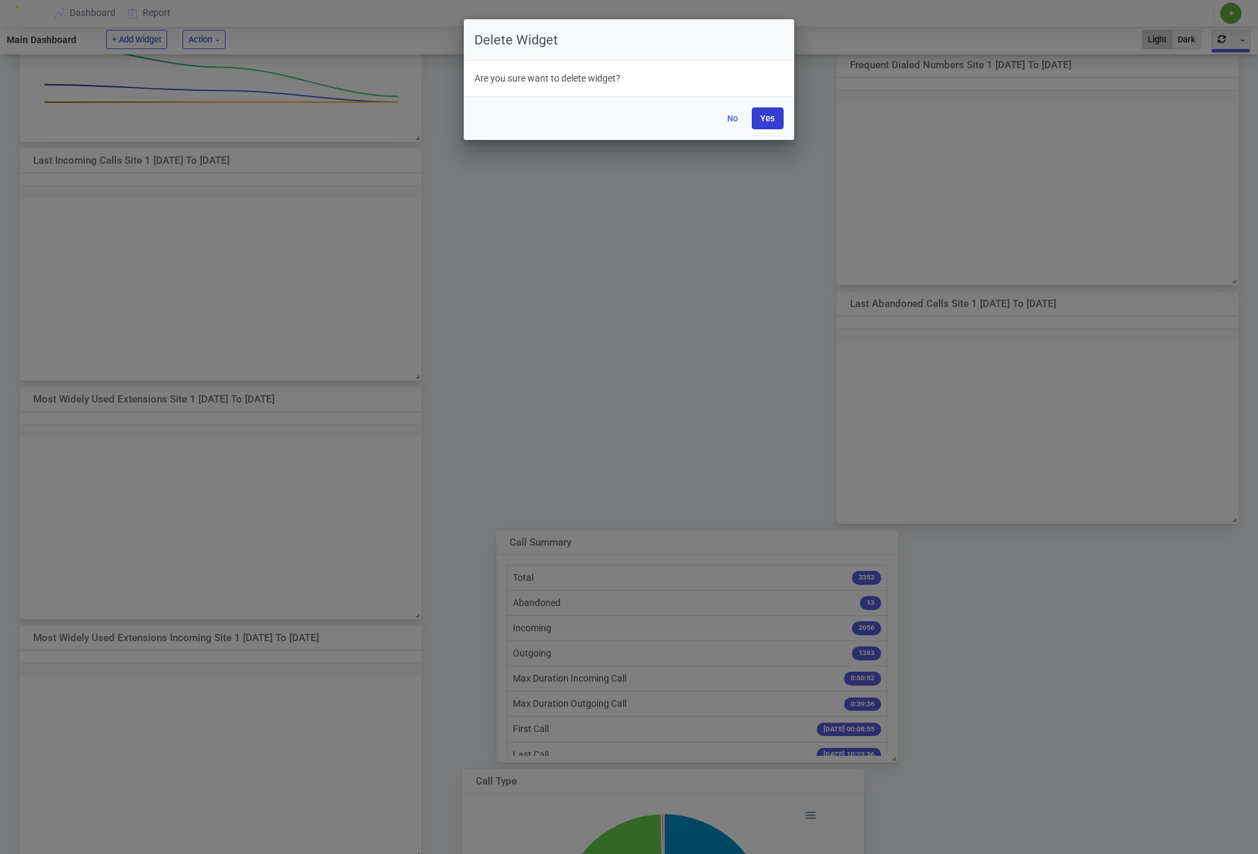
click at [778, 115] on button "Yes" at bounding box center [767, 118] width 32 height 22
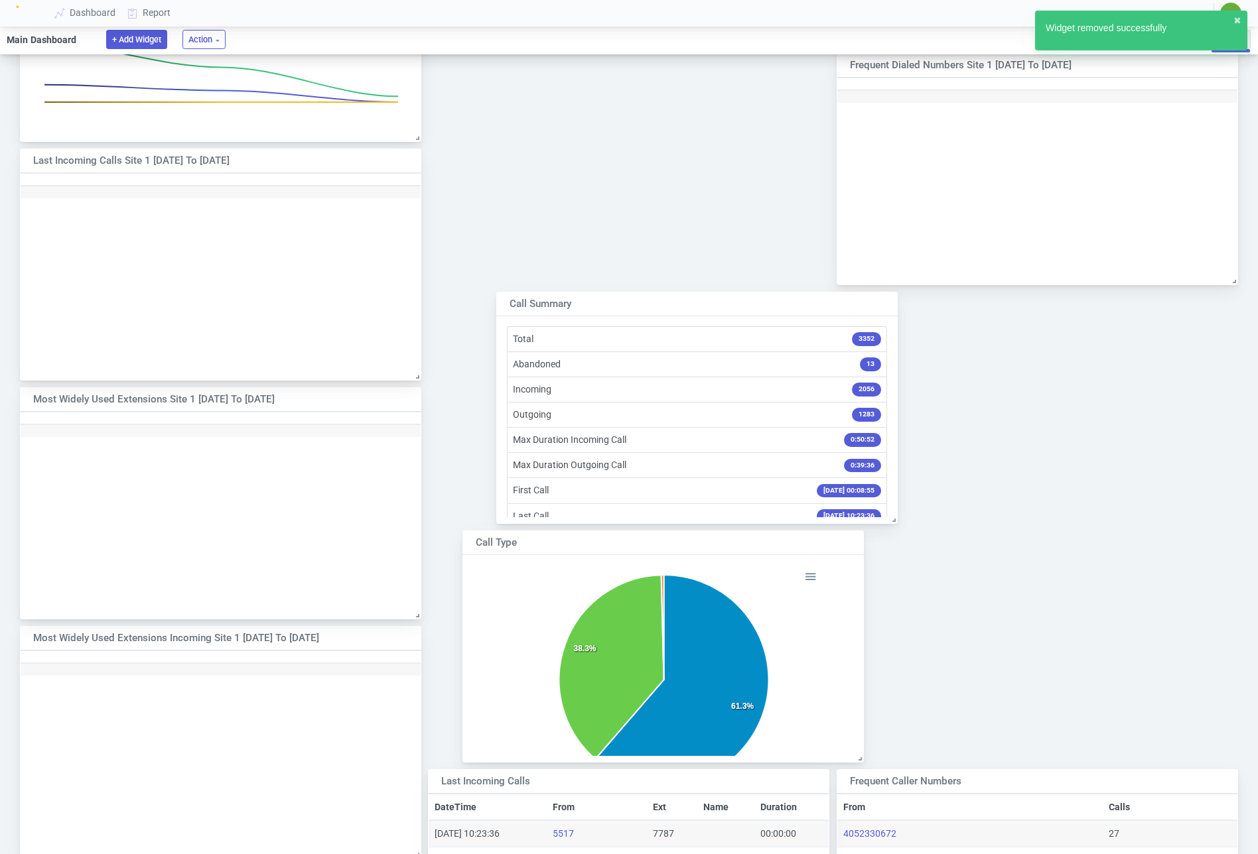
click at [148, 34] on button "+ Add Widget" at bounding box center [136, 39] width 61 height 19
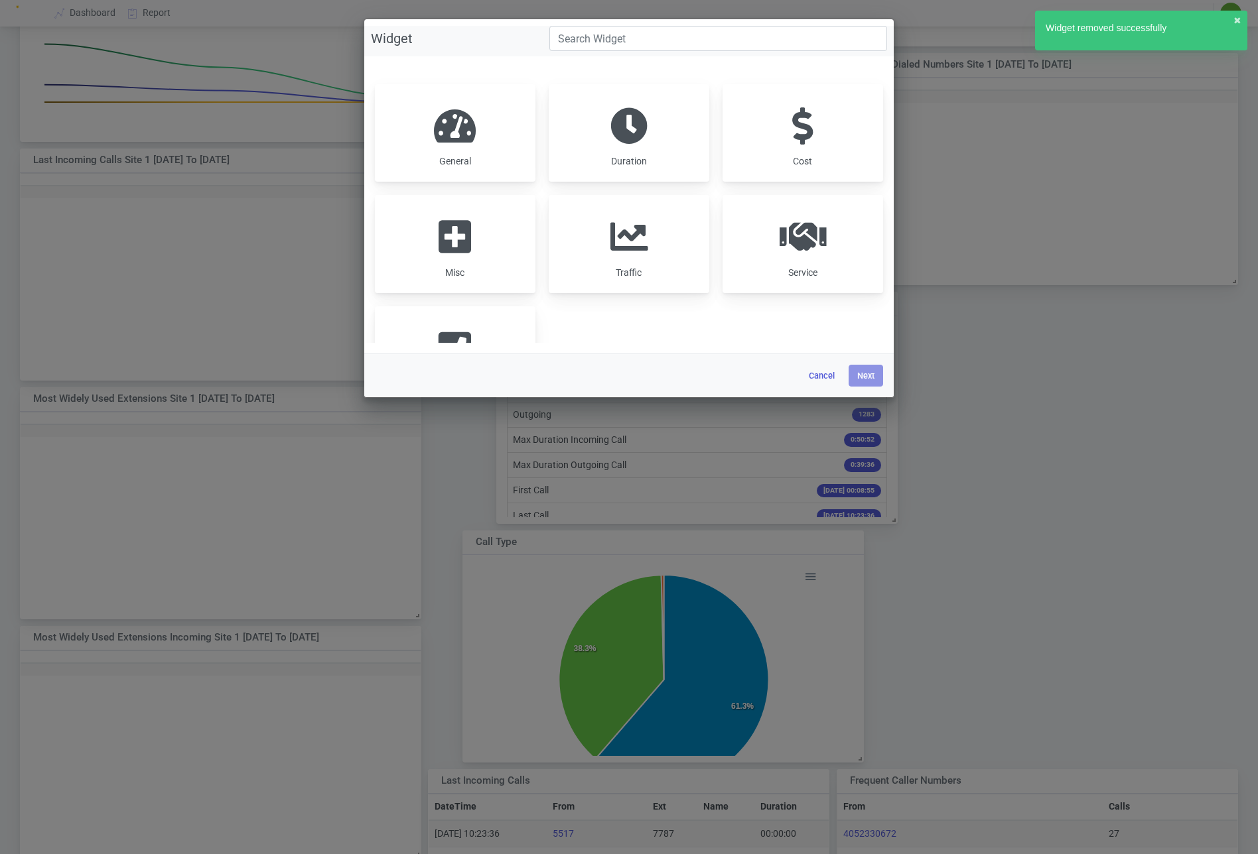
click at [464, 132] on span at bounding box center [455, 125] width 42 height 37
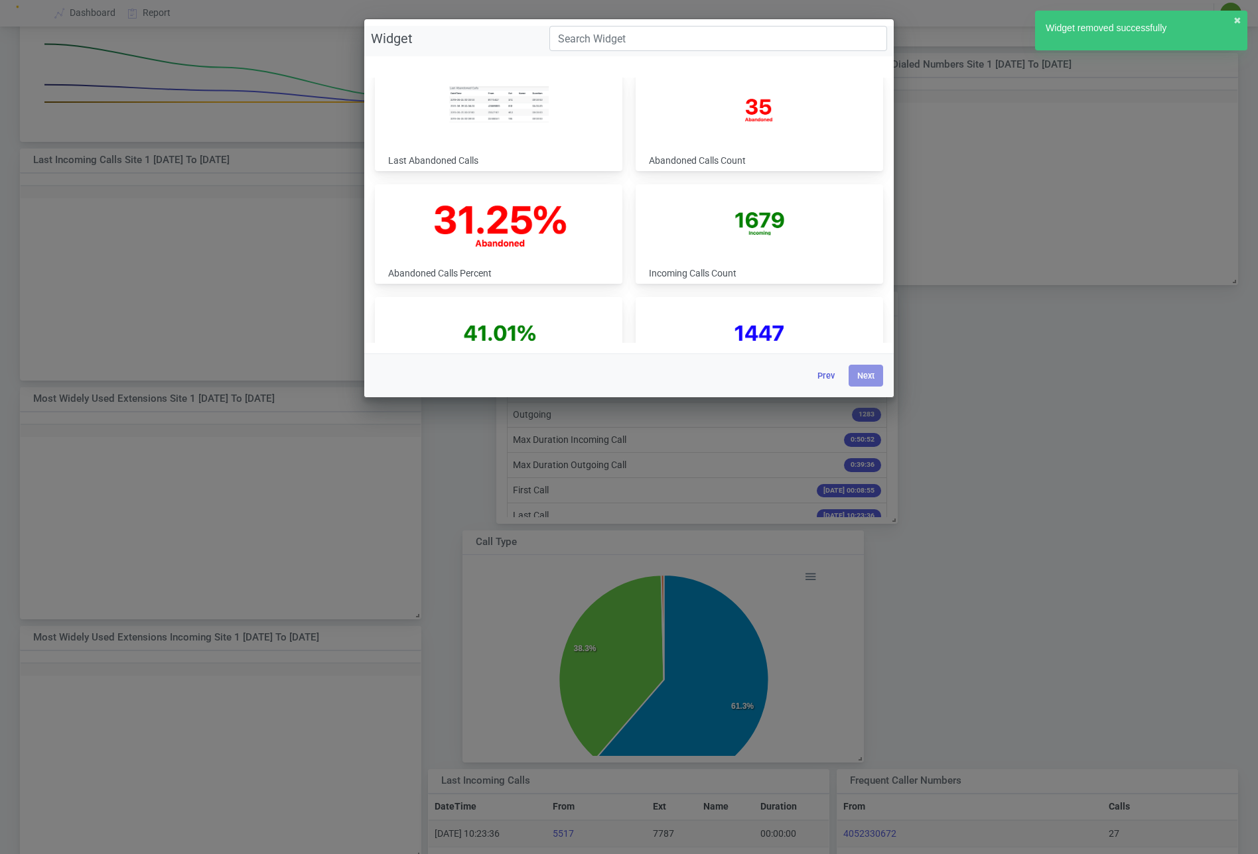
scroll to position [388, 0]
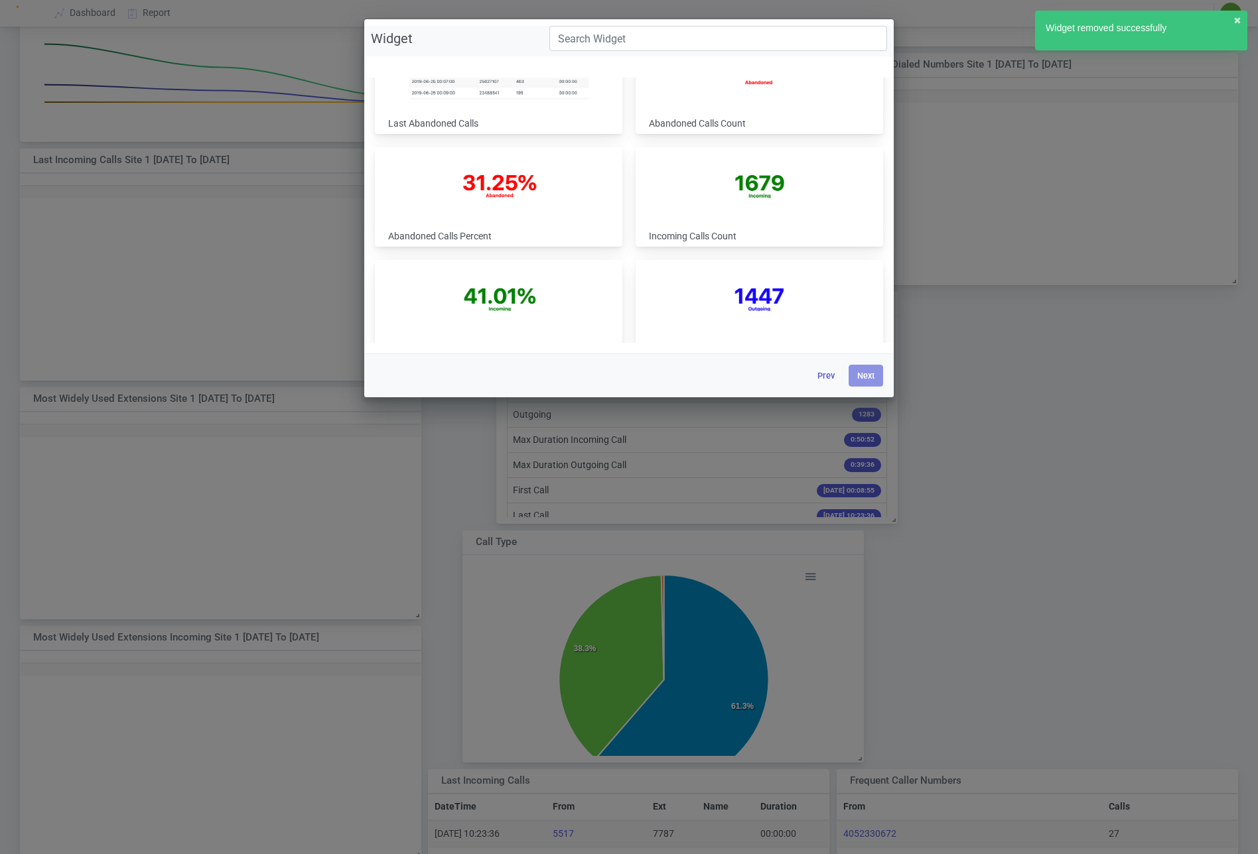
click at [512, 94] on img at bounding box center [498, 67] width 179 height 66
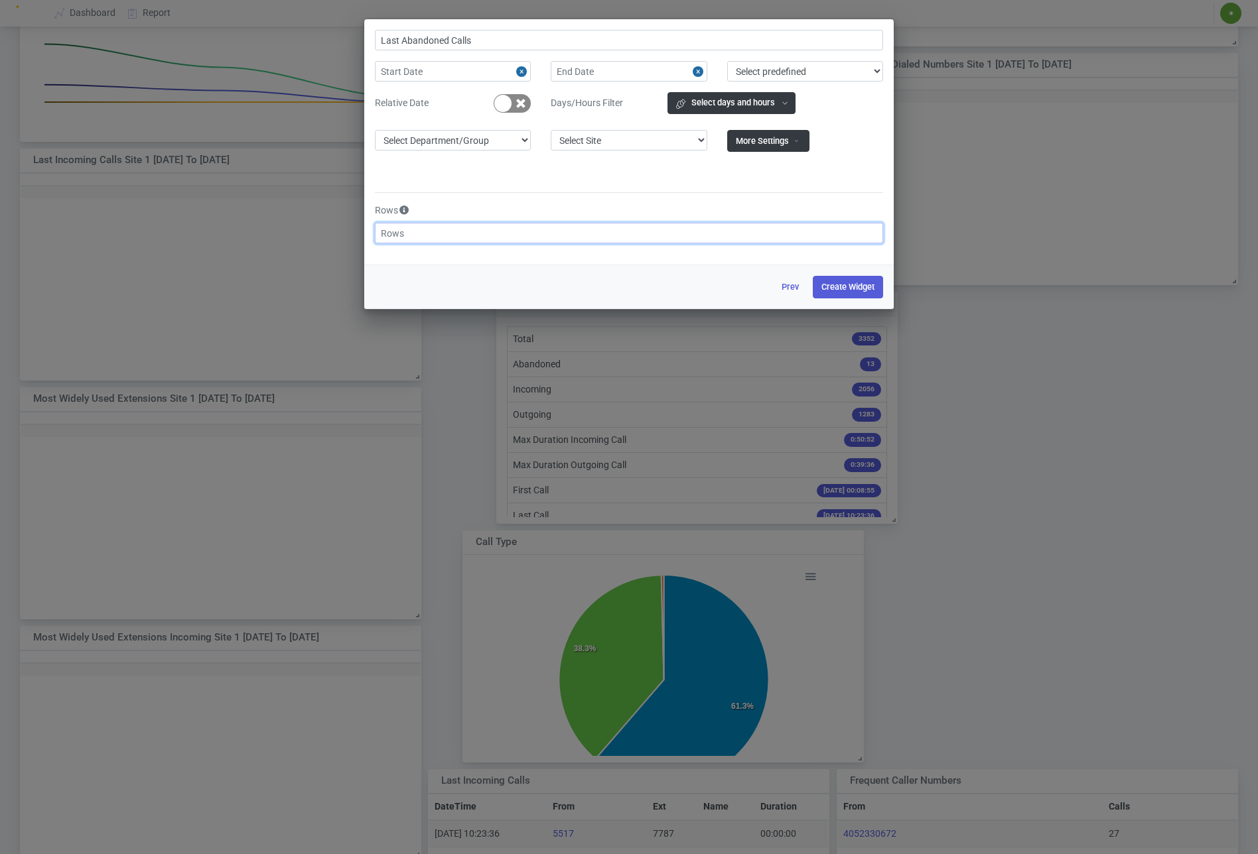
click at [562, 236] on input "text" at bounding box center [629, 233] width 508 height 21
type input "10"
click at [867, 282] on button "Create Widget" at bounding box center [848, 287] width 70 height 22
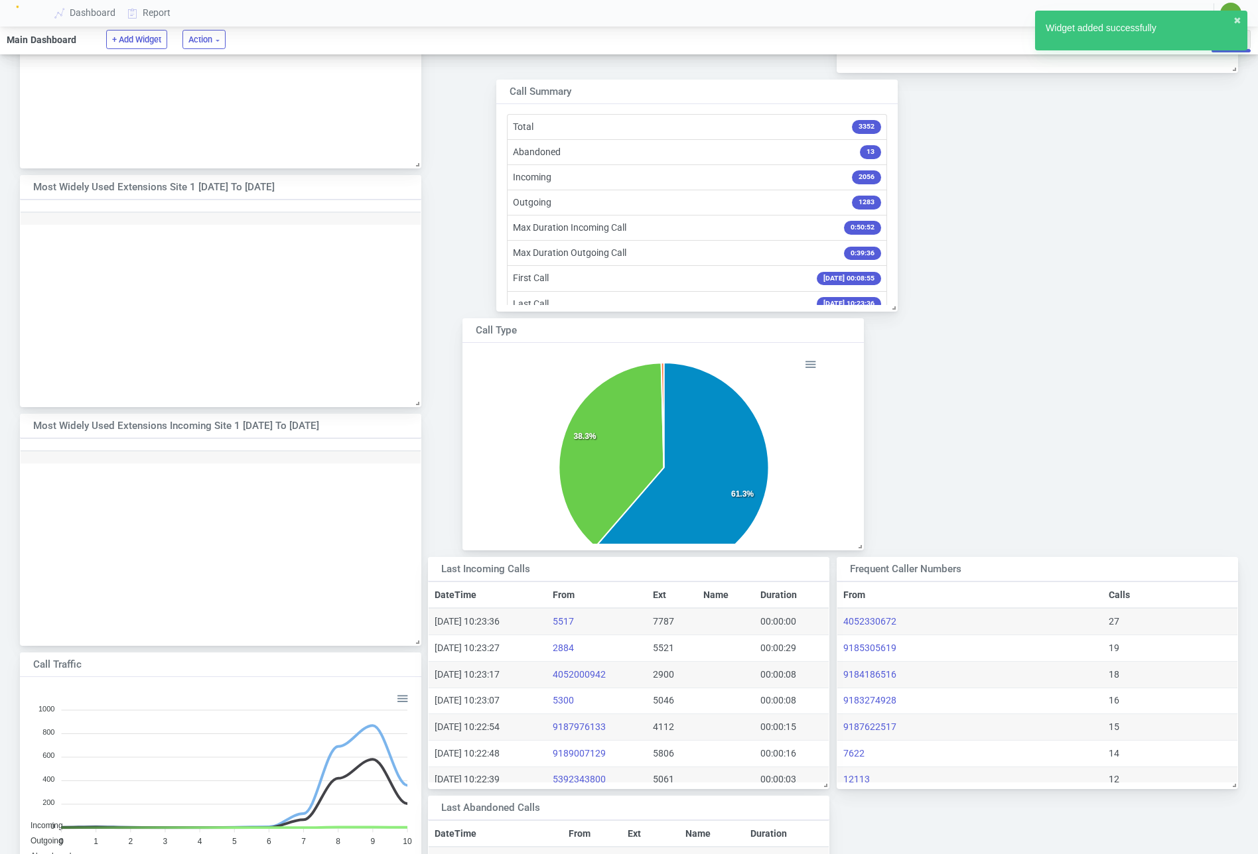
scroll to position [1211, 0]
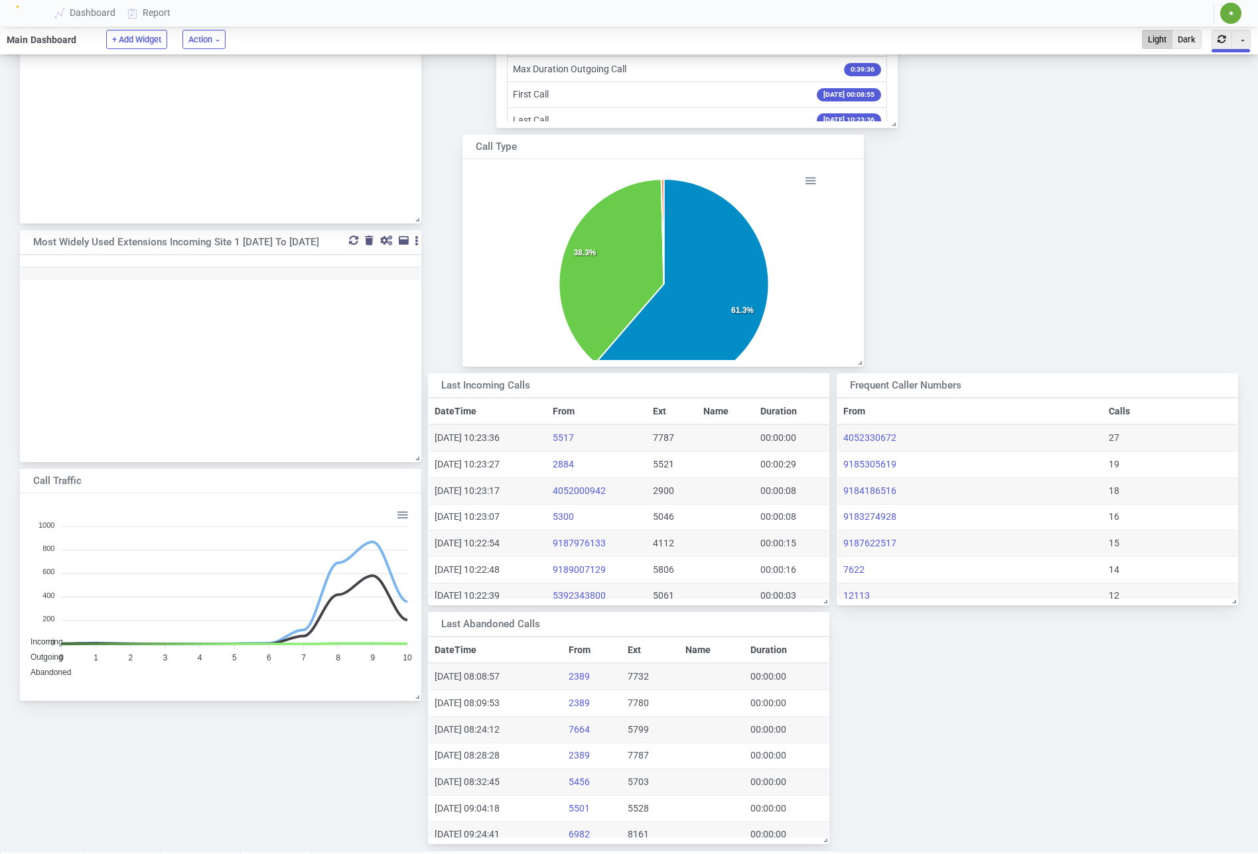
click at [367, 238] on div at bounding box center [369, 240] width 9 height 9
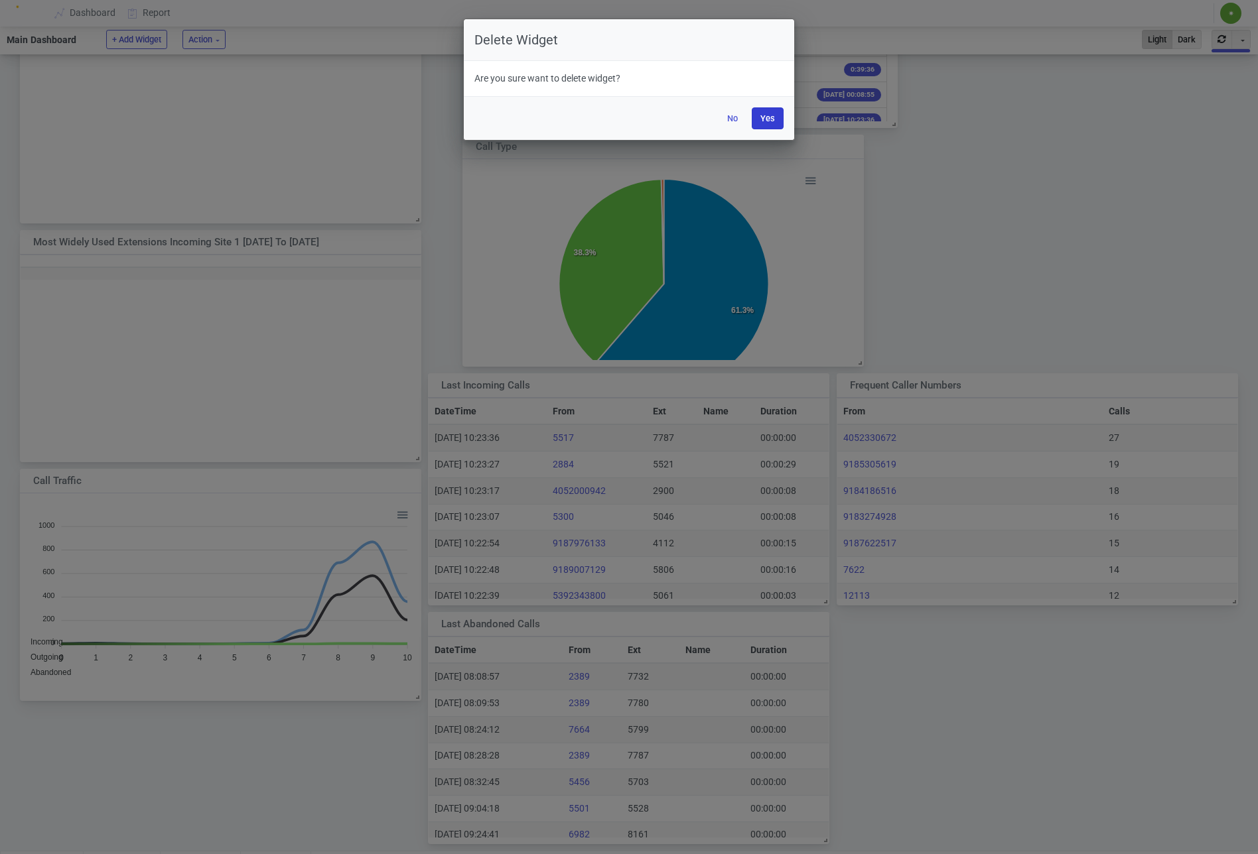
click at [775, 116] on button "Yes" at bounding box center [767, 118] width 32 height 22
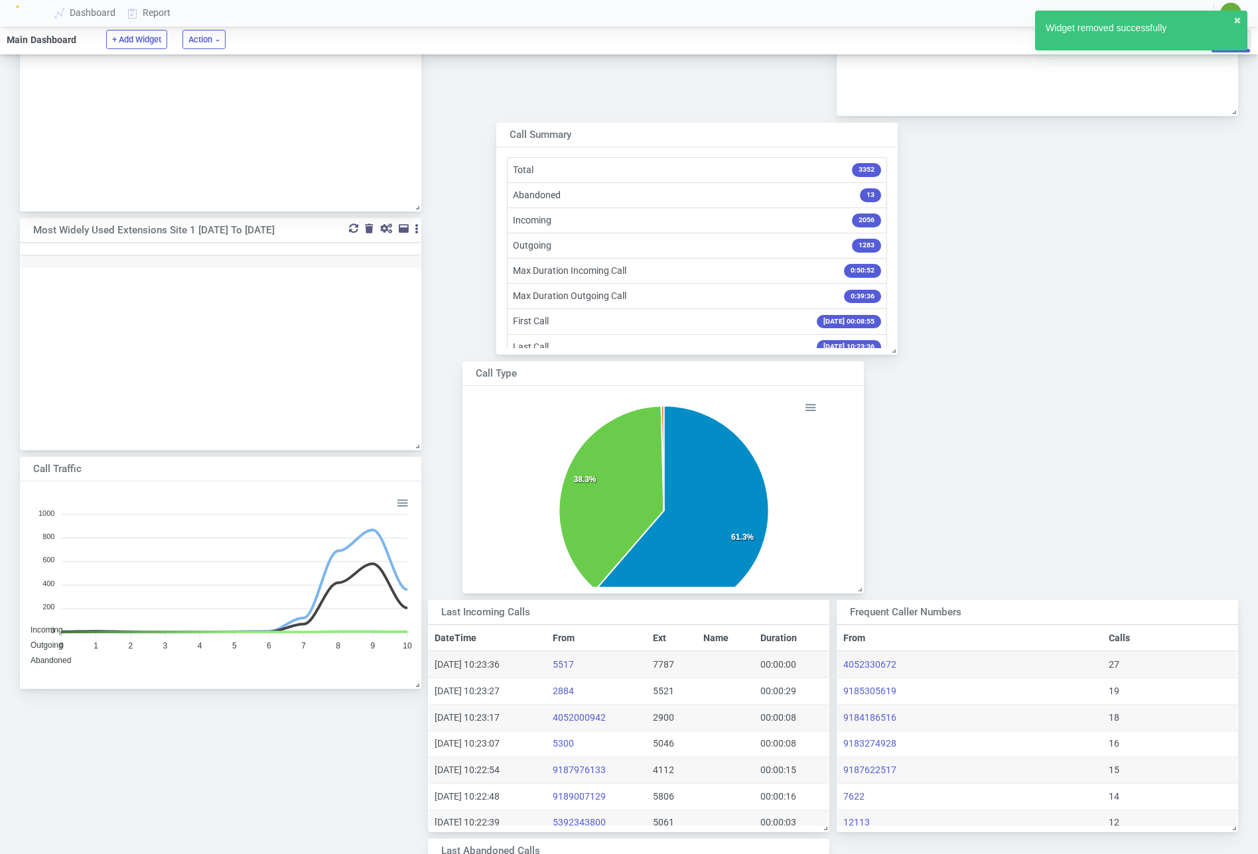
scroll to position [974, 0]
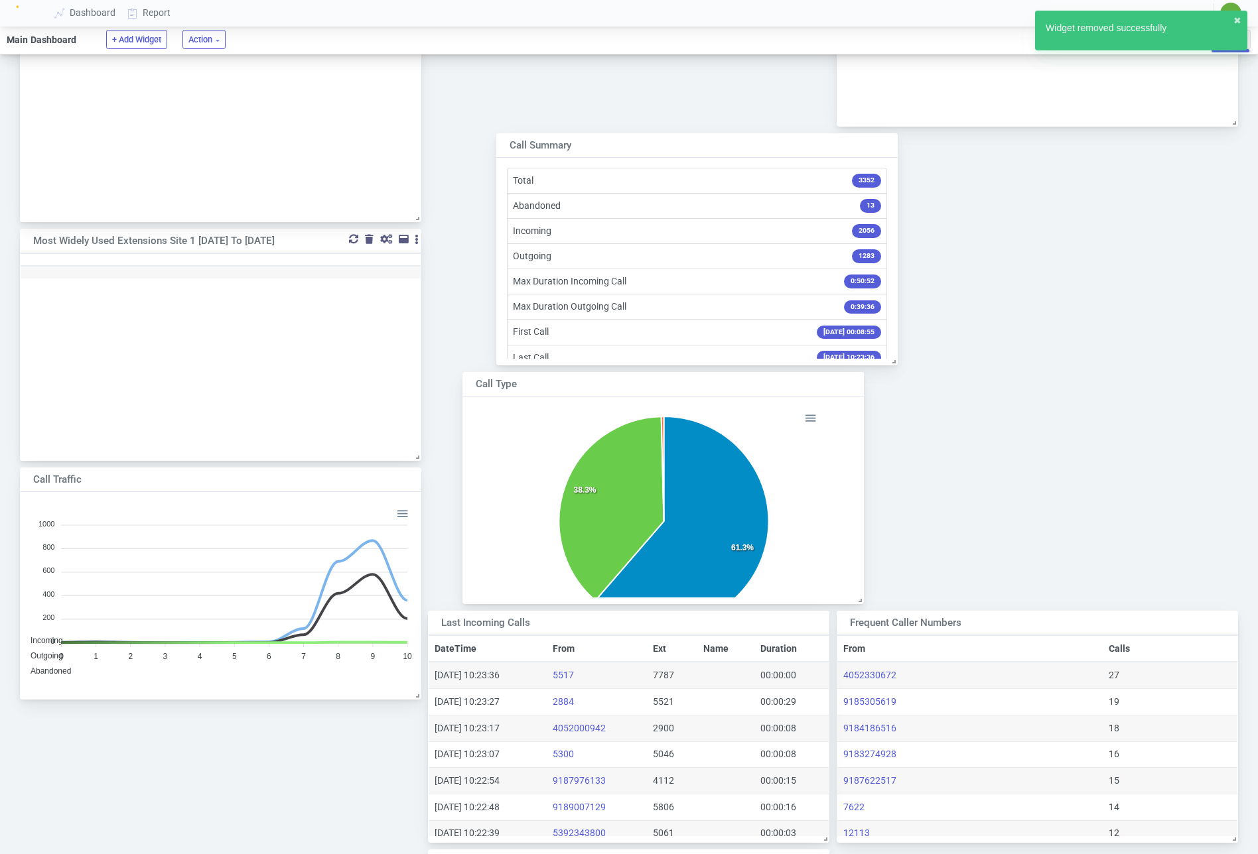
click at [369, 239] on div at bounding box center [369, 239] width 9 height 9
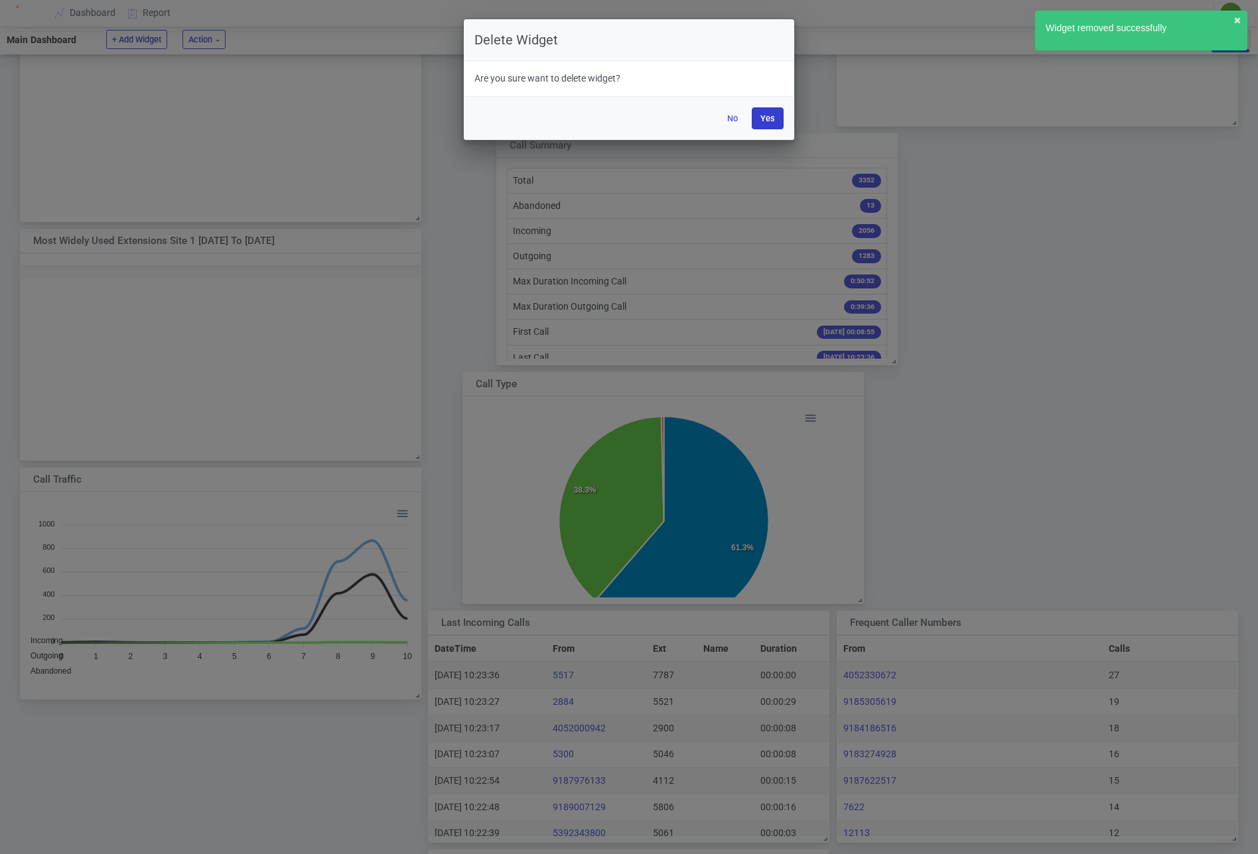
click at [775, 119] on button "Yes" at bounding box center [767, 118] width 32 height 22
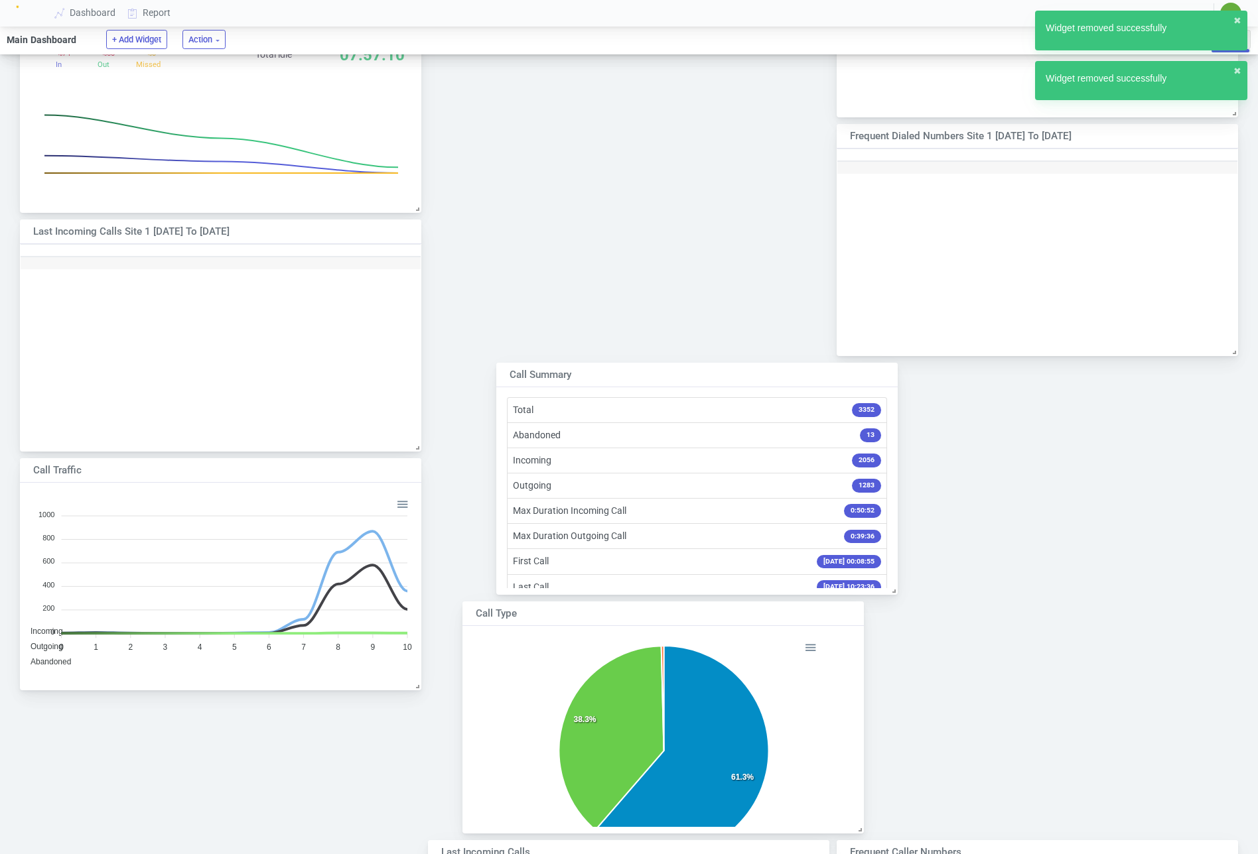
scroll to position [694, 0]
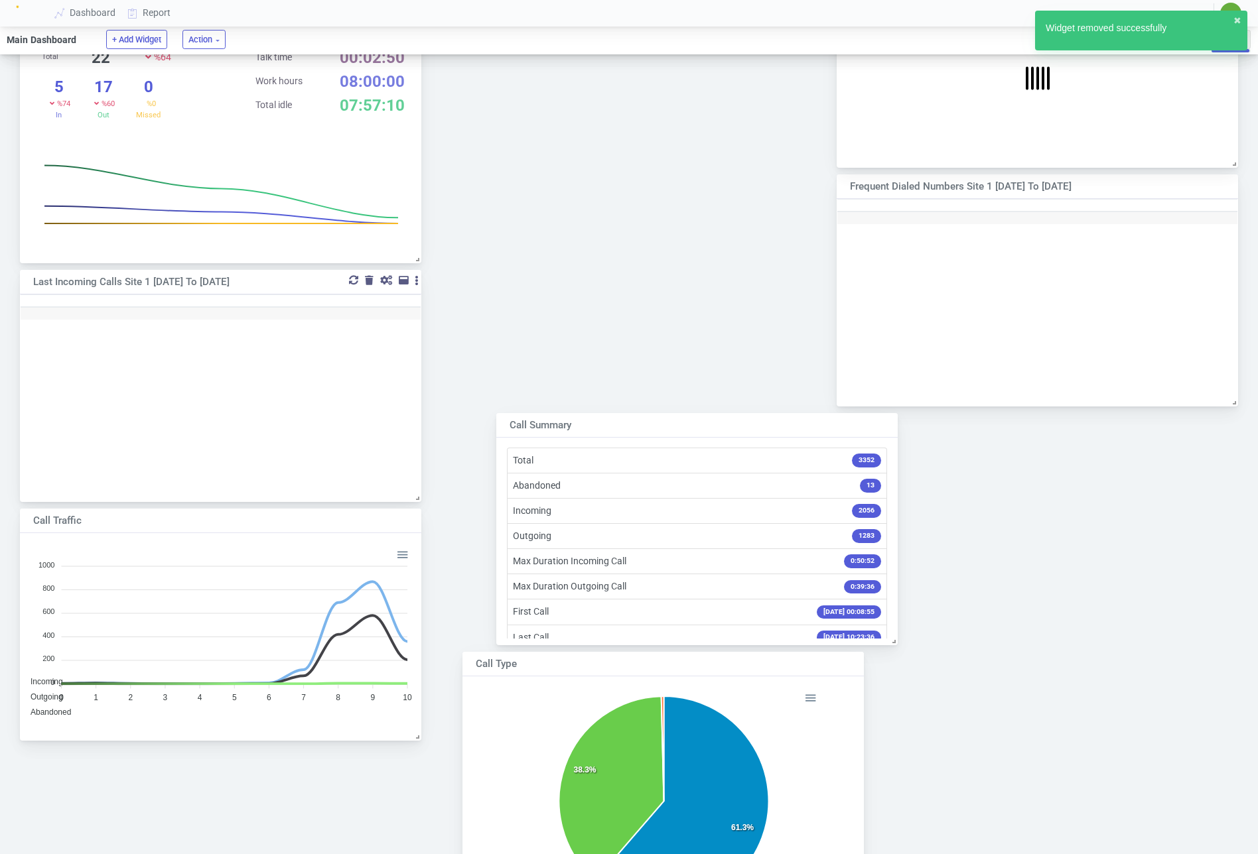
click at [369, 280] on div at bounding box center [369, 280] width 9 height 9
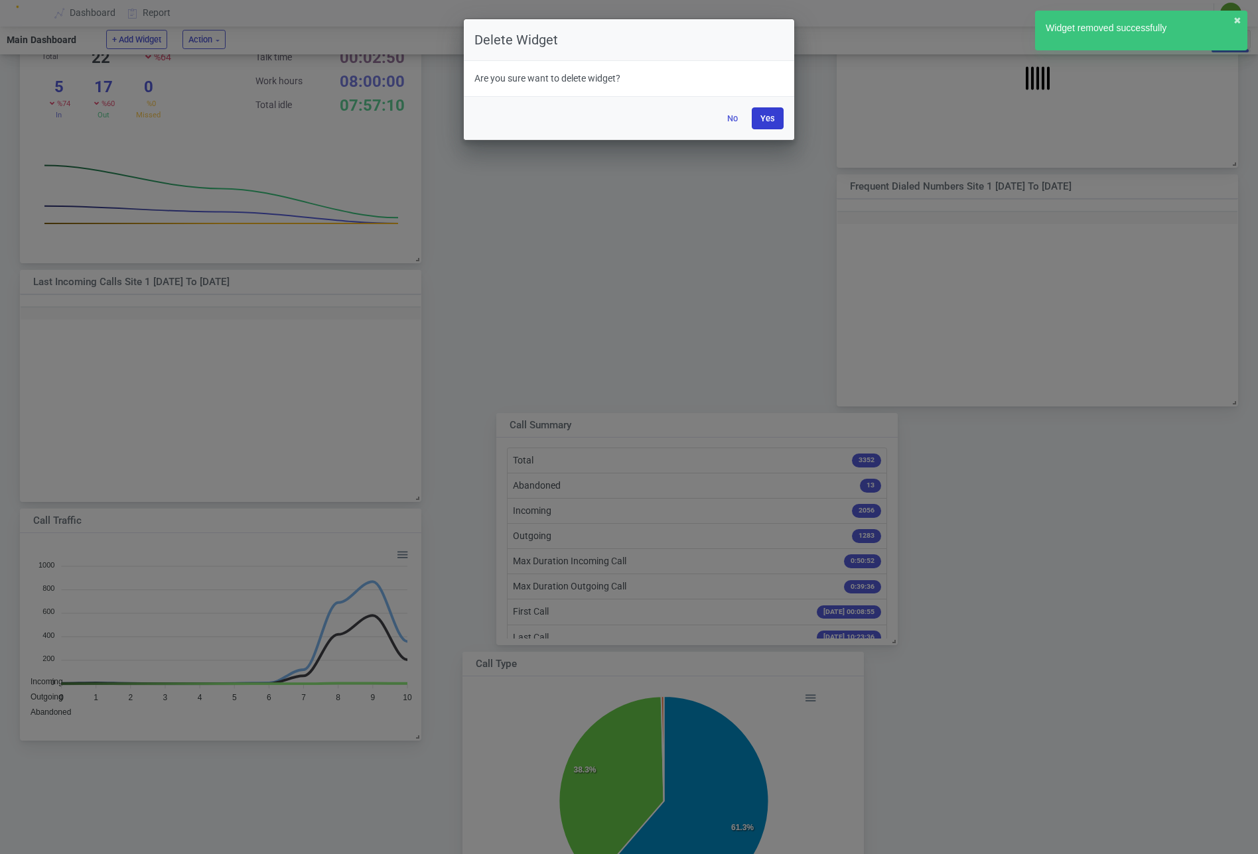
click at [765, 121] on button "Yes" at bounding box center [767, 118] width 32 height 22
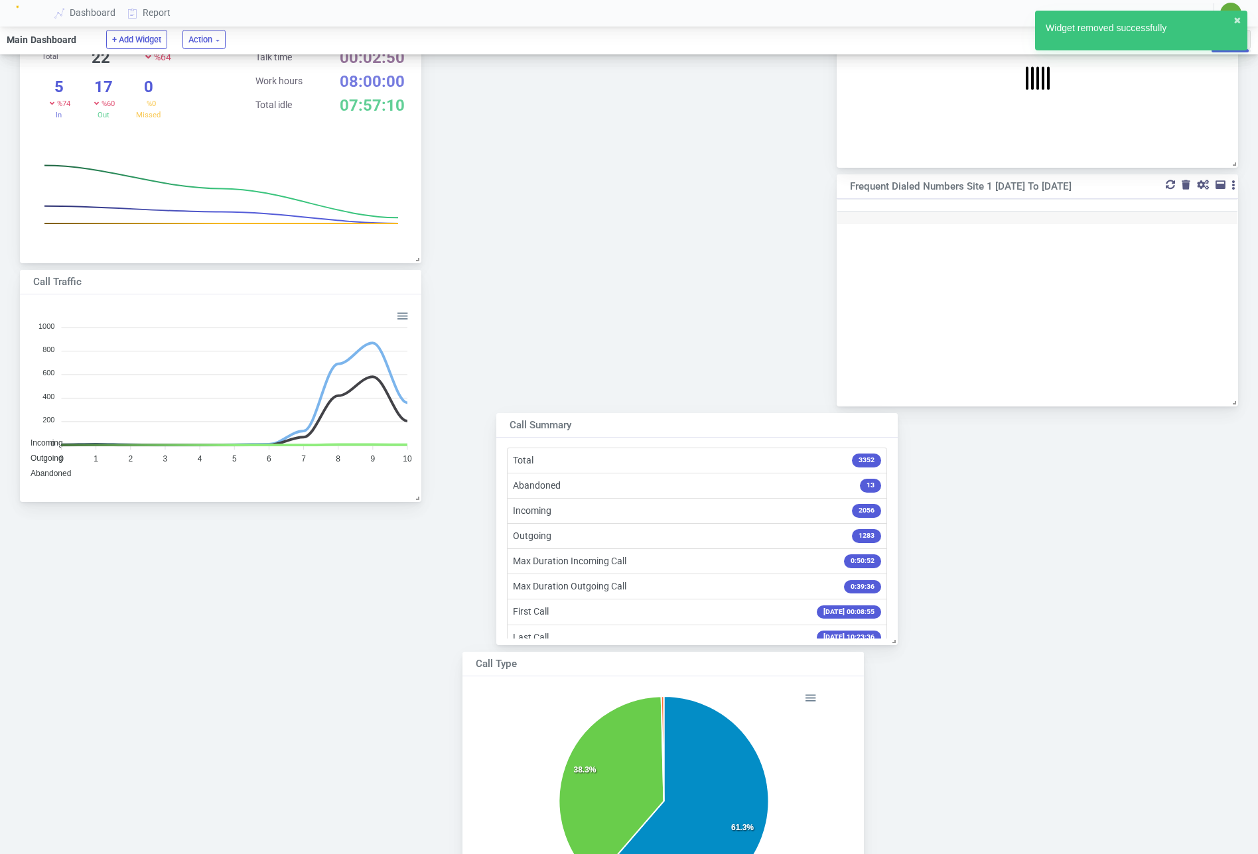
click at [1188, 184] on div at bounding box center [1185, 184] width 9 height 9
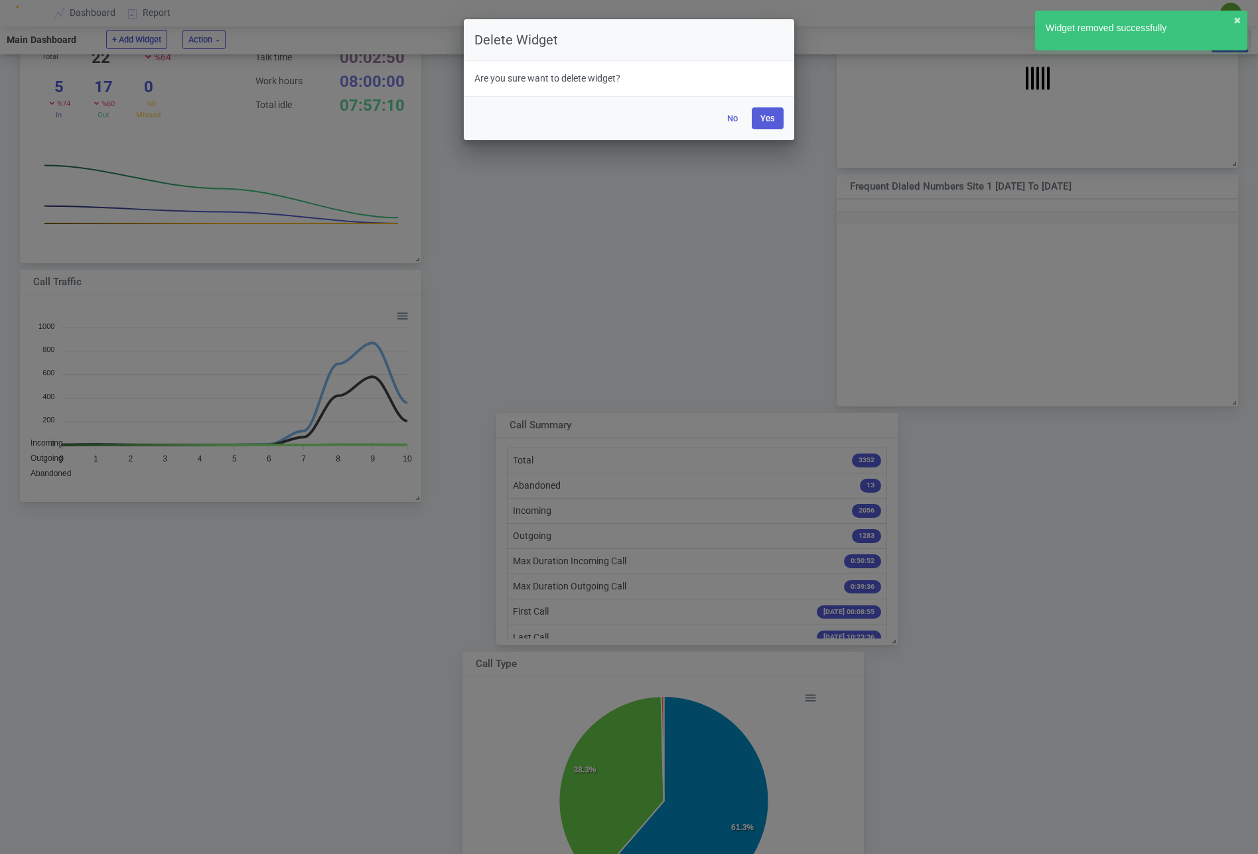
click at [789, 117] on div "No Yes" at bounding box center [629, 118] width 330 height 44
click at [777, 118] on button "Yes" at bounding box center [767, 118] width 32 height 22
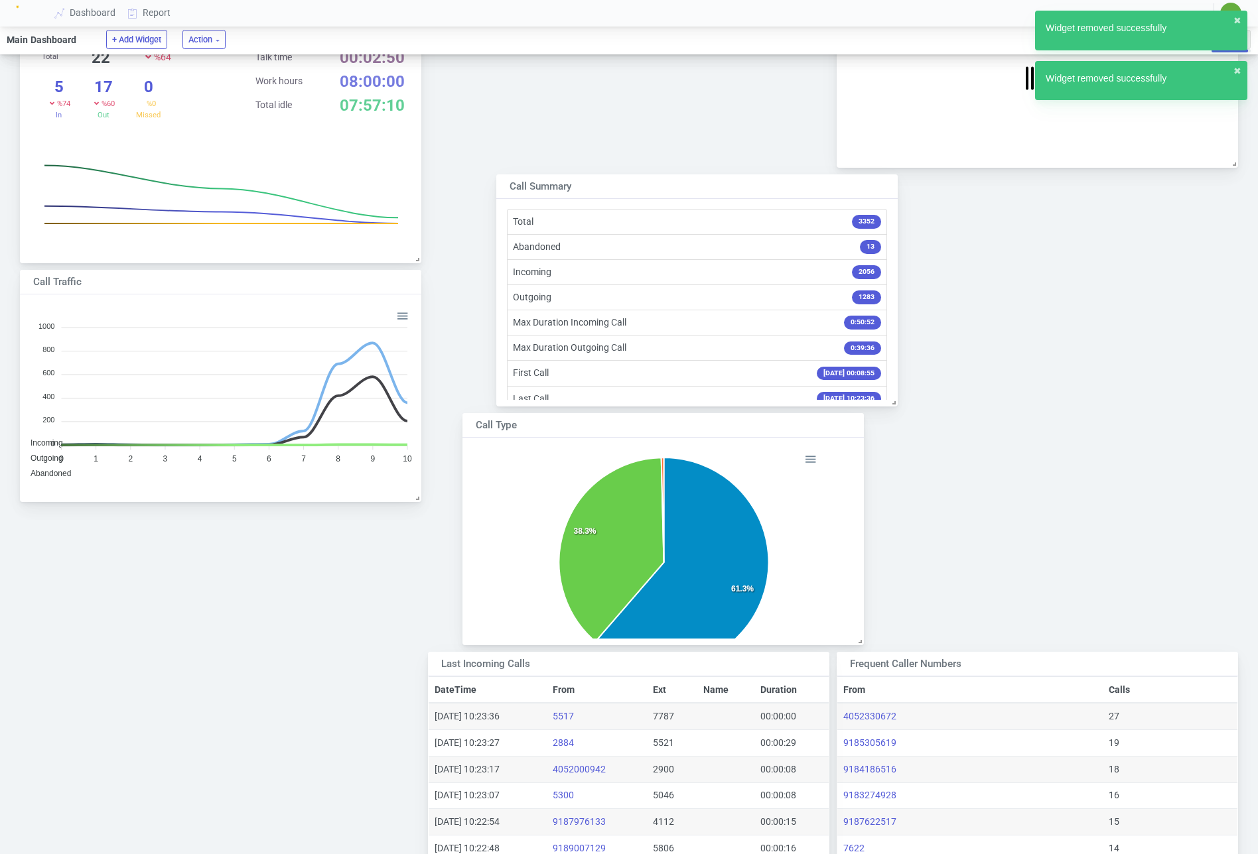
click at [108, 30] on nav "Dashboard Report" at bounding box center [113, 12] width 129 height 35
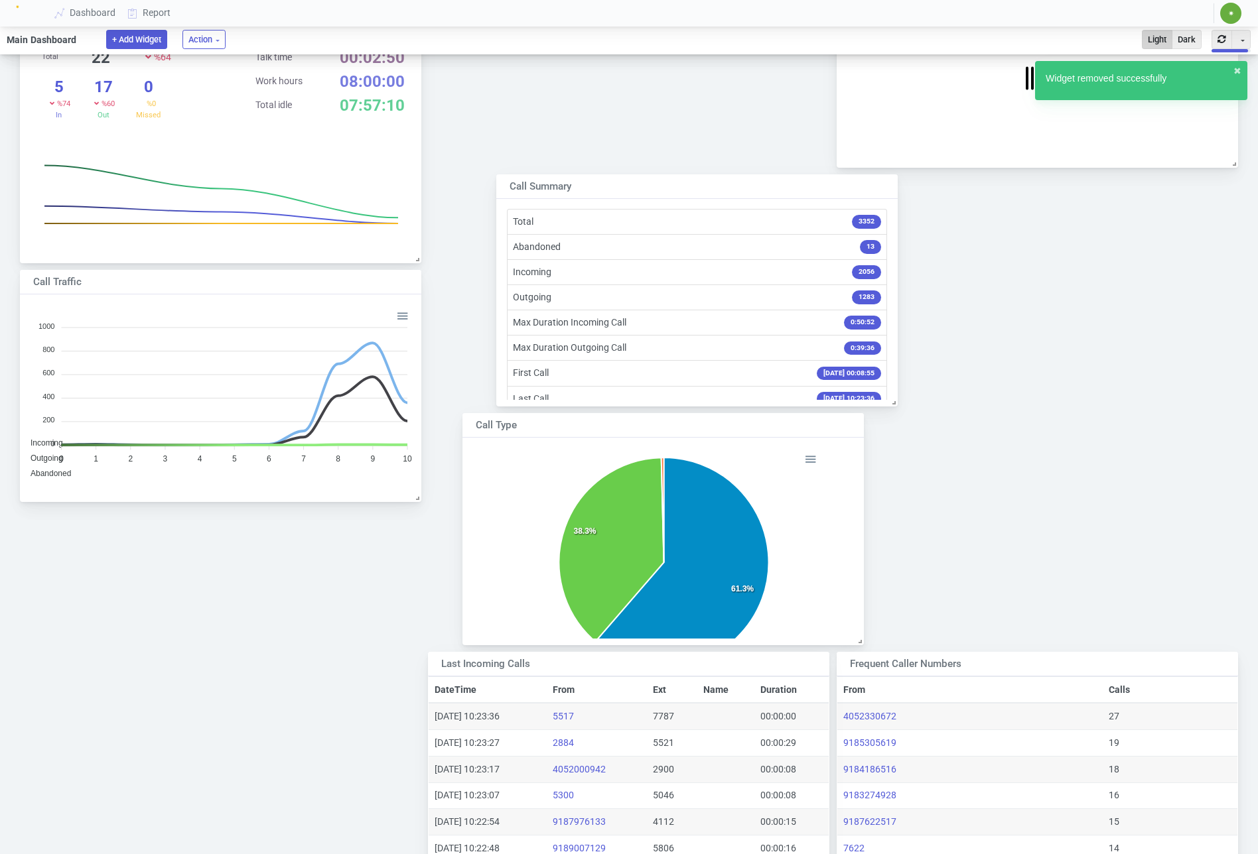
click at [122, 38] on button "+ Add Widget" at bounding box center [136, 39] width 61 height 19
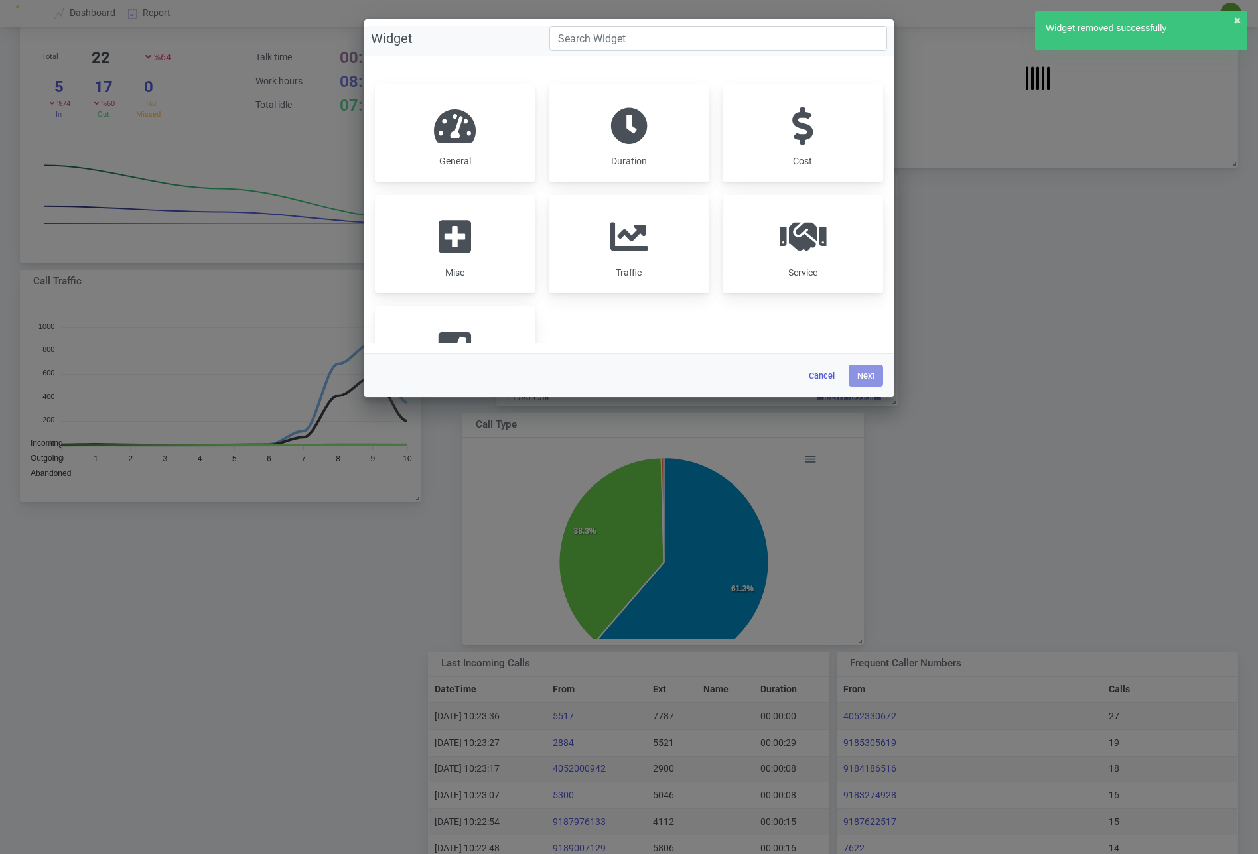
click at [471, 121] on span at bounding box center [455, 125] width 42 height 37
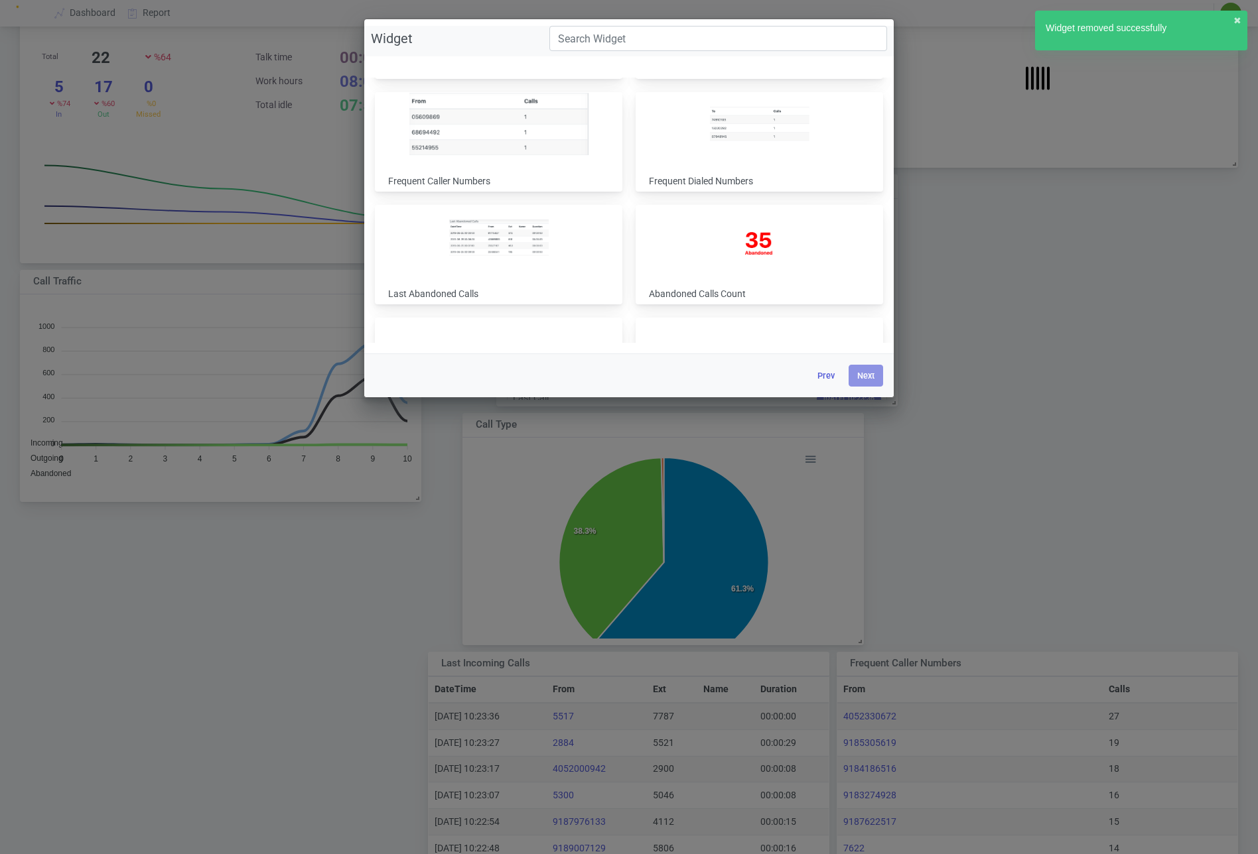
scroll to position [218, 0]
click at [724, 149] on img at bounding box center [759, 123] width 179 height 62
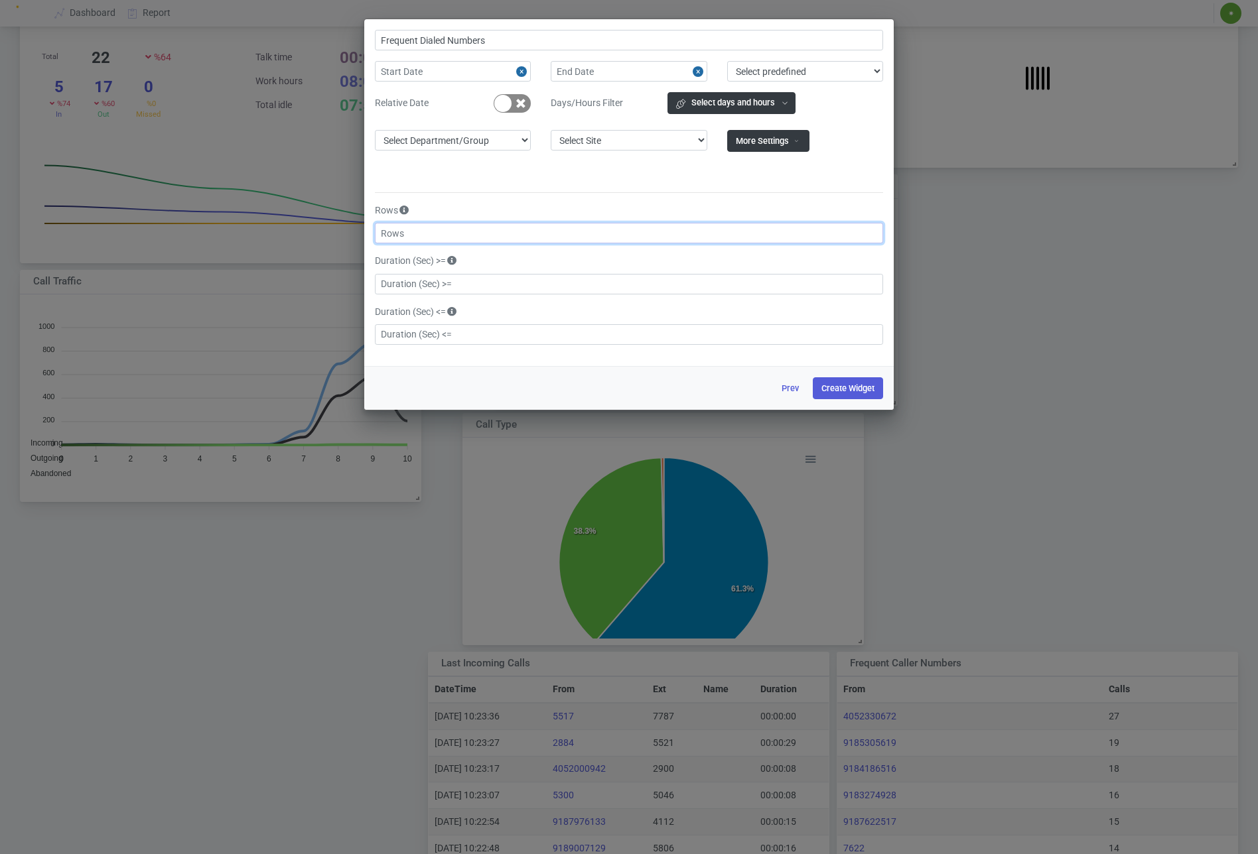
click at [437, 228] on input "text" at bounding box center [629, 233] width 508 height 21
type input "10"
click at [873, 381] on button "Create Widget" at bounding box center [848, 388] width 70 height 22
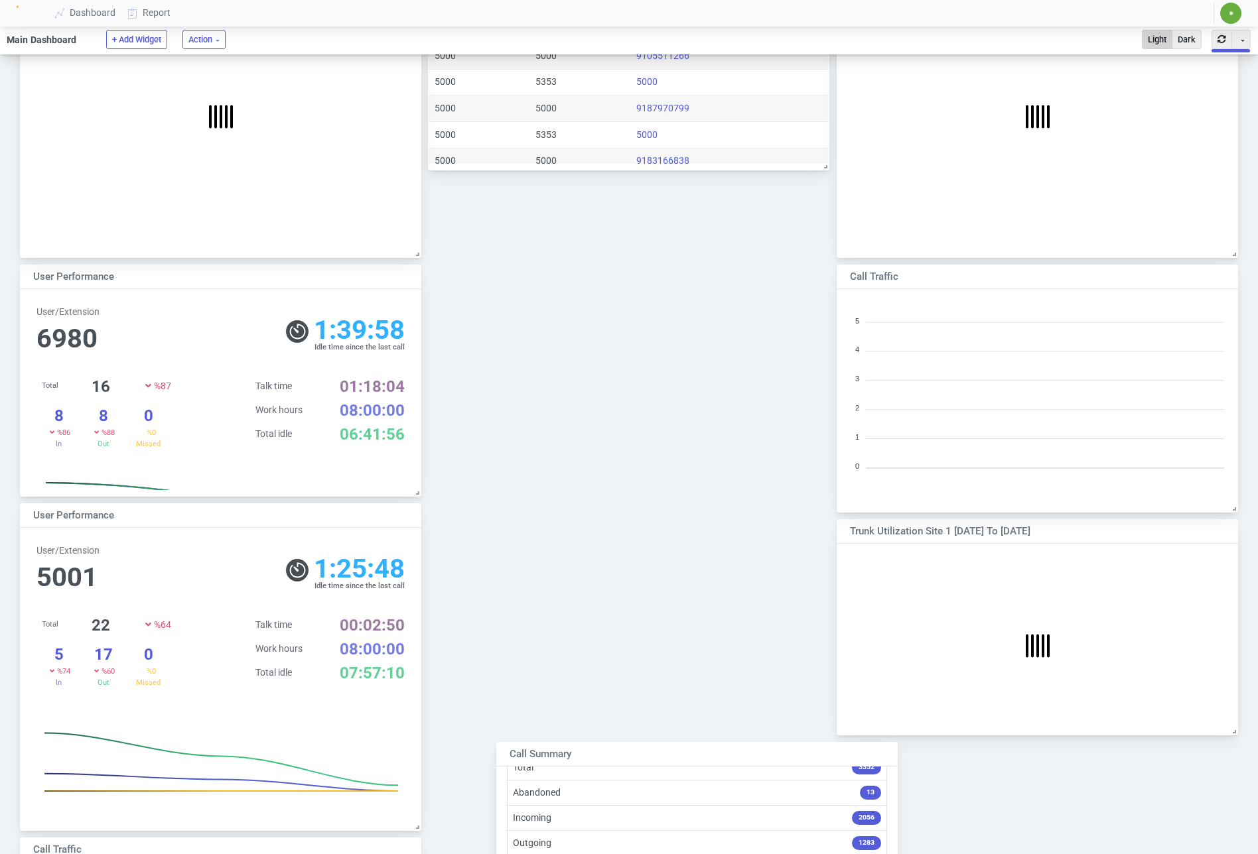
scroll to position [52, 0]
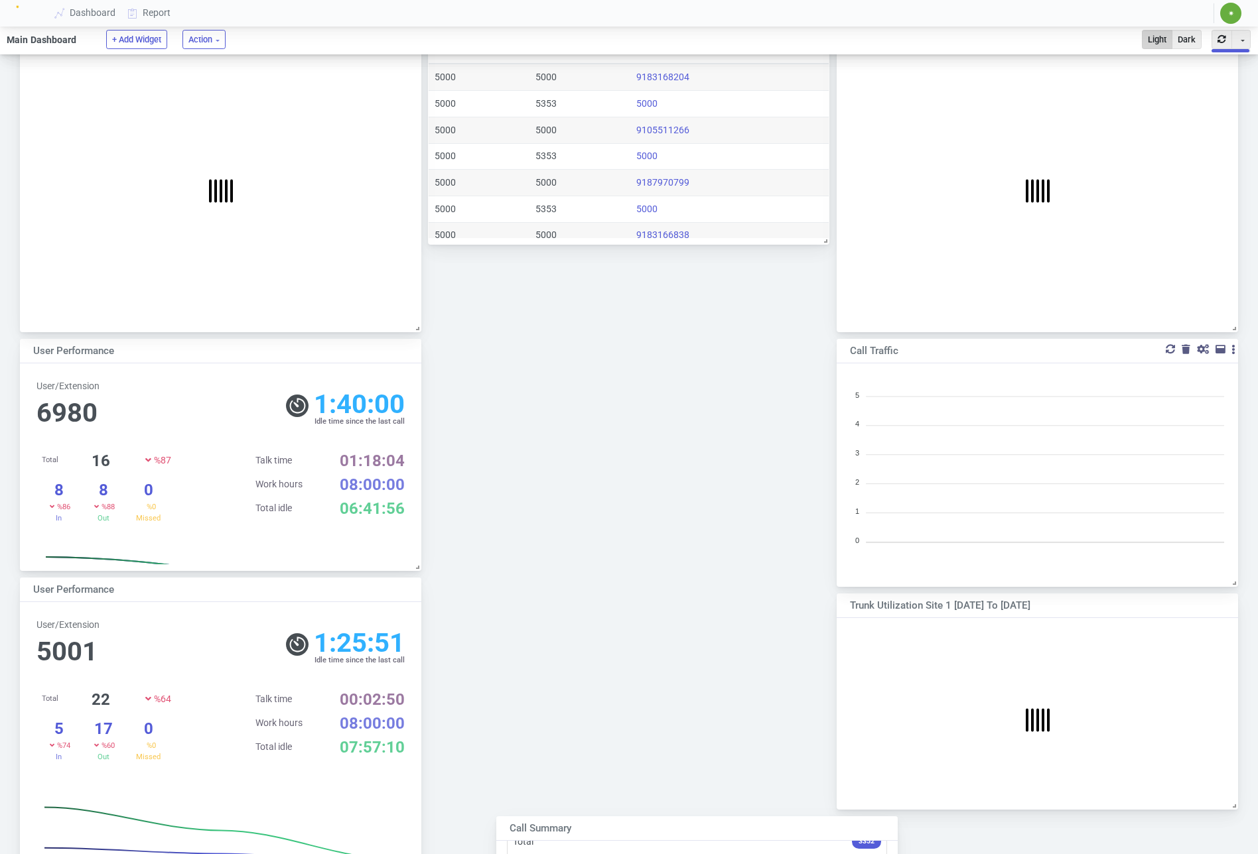
click at [1184, 350] on div at bounding box center [1185, 349] width 9 height 9
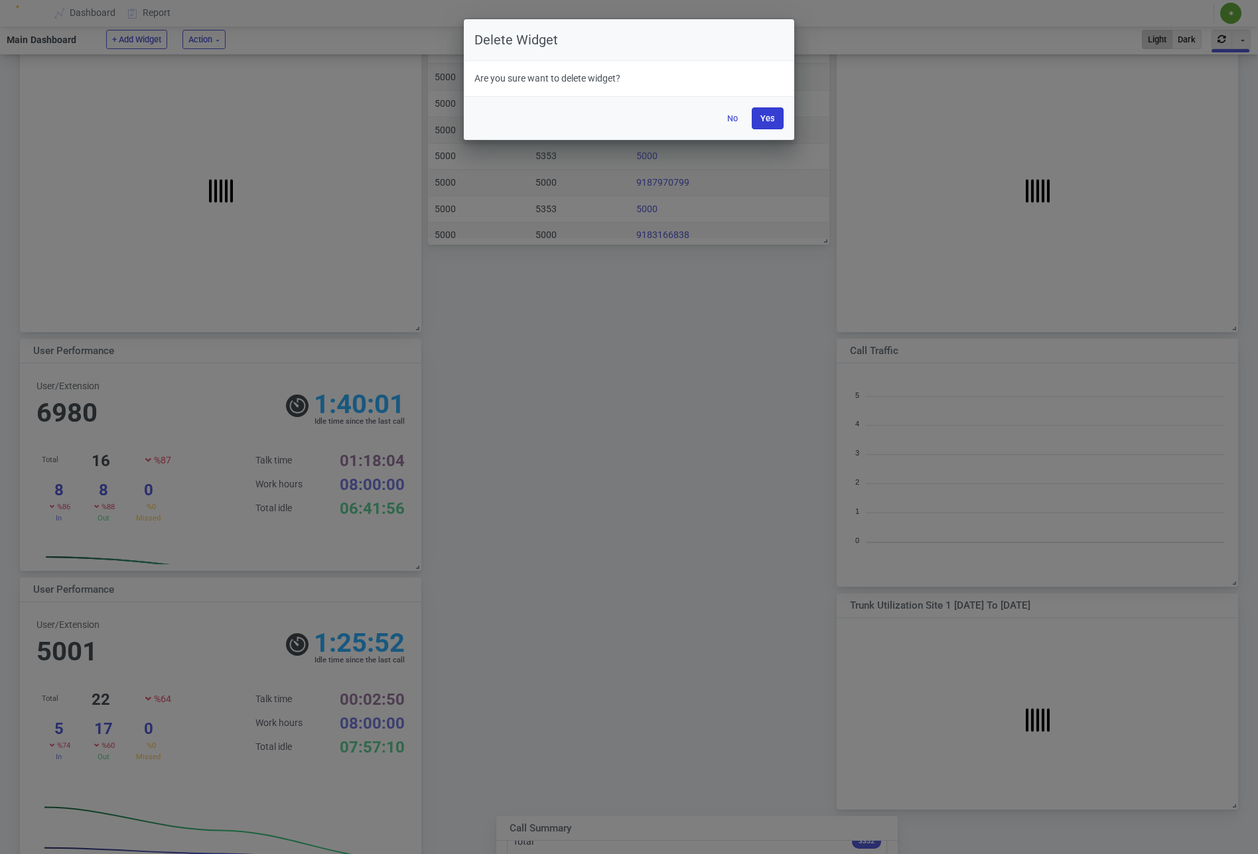
click at [767, 114] on button "Yes" at bounding box center [767, 118] width 32 height 22
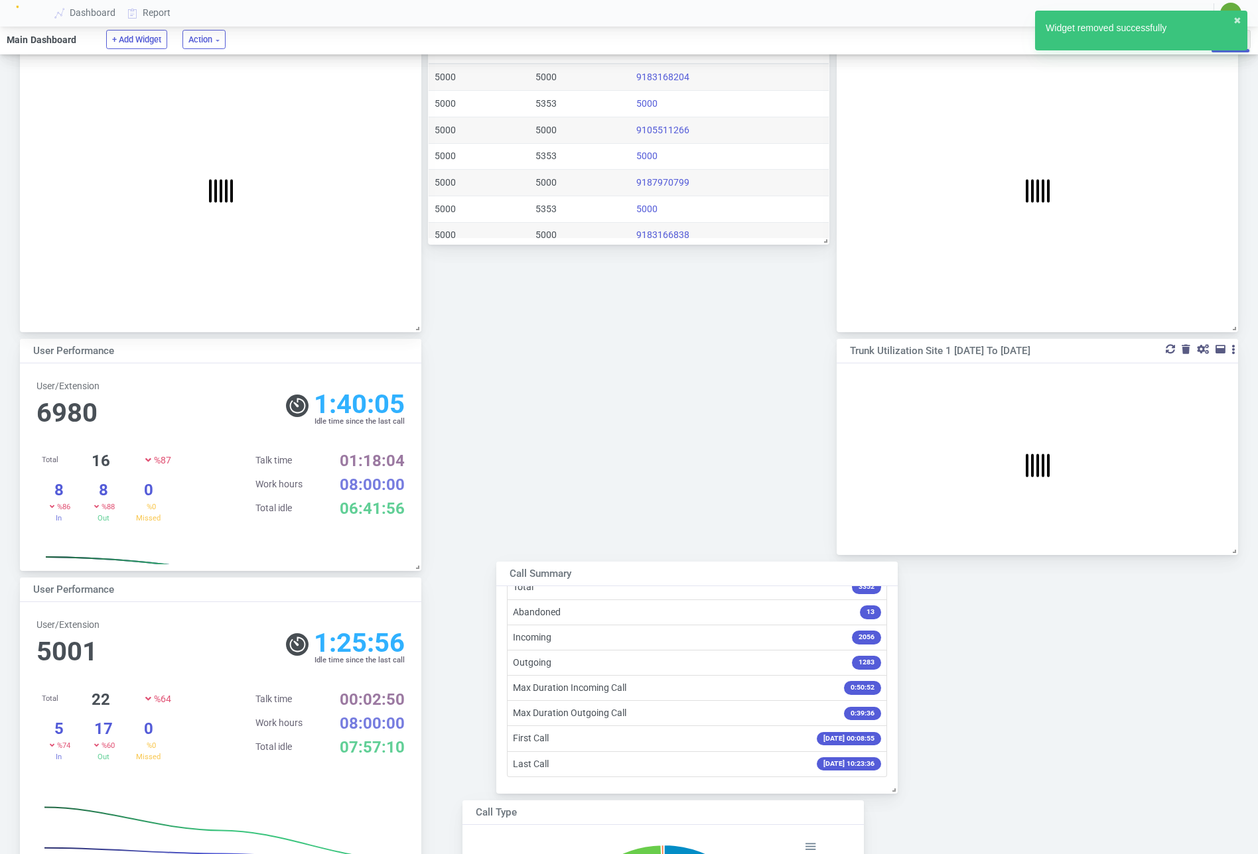
click at [1185, 347] on div at bounding box center [1185, 349] width 9 height 9
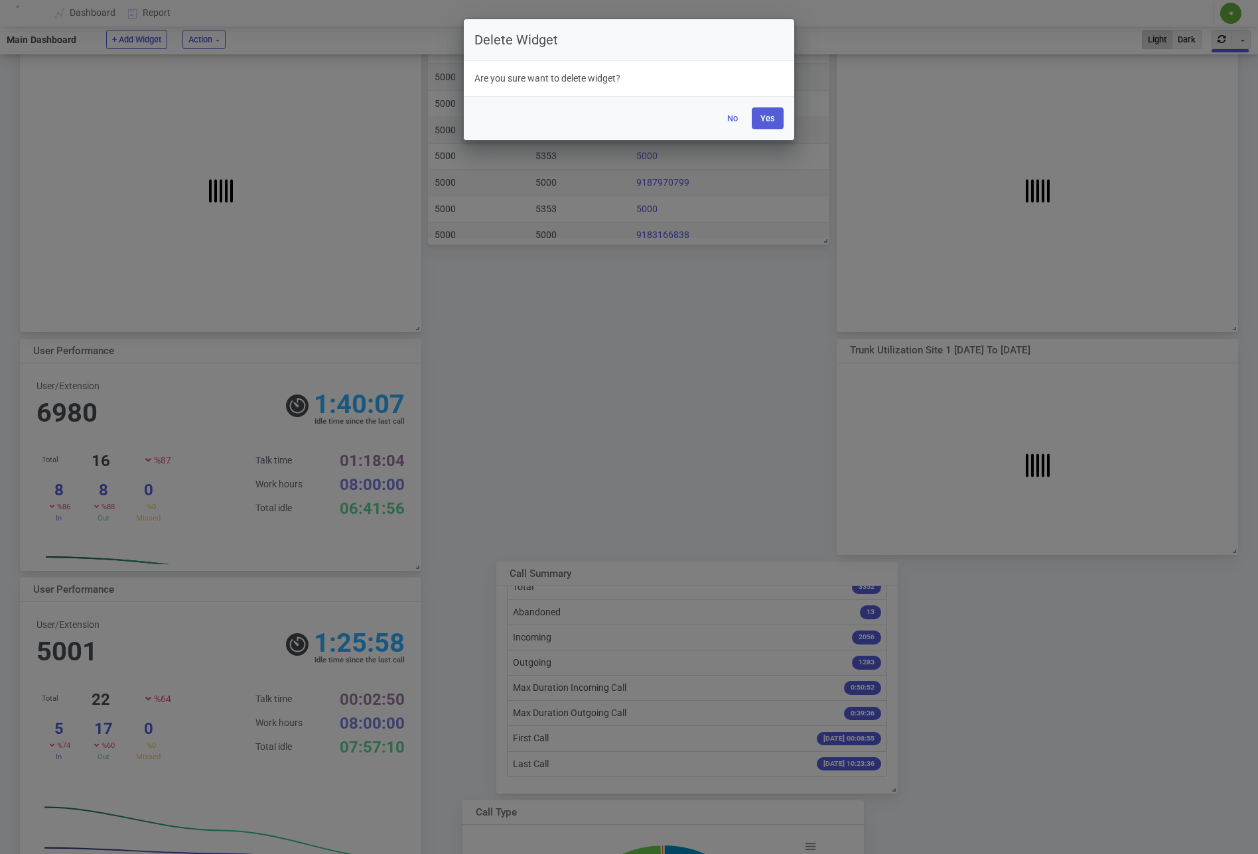
click at [769, 121] on button "Yes" at bounding box center [767, 118] width 32 height 22
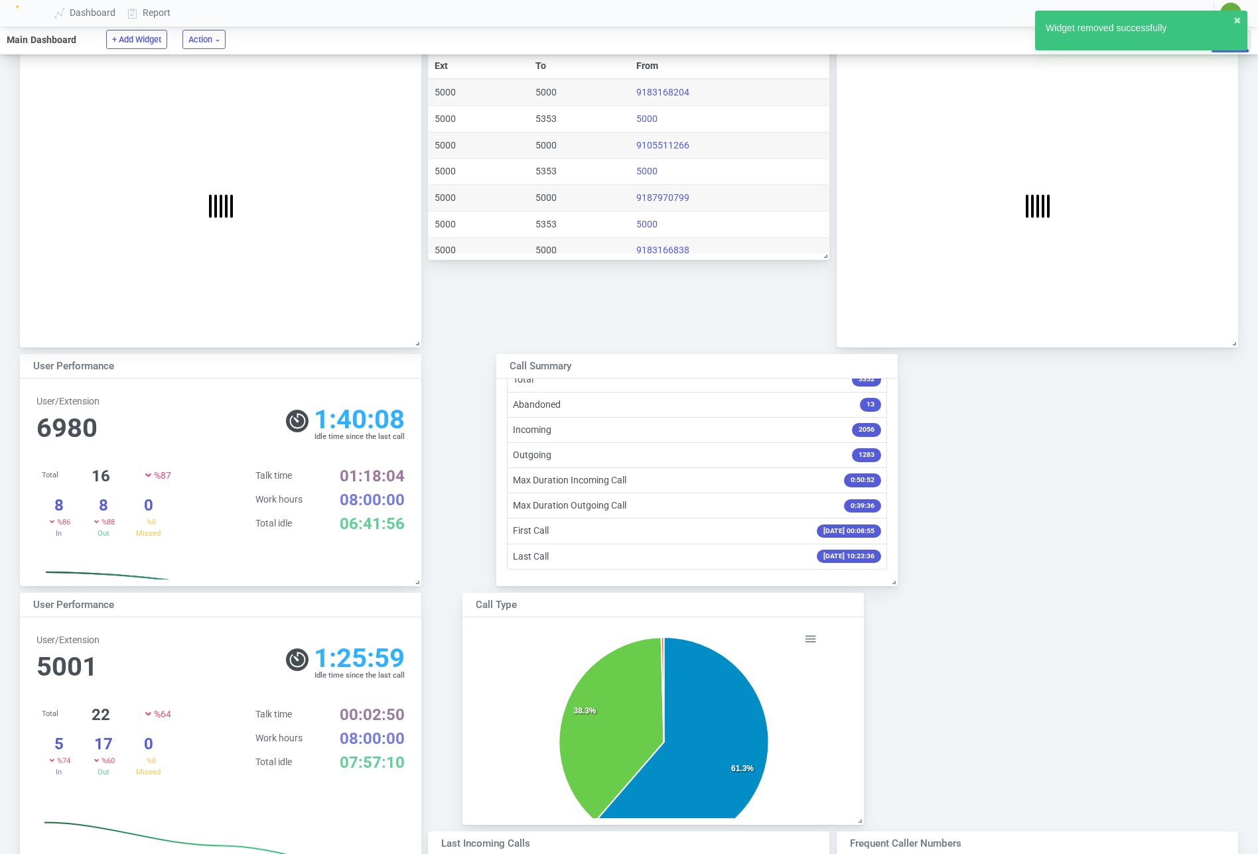
scroll to position [0, 0]
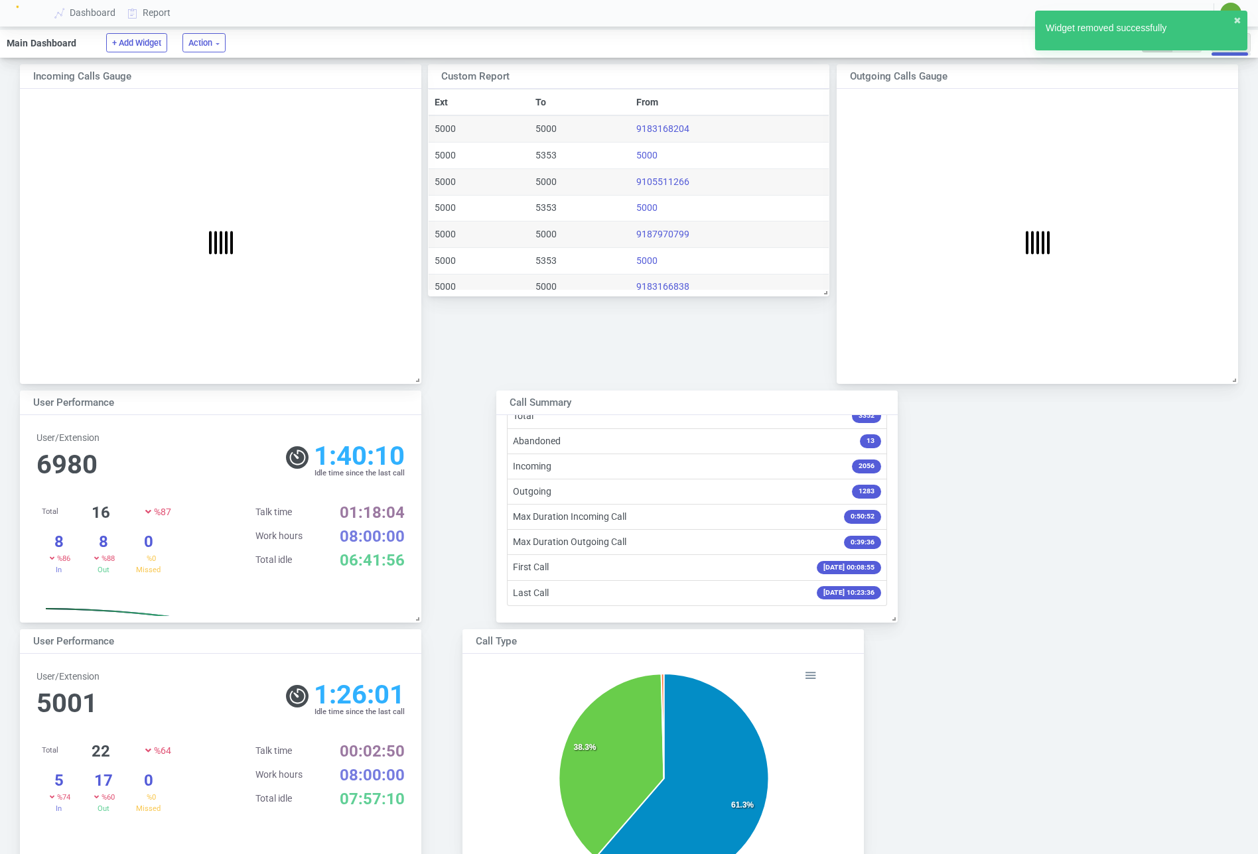
click at [1198, 90] on div at bounding box center [1036, 233] width 401 height 289
click at [1188, 74] on div at bounding box center [1185, 74] width 9 height 9
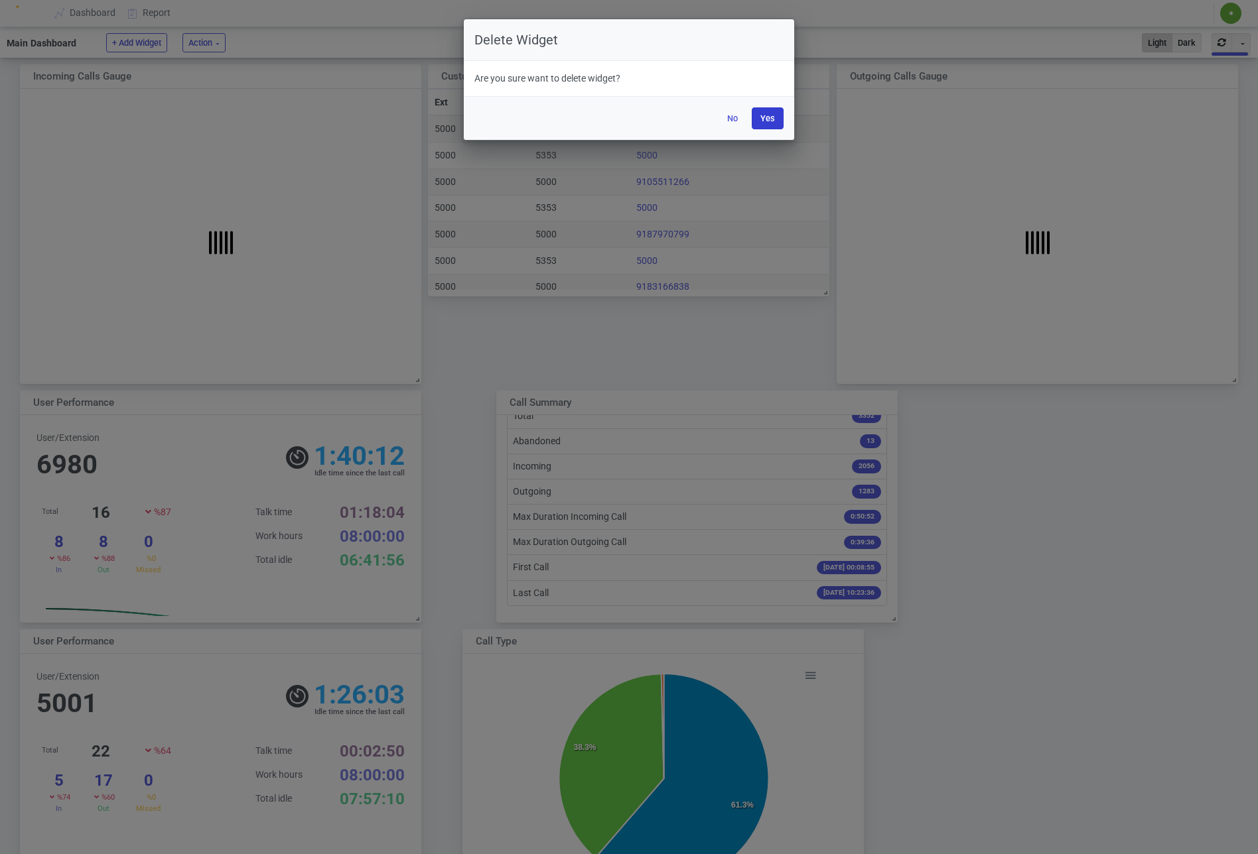
click at [779, 123] on button "Yes" at bounding box center [767, 118] width 32 height 22
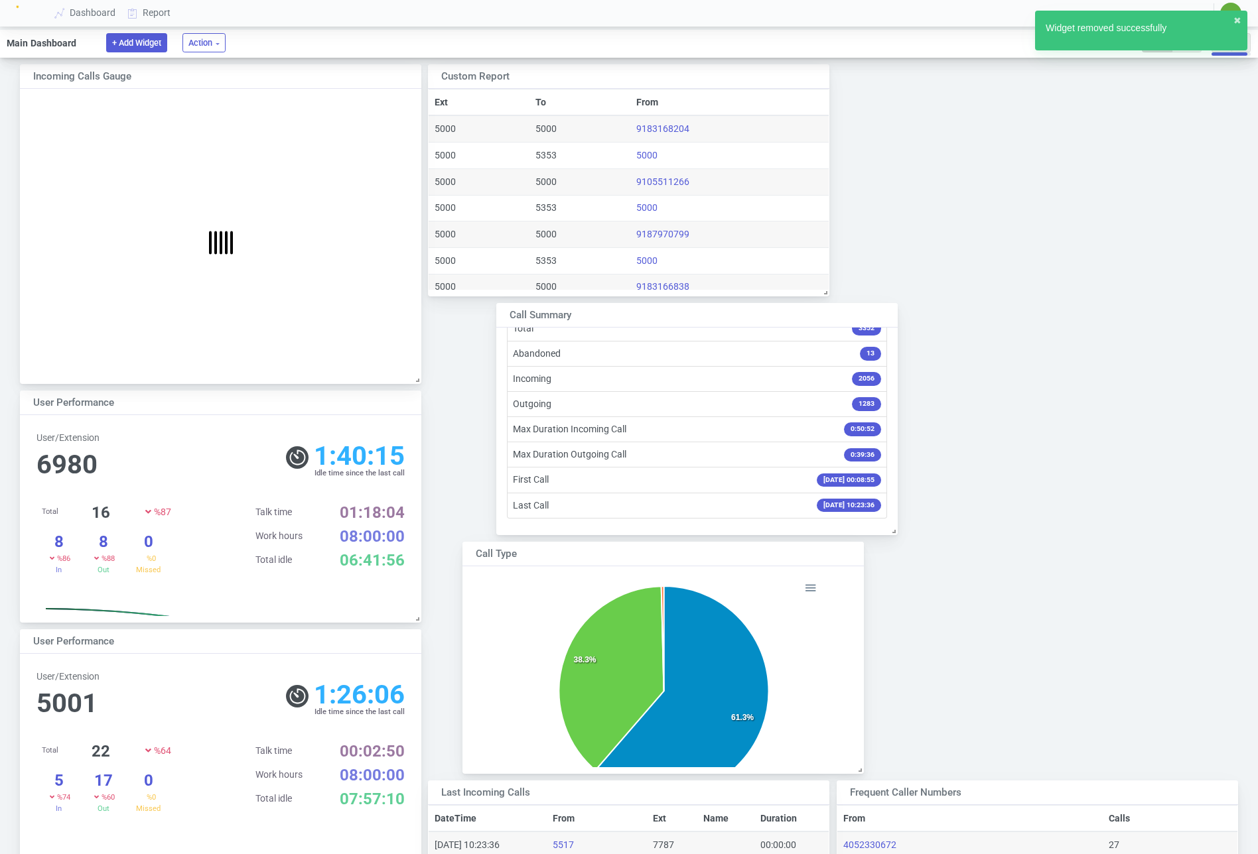
click at [130, 38] on button "+ Add Widget" at bounding box center [136, 42] width 61 height 19
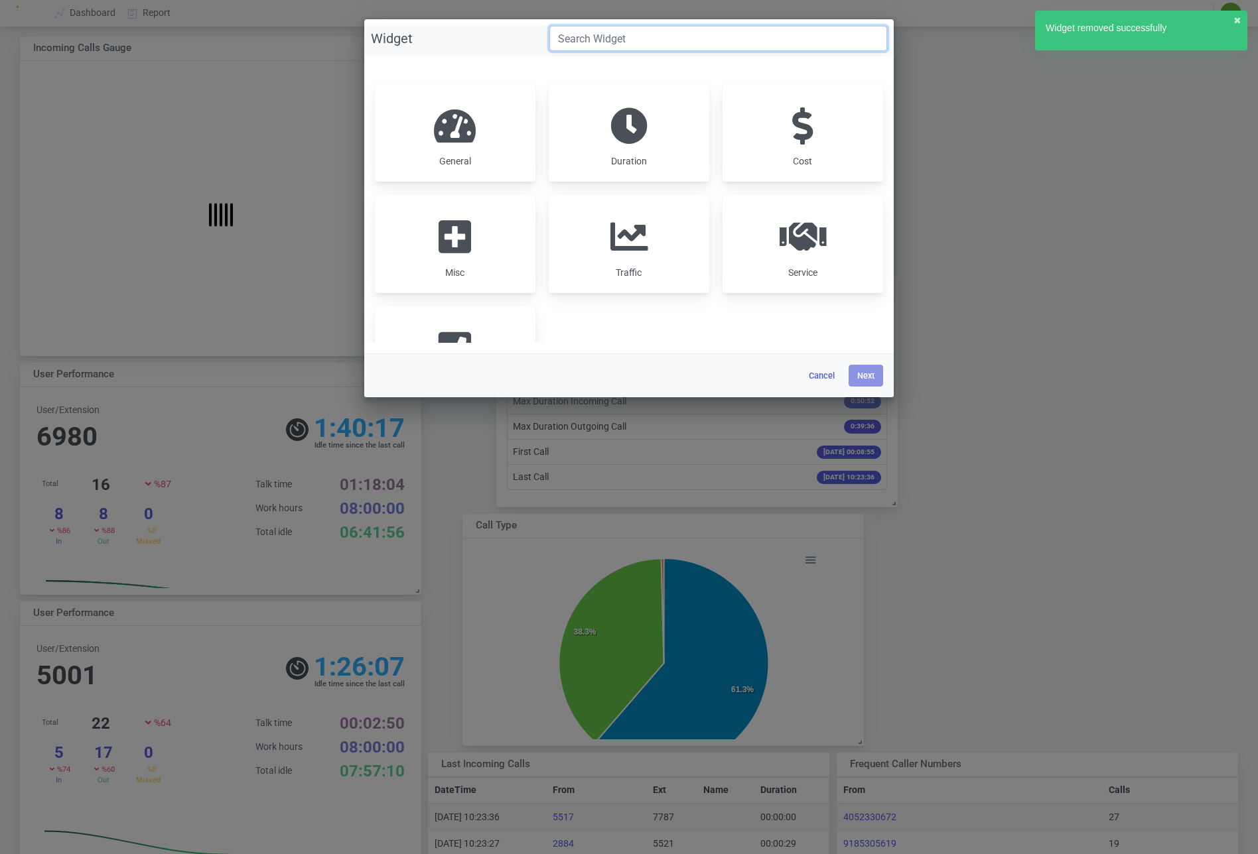
click at [593, 36] on input "Widget" at bounding box center [718, 38] width 338 height 25
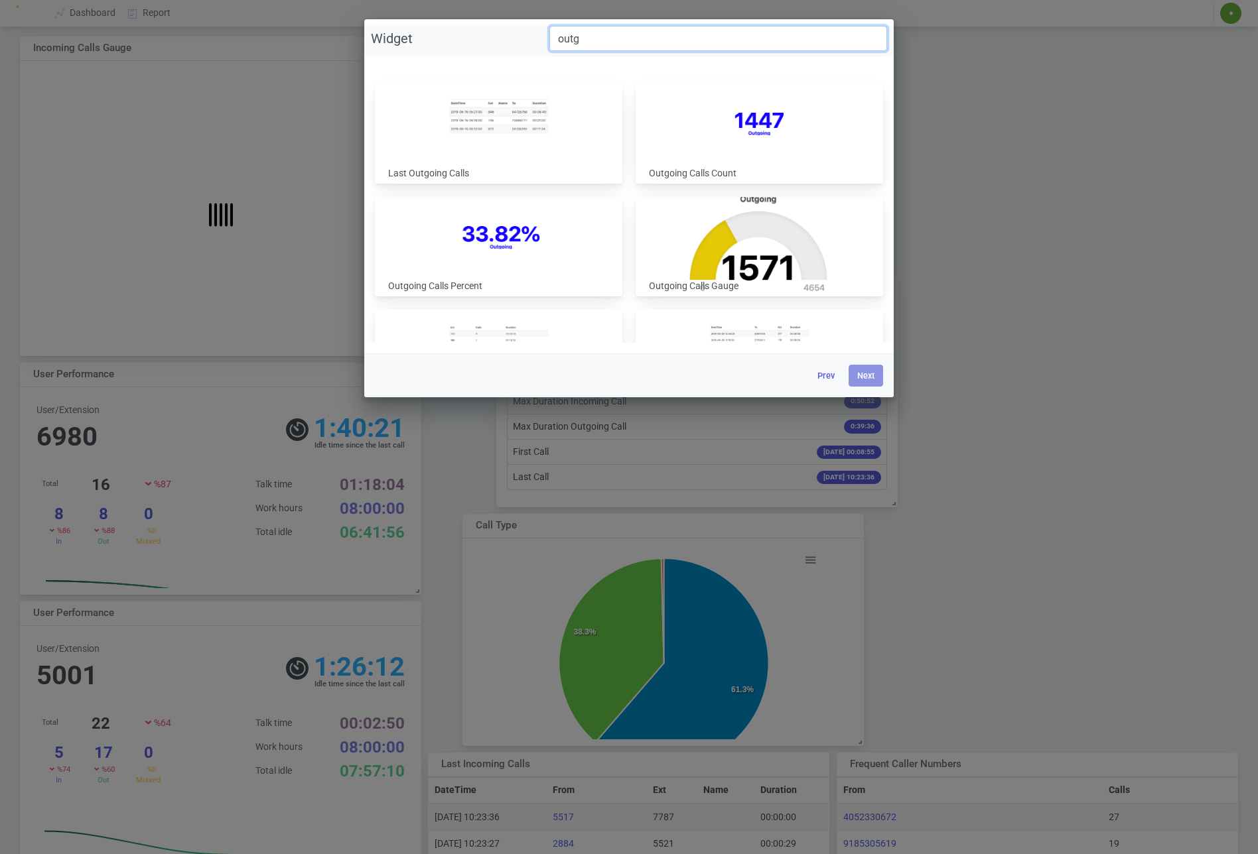
type input "outg"
click at [690, 205] on img at bounding box center [759, 240] width 179 height 105
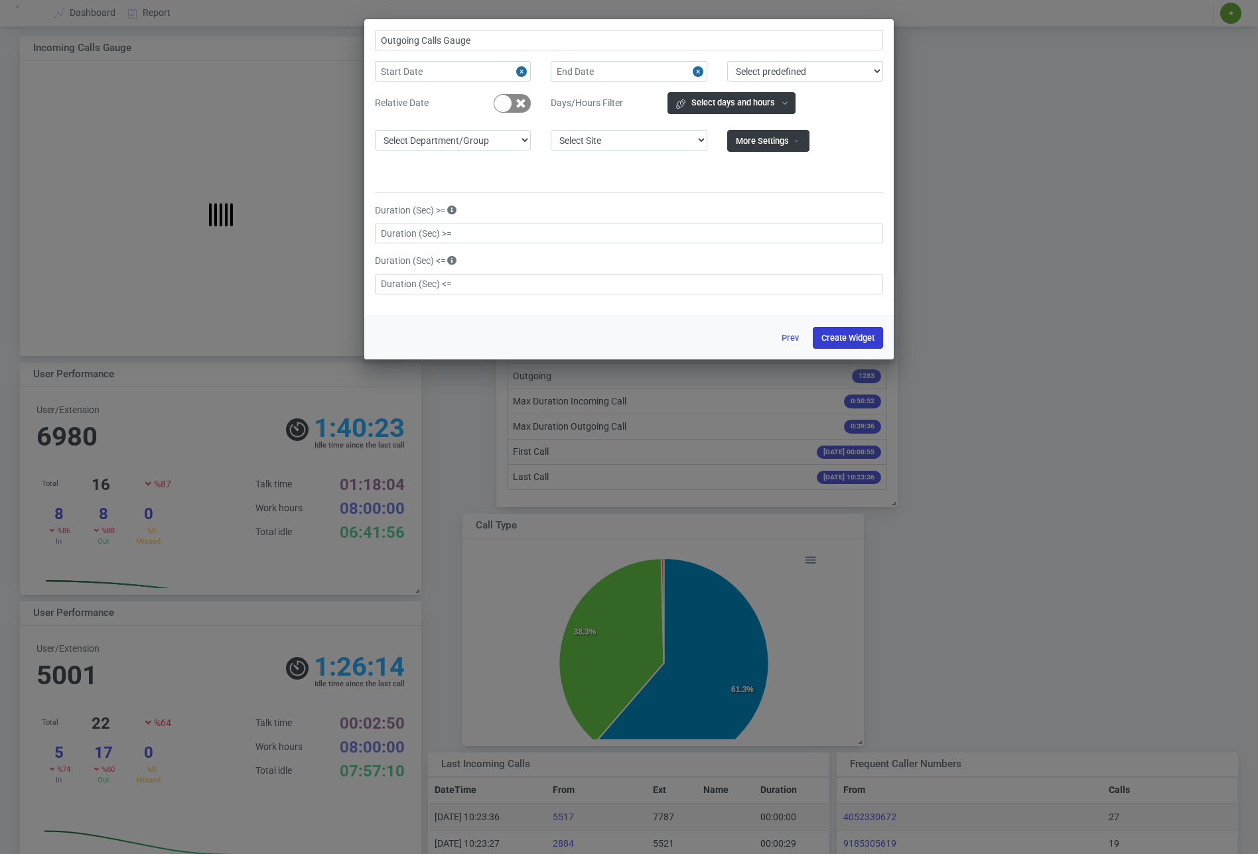
click at [856, 340] on button "Create Widget" at bounding box center [848, 338] width 70 height 22
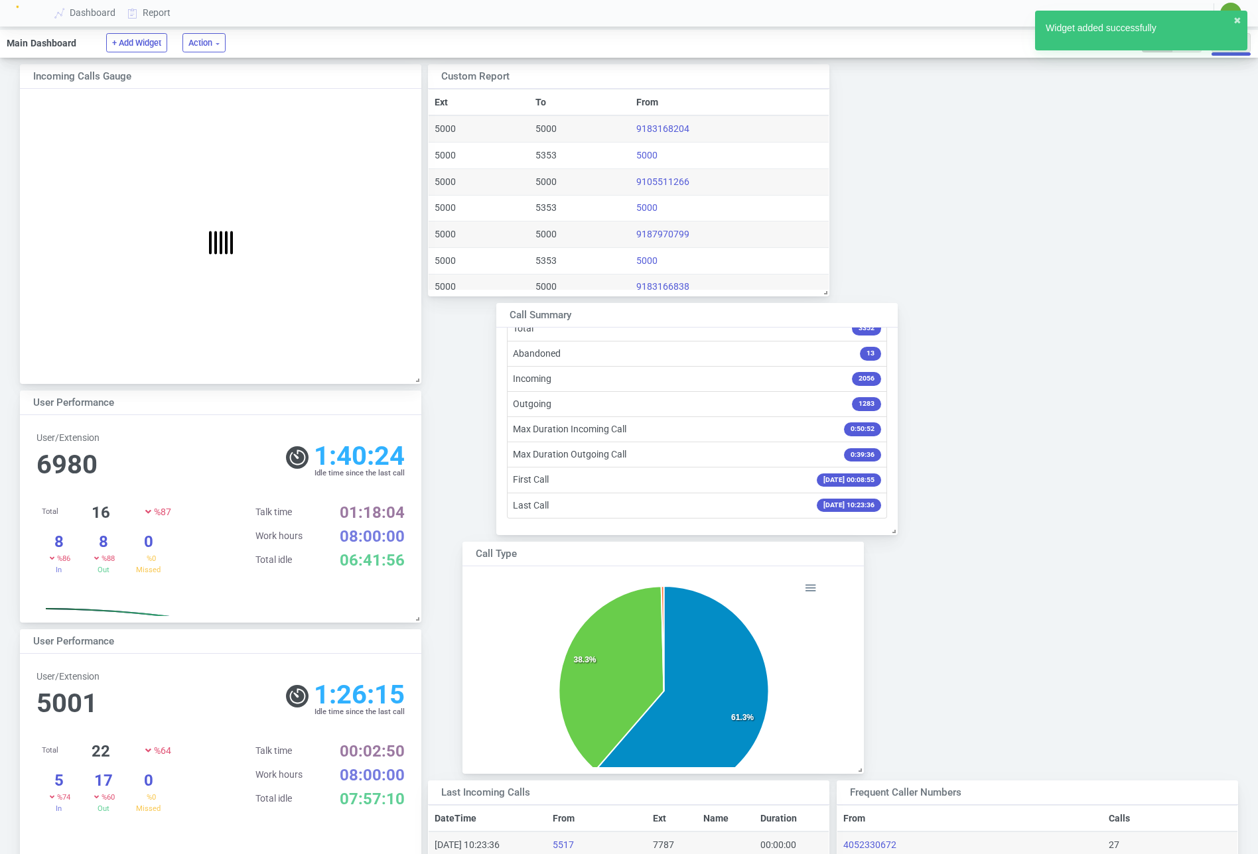
scroll to position [219, 398]
click at [367, 74] on div at bounding box center [369, 74] width 9 height 9
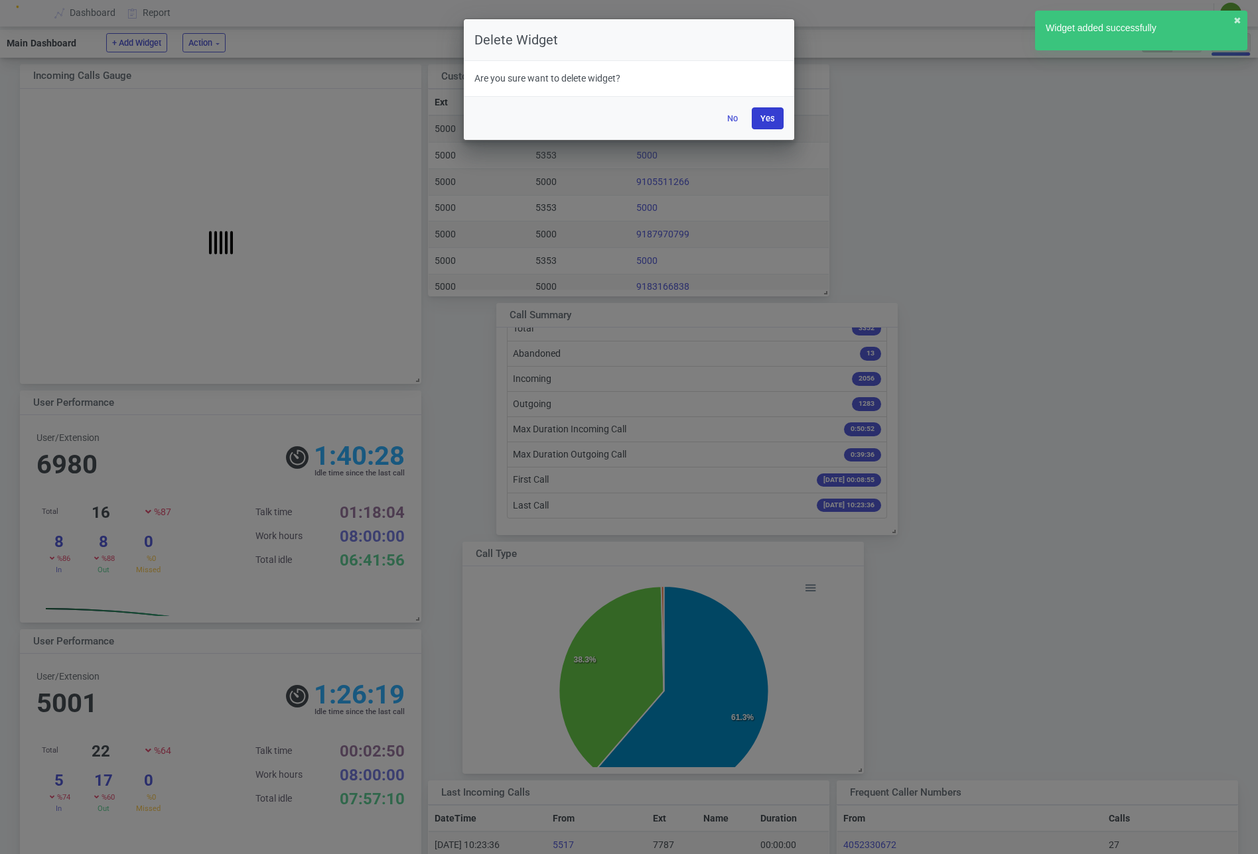
click at [767, 114] on button "Yes" at bounding box center [767, 118] width 32 height 22
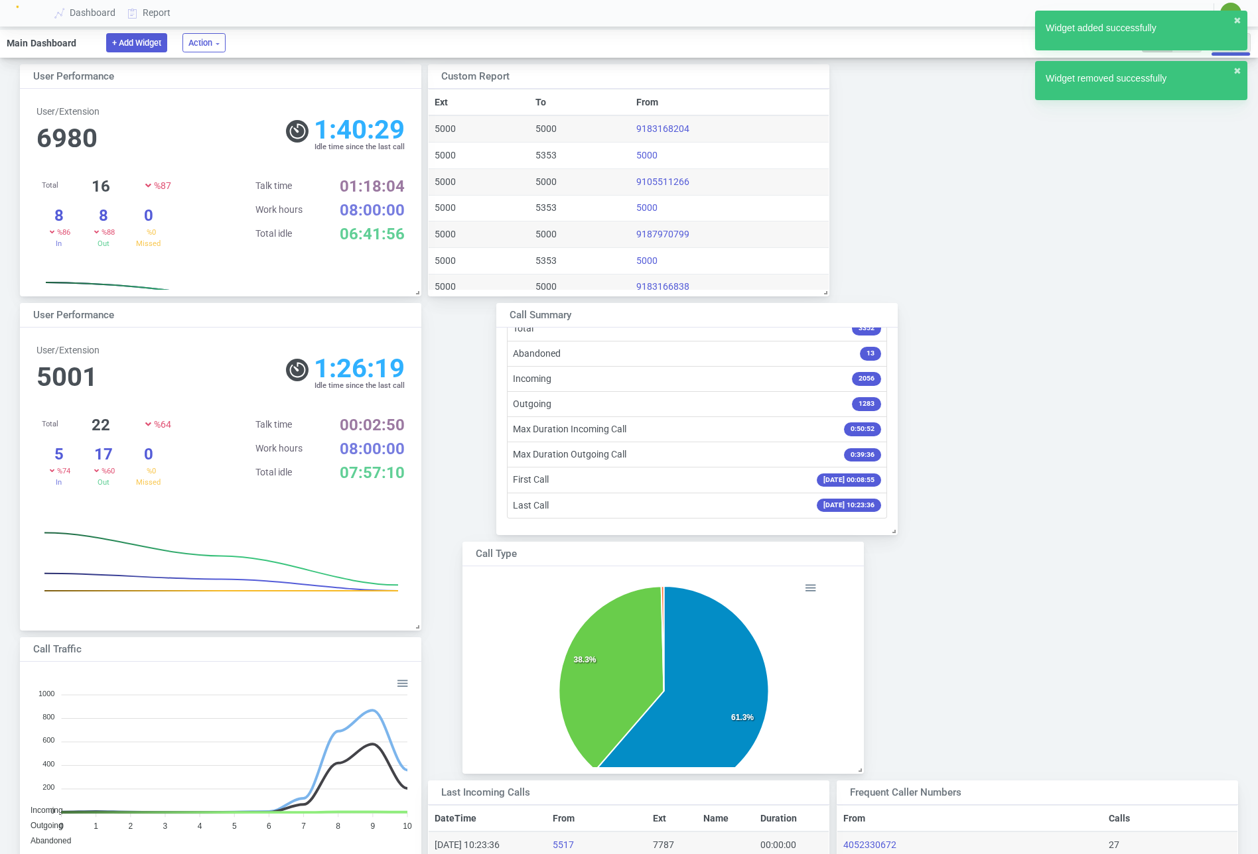
click at [135, 37] on button "+ Add Widget" at bounding box center [136, 42] width 61 height 19
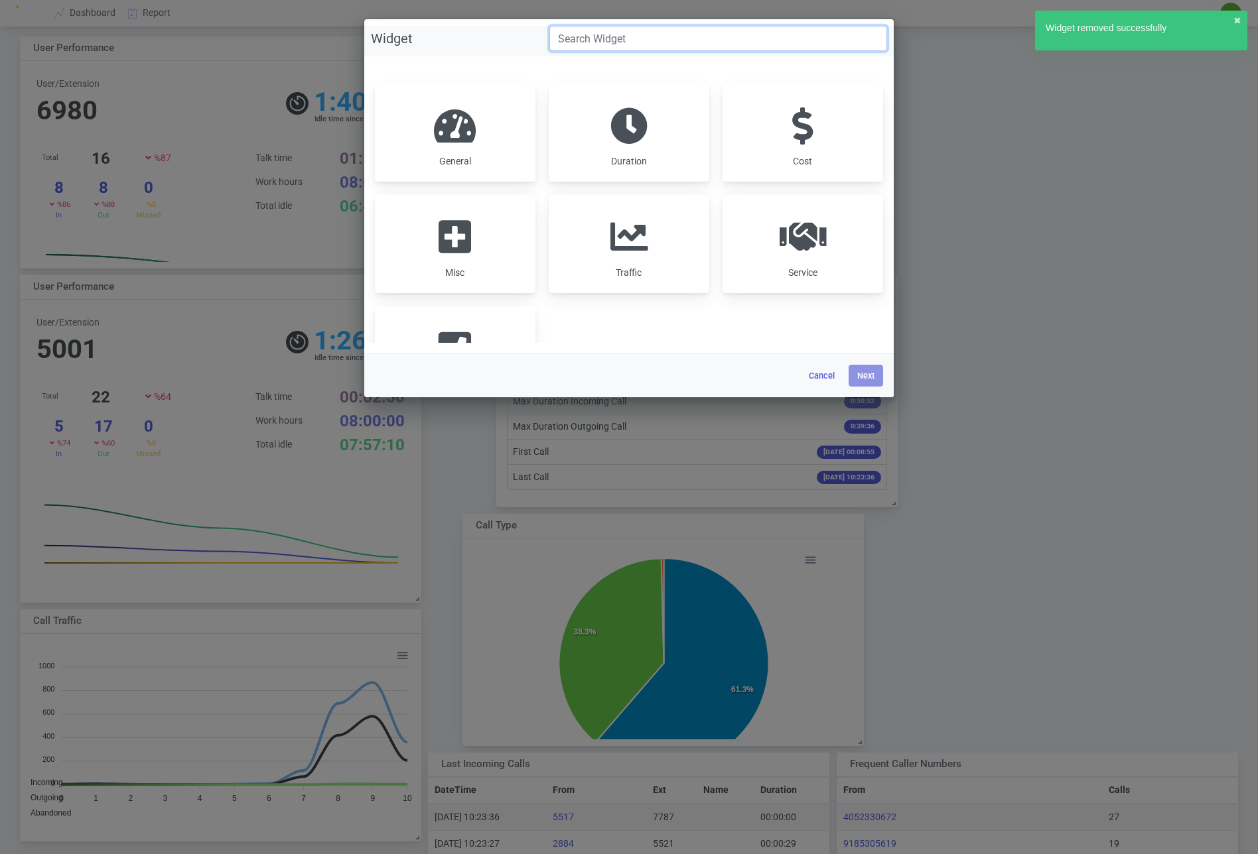
click at [606, 40] on input "Widget" at bounding box center [718, 38] width 338 height 25
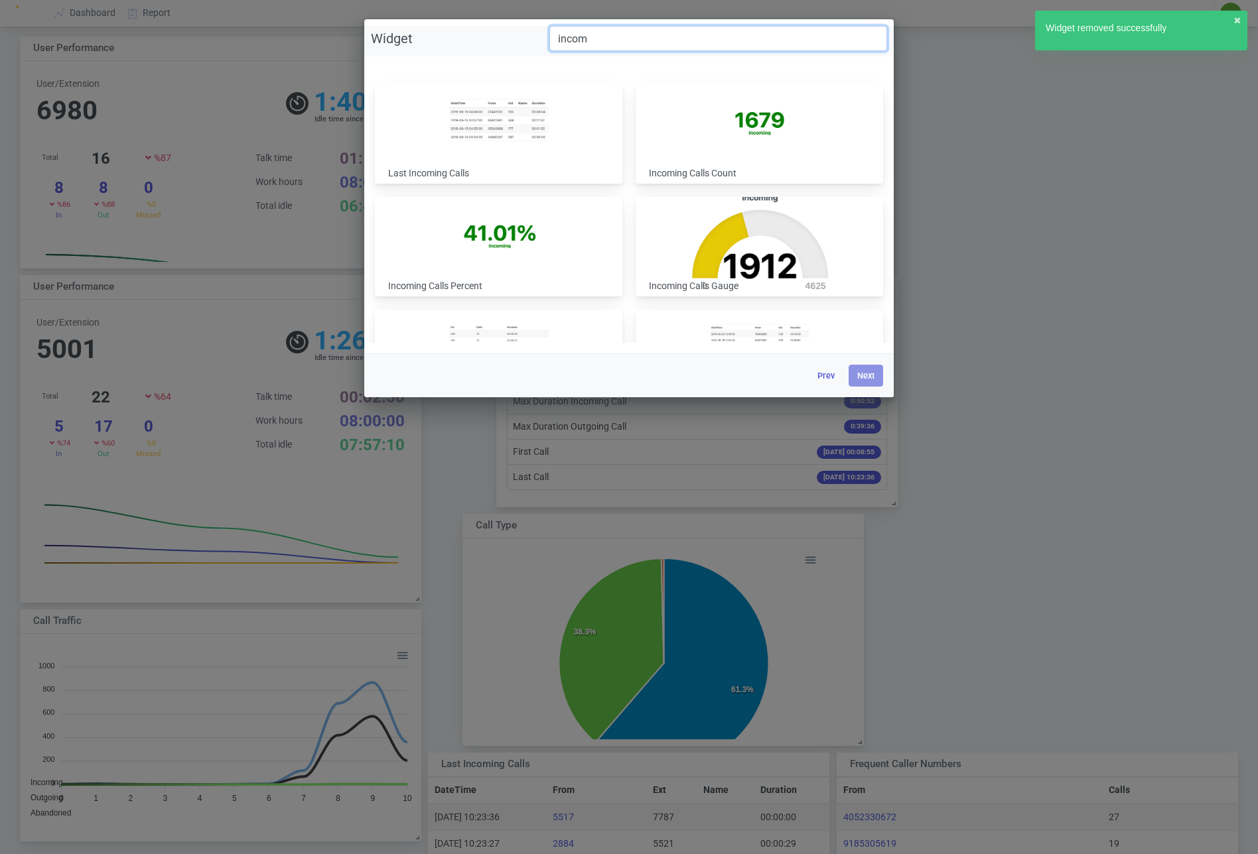
type input "incom"
click at [731, 233] on img at bounding box center [759, 239] width 179 height 103
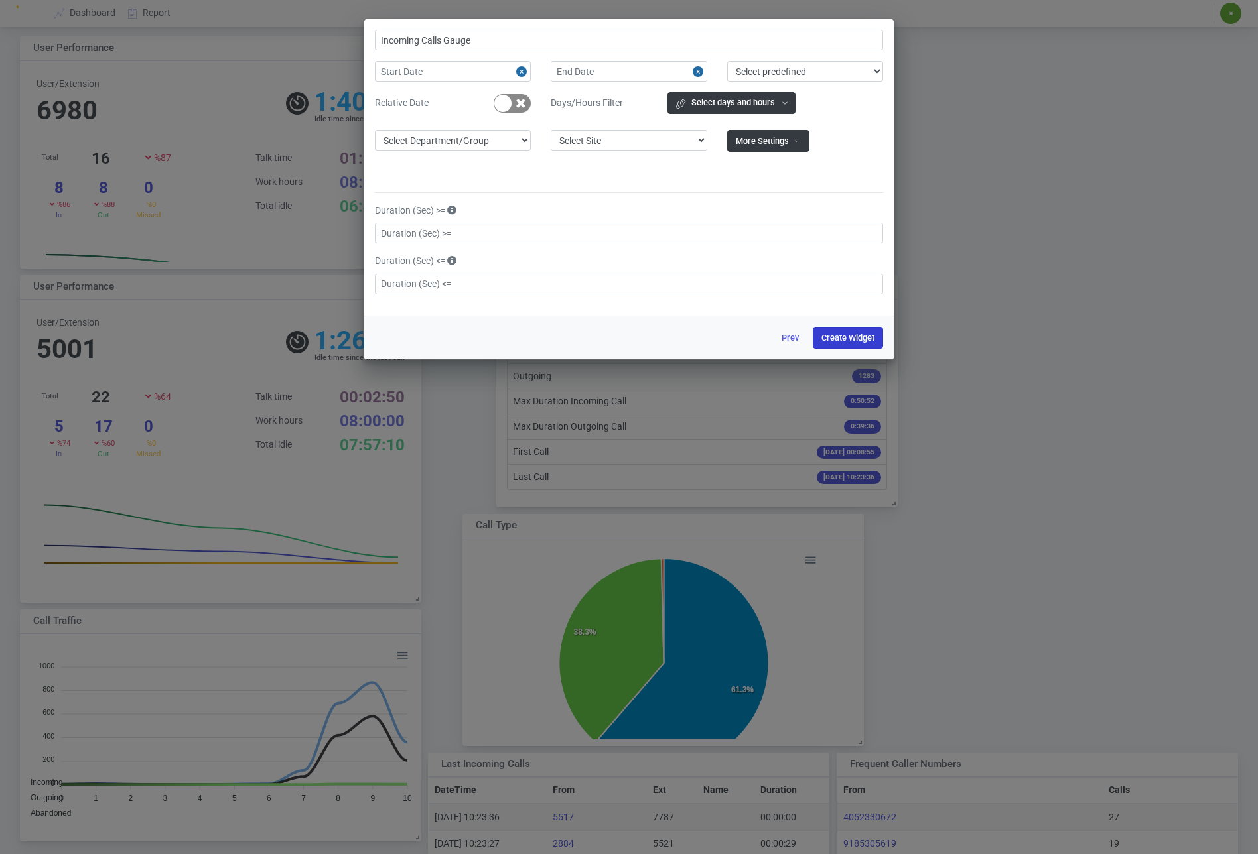
click at [849, 338] on button "Create Widget" at bounding box center [848, 338] width 70 height 22
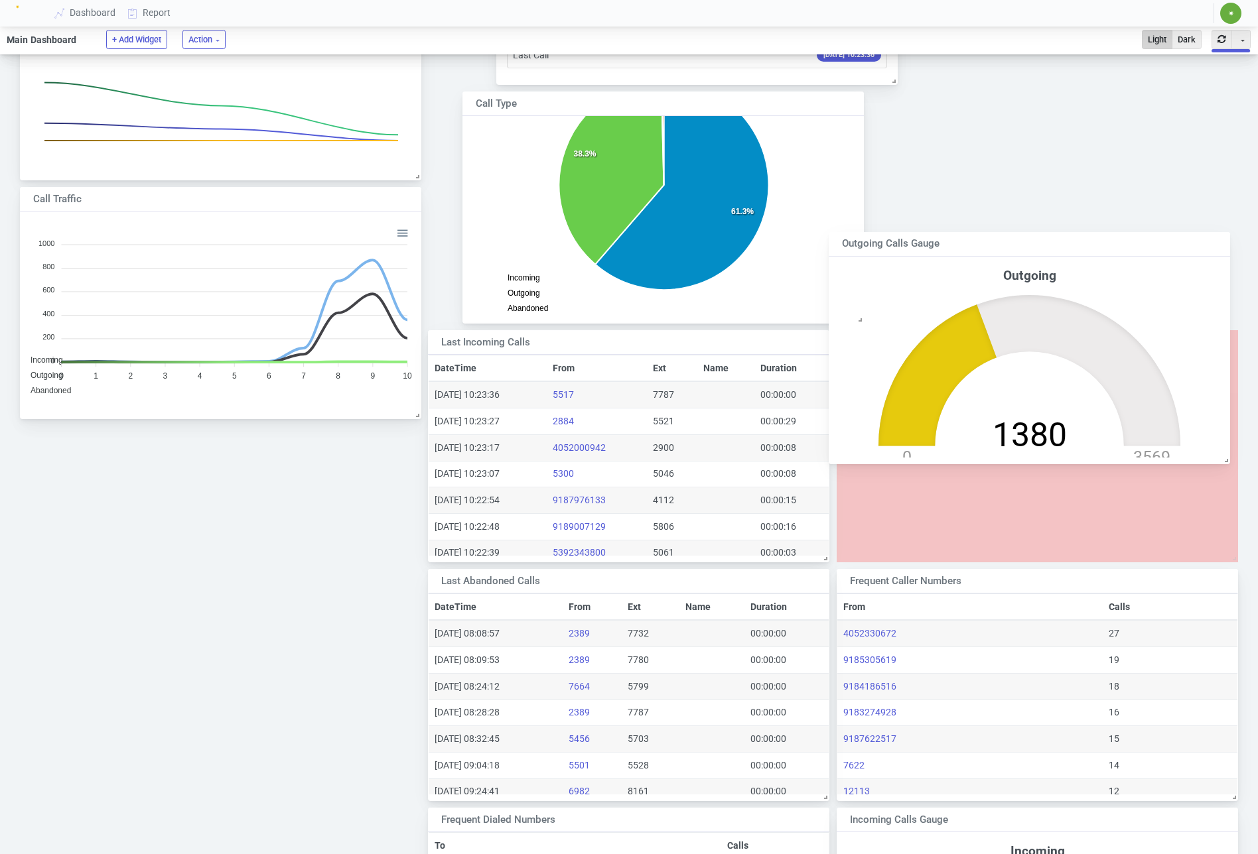
scroll to position [0, 0]
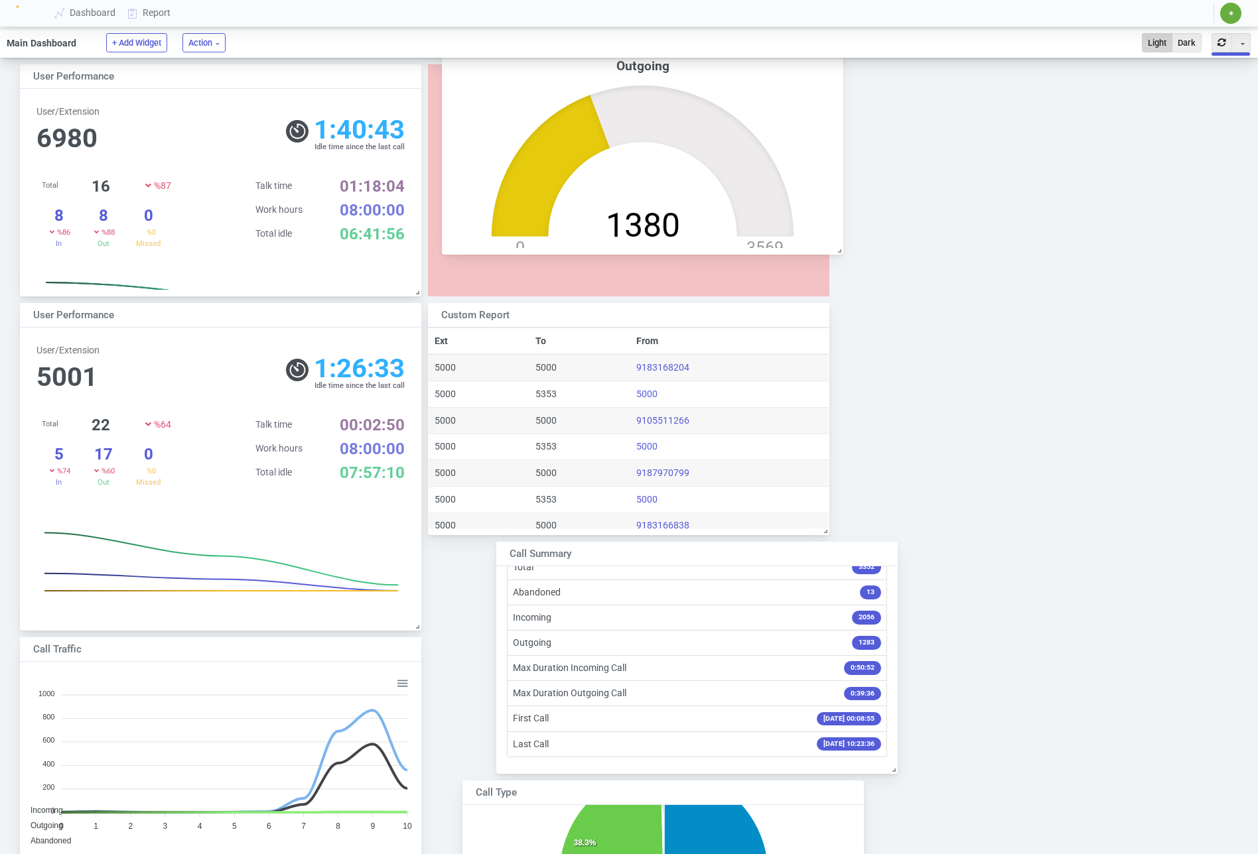
drag, startPoint x: 930, startPoint y: 358, endPoint x: 536, endPoint y: 38, distance: 507.8
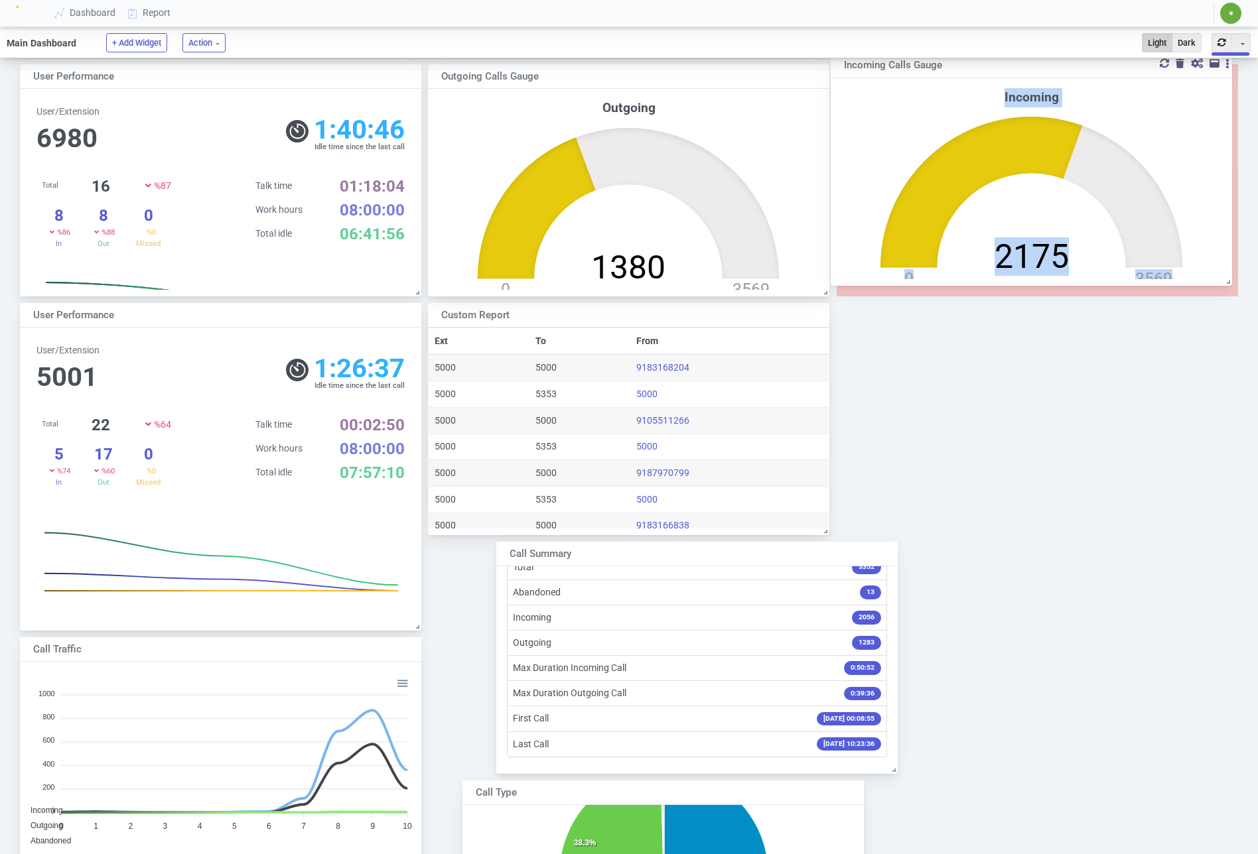
drag, startPoint x: 1035, startPoint y: 365, endPoint x: 1029, endPoint y: 70, distance: 295.9
click at [1029, 70] on div "Incoming Calls Gauge" at bounding box center [1013, 65] width 338 height 15
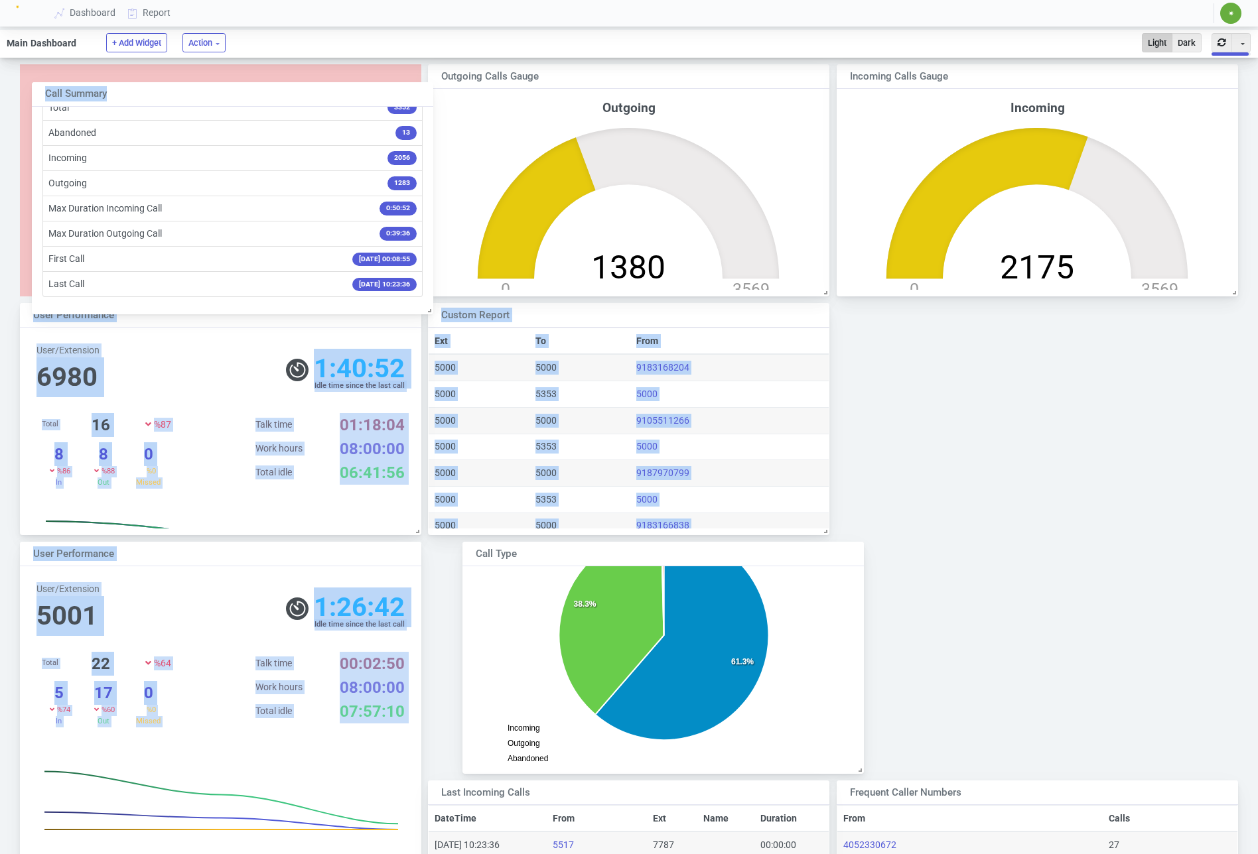
drag, startPoint x: 631, startPoint y: 532, endPoint x: 170, endPoint y: 98, distance: 633.5
click at [169, 98] on div "Call Summary" at bounding box center [214, 94] width 338 height 15
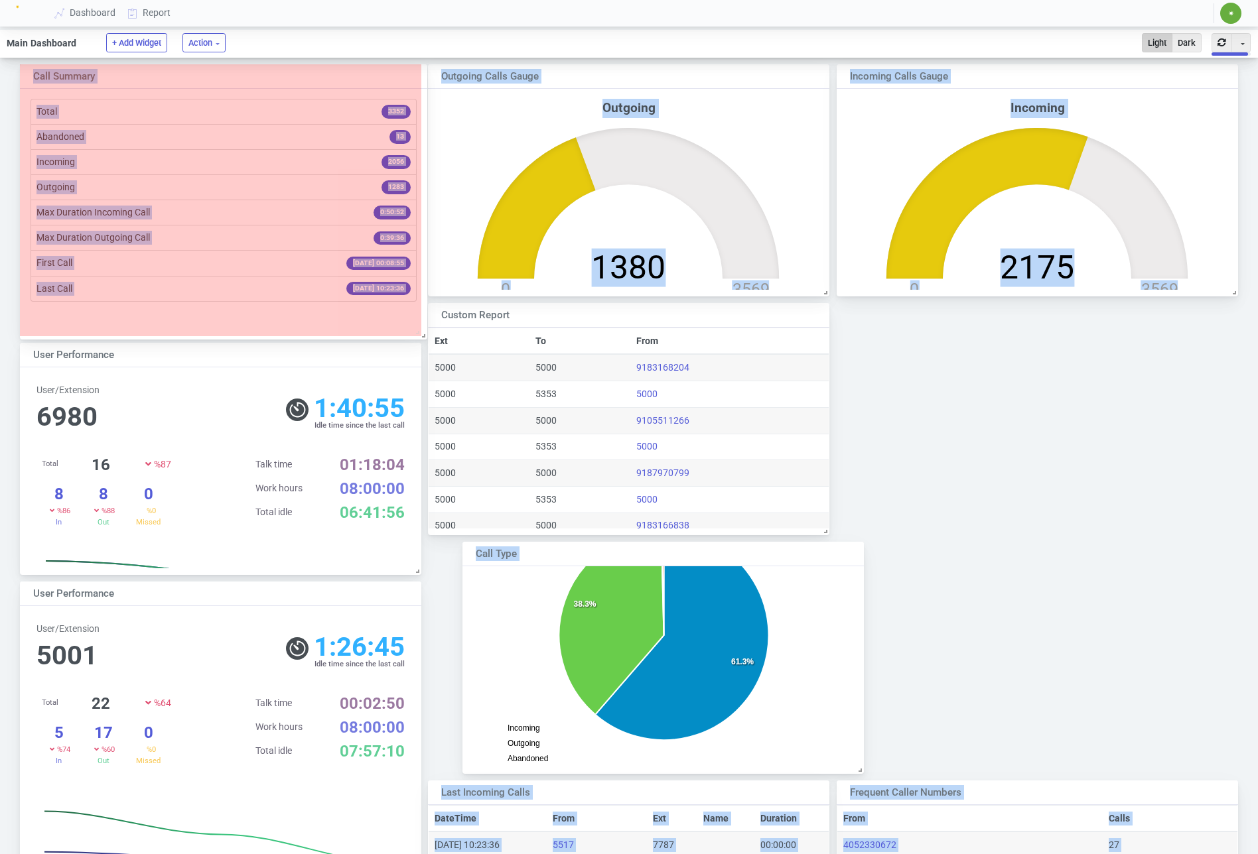
drag, startPoint x: 419, startPoint y: 300, endPoint x: 423, endPoint y: 338, distance: 38.7
click at [423, 338] on span at bounding box center [420, 332] width 13 height 13
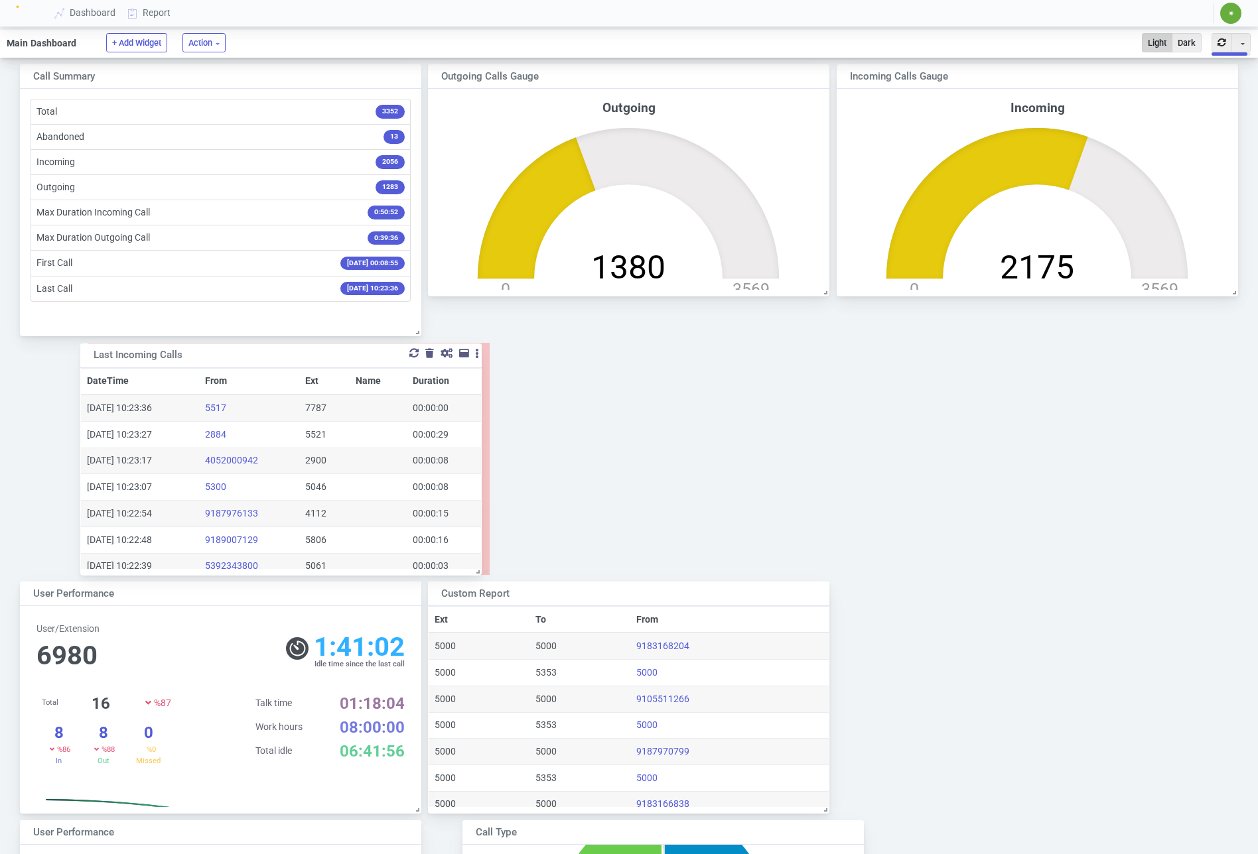
drag, startPoint x: 568, startPoint y: 473, endPoint x: 208, endPoint y: 356, distance: 379.2
click at [208, 356] on div "Last Incoming Calls" at bounding box center [263, 355] width 338 height 15
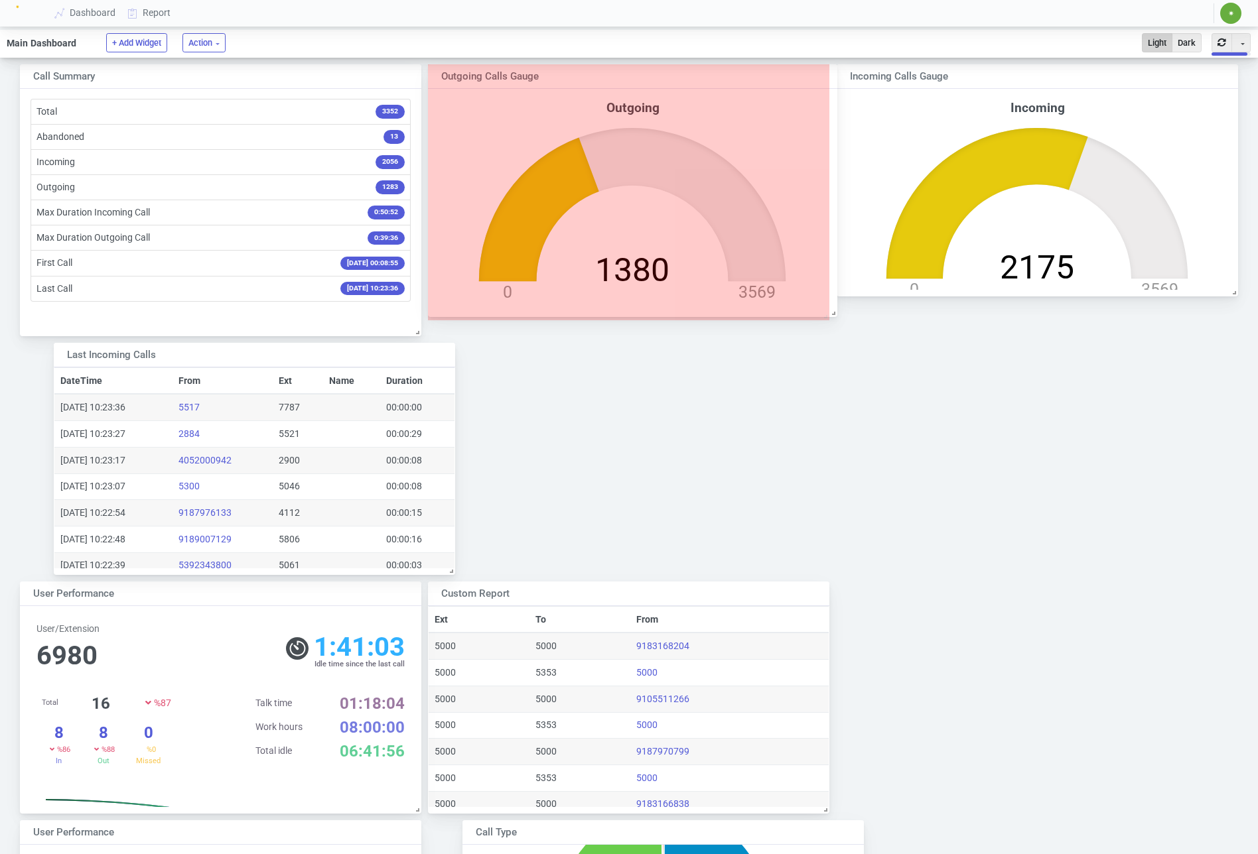
scroll to position [7, 7]
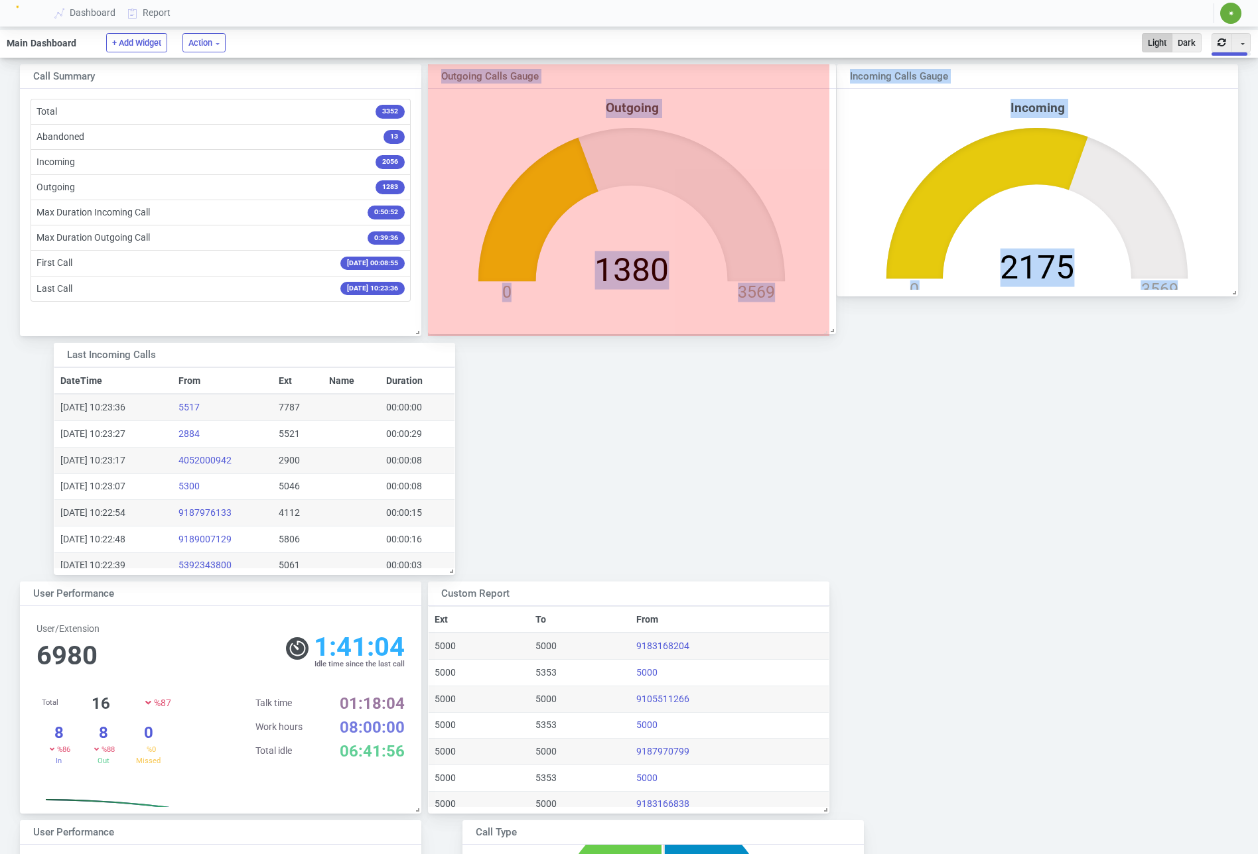
drag, startPoint x: 830, startPoint y: 312, endPoint x: 830, endPoint y: 329, distance: 17.3
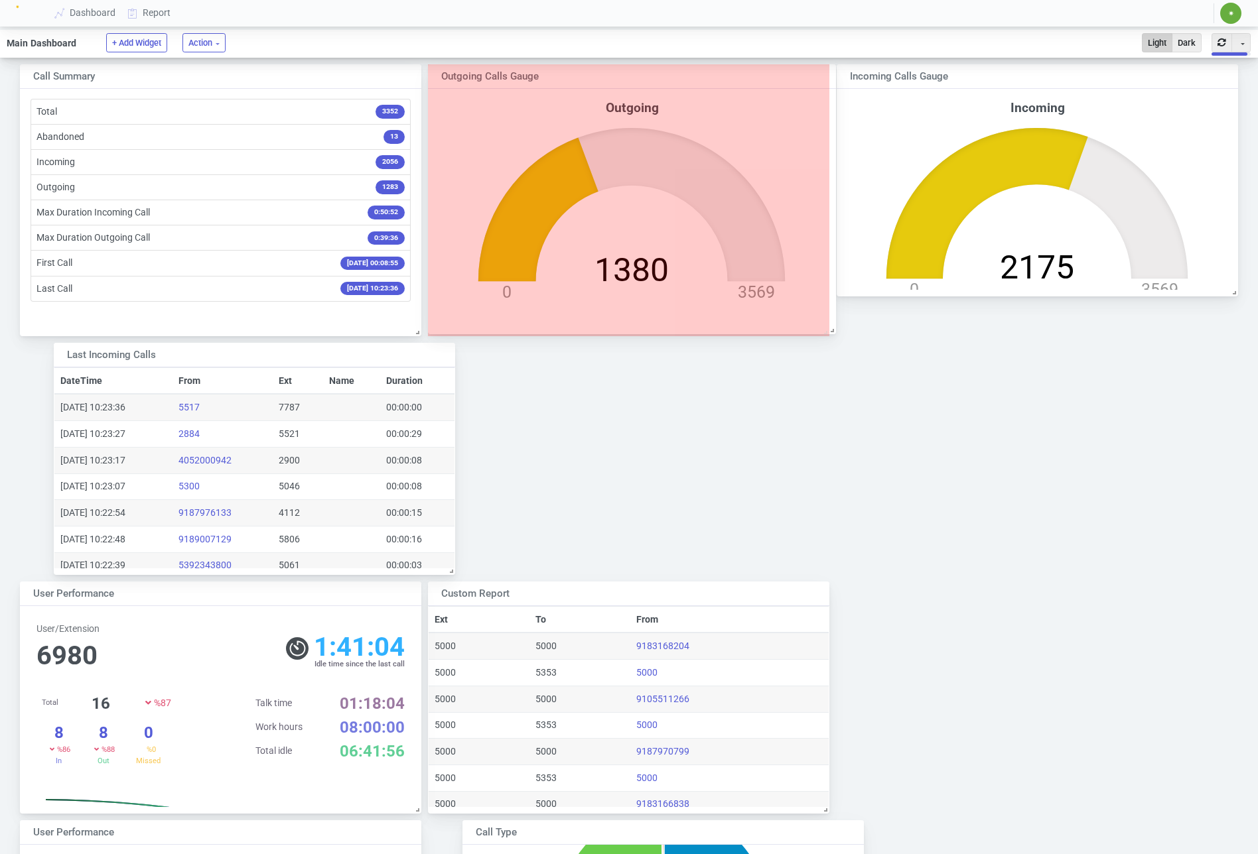
scroll to position [220, 401]
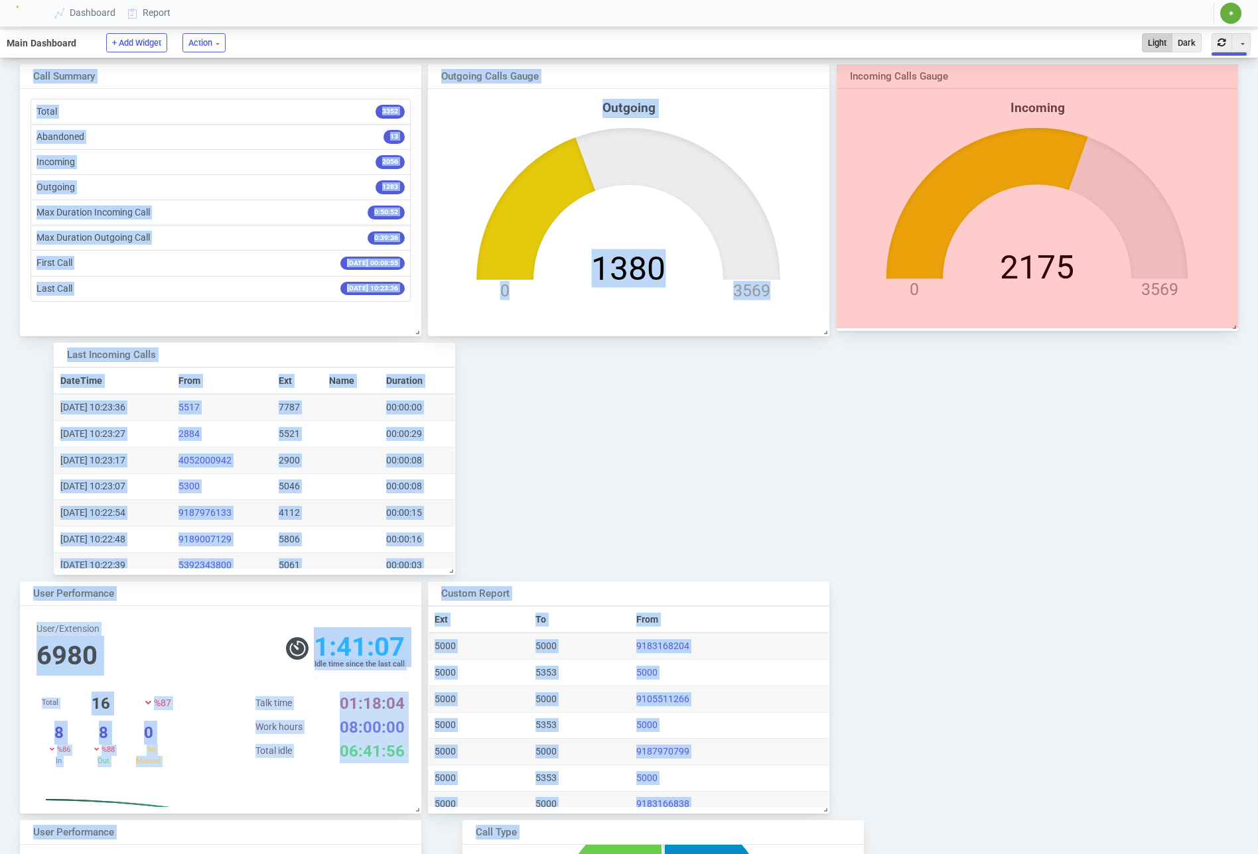
drag, startPoint x: 1235, startPoint y: 293, endPoint x: 1245, endPoint y: 328, distance: 35.9
click at [1245, 328] on div "Custom Report Toggle Dropdown Duplicate Ext To From 5000 5000 9183168204 5000 5…" at bounding box center [629, 797] width 1258 height 1479
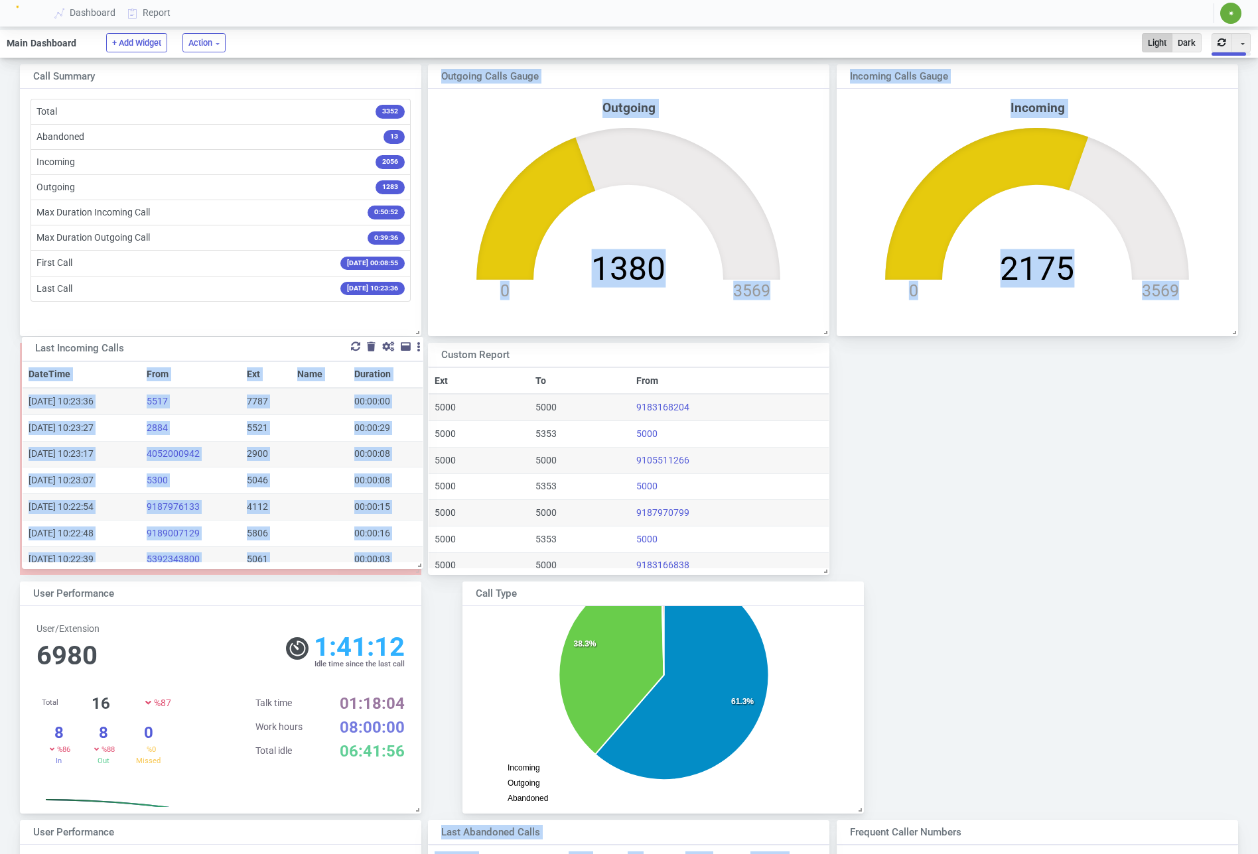
drag, startPoint x: 296, startPoint y: 362, endPoint x: 267, endPoint y: 357, distance: 29.7
click at [267, 357] on div "Last Incoming Calls Toggle Dropdown Duplicate" at bounding box center [222, 349] width 401 height 25
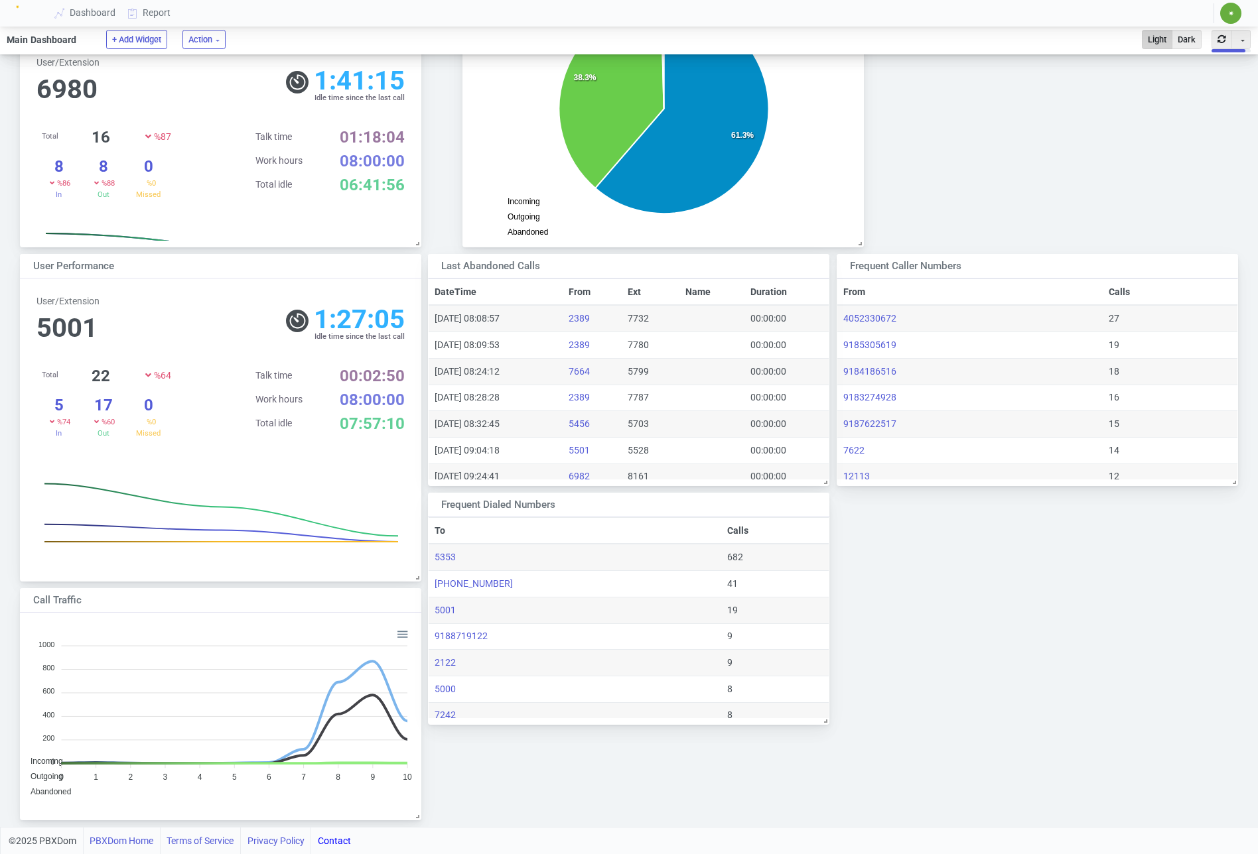
scroll to position [0, 0]
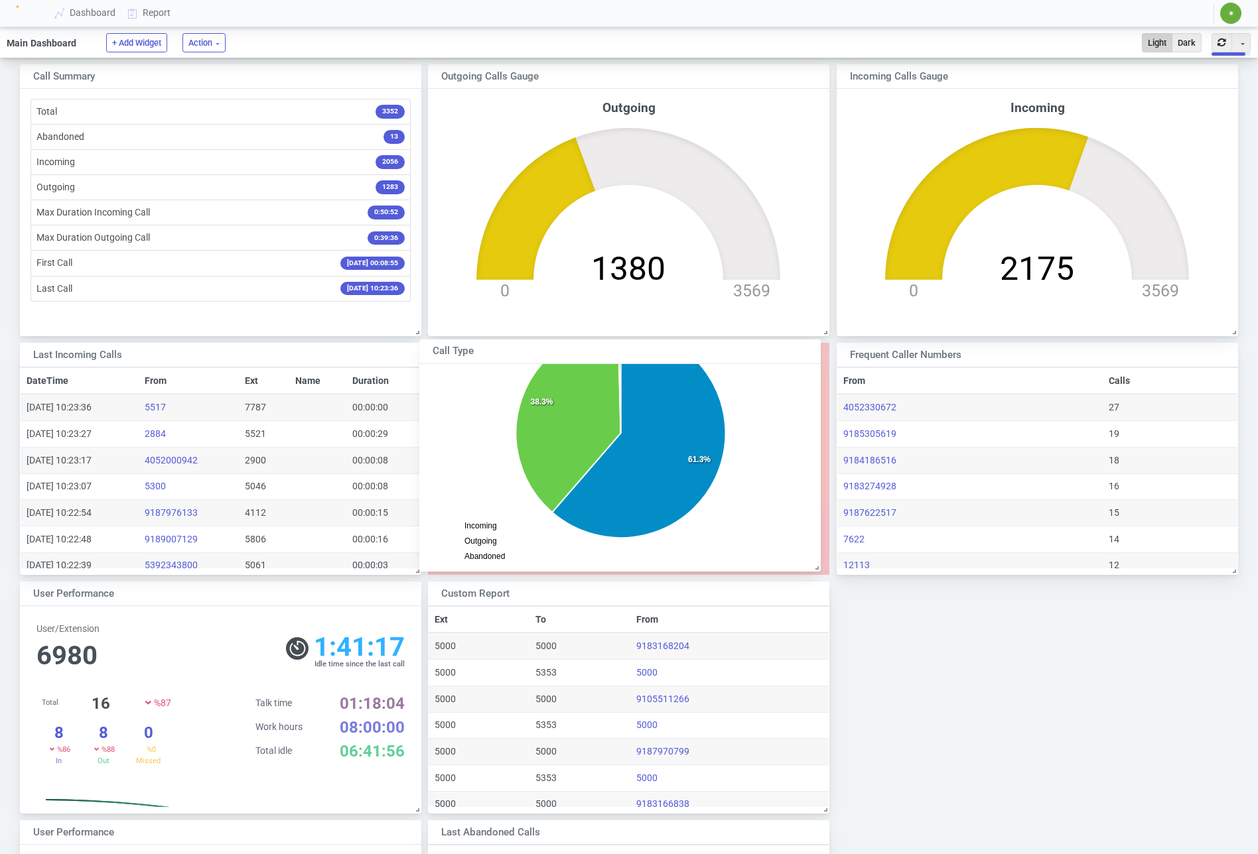
drag, startPoint x: 609, startPoint y: 495, endPoint x: 601, endPoint y: 374, distance: 121.0
click at [578, 355] on div "Call Type" at bounding box center [601, 351] width 338 height 15
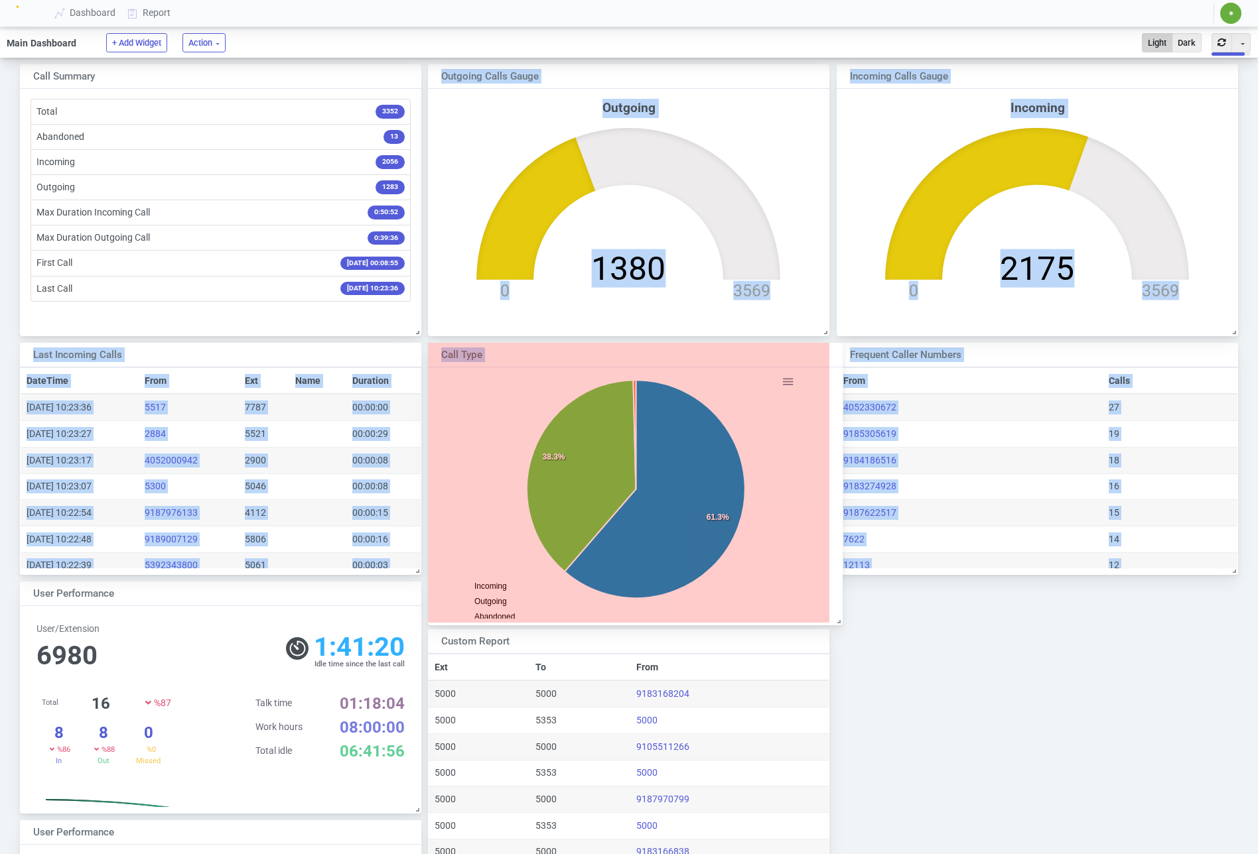
drag, startPoint x: 831, startPoint y: 585, endPoint x: 840, endPoint y: 622, distance: 38.1
click at [840, 622] on span at bounding box center [835, 618] width 13 height 13
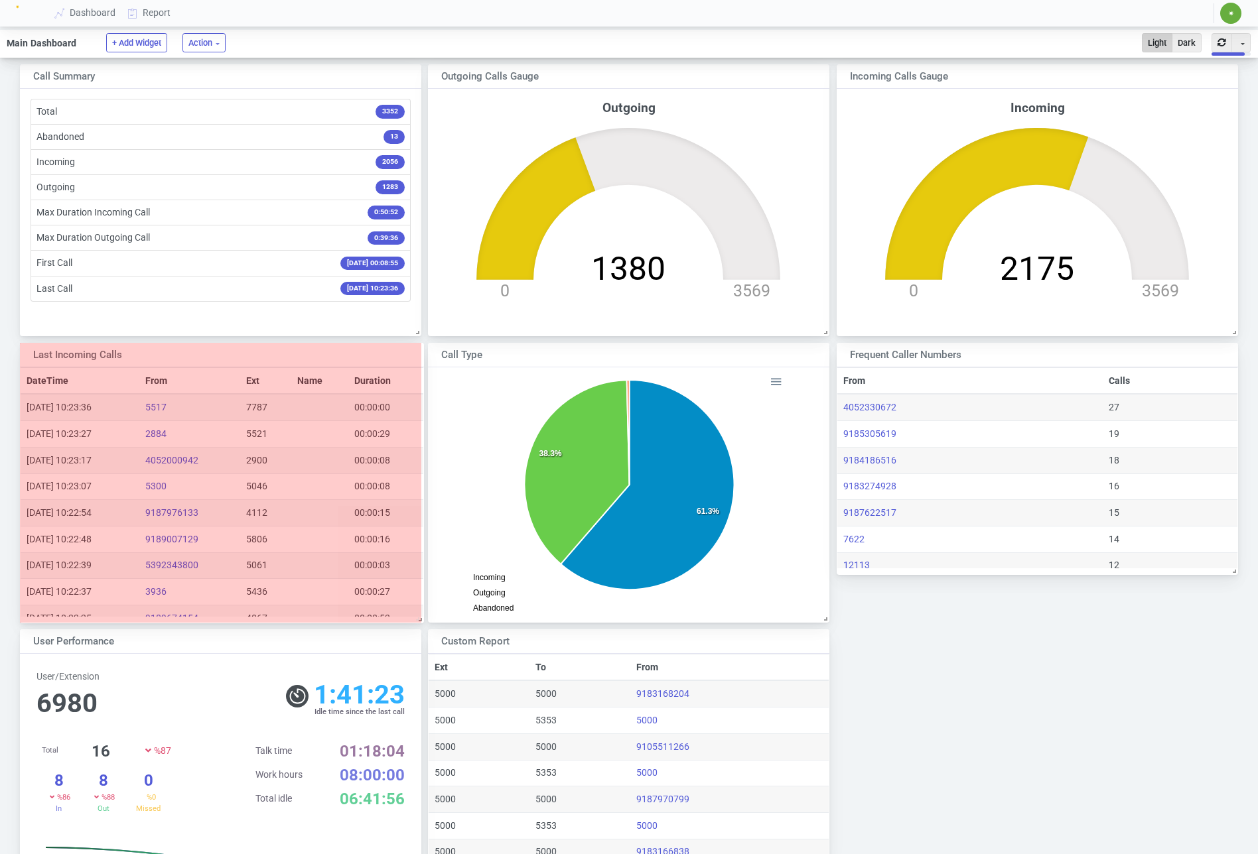
drag, startPoint x: 416, startPoint y: 575, endPoint x: 418, endPoint y: 621, distance: 46.5
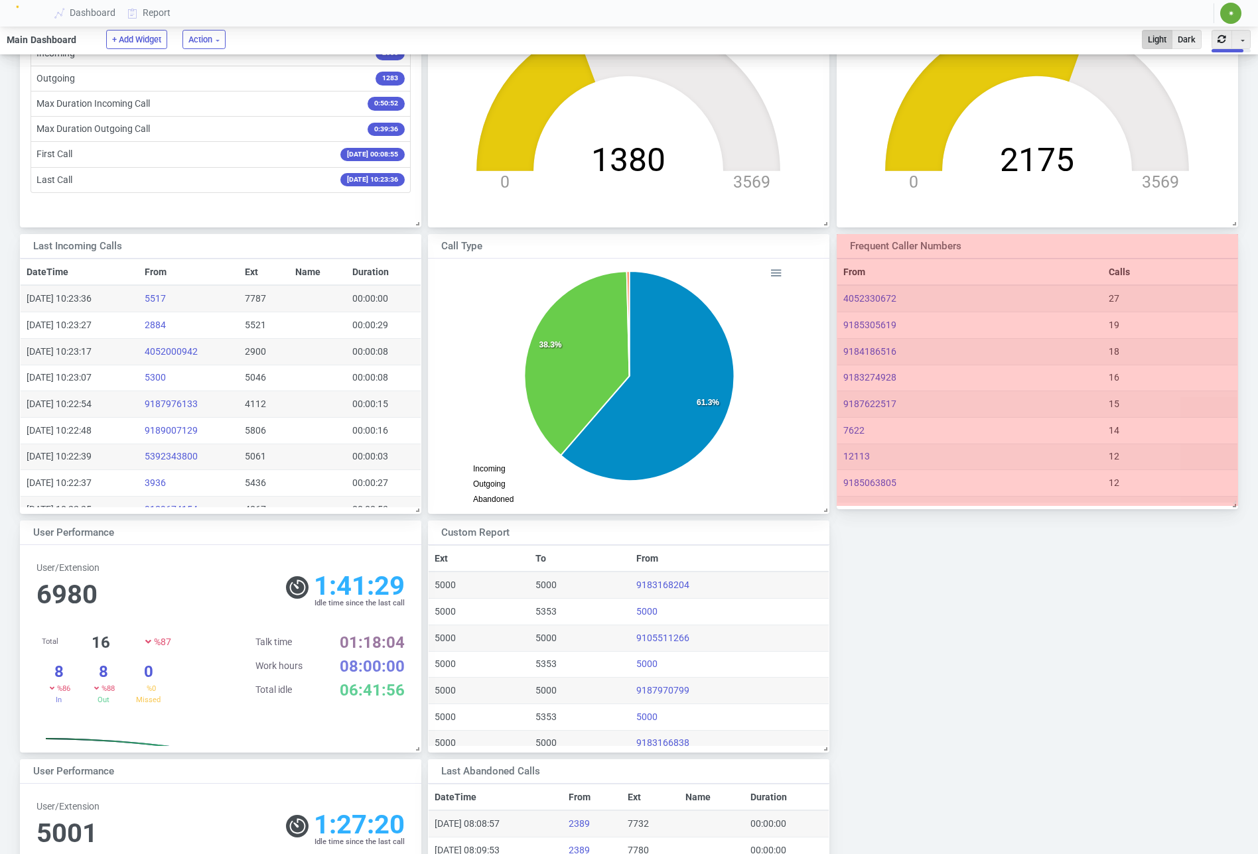
drag, startPoint x: 1234, startPoint y: 467, endPoint x: 1248, endPoint y: 506, distance: 41.3
click at [1248, 506] on div "Custom Report Toggle Dropdown Duplicate Ext To From 5000 5000 9183168204 5000 5…" at bounding box center [629, 641] width 1258 height 1384
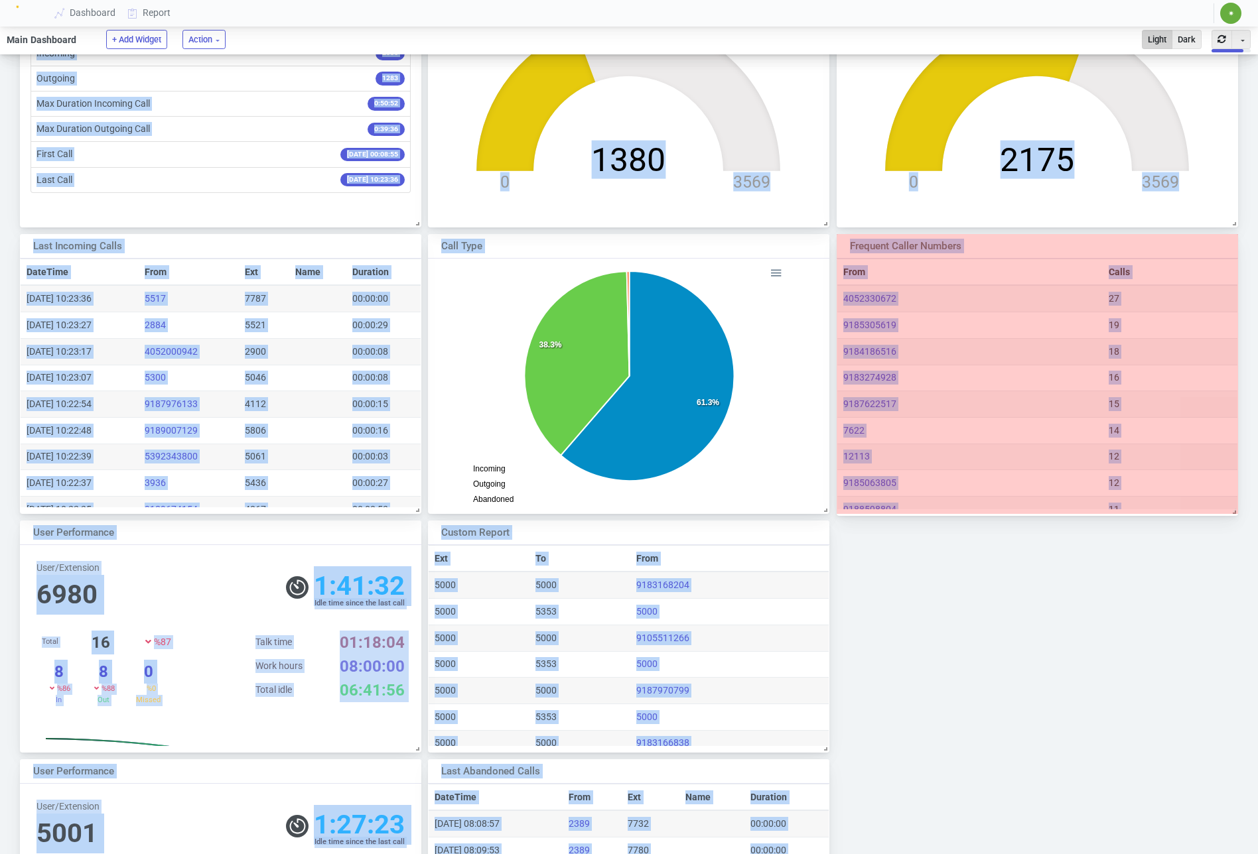
click at [1244, 513] on div "Custom Report Toggle Dropdown Duplicate Ext To From 5000 5000 9183168204 5000 5…" at bounding box center [629, 641] width 1258 height 1384
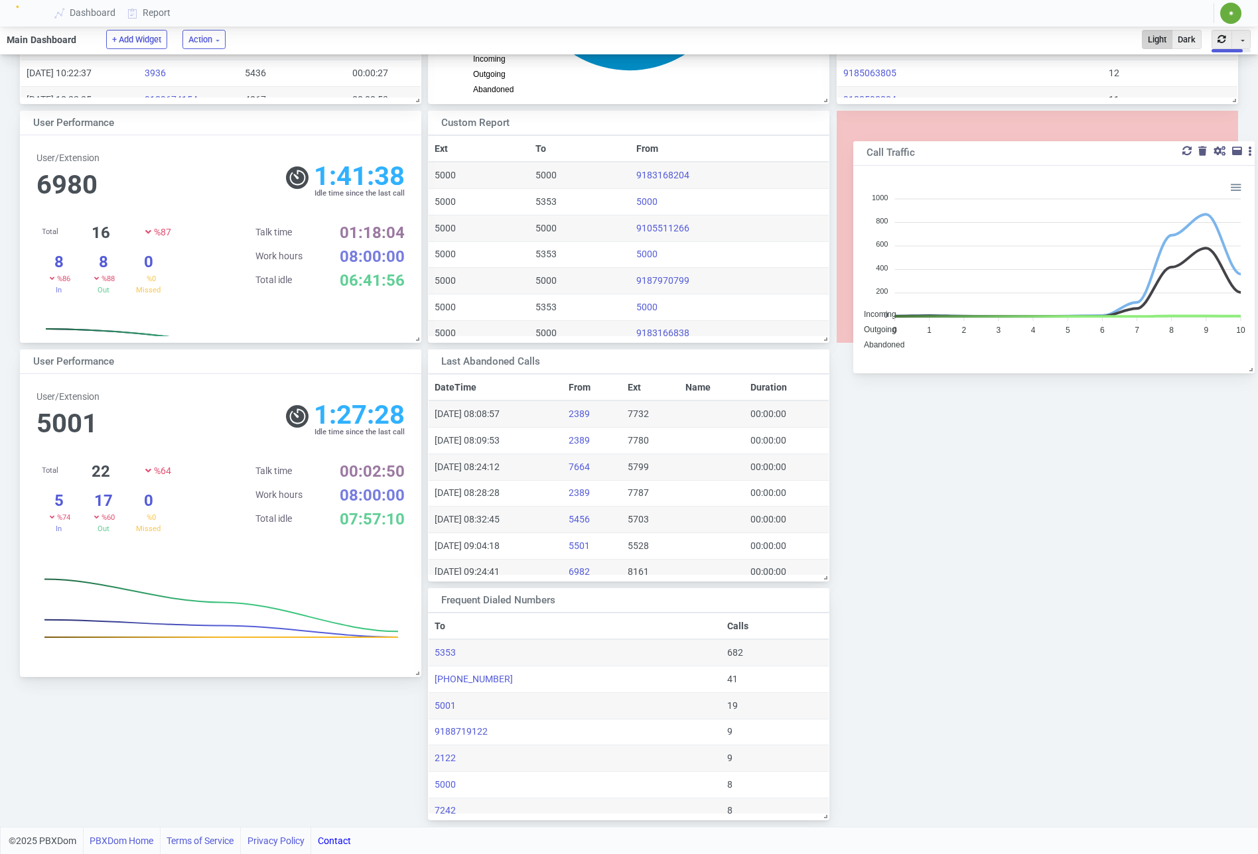
drag, startPoint x: 230, startPoint y: 602, endPoint x: 1063, endPoint y: 155, distance: 944.9
click at [1063, 155] on div "Call Traffic" at bounding box center [1035, 153] width 338 height 15
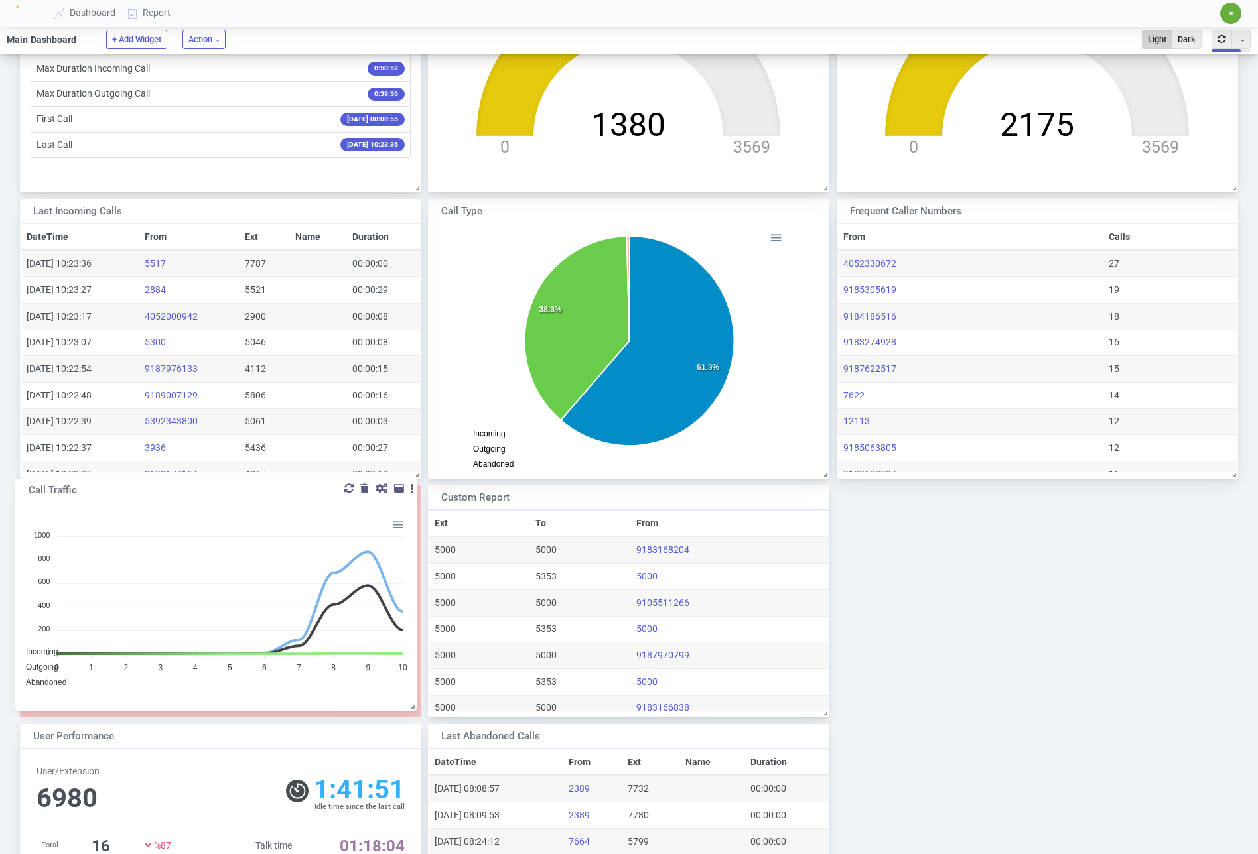
drag, startPoint x: 1051, startPoint y: 495, endPoint x: 228, endPoint y: 490, distance: 823.1
click at [230, 489] on div "Call Traffic" at bounding box center [198, 491] width 338 height 15
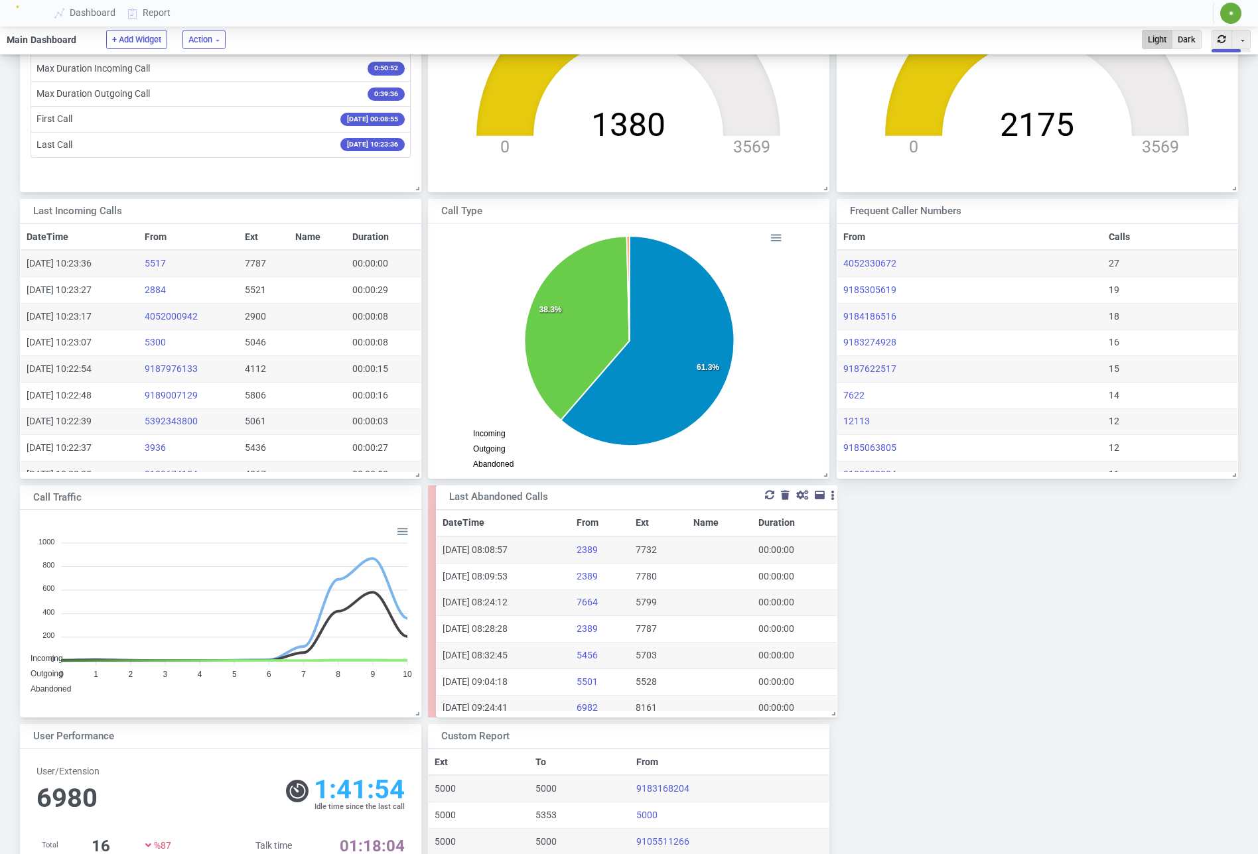
drag, startPoint x: 597, startPoint y: 730, endPoint x: 609, endPoint y: 494, distance: 236.4
click at [605, 492] on div "Last Abandoned Calls" at bounding box center [618, 497] width 338 height 15
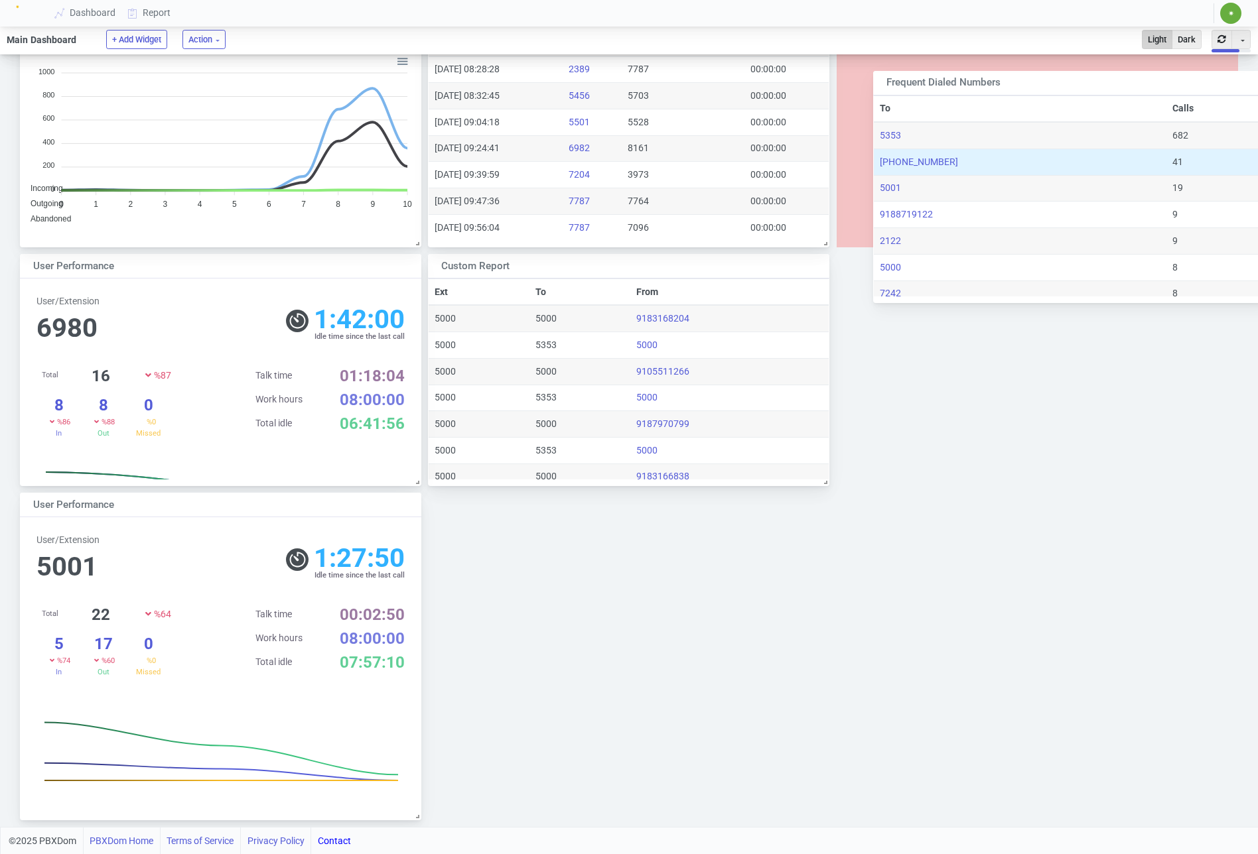
drag, startPoint x: 545, startPoint y: 507, endPoint x: 990, endPoint y: 109, distance: 597.0
click at [990, 85] on div "Frequent Dialed Numbers" at bounding box center [1055, 83] width 338 height 15
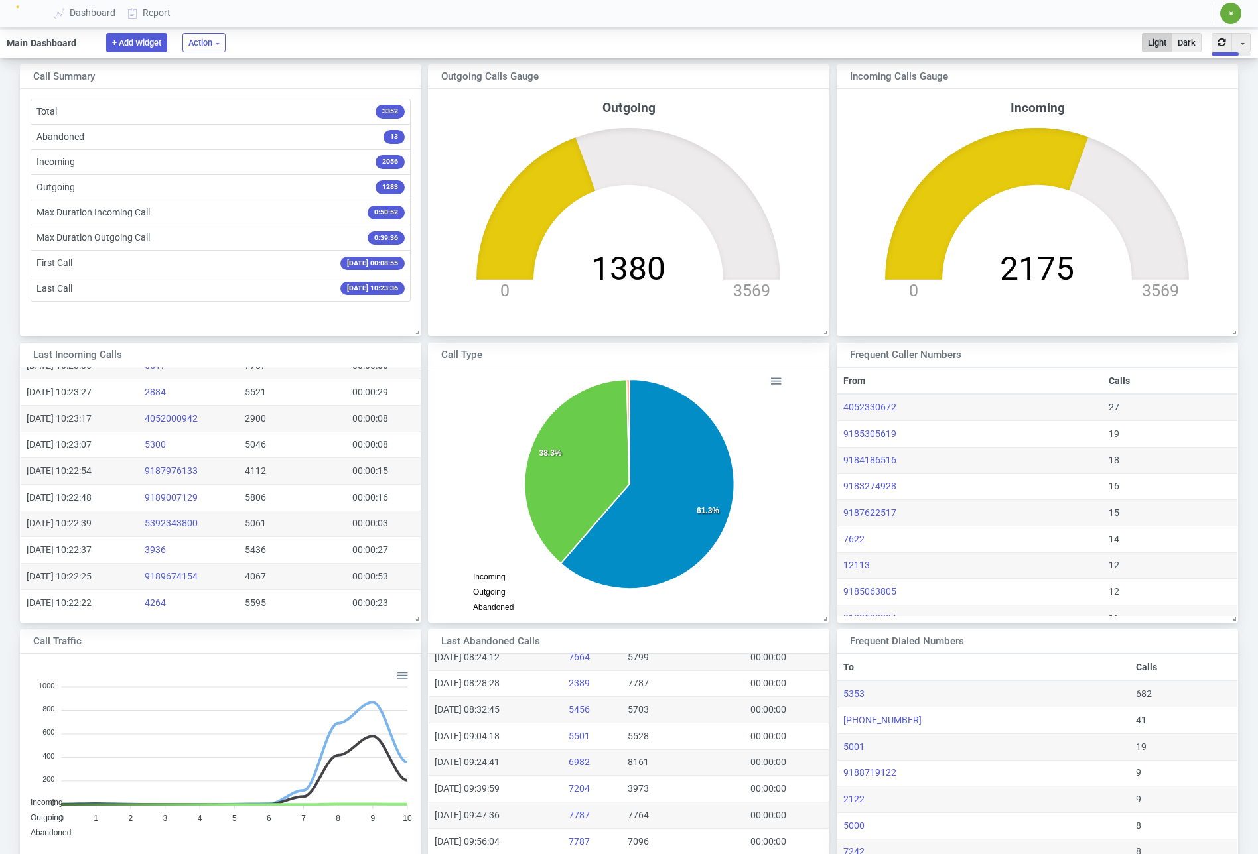
click at [124, 36] on button "+ Add Widget" at bounding box center [136, 42] width 61 height 19
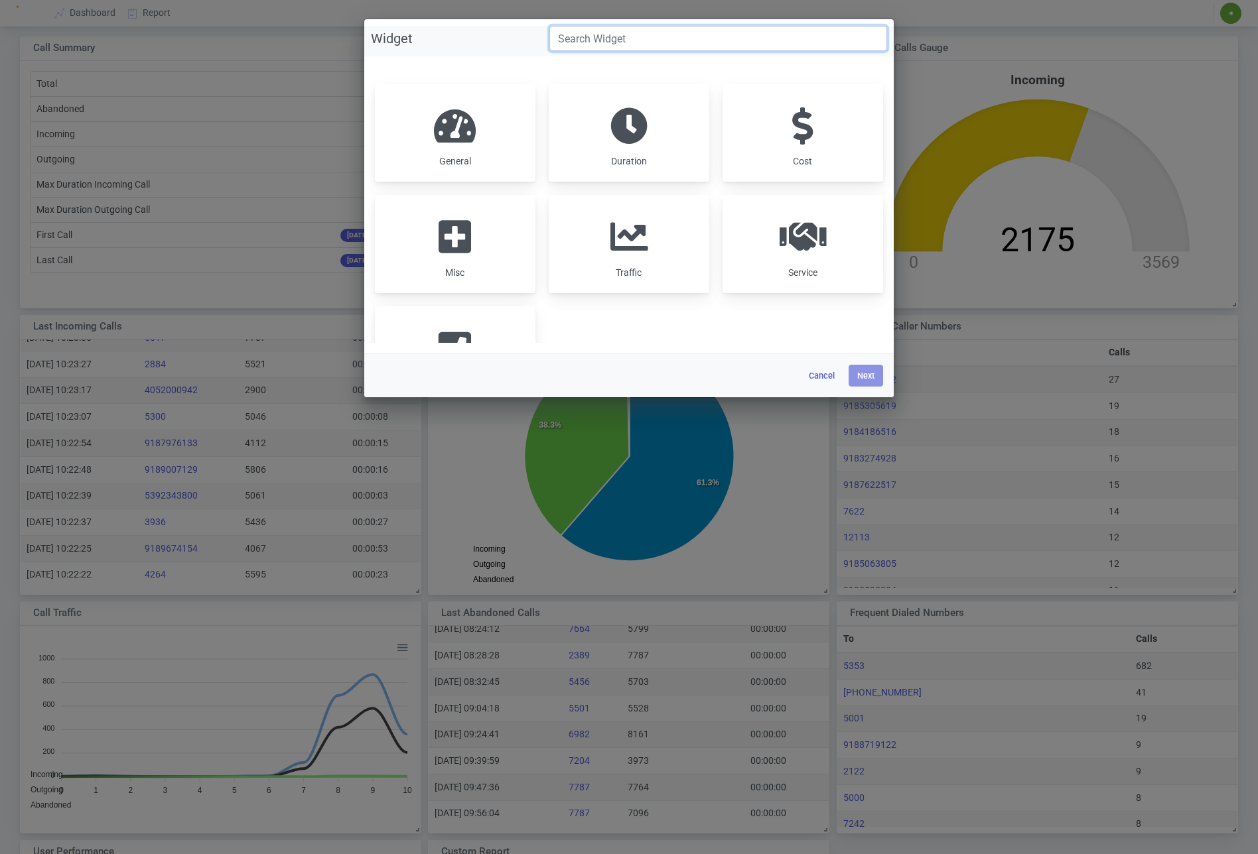
click at [634, 36] on input "Widget" at bounding box center [718, 38] width 338 height 25
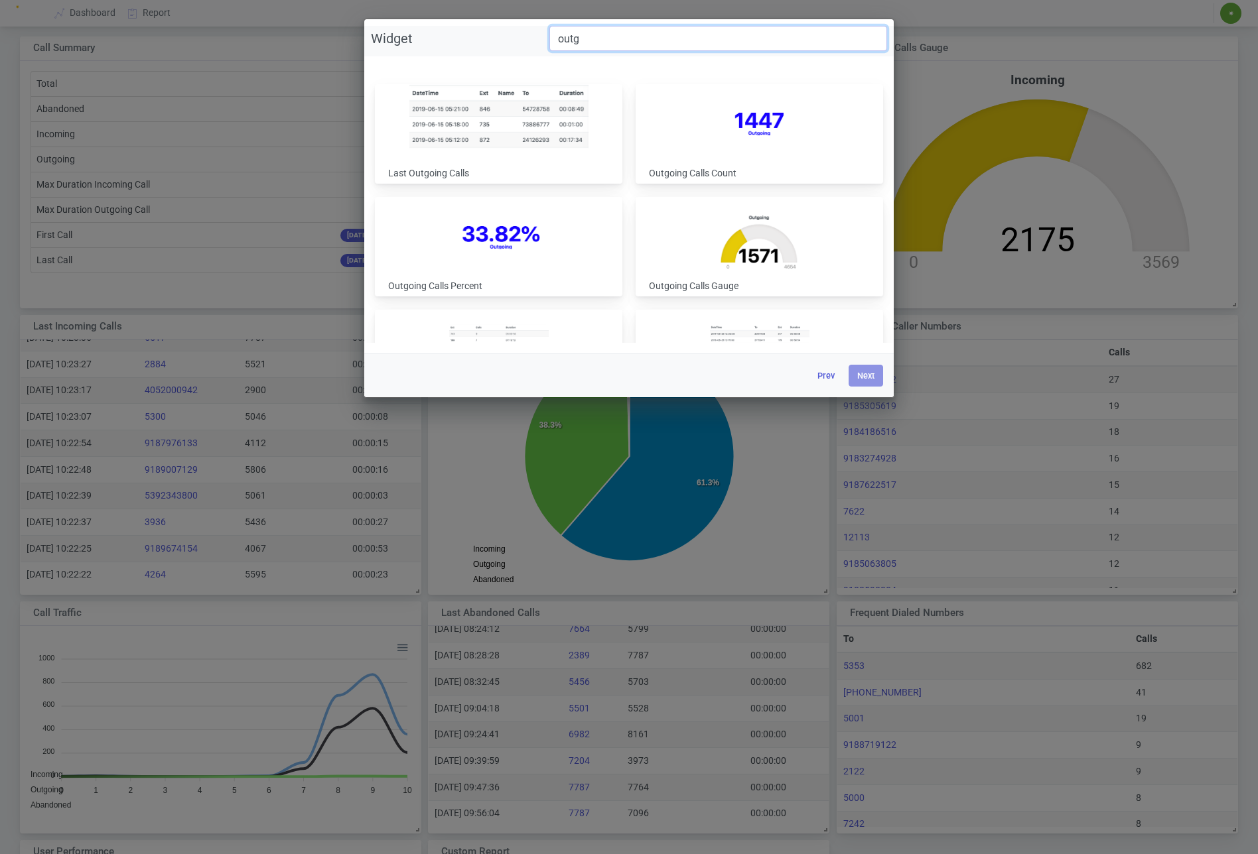
type input "outg"
click at [513, 127] on img at bounding box center [498, 116] width 179 height 63
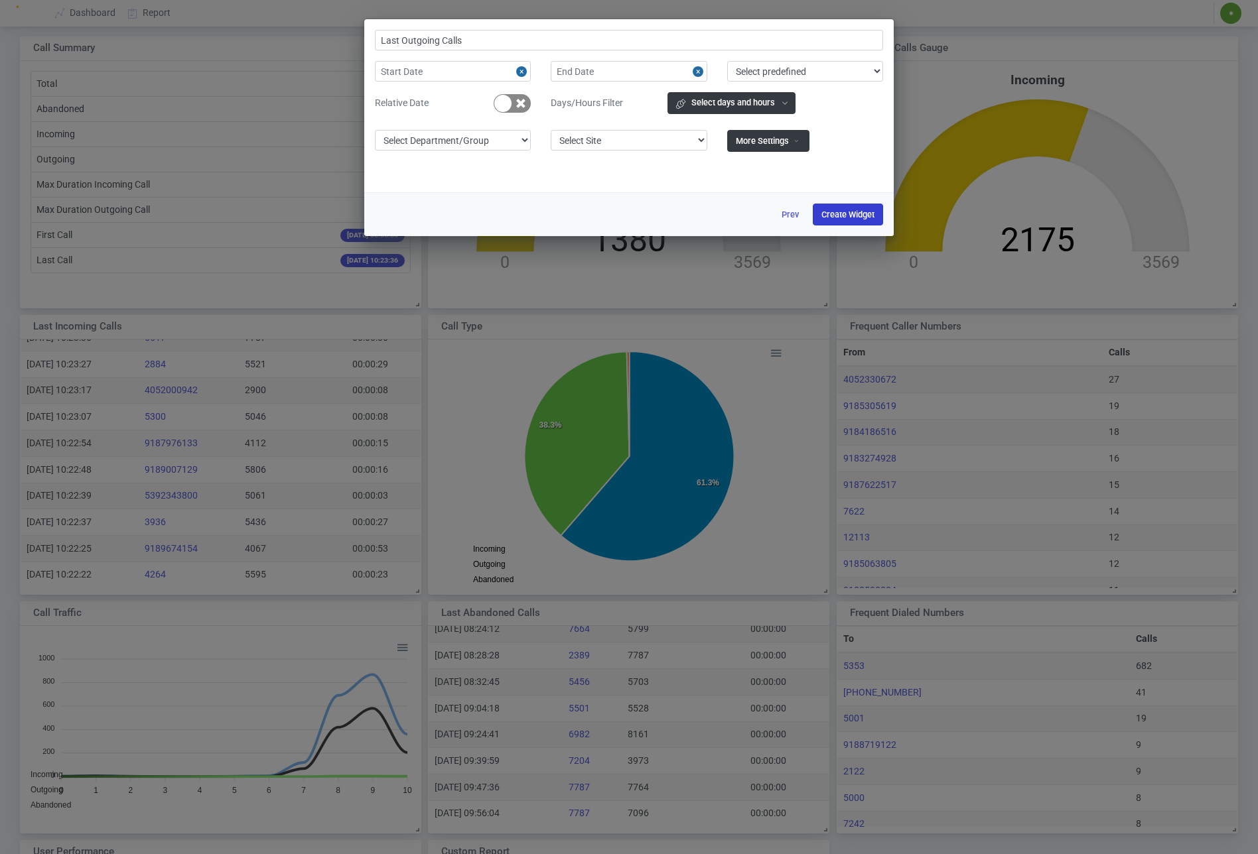
click at [844, 210] on button "Create Widget" at bounding box center [848, 215] width 70 height 22
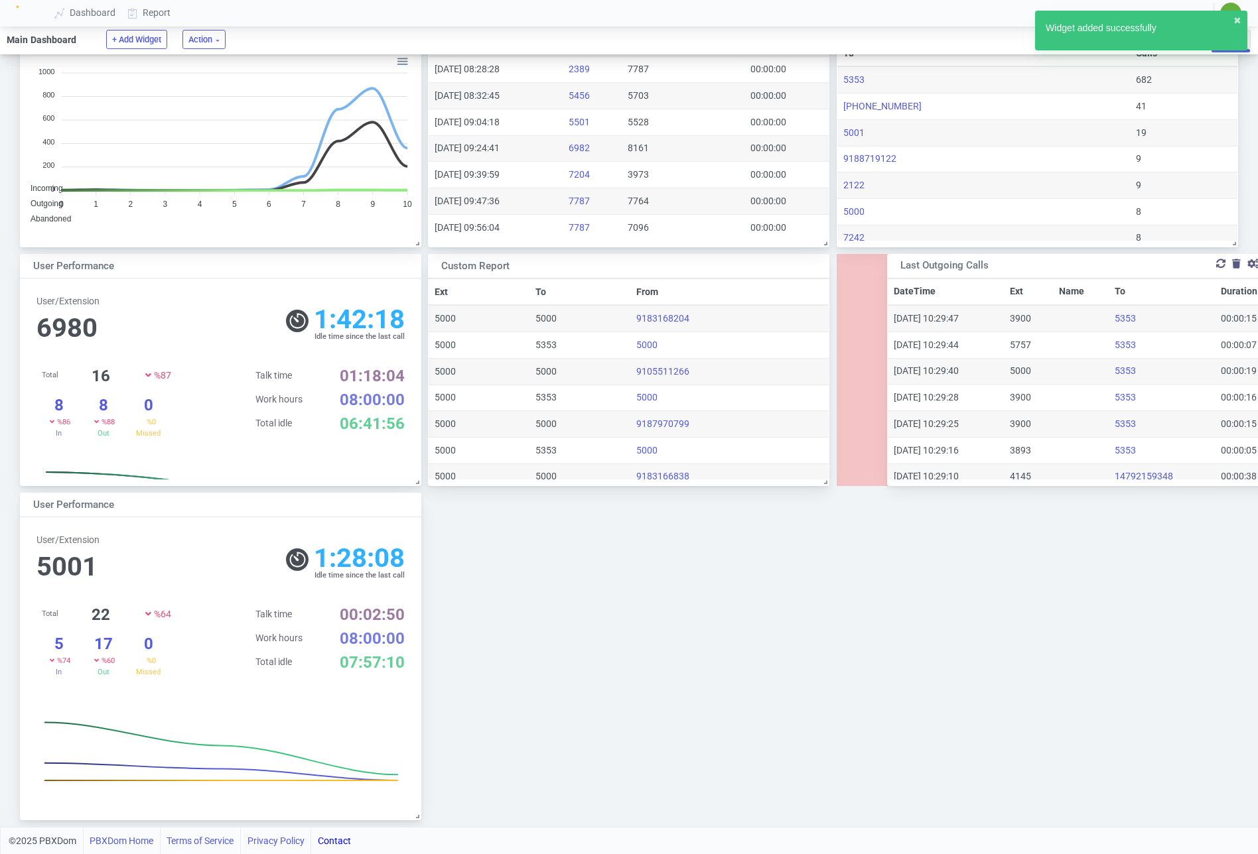
drag, startPoint x: 245, startPoint y: 610, endPoint x: 1109, endPoint y: 270, distance: 928.0
click at [1112, 275] on div "Last Outgoing Calls Toggle Dropdown Duplicate" at bounding box center [1087, 266] width 401 height 25
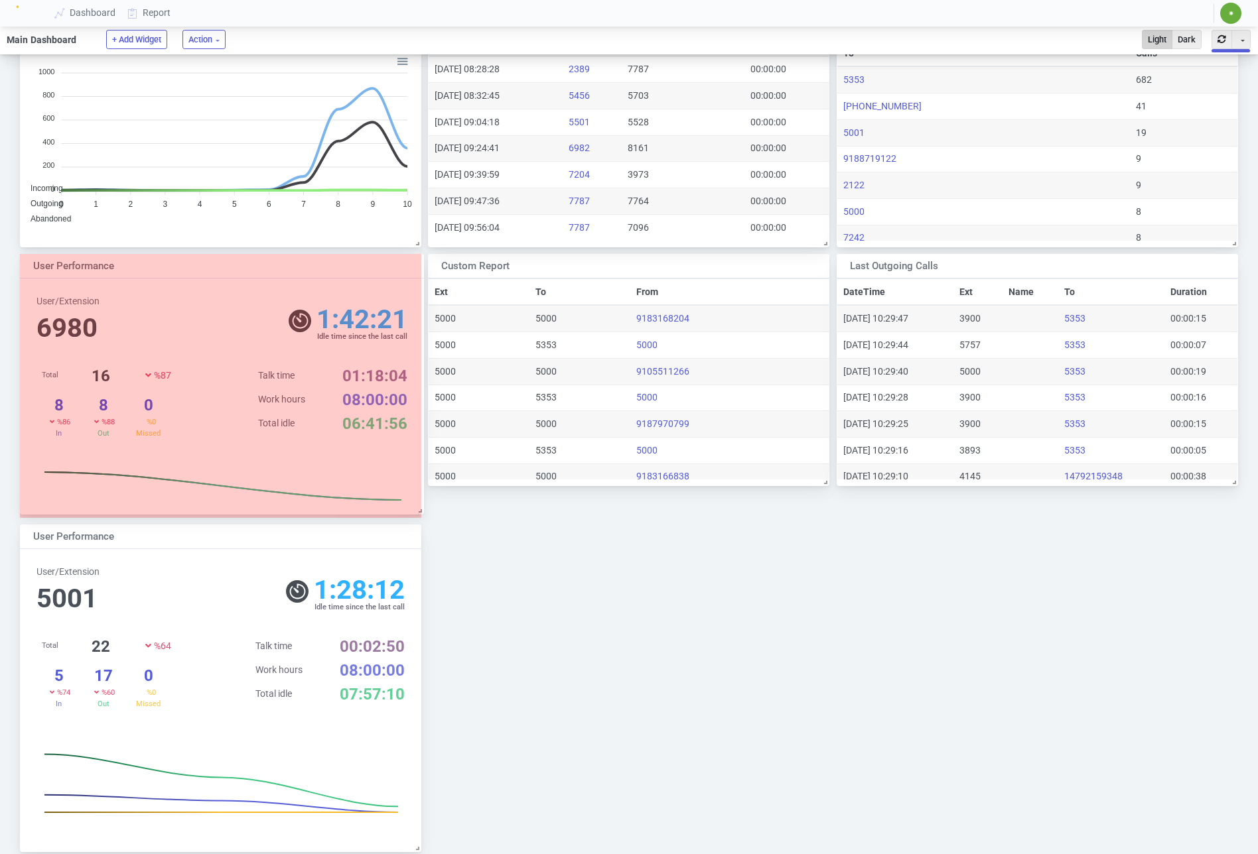
scroll to position [123, 363]
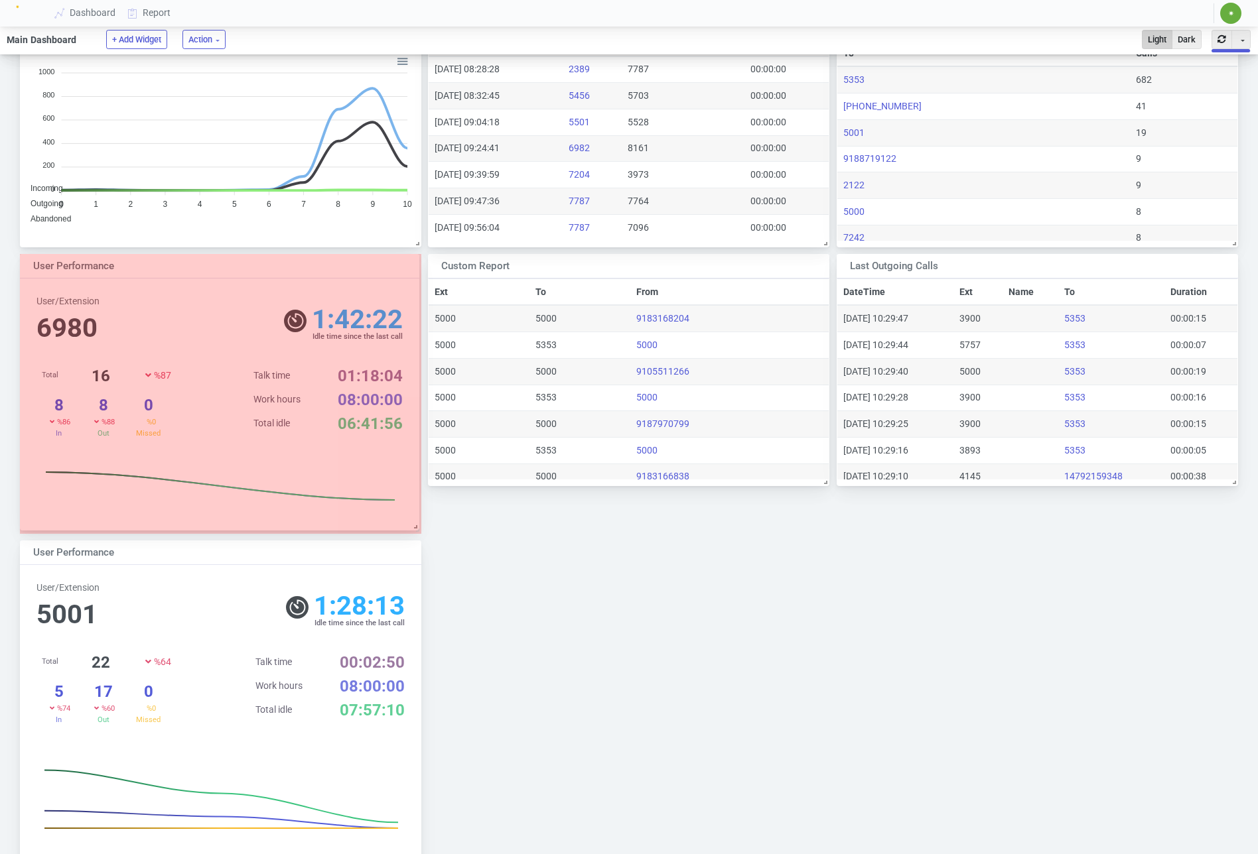
drag, startPoint x: 415, startPoint y: 481, endPoint x: 413, endPoint y: 525, distance: 44.5
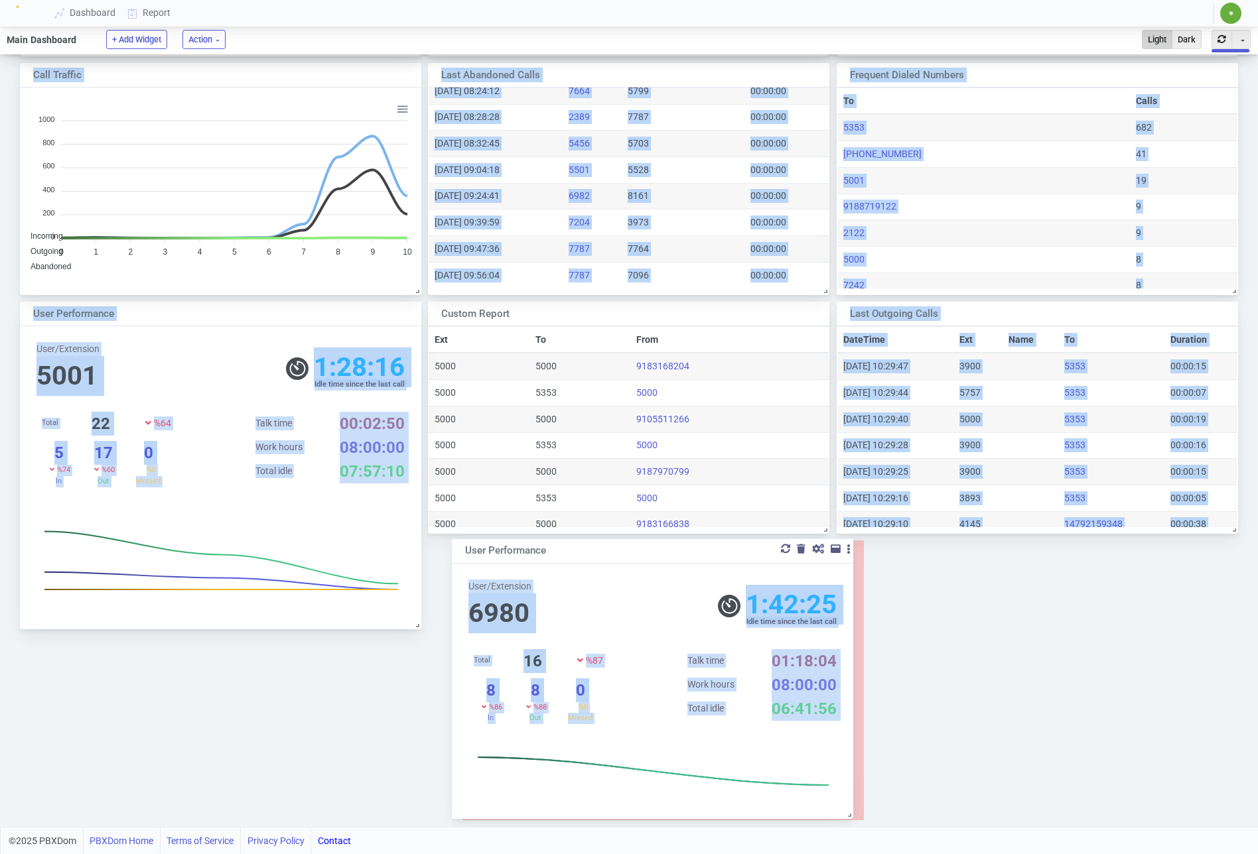
scroll to position [566, 0]
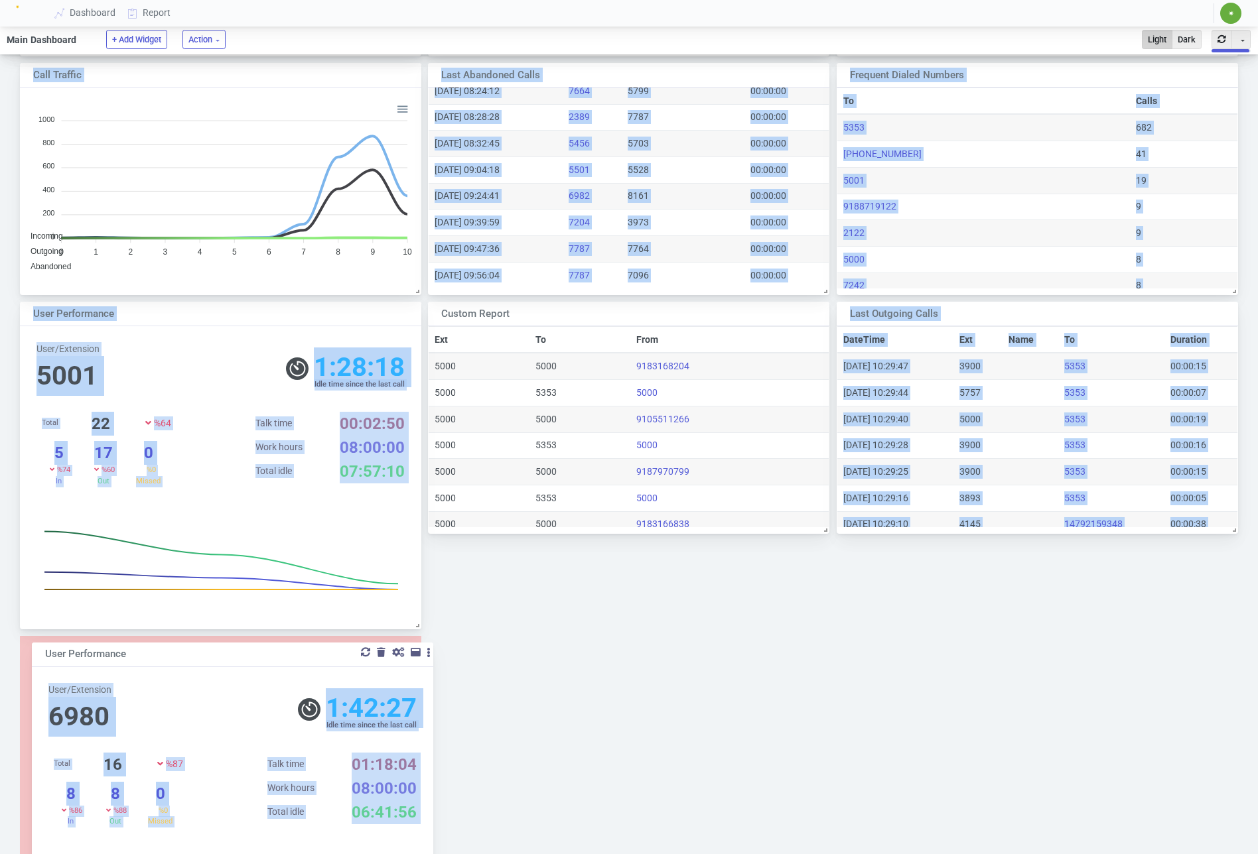
drag, startPoint x: 209, startPoint y: 216, endPoint x: 216, endPoint y: 650, distance: 434.5
click at [217, 651] on div "User Performance" at bounding box center [214, 654] width 338 height 15
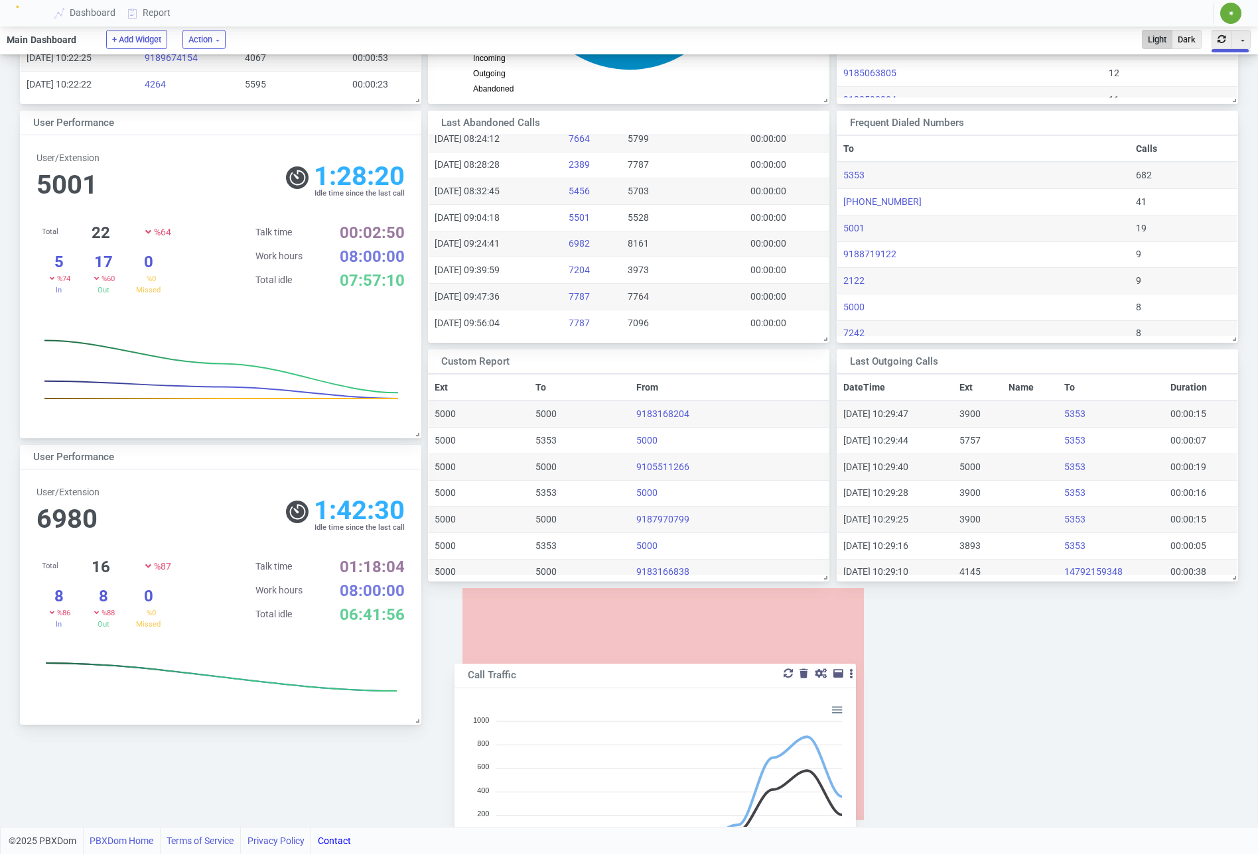
scroll to position [519, 0]
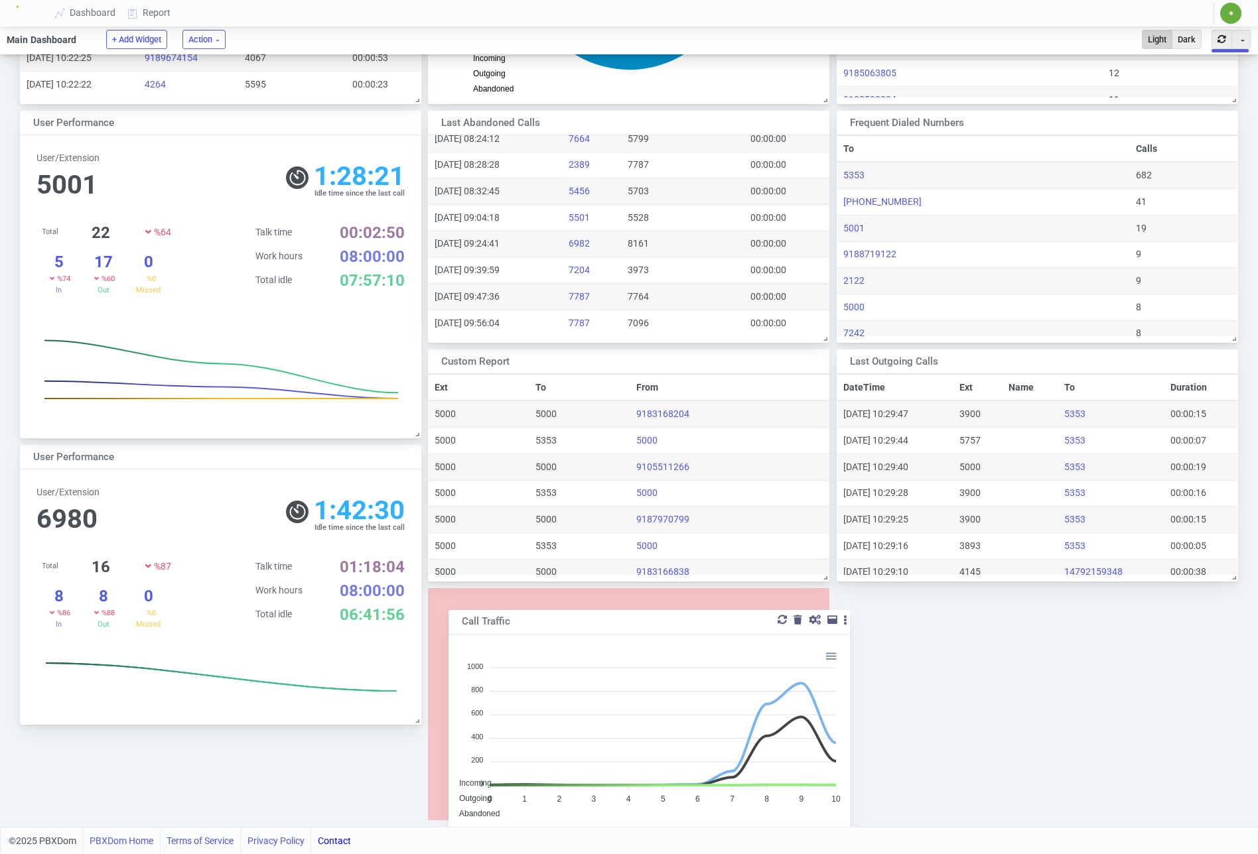
drag, startPoint x: 198, startPoint y: 70, endPoint x: 620, endPoint y: 608, distance: 683.6
click at [620, 615] on div "Call Traffic" at bounding box center [631, 622] width 338 height 15
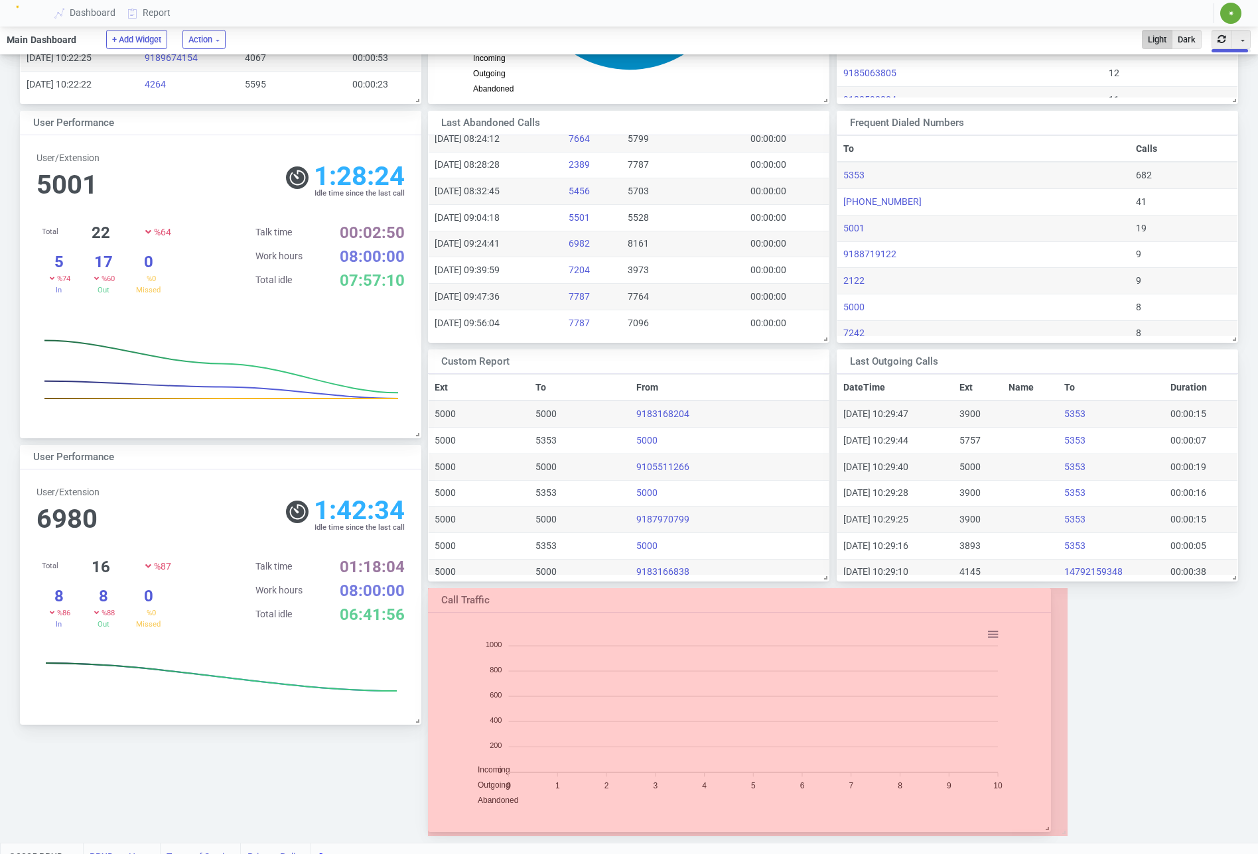
scroll to position [7, 7]
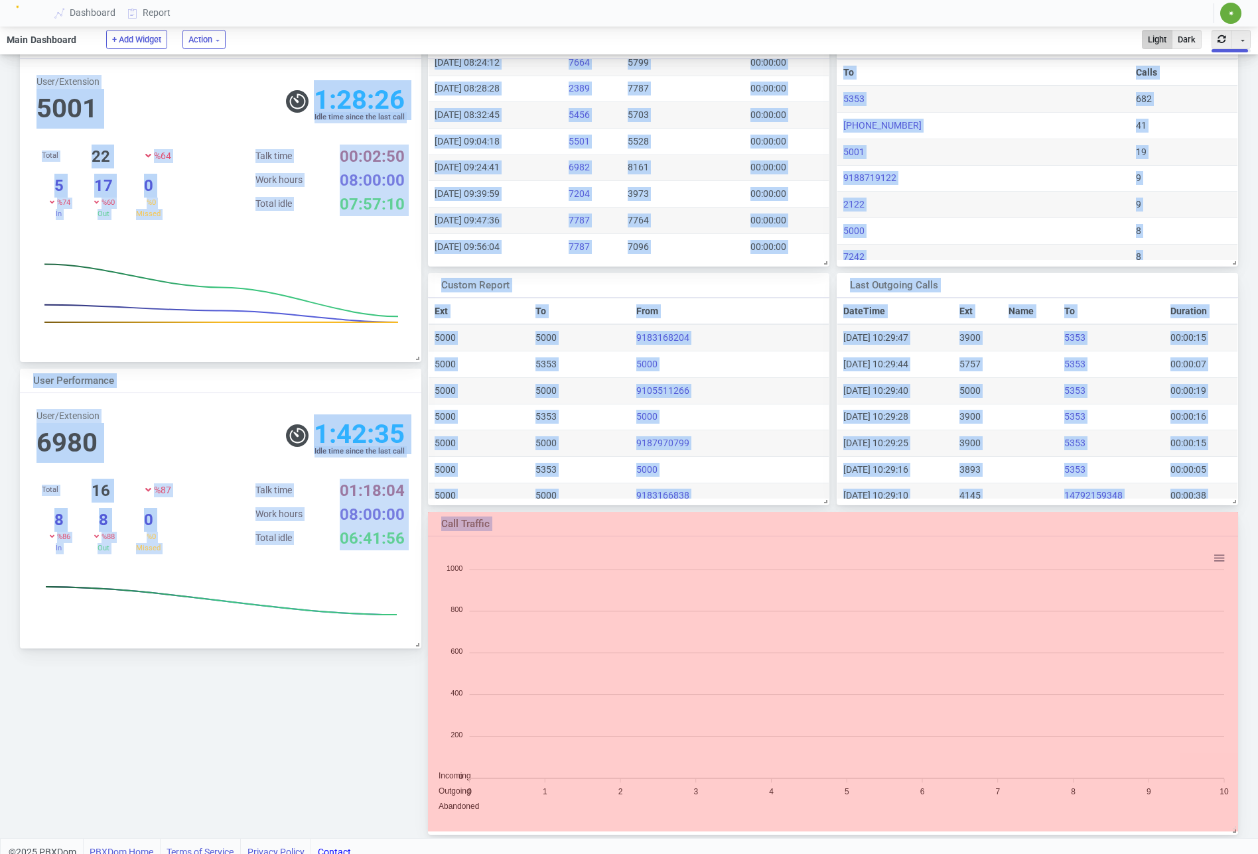
drag, startPoint x: 835, startPoint y: 815, endPoint x: 1246, endPoint y: 829, distance: 410.8
click at [1246, 829] on div "Custom Report Toggle Dropdown Duplicate Ext To From 5000 5000 9183168204 5000 5…" at bounding box center [629, 151] width 1258 height 1376
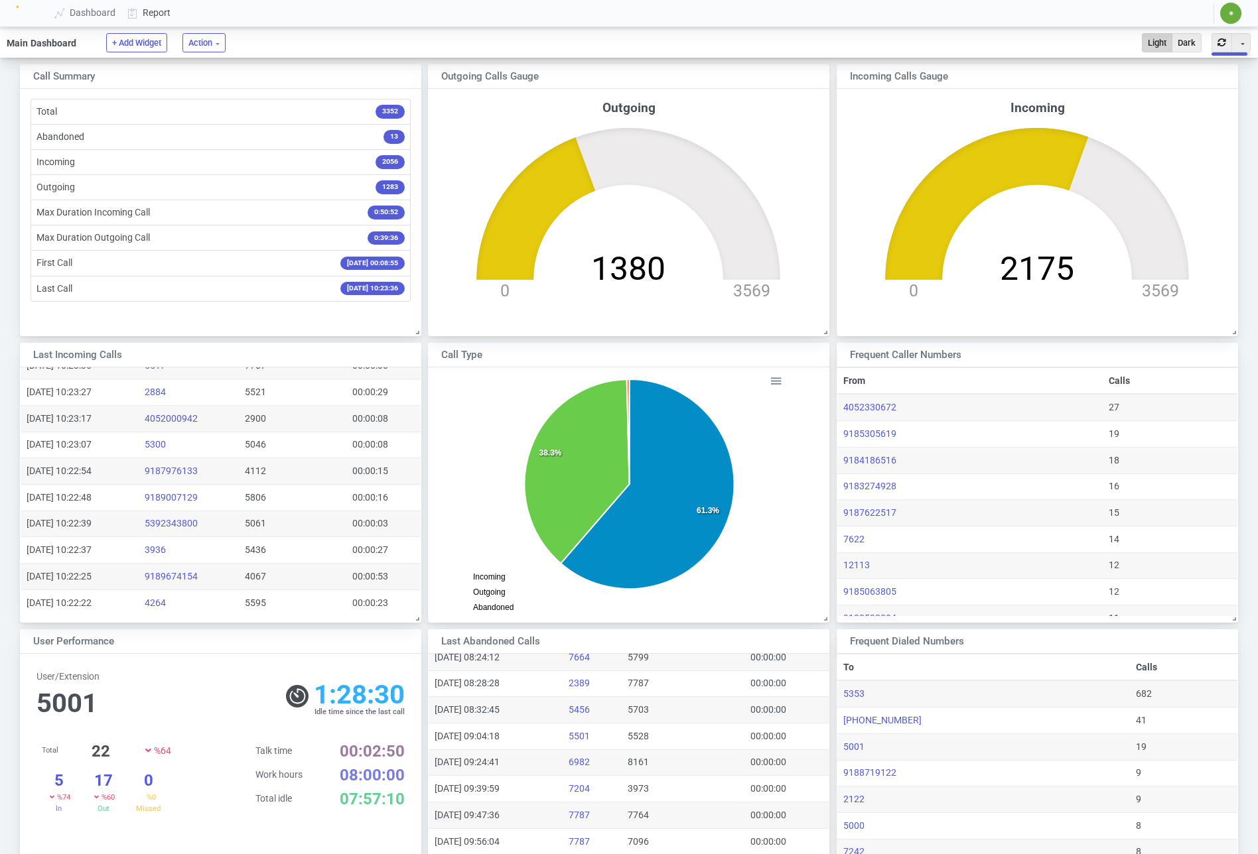
drag, startPoint x: 147, startPoint y: 10, endPoint x: 135, endPoint y: 13, distance: 11.8
click at [147, 10] on link "Report" at bounding box center [149, 13] width 55 height 25
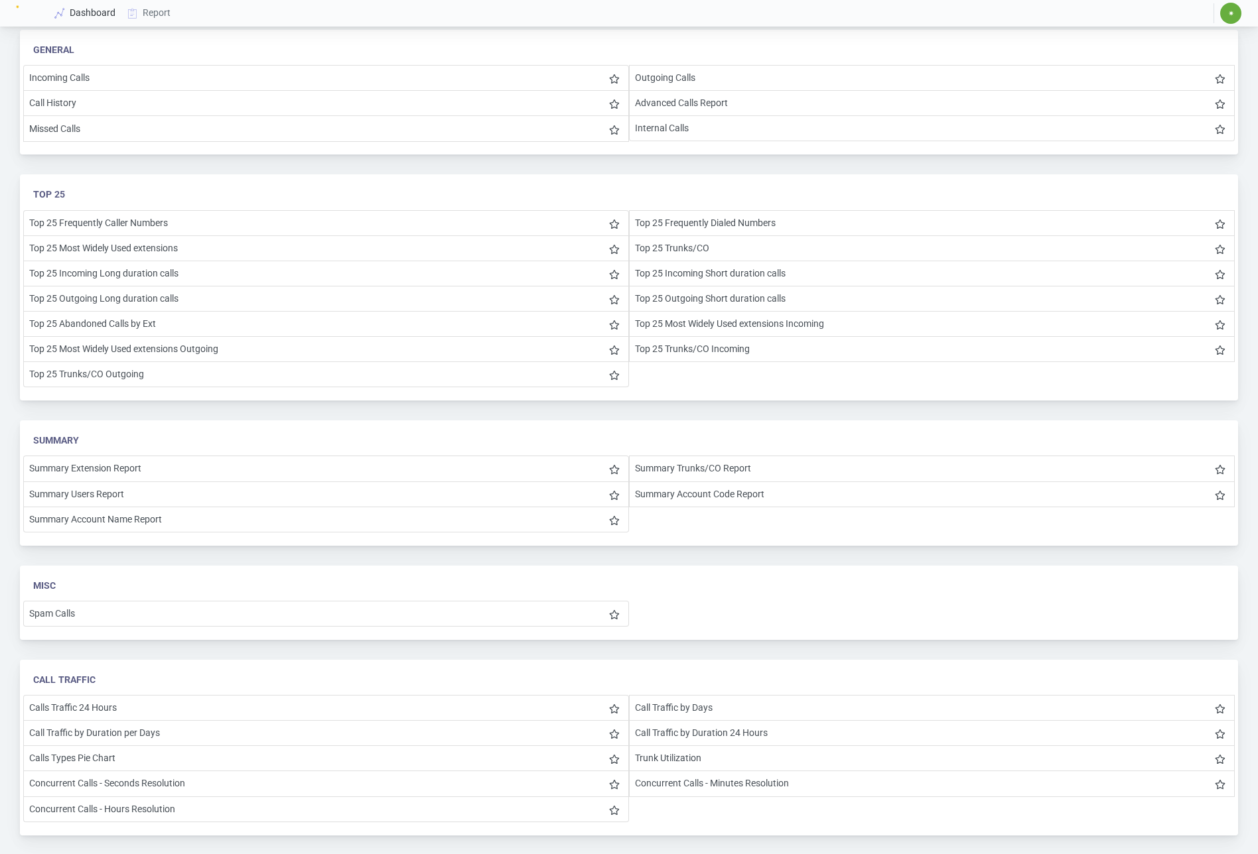
click at [88, 13] on link "Dashboard" at bounding box center [85, 13] width 73 height 25
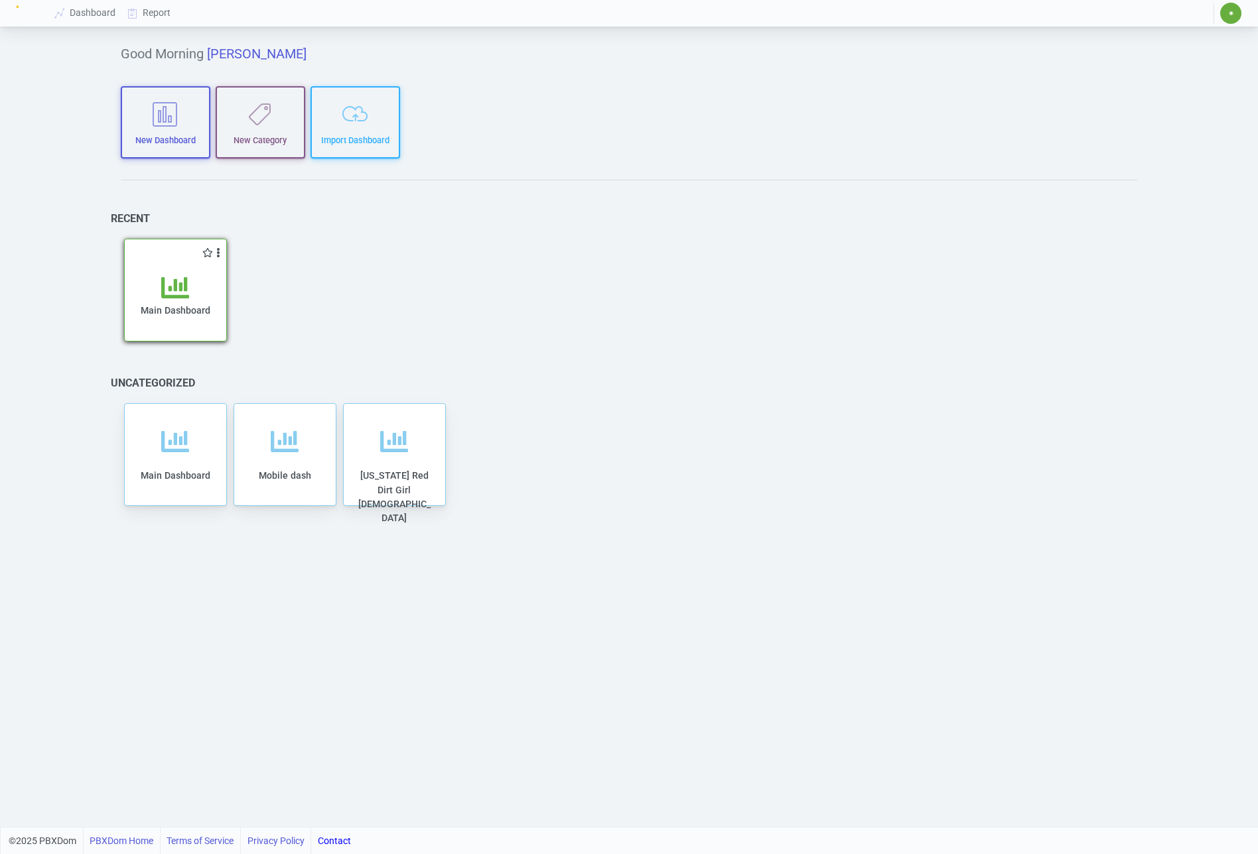
click at [174, 316] on div "Main Dashboard" at bounding box center [175, 308] width 75 height 68
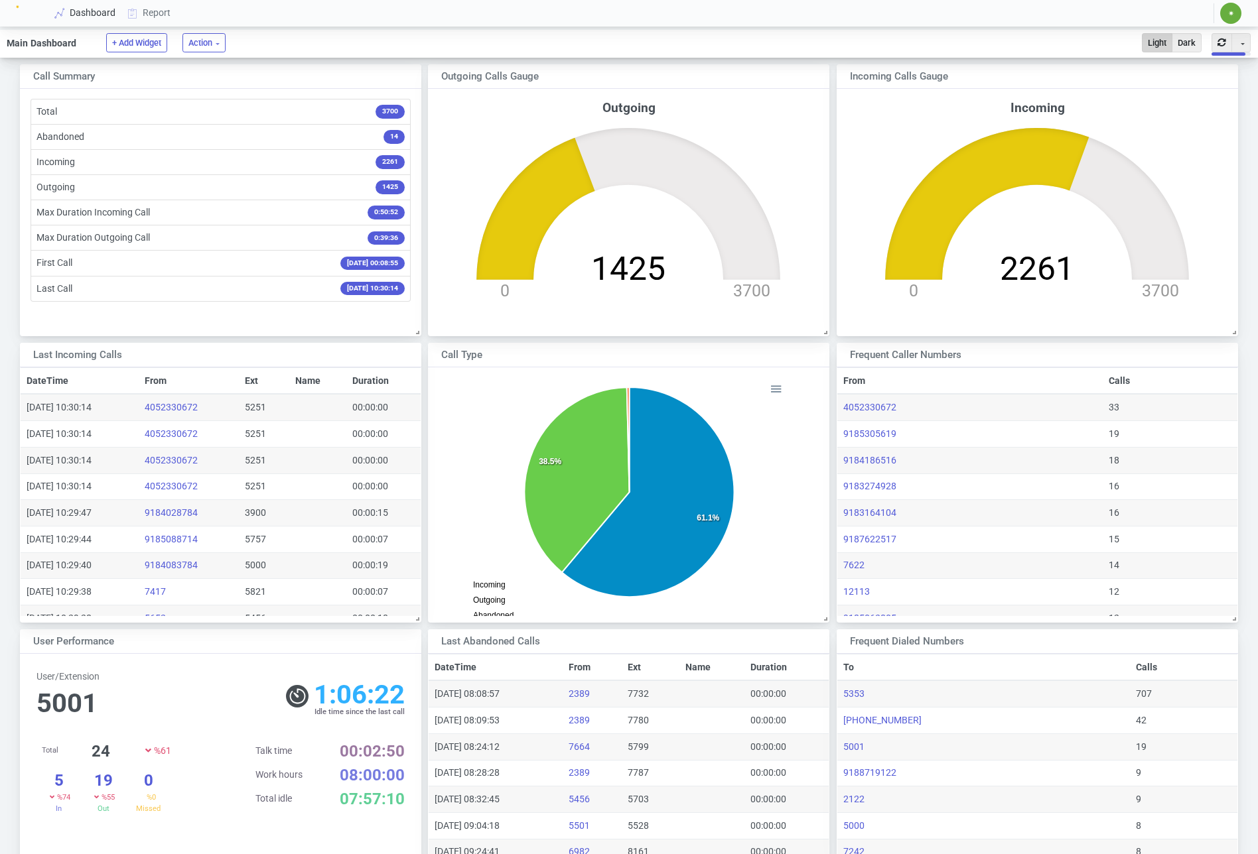
click at [105, 15] on link "Dashboard" at bounding box center [85, 13] width 73 height 25
